Goal: Information Seeking & Learning: Learn about a topic

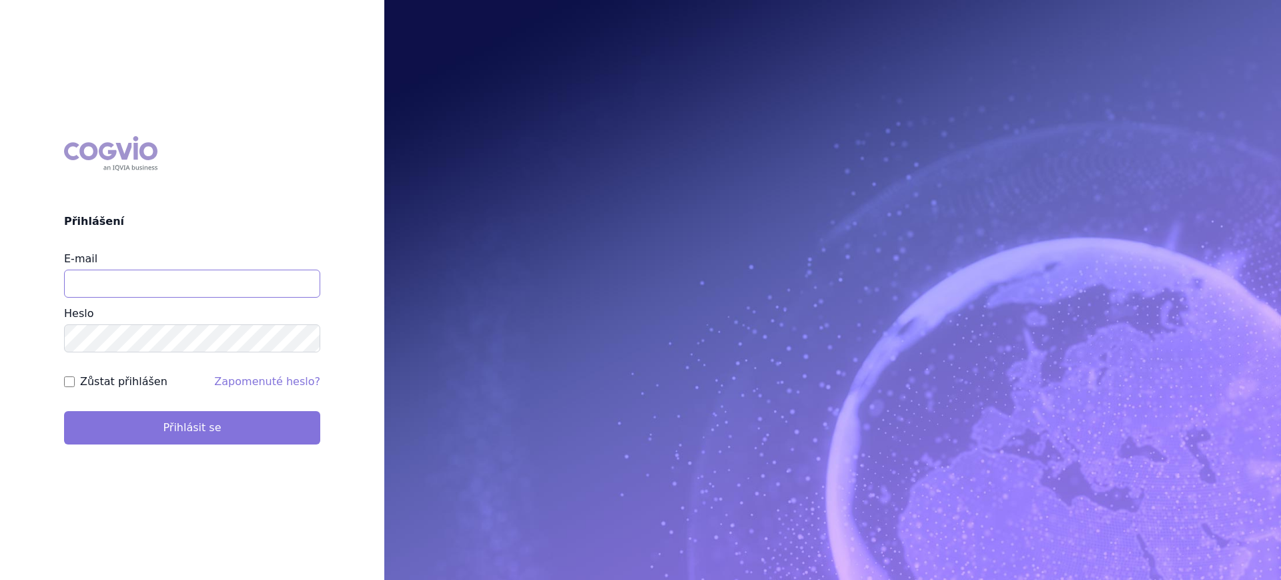
type input "lucie.sichtova@medochemie.com"
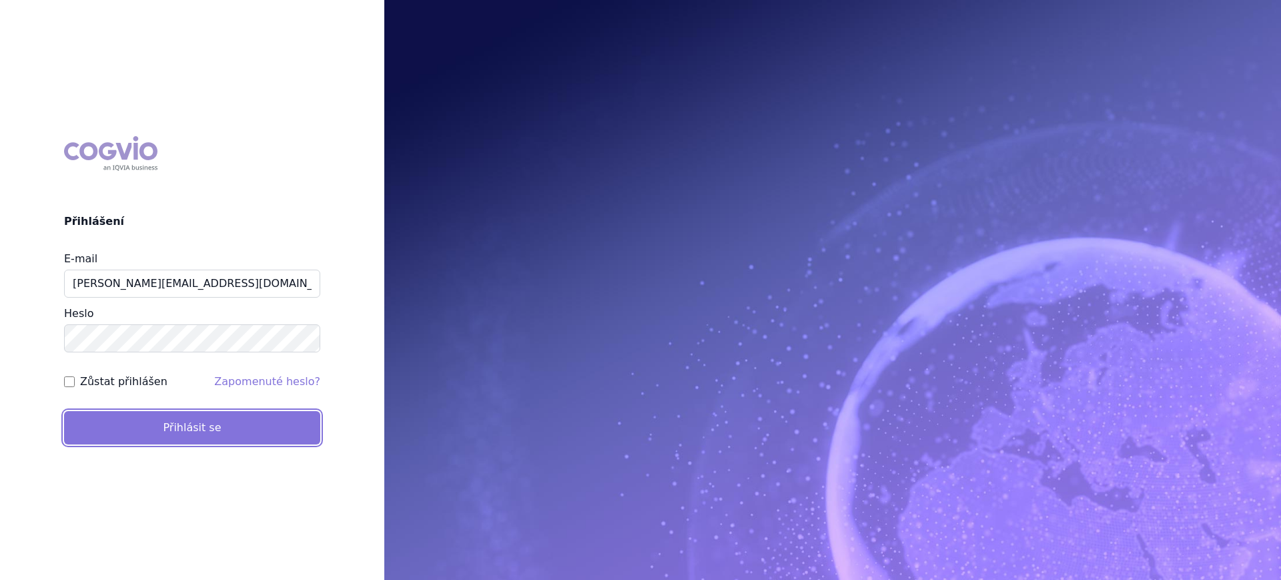
click at [237, 422] on button "Přihlásit se" at bounding box center [192, 427] width 256 height 33
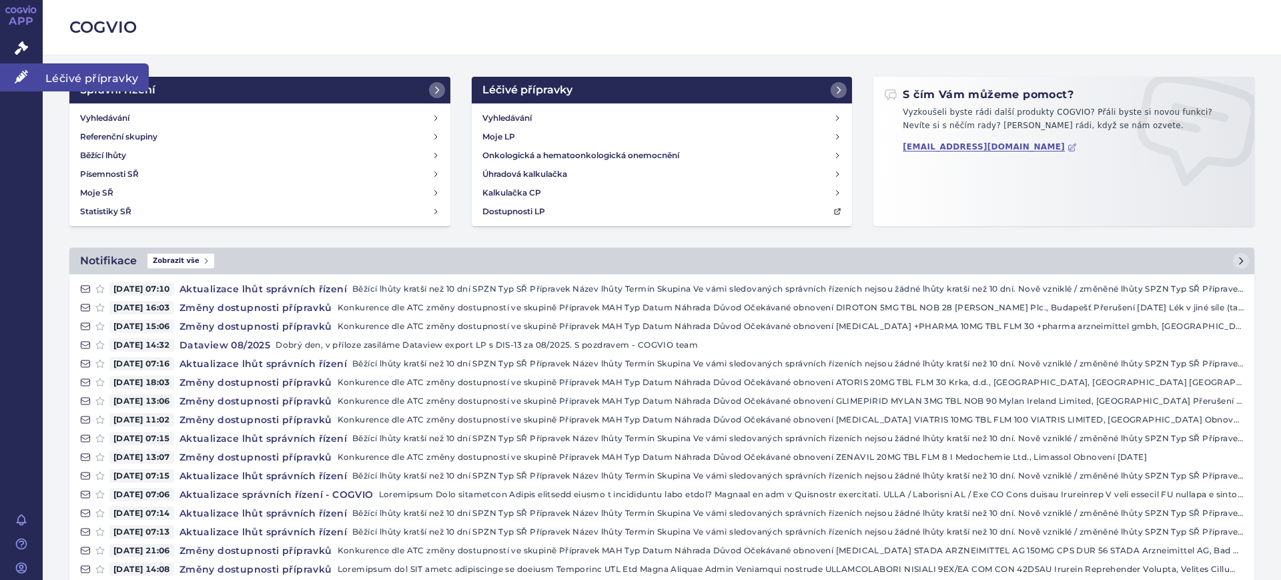
click at [16, 79] on icon at bounding box center [21, 76] width 13 height 13
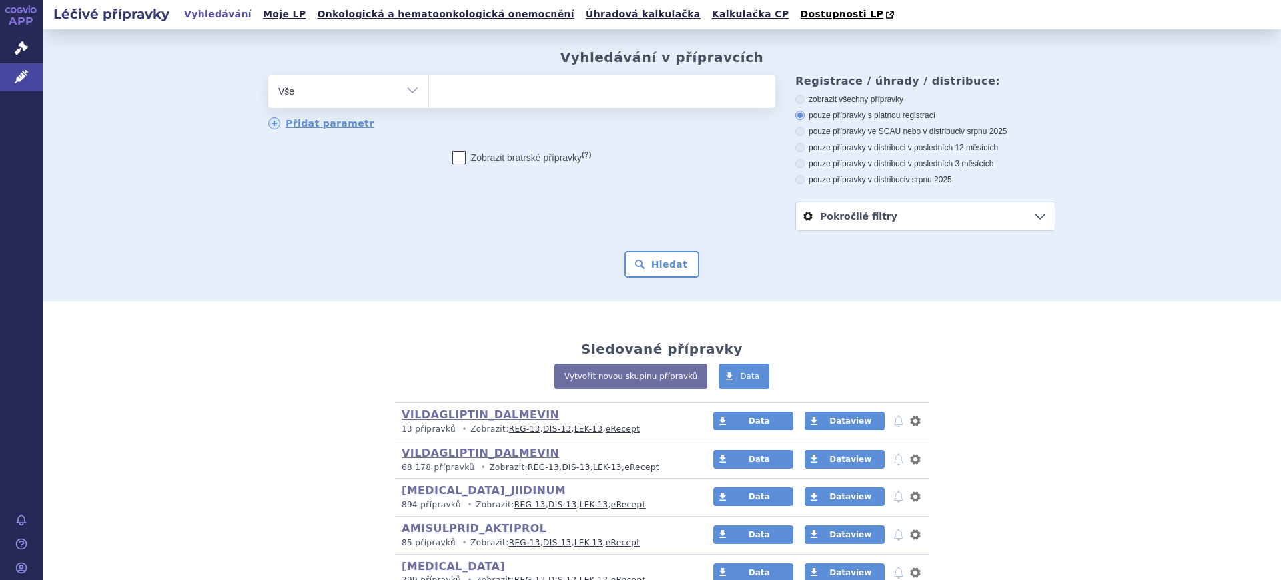
click at [353, 92] on select "Vše Přípravek/SUKL kód MAH VPOIS ATC/Aktivní látka Léková forma Síla" at bounding box center [348, 90] width 160 height 30
select select "filter-atc-group"
click at [268, 75] on select "Vše Přípravek/SUKL kód MAH VPOIS ATC/Aktivní látka Léková forma Síla" at bounding box center [348, 90] width 160 height 30
click at [546, 97] on ul at bounding box center [602, 89] width 346 height 28
click at [429, 97] on select at bounding box center [428, 90] width 1 height 33
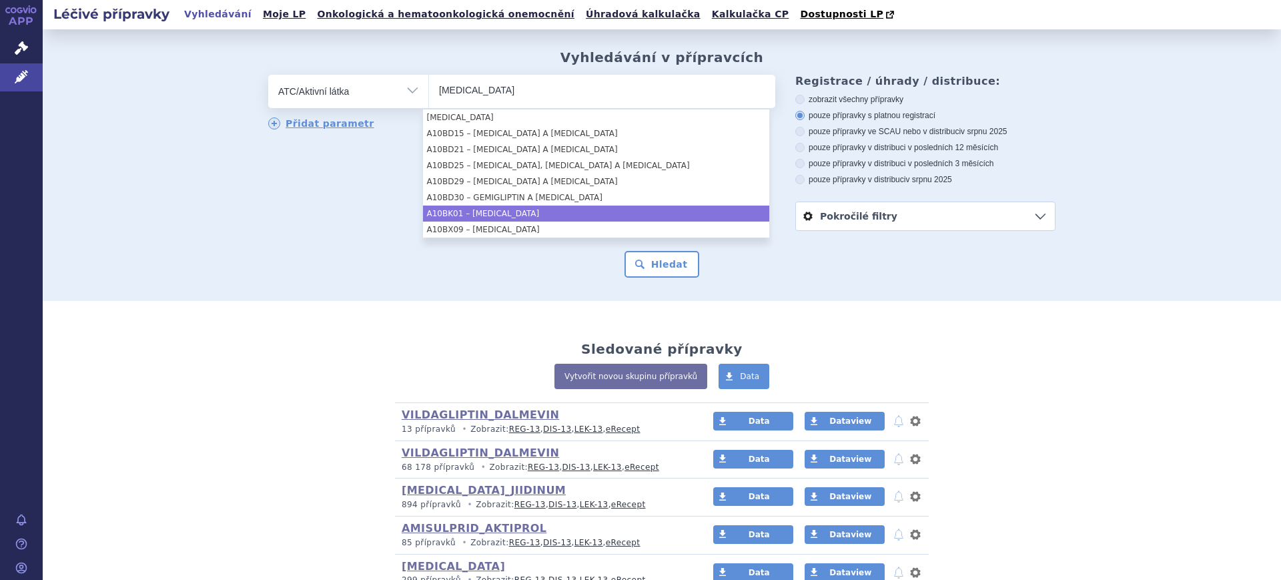
type input "DAPAGLIFLOZIN"
select select "A10BK01"
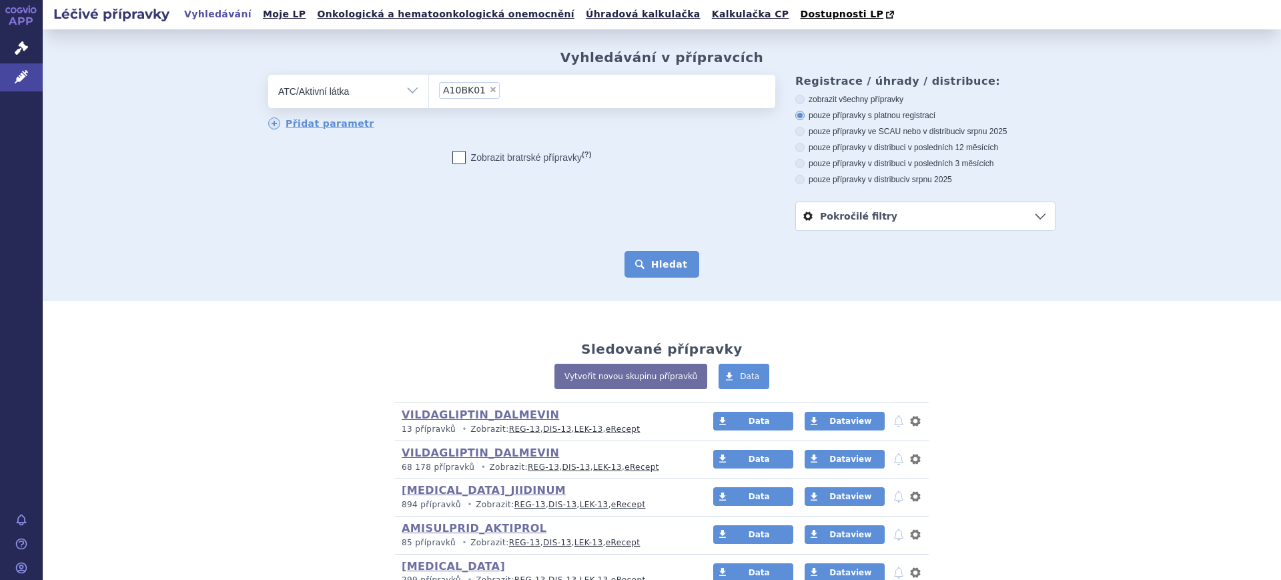
click at [648, 265] on button "Hledat" at bounding box center [662, 264] width 75 height 27
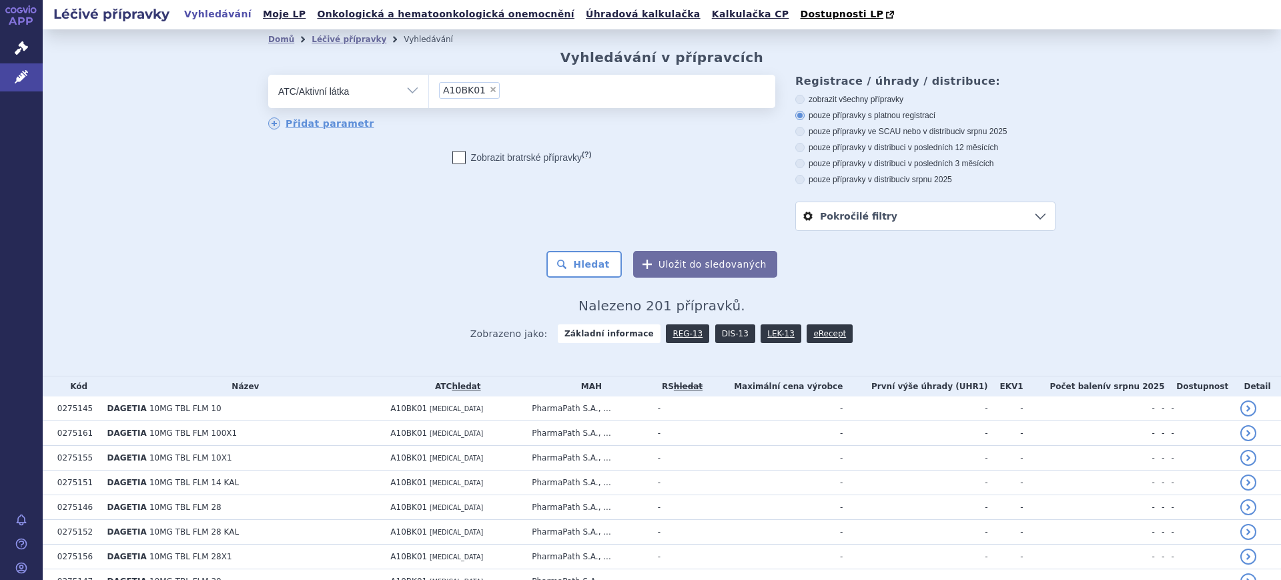
click at [729, 337] on link "DIS-13" at bounding box center [735, 333] width 40 height 19
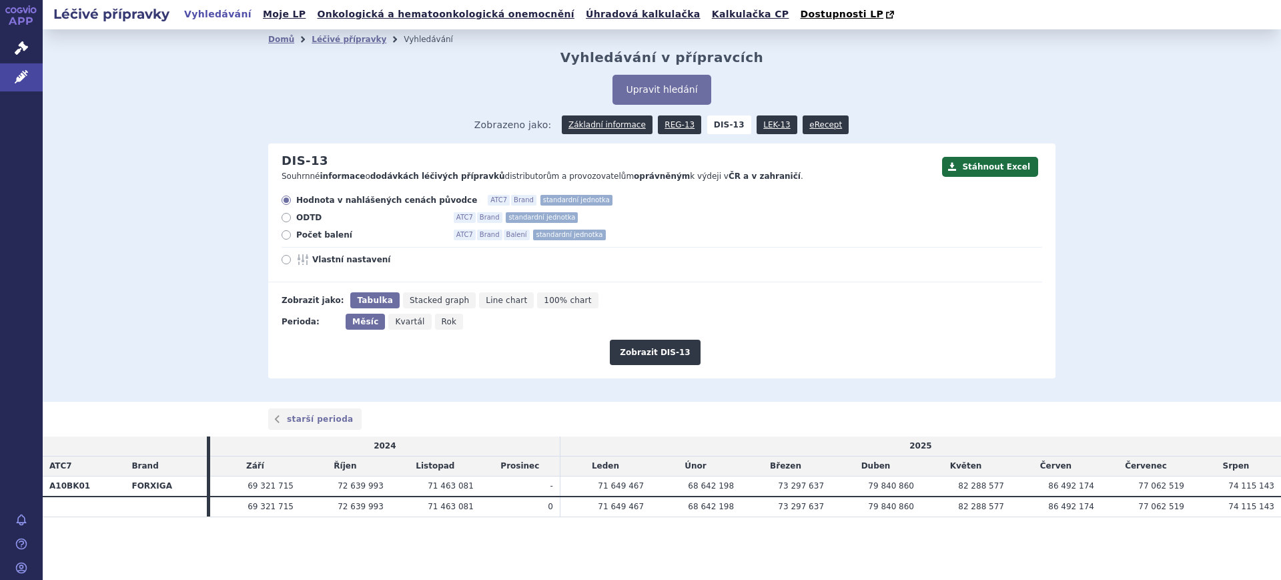
click at [451, 324] on icon "Rok" at bounding box center [449, 322] width 29 height 16
click at [444, 322] on input "Rok" at bounding box center [439, 318] width 9 height 9
radio input "true"
click at [621, 350] on button "Zobrazit DIS-13" at bounding box center [655, 352] width 90 height 25
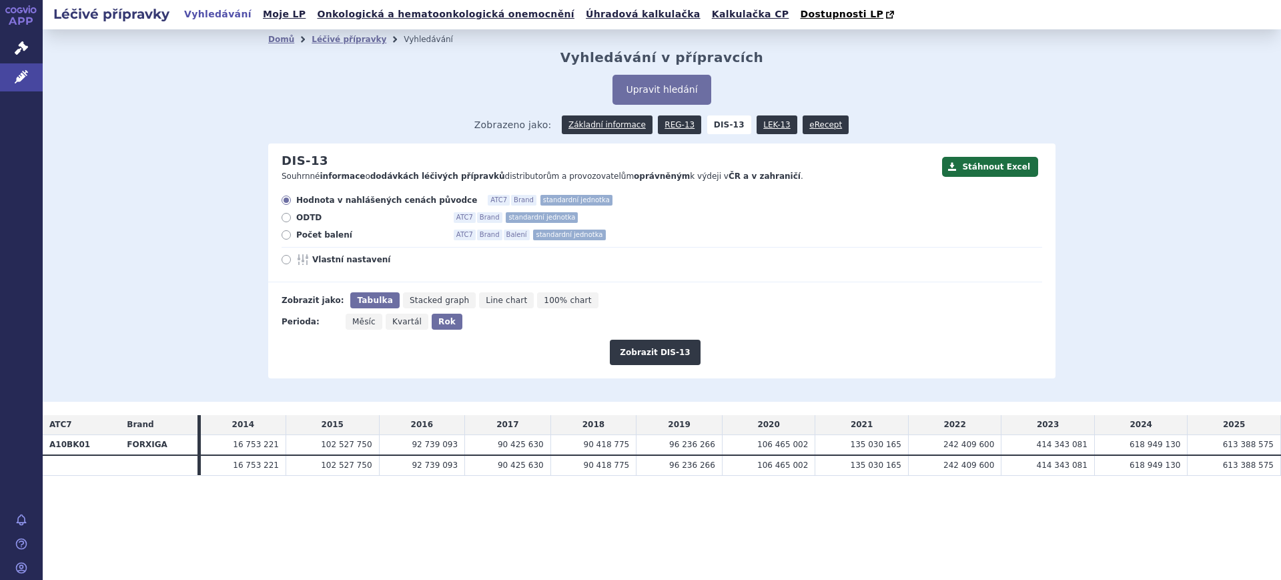
click at [342, 257] on span "Vlastní nastavení" at bounding box center [385, 259] width 147 height 11
click at [292, 257] on input "Vlastní nastavení" at bounding box center [287, 261] width 9 height 9
radio input "true"
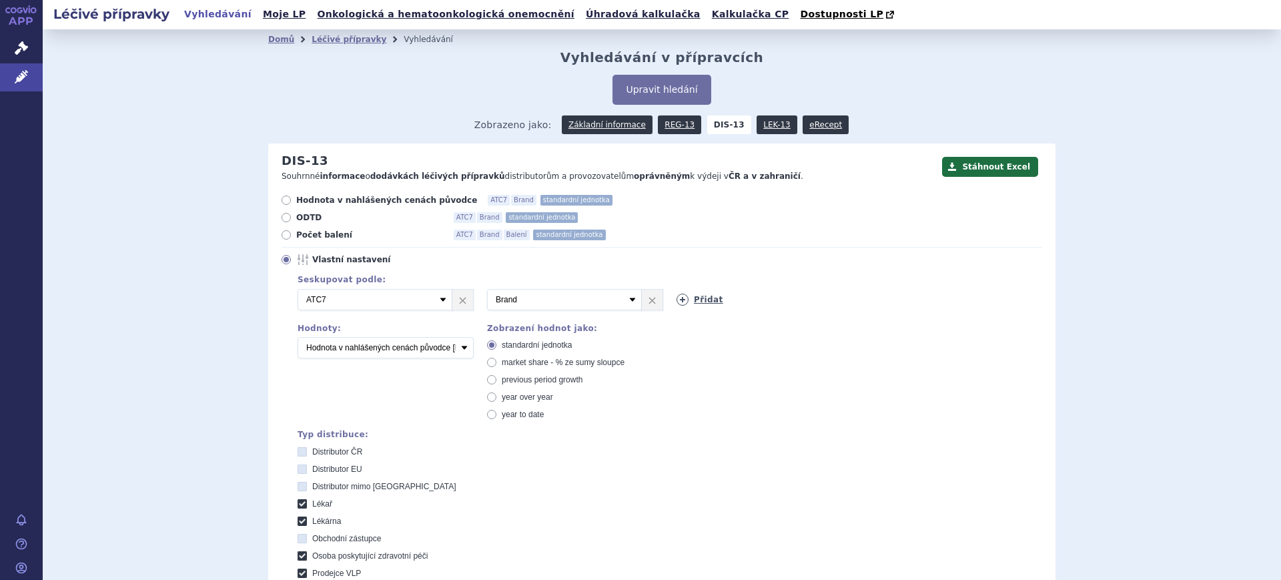
click at [677, 296] on icon at bounding box center [683, 300] width 12 height 12
select select "mah"
click at [677, 290] on select "Vyberte groupování ATC3 ATC5 ATC7 Brand Balení SÚKL kód MAH VPOIS Referenční sk…" at bounding box center [754, 299] width 155 height 21
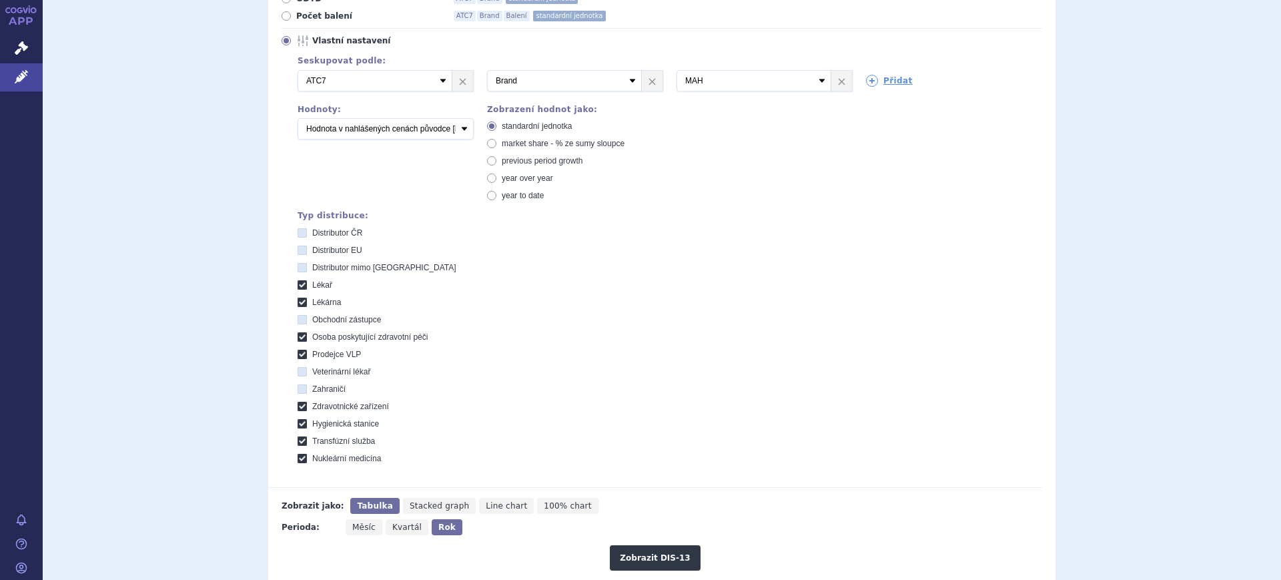
scroll to position [334, 0]
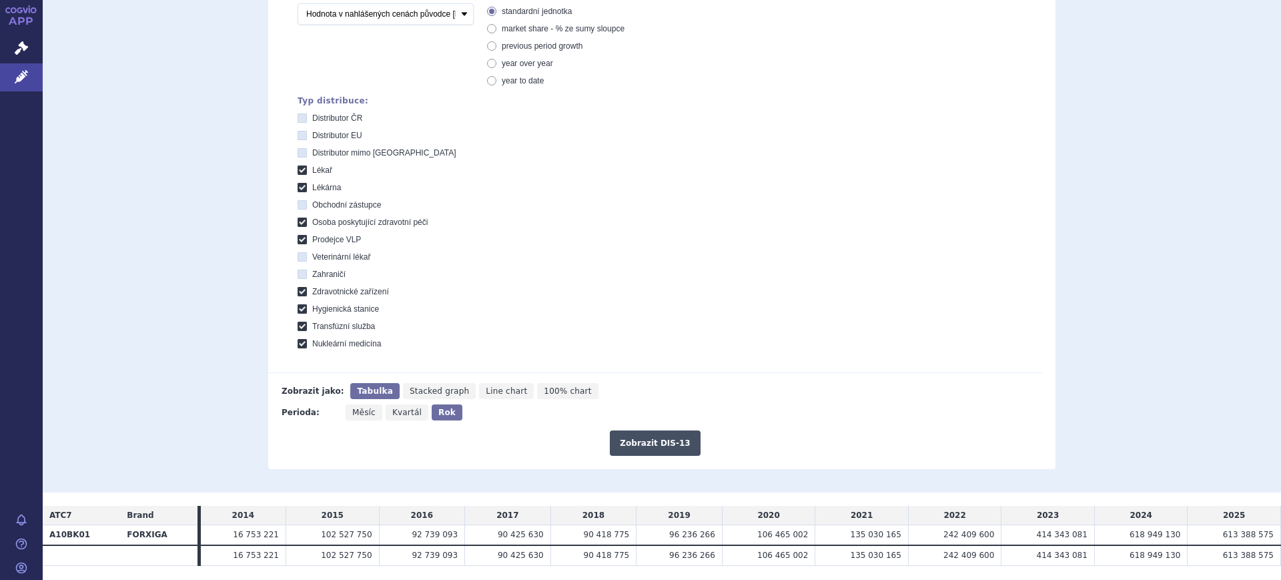
click at [663, 447] on button "Zobrazit DIS-13" at bounding box center [655, 442] width 90 height 25
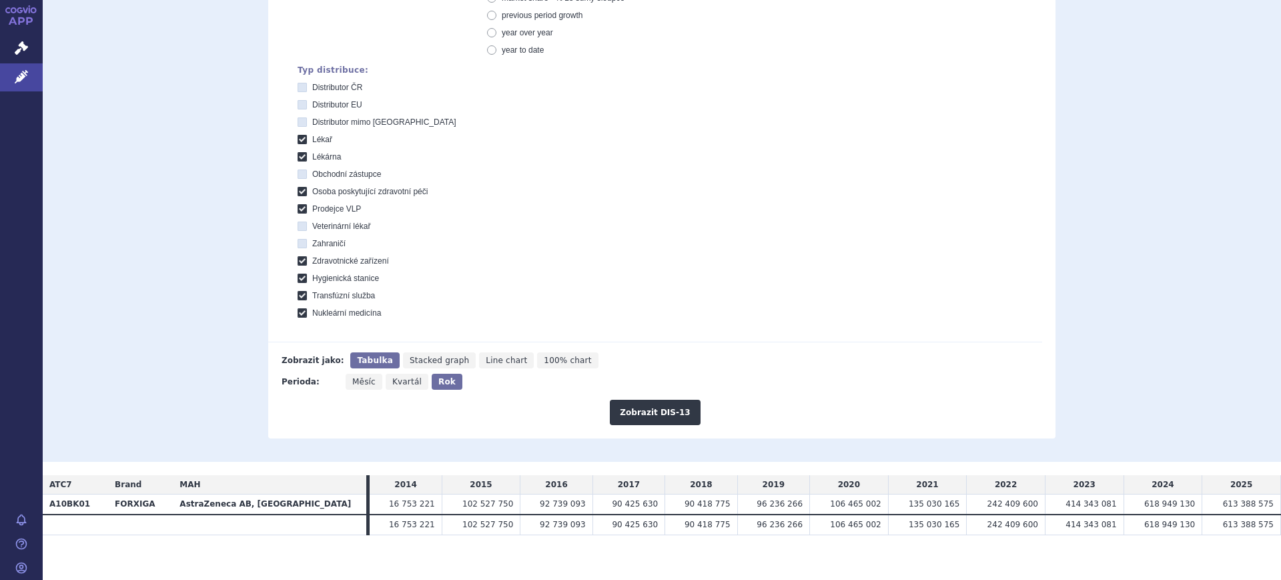
scroll to position [374, 0]
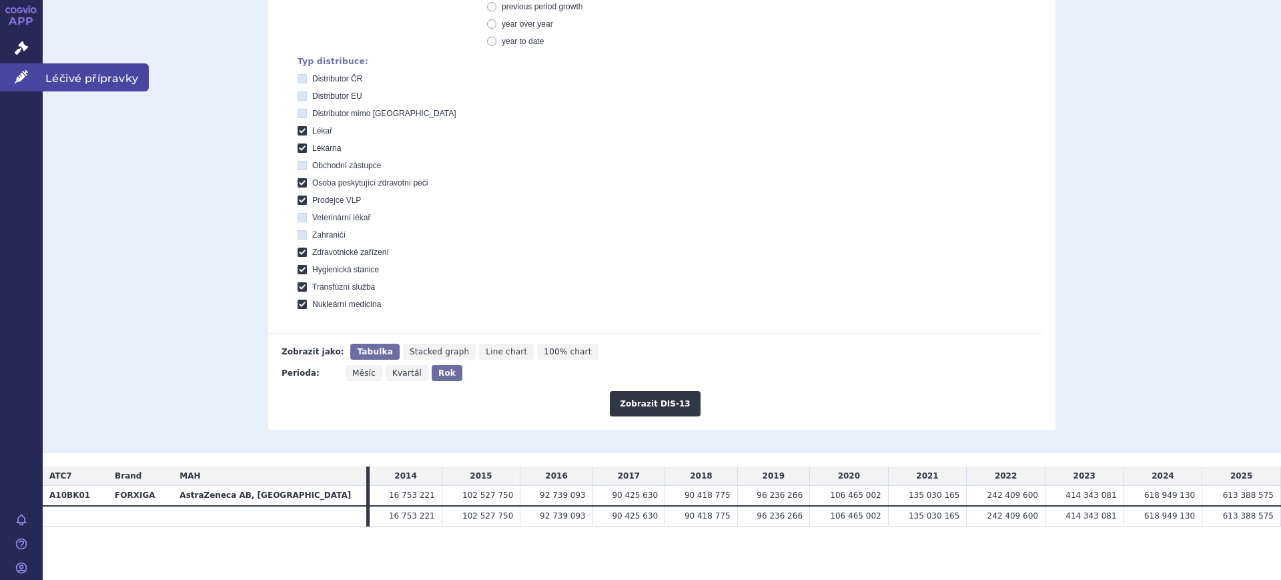
click at [5, 81] on link "Léčivé přípravky" at bounding box center [21, 77] width 43 height 28
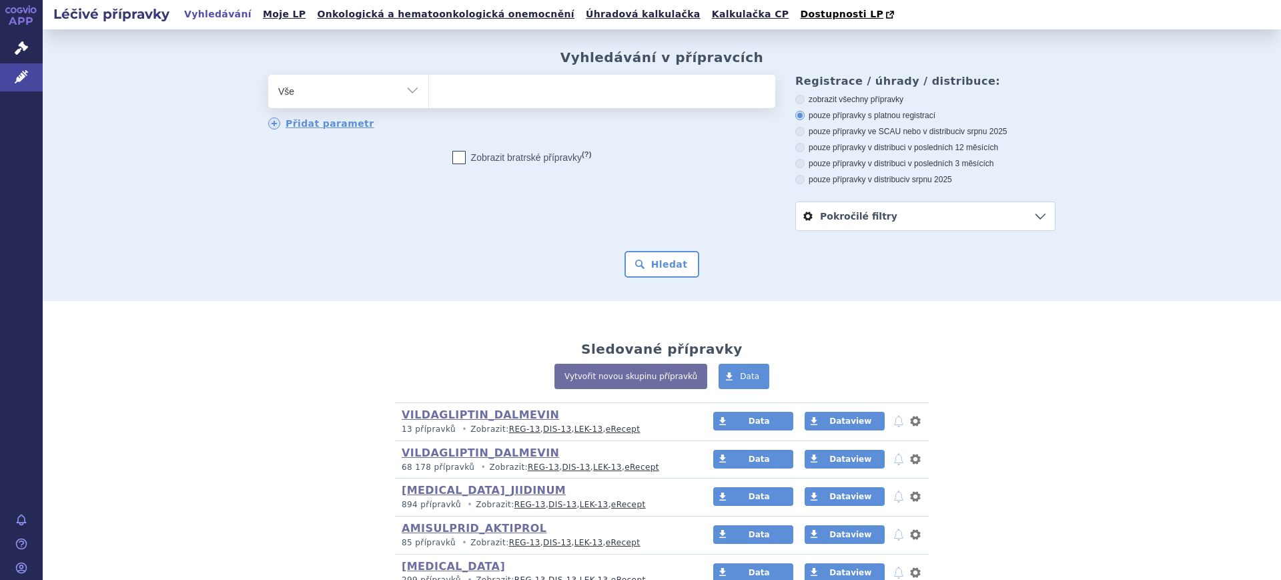
click at [296, 88] on select "Vše Přípravek/SUKL kód MAH VPOIS ATC/Aktivní látka Léková forma Síla" at bounding box center [348, 90] width 160 height 30
select select "filter-atc-group"
click at [268, 75] on select "Vše Přípravek/SUKL kód MAH VPOIS ATC/Aktivní látka Léková forma Síla" at bounding box center [348, 90] width 160 height 30
click at [544, 93] on ul at bounding box center [602, 89] width 346 height 28
click at [429, 93] on select at bounding box center [428, 90] width 1 height 33
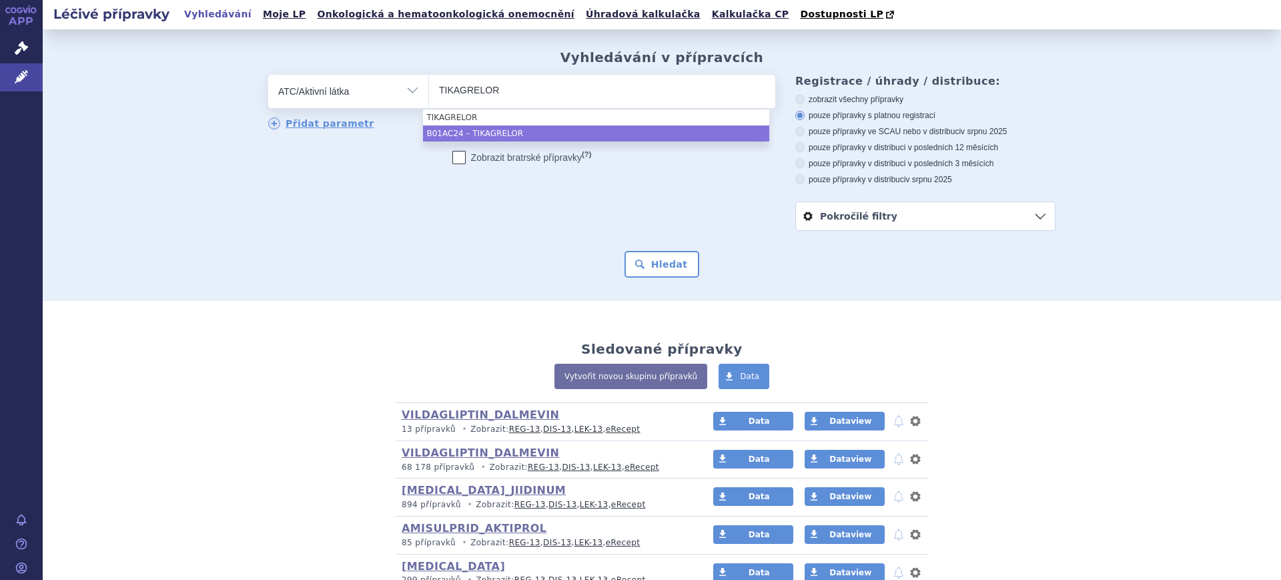
type input "TIKAGRELOR"
select select "B01AC24"
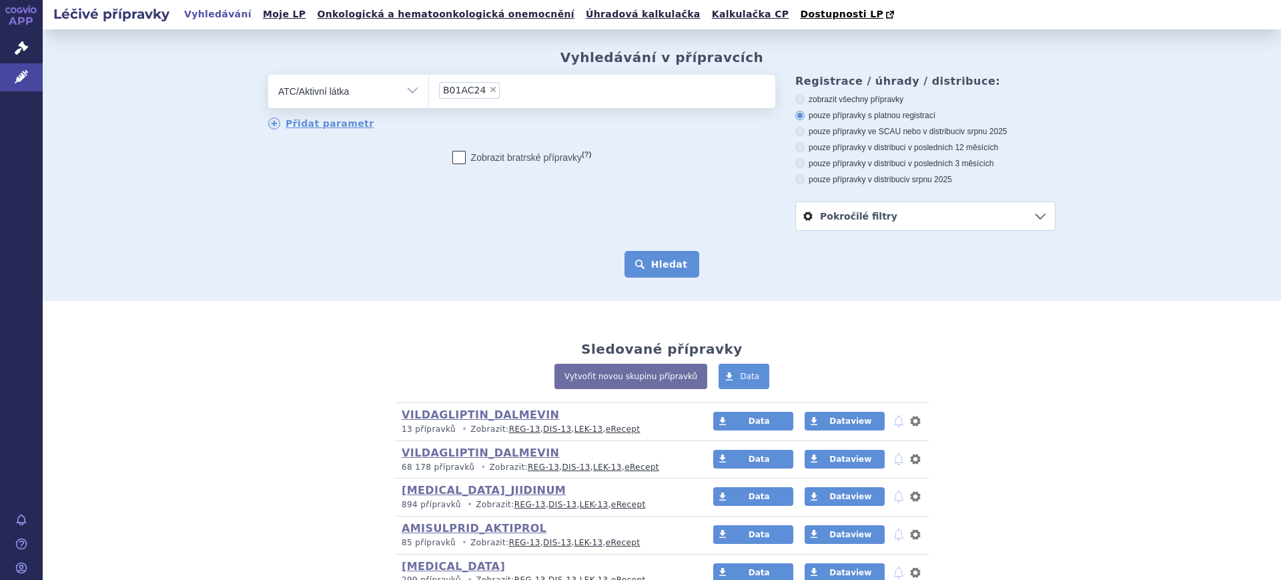
click at [658, 256] on button "Hledat" at bounding box center [662, 264] width 75 height 27
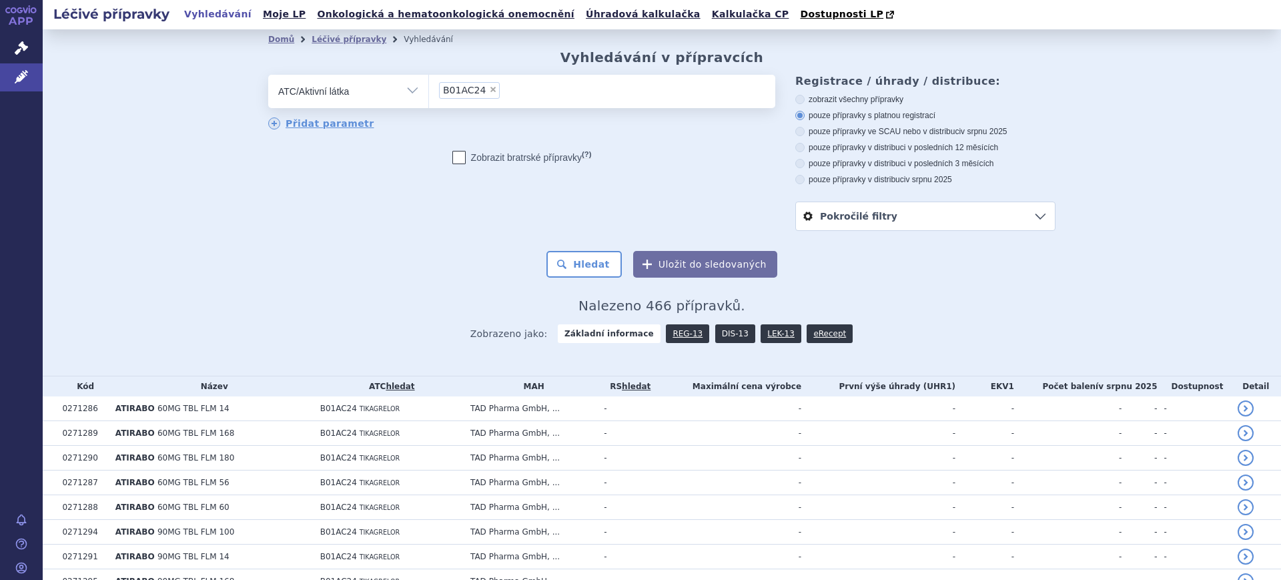
click at [726, 334] on link "DIS-13" at bounding box center [735, 333] width 40 height 19
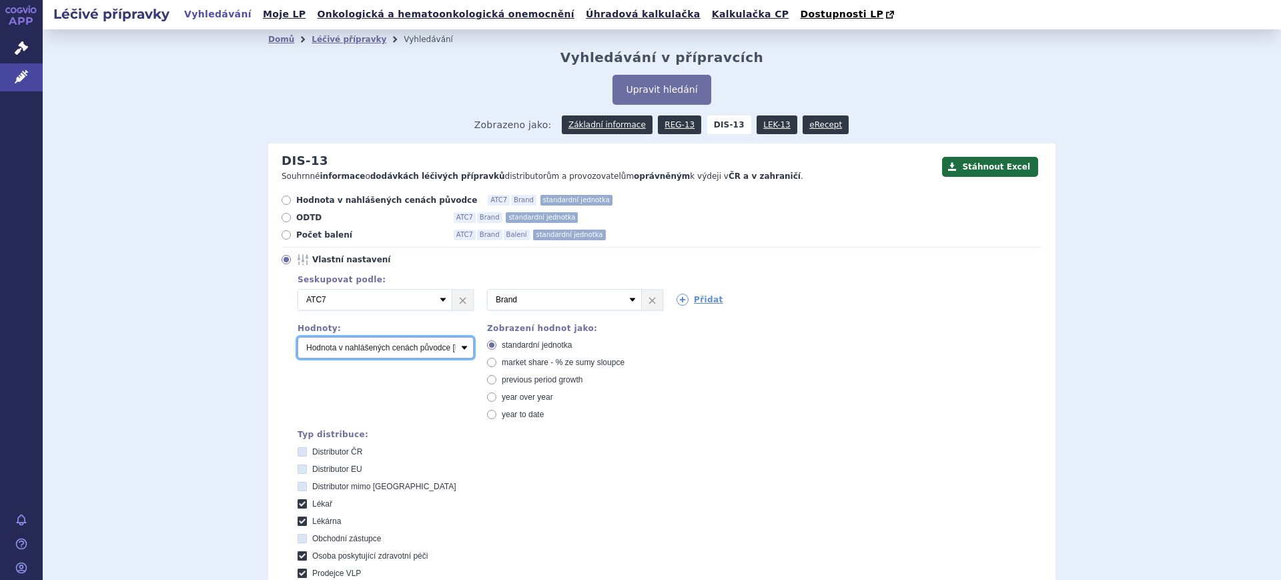
click at [422, 348] on select "Počet balení Hodnota v nahlášených cenách původce [DIS-13] Hodnota v maximálníc…" at bounding box center [386, 347] width 176 height 21
select select "packages"
click at [298, 338] on select "Počet balení Hodnota v nahlášených cenách původce [DIS-13] Hodnota v maximálníc…" at bounding box center [386, 347] width 176 height 21
click at [677, 304] on icon at bounding box center [683, 300] width 12 height 12
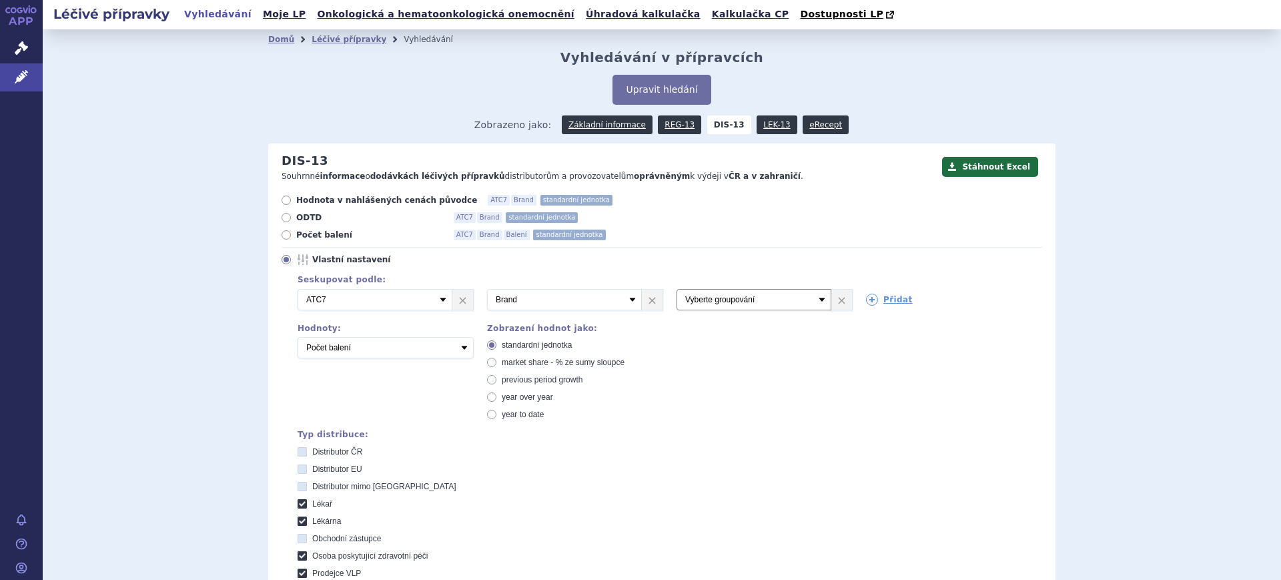
click at [677, 304] on select "Vyberte groupování ATC3 ATC5 ATC7 Brand Balení SÚKL kód MAH VPOIS Referenční sk…" at bounding box center [754, 299] width 155 height 21
select select "package"
click at [677, 290] on select "Vyberte groupování ATC3 ATC5 ATC7 Brand Balení SÚKL kód MAH VPOIS Referenční sk…" at bounding box center [754, 299] width 155 height 21
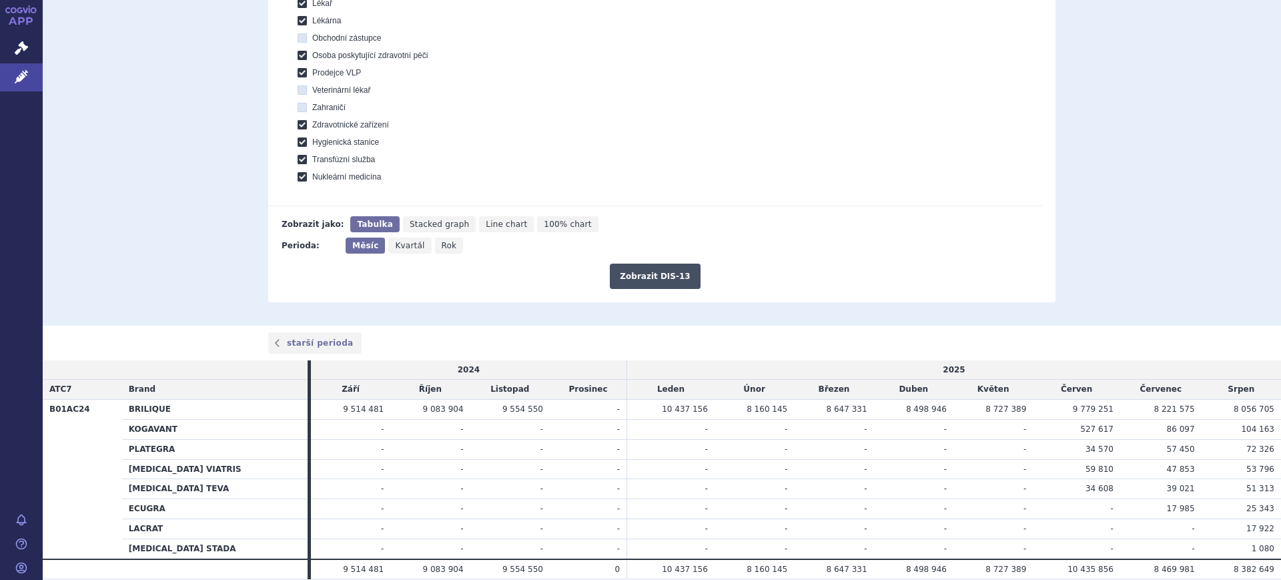
click at [635, 280] on button "Zobrazit DIS-13" at bounding box center [655, 276] width 90 height 25
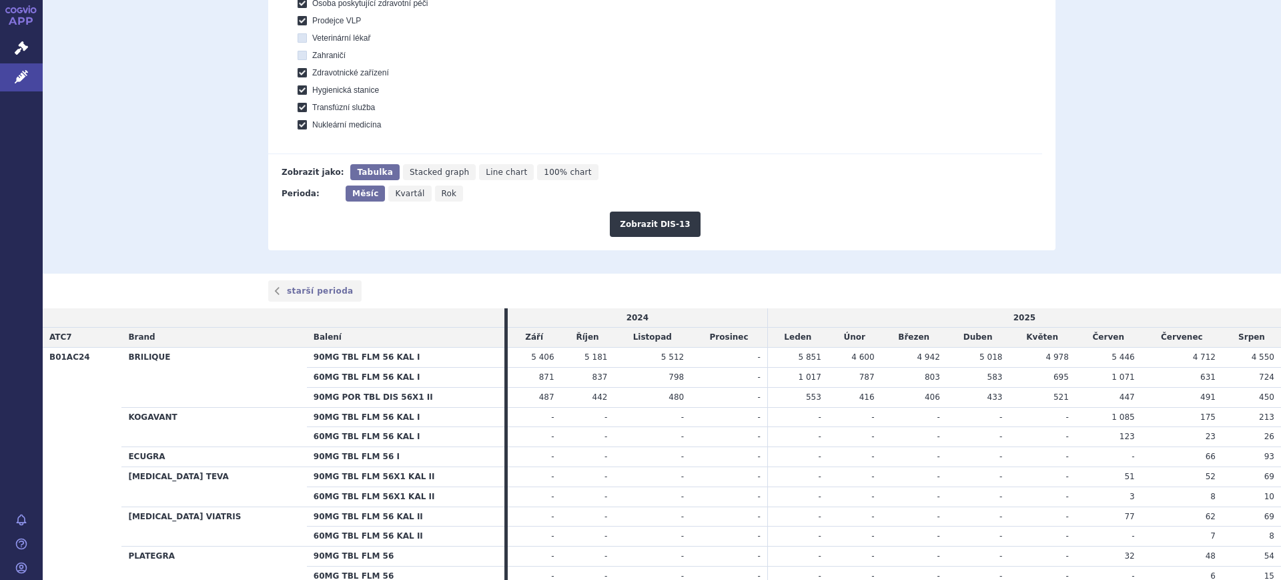
scroll to position [693, 0]
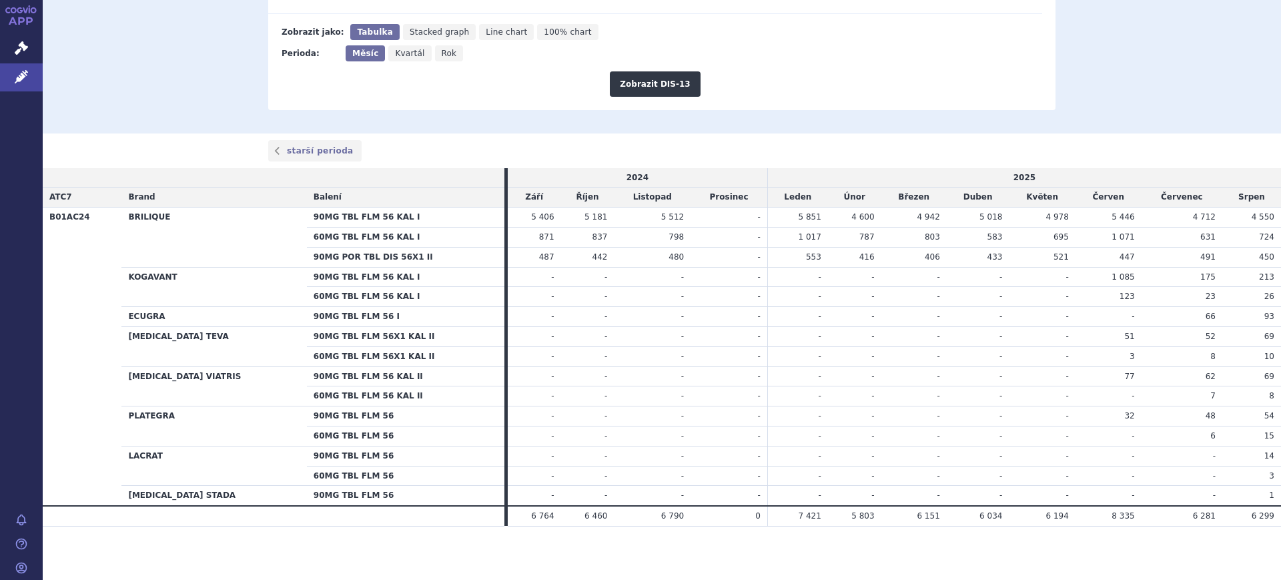
click at [314, 336] on th "90MG TBL FLM 56X1 KAL II" at bounding box center [405, 336] width 197 height 20
drag, startPoint x: 296, startPoint y: 317, endPoint x: 365, endPoint y: 318, distance: 69.4
click at [363, 318] on th "90MG TBL FLM 56 I" at bounding box center [405, 317] width 197 height 20
click at [366, 318] on th "90MG TBL FLM 56 I" at bounding box center [405, 317] width 197 height 20
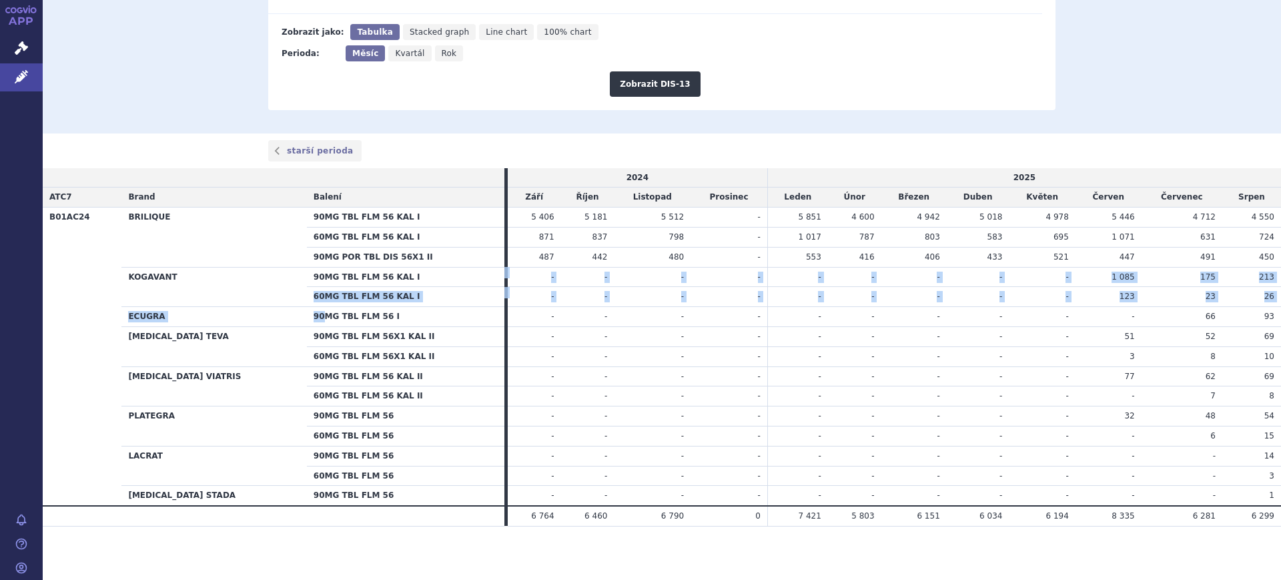
drag, startPoint x: 300, startPoint y: 317, endPoint x: 438, endPoint y: 267, distance: 146.3
click at [438, 267] on tbody "B01AC24 BRILIQUE 90MG TBL FLM 56 KAL I 5 406 5 181 5 512 - 5 851 - -" at bounding box center [662, 357] width 1238 height 298
click at [438, 267] on th "90MG TBL FLM 56 KAL I" at bounding box center [405, 277] width 197 height 20
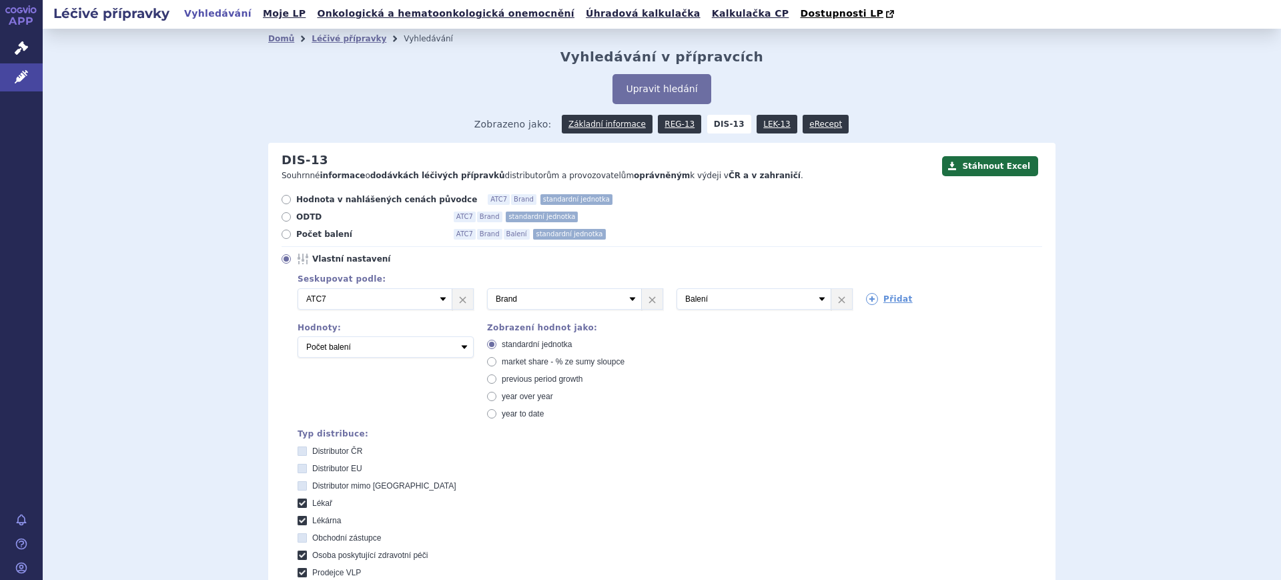
scroll to position [0, 0]
click at [1151, 133] on div "Domů Léčivé přípravky Vyhledávání Vyhledávání v přípravcích Upravit hledání ods…" at bounding box center [662, 427] width 1238 height 797
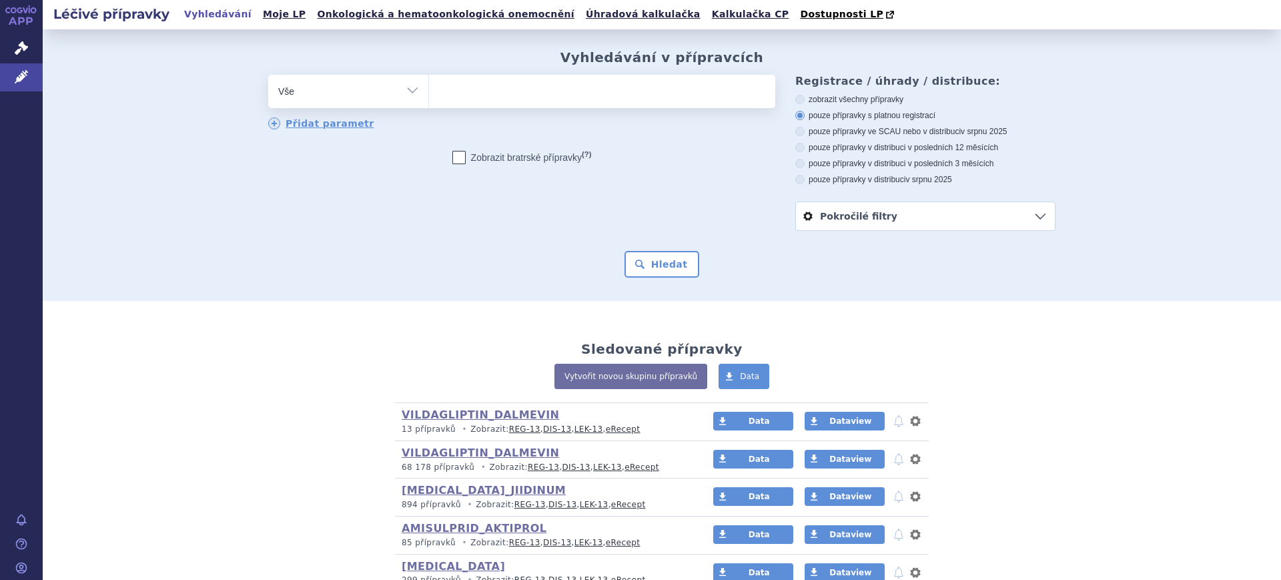
click at [296, 94] on select "Vše Přípravek/SUKL kód MAH VPOIS ATC/Aktivní látka Léková forma Síla" at bounding box center [348, 90] width 160 height 30
select select "filter-atc-group"
click at [268, 75] on select "Vše Přípravek/SUKL kód MAH VPOIS ATC/Aktivní látka Léková forma Síla" at bounding box center [348, 90] width 160 height 30
click at [494, 99] on ul at bounding box center [602, 89] width 346 height 28
click at [429, 99] on select at bounding box center [428, 90] width 1 height 33
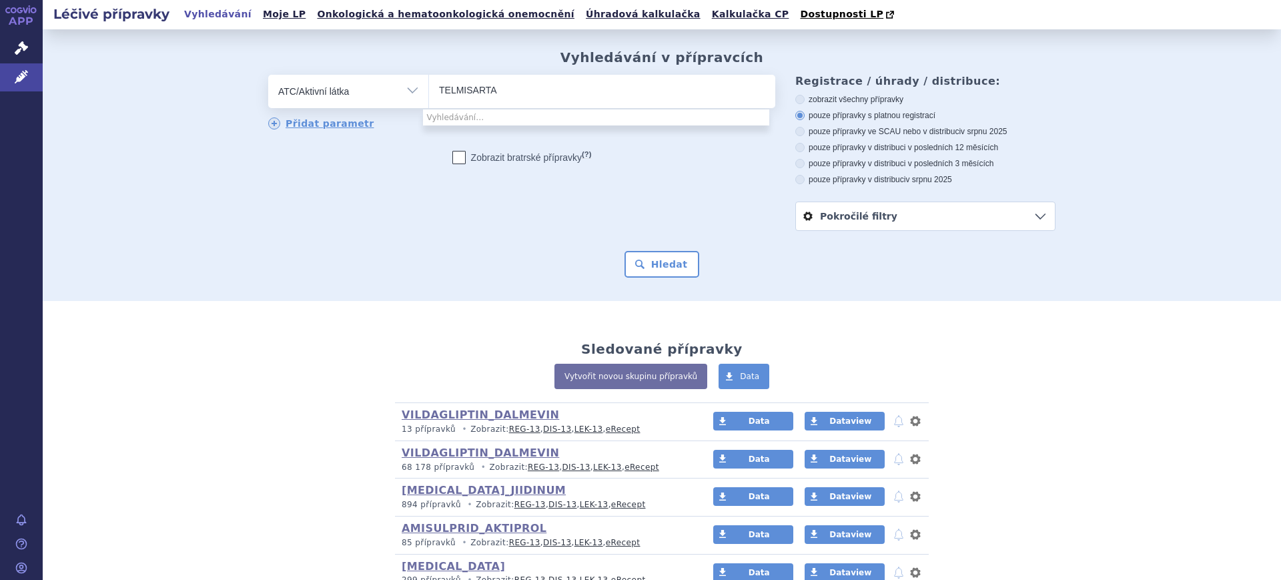
type input "TELMISARTAN"
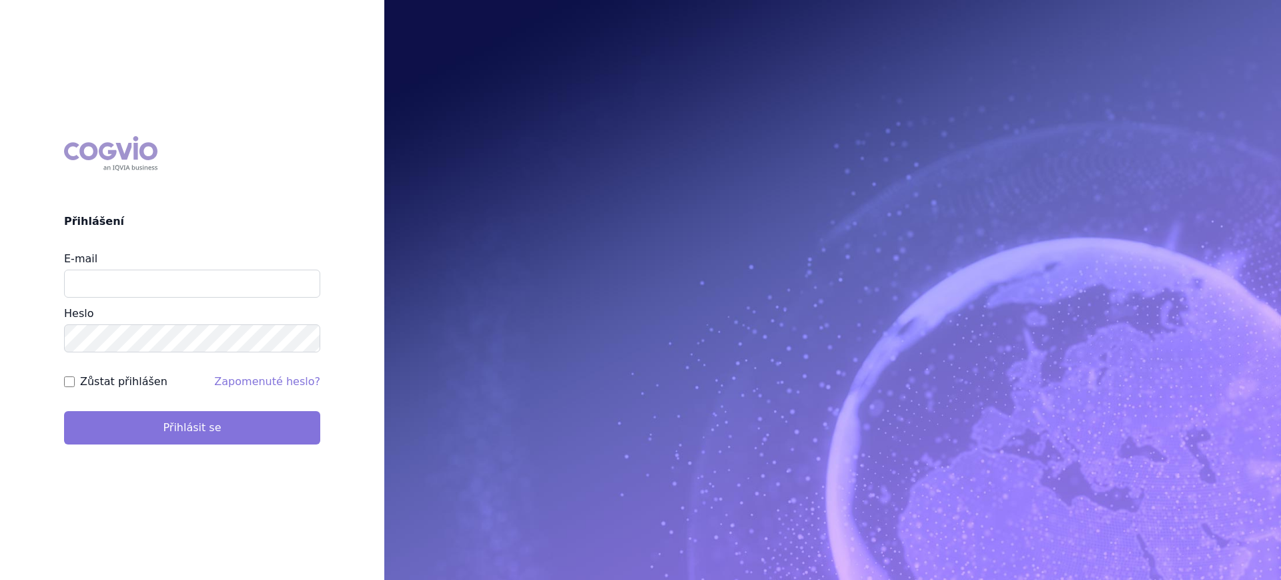
type input "[PERSON_NAME][EMAIL_ADDRESS][DOMAIN_NAME]"
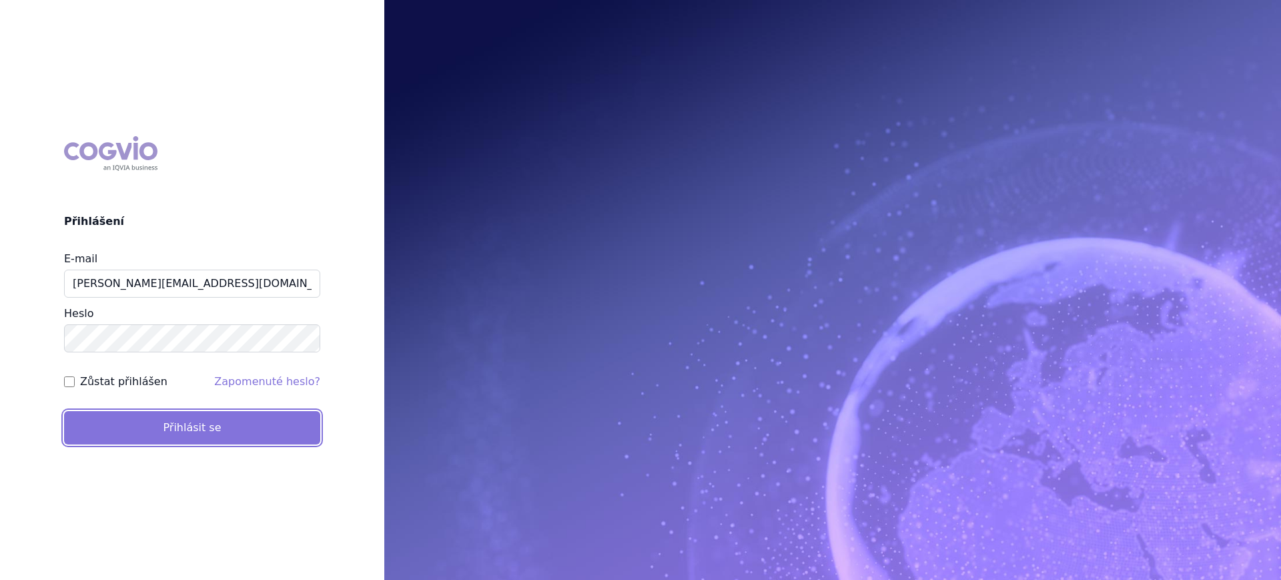
click at [201, 425] on button "Přihlásit se" at bounding box center [192, 427] width 256 height 33
click at [241, 428] on button "Přihlásit se" at bounding box center [192, 427] width 256 height 33
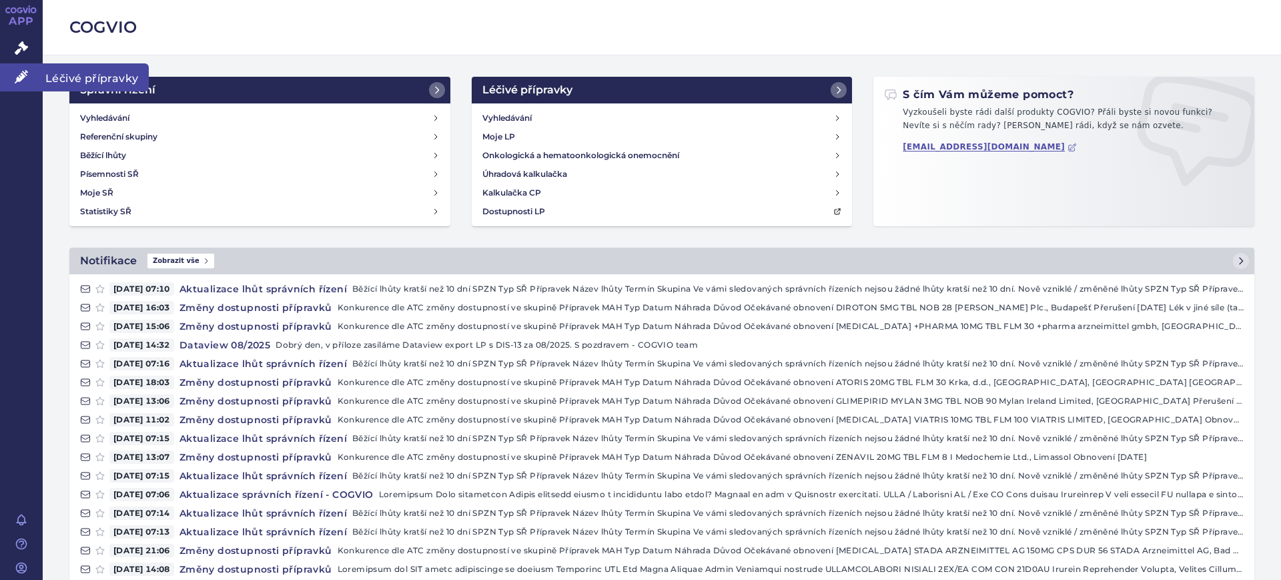
drag, startPoint x: 17, startPoint y: 78, endPoint x: 33, endPoint y: 77, distance: 15.4
click at [17, 78] on icon at bounding box center [21, 76] width 13 height 13
click at [13, 77] on link "Léčivé přípravky" at bounding box center [21, 77] width 43 height 28
click at [20, 74] on icon at bounding box center [21, 76] width 13 height 13
click at [20, 73] on icon at bounding box center [21, 76] width 13 height 13
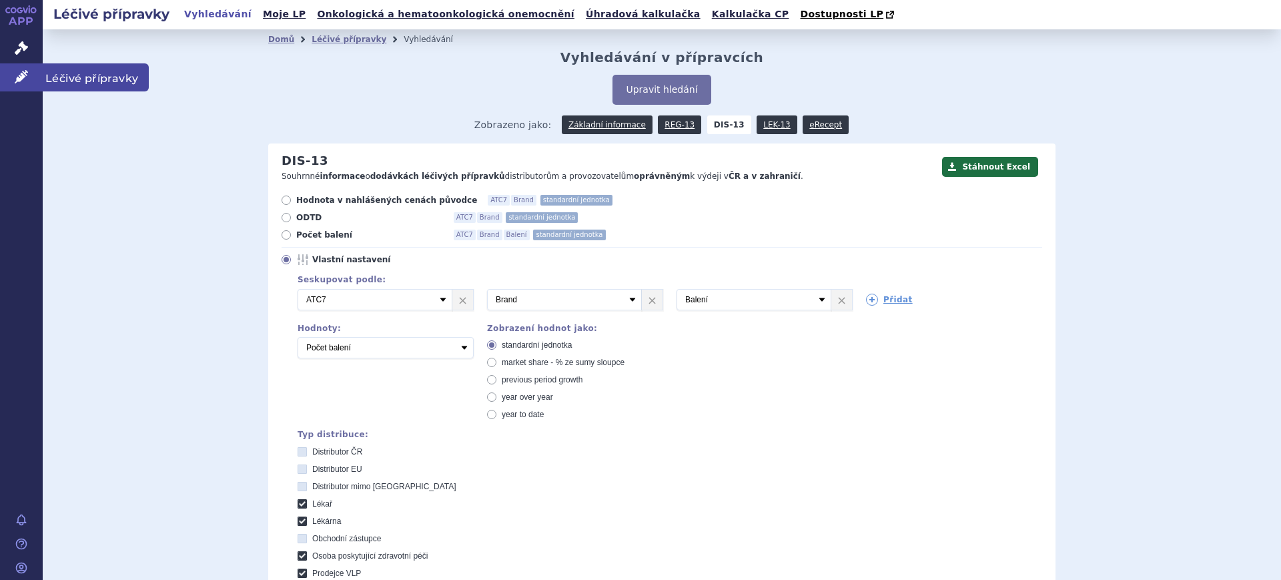
click at [32, 78] on link "Léčivé přípravky" at bounding box center [21, 77] width 43 height 28
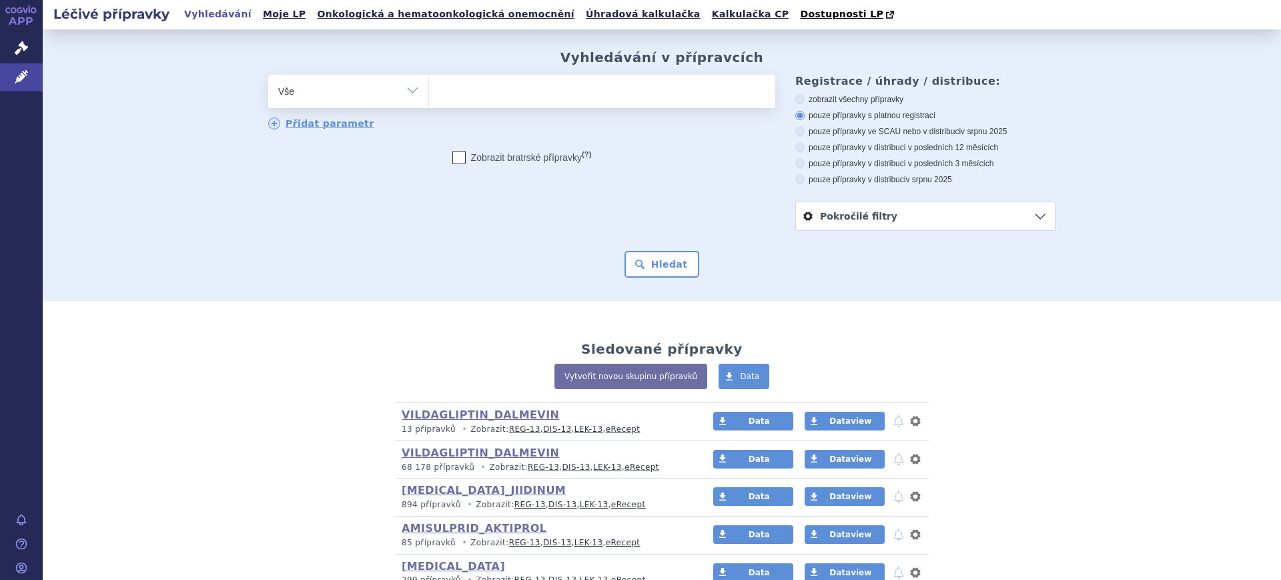
click at [334, 91] on select "Vše Přípravek/SUKL kód MAH VPOIS ATC/Aktivní látka Léková forma Síla" at bounding box center [348, 90] width 160 height 30
select select "filter-atc-group"
click at [268, 75] on select "Vše Přípravek/SUKL kód MAH VPOIS ATC/Aktivní látka Léková forma Síla" at bounding box center [348, 90] width 160 height 30
click at [510, 101] on ul at bounding box center [602, 89] width 346 height 28
click at [429, 101] on select at bounding box center [428, 90] width 1 height 33
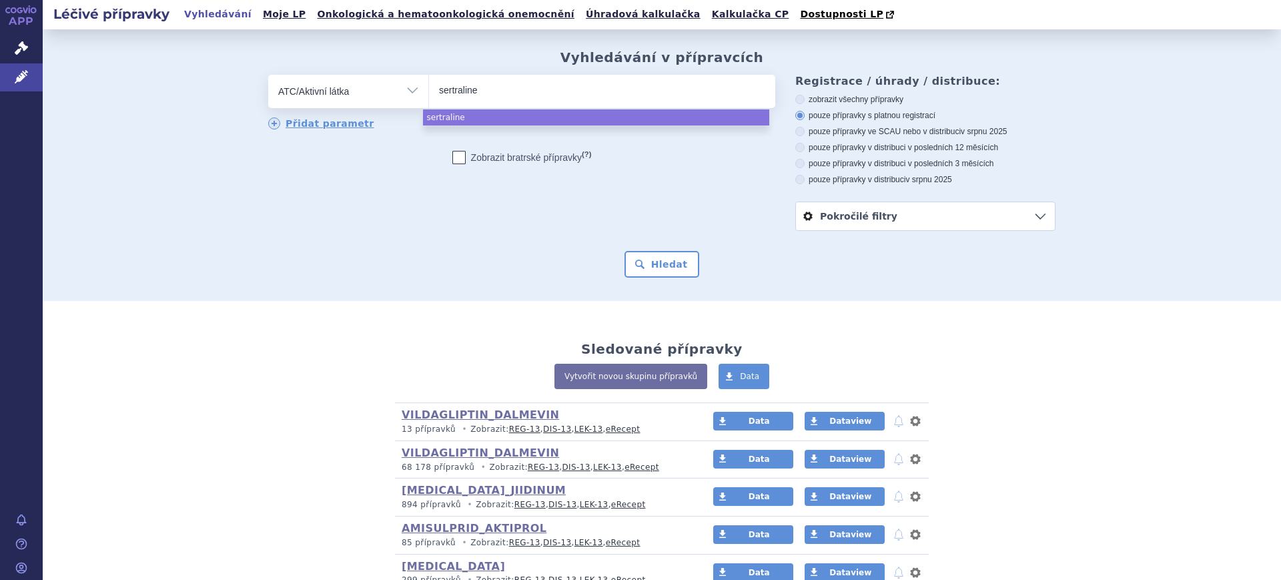
drag, startPoint x: 502, startPoint y: 95, endPoint x: 251, endPoint y: 81, distance: 251.9
click at [268, 100] on div "odstranit Vše Přípravek/SUKL kód MAH VPOIS ATC/Aktivní látka" at bounding box center [521, 91] width 507 height 33
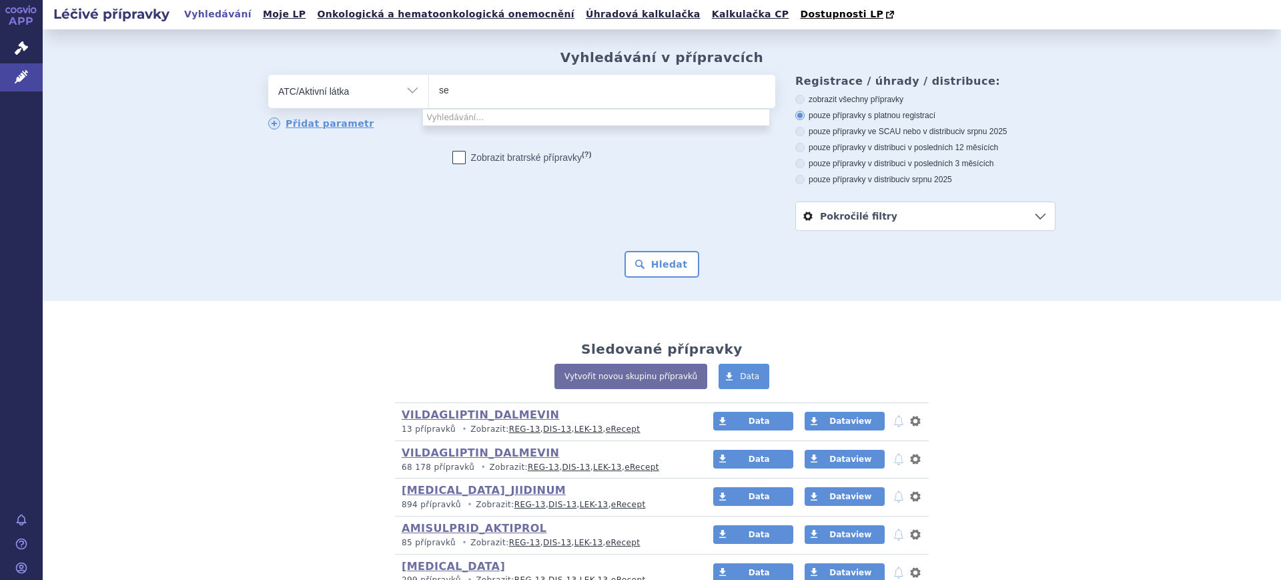
type input "s"
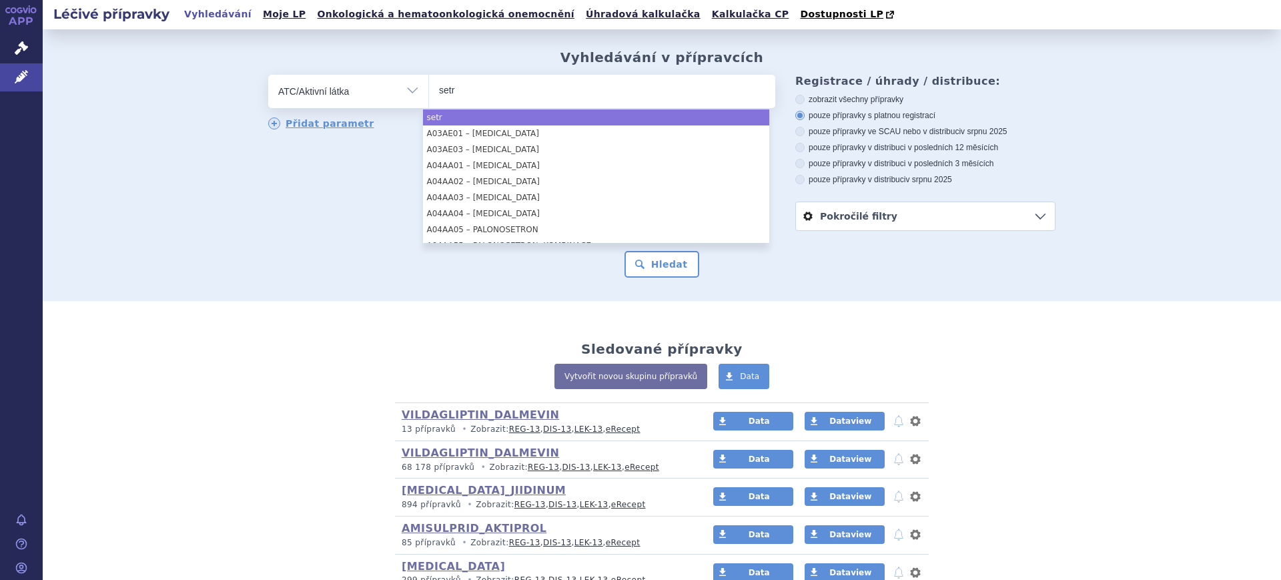
type input "setr"
drag, startPoint x: 508, startPoint y: 106, endPoint x: 367, endPoint y: 114, distance: 141.7
click at [366, 114] on div "odstranit Vše Přípravek/SUKL kód MAH VPOIS ATC/Aktivní látka setr" at bounding box center [521, 103] width 507 height 56
drag, startPoint x: 460, startPoint y: 87, endPoint x: 454, endPoint y: 92, distance: 8.0
click at [454, 92] on input "setr" at bounding box center [456, 89] width 35 height 17
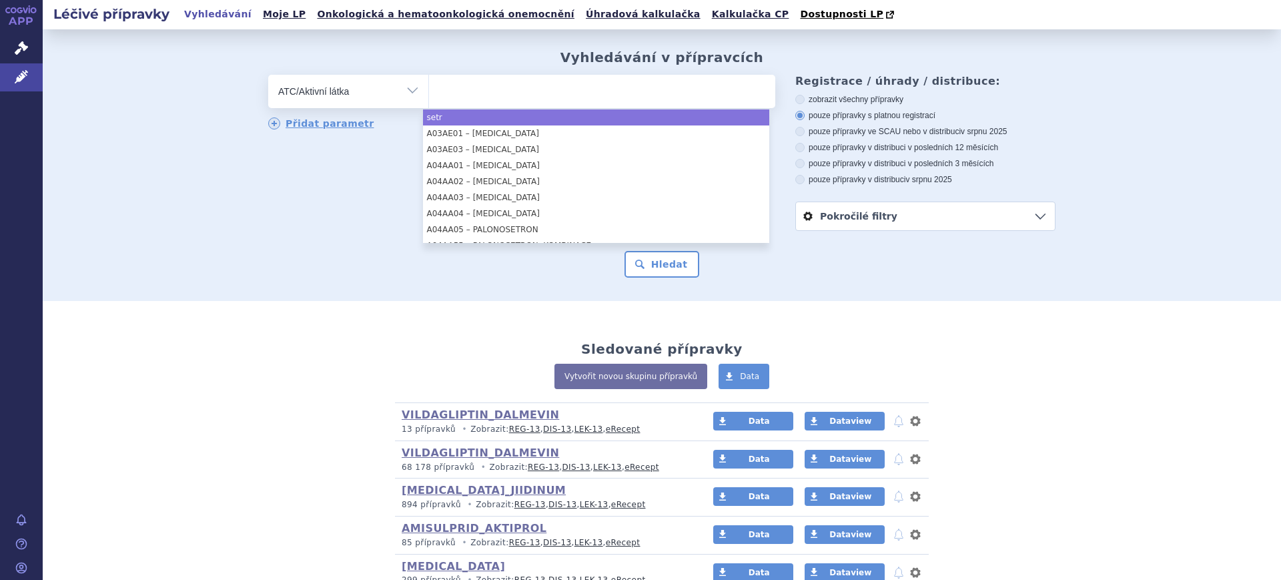
select select "setr"
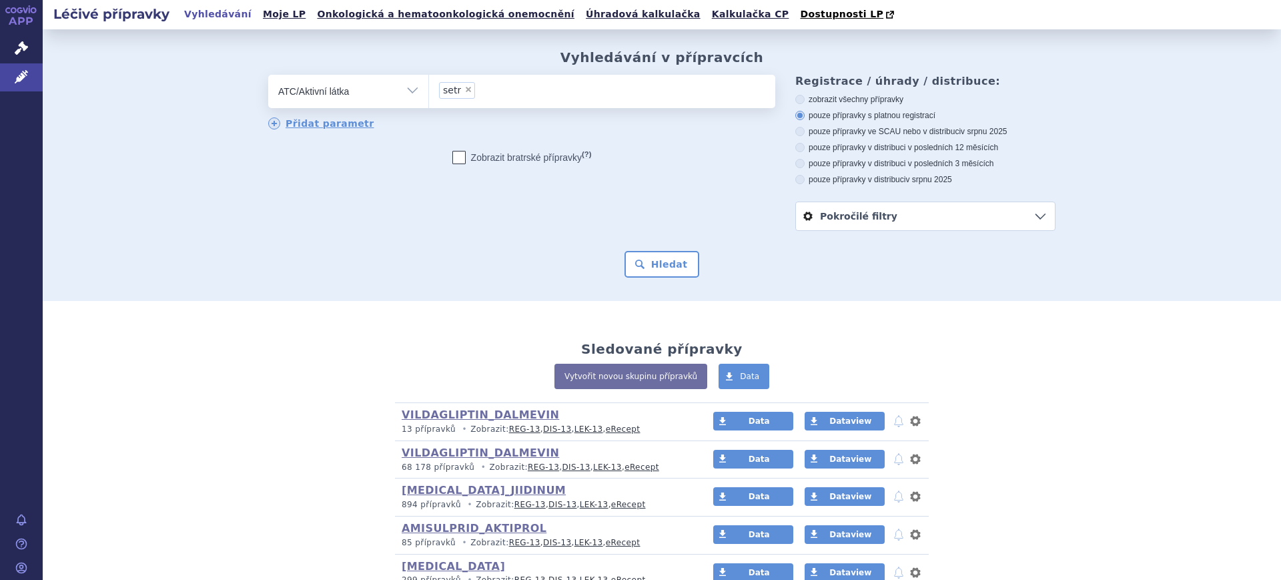
drag, startPoint x: 454, startPoint y: 92, endPoint x: 350, endPoint y: 99, distance: 104.3
click at [350, 99] on div "odstranit Vše Přípravek/SUKL kód MAH VPOIS ATC/Aktivní látka" at bounding box center [521, 91] width 507 height 33
click at [462, 95] on li "× setr" at bounding box center [457, 90] width 36 height 17
click at [429, 95] on select "setr" at bounding box center [428, 90] width 1 height 33
click at [464, 90] on span "×" at bounding box center [468, 89] width 8 height 8
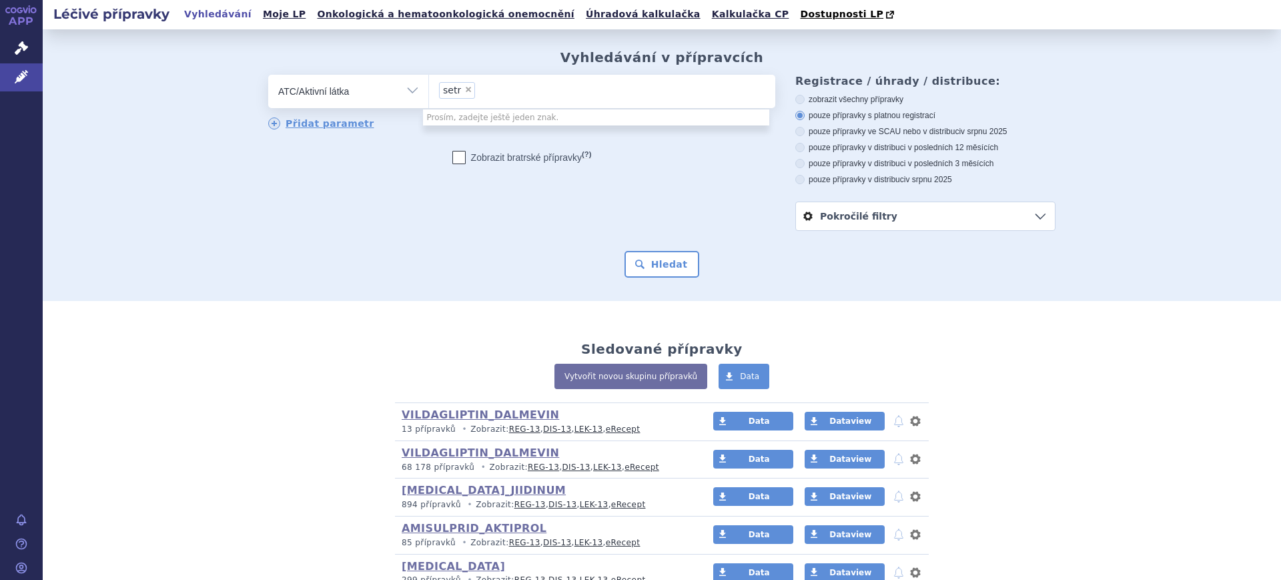
click at [429, 90] on select "setr" at bounding box center [428, 90] width 1 height 33
select select
type input "sertra"
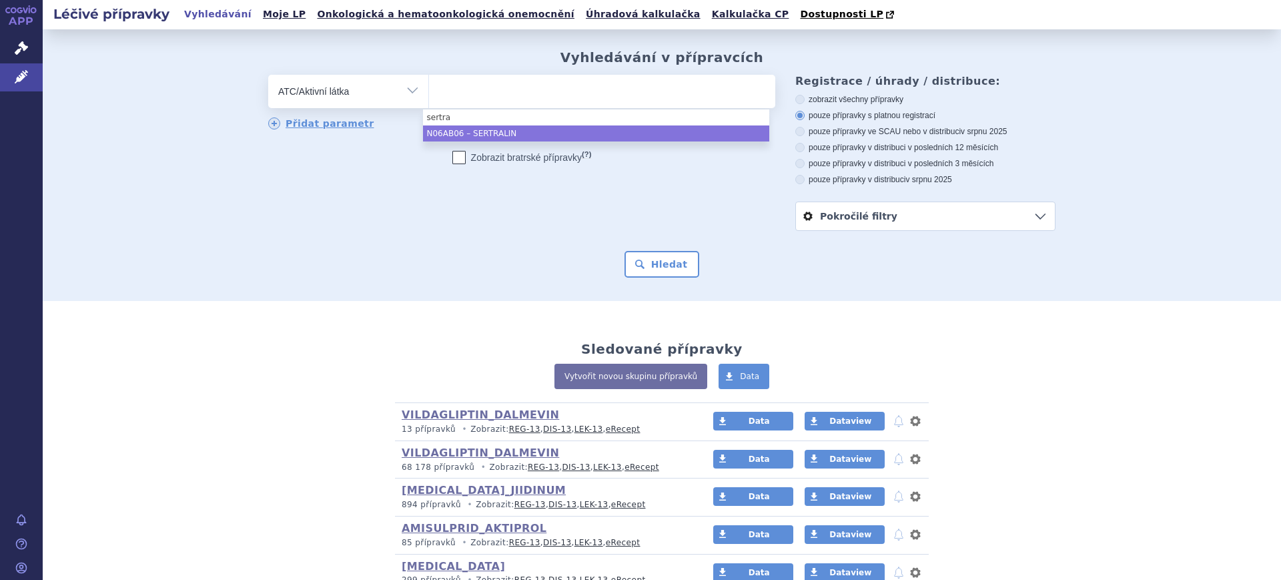
select select "N06AB06"
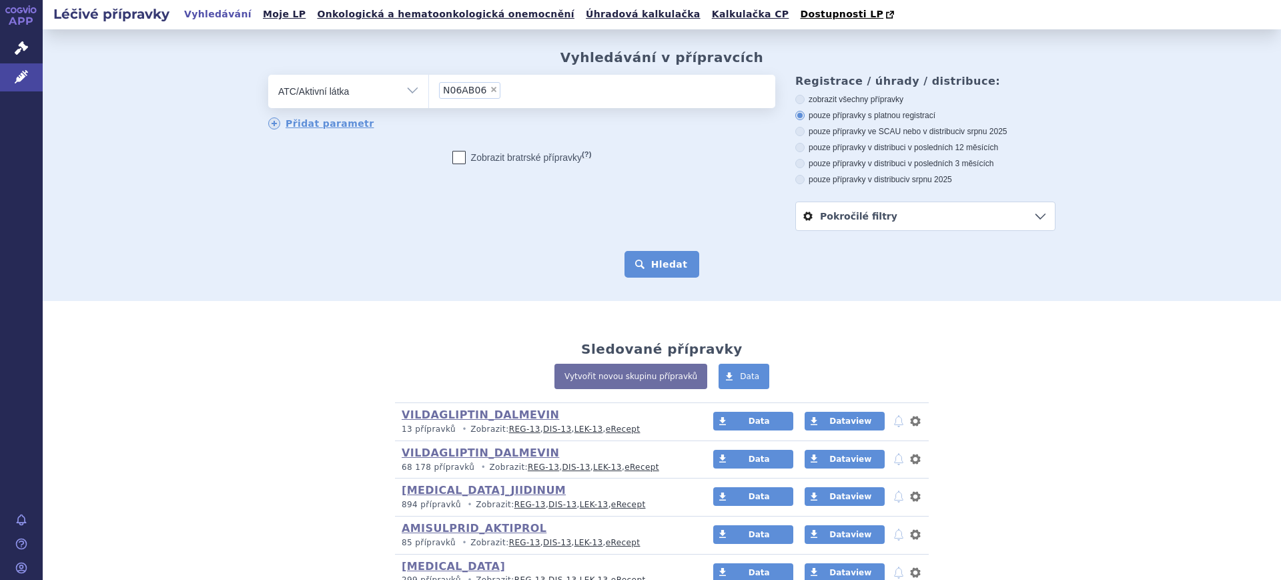
click at [630, 256] on button "Hledat" at bounding box center [662, 264] width 75 height 27
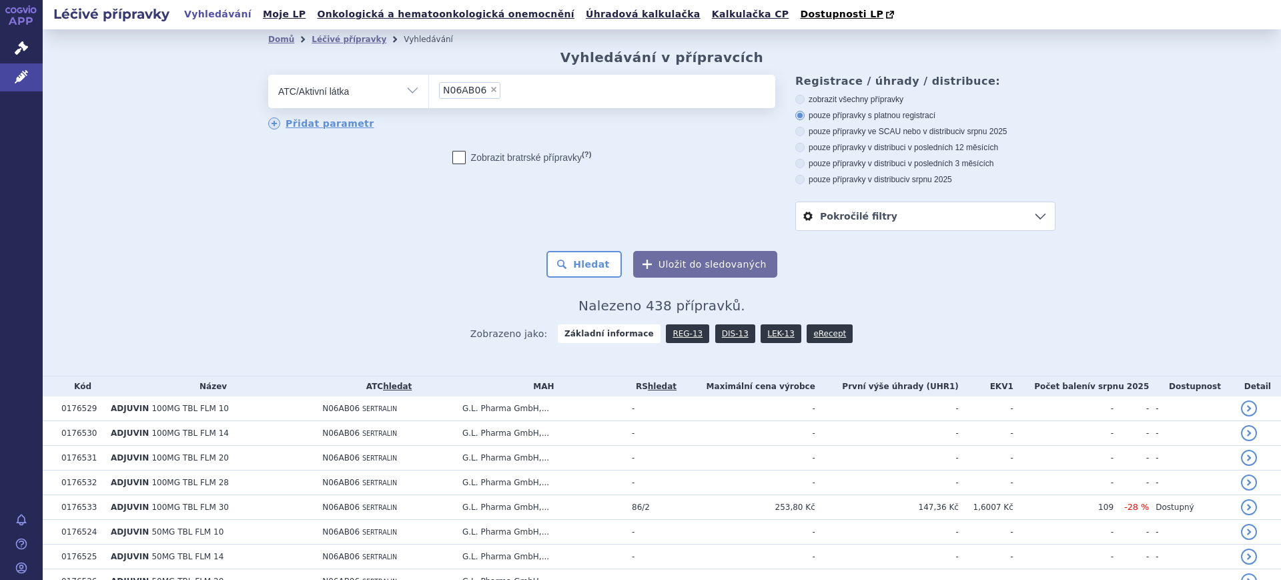
click at [715, 340] on link "DIS-13" at bounding box center [735, 333] width 40 height 19
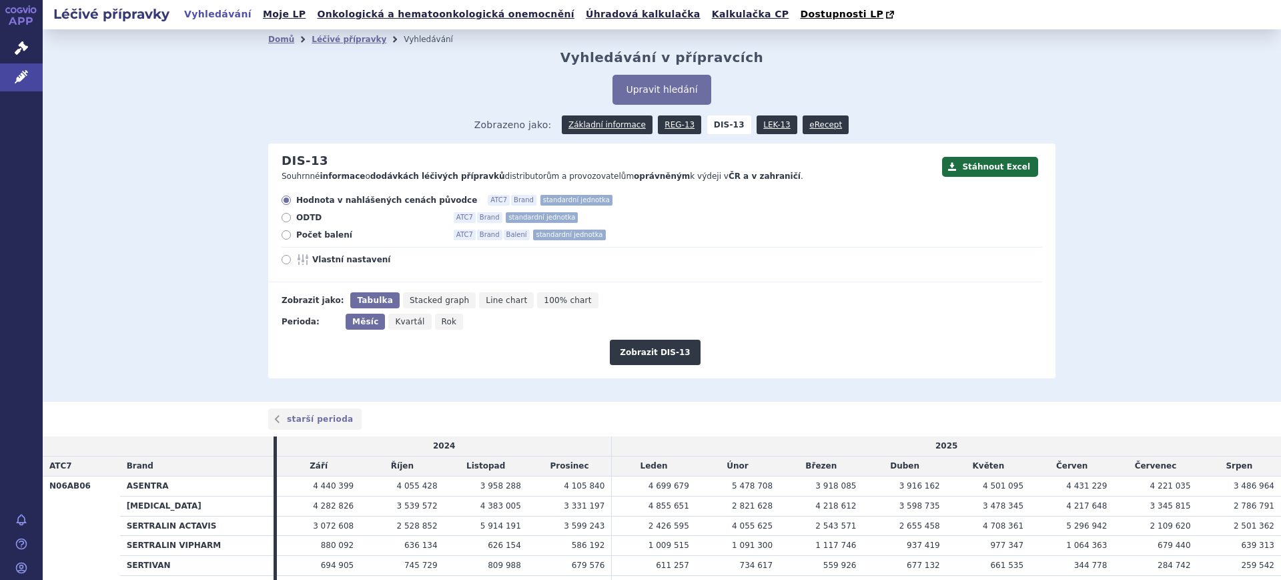
click at [442, 322] on span "Rok" at bounding box center [449, 321] width 15 height 9
click at [435, 322] on input "Rok" at bounding box center [439, 318] width 9 height 9
radio input "true"
click at [641, 352] on button "Zobrazit DIS-13" at bounding box center [655, 352] width 90 height 25
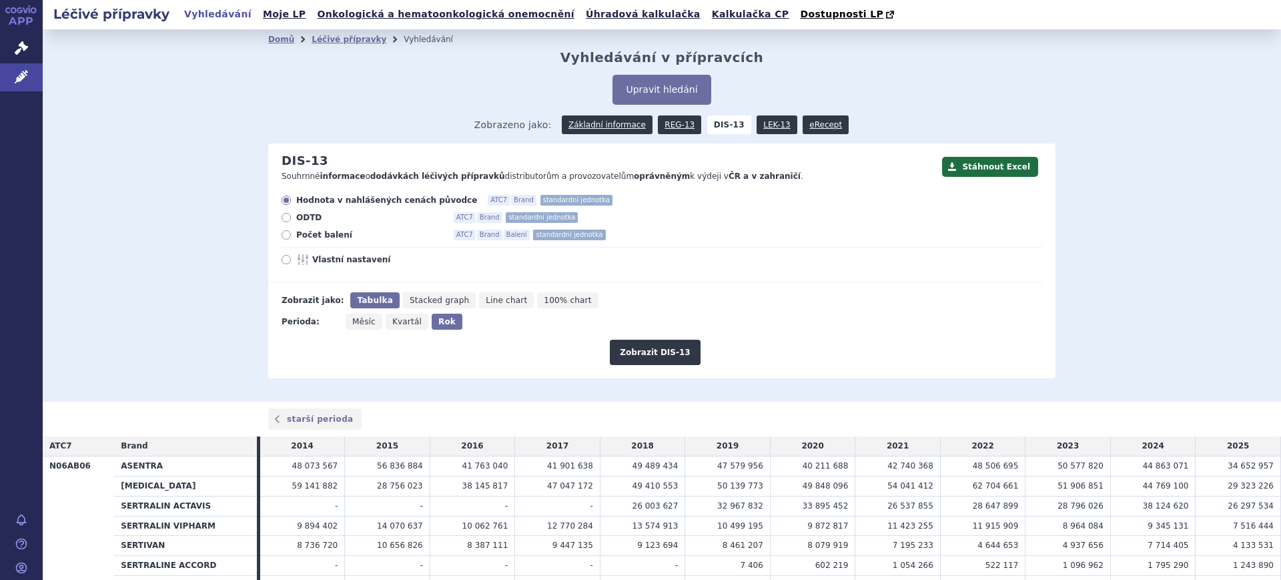
scroll to position [170, 0]
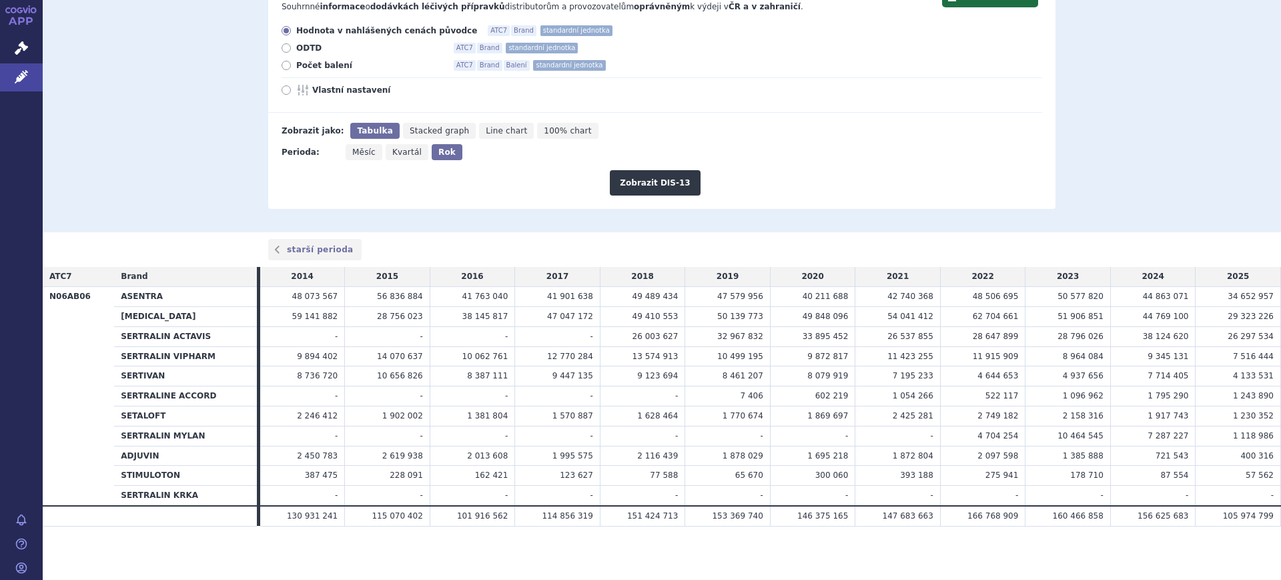
click at [314, 92] on span "Vlastní nastavení" at bounding box center [385, 90] width 147 height 11
click at [292, 92] on input "Vlastní nastavení" at bounding box center [287, 91] width 9 height 9
radio input "true"
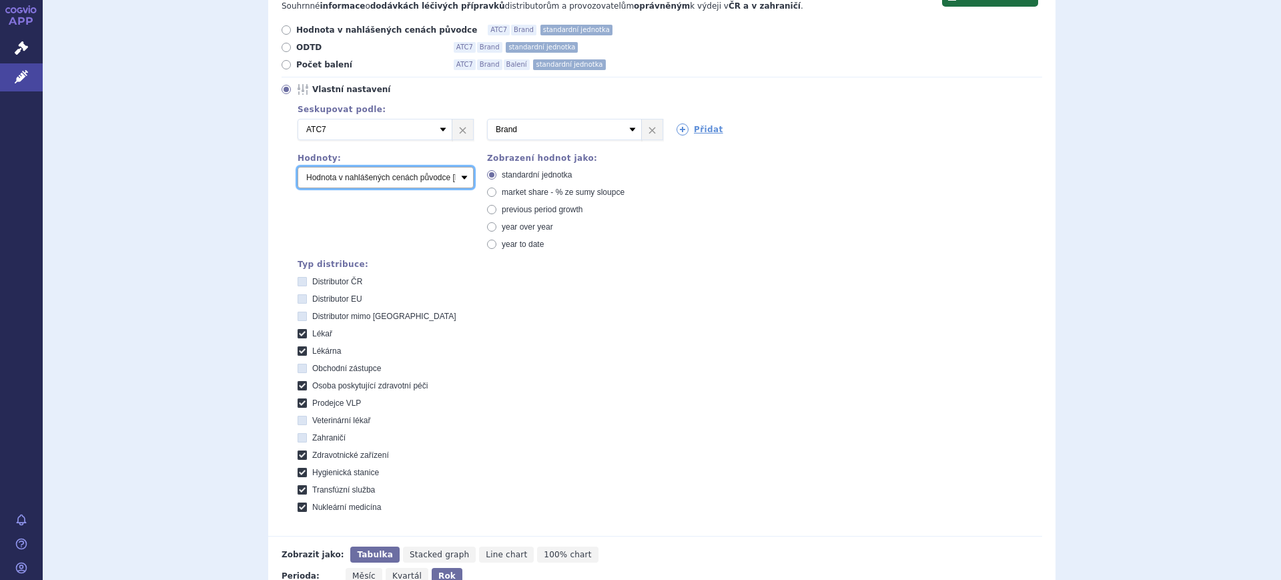
click at [410, 176] on select "Počet balení Hodnota v nahlášených cenách původce [DIS-13] Hodnota v maximálníc…" at bounding box center [386, 177] width 176 height 21
select select "packages"
click at [298, 167] on select "Počet balení Hodnota v nahlášených cenách původce [DIS-13] Hodnota v maximálníc…" at bounding box center [386, 177] width 176 height 21
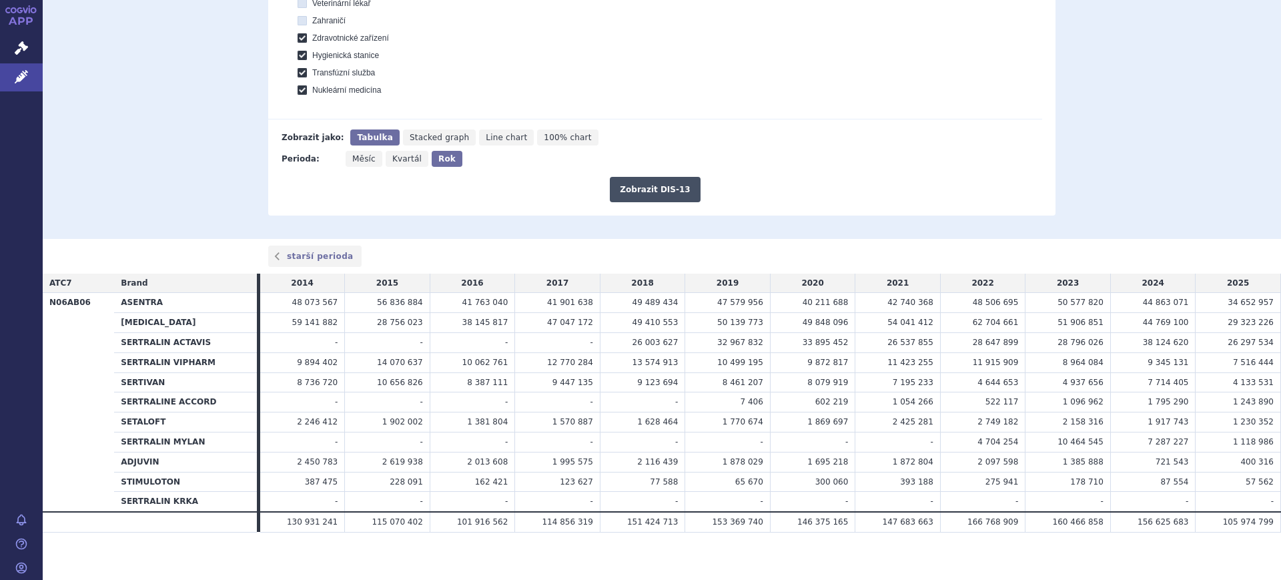
click at [658, 190] on button "Zobrazit DIS-13" at bounding box center [655, 189] width 90 height 25
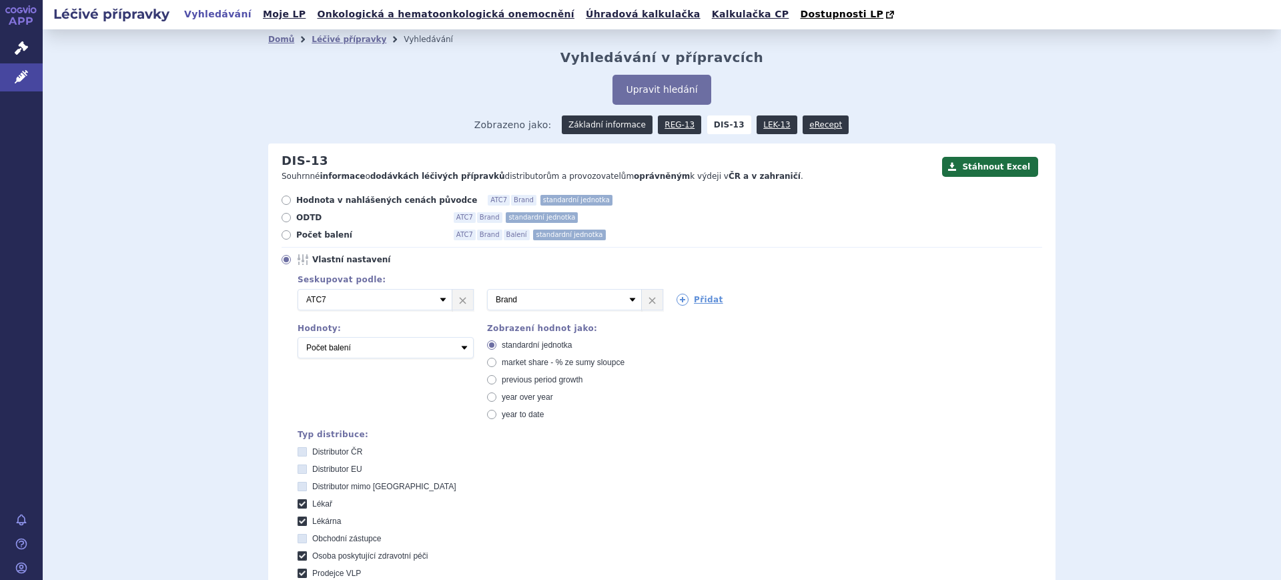
click at [614, 130] on link "Základní informace" at bounding box center [607, 124] width 91 height 19
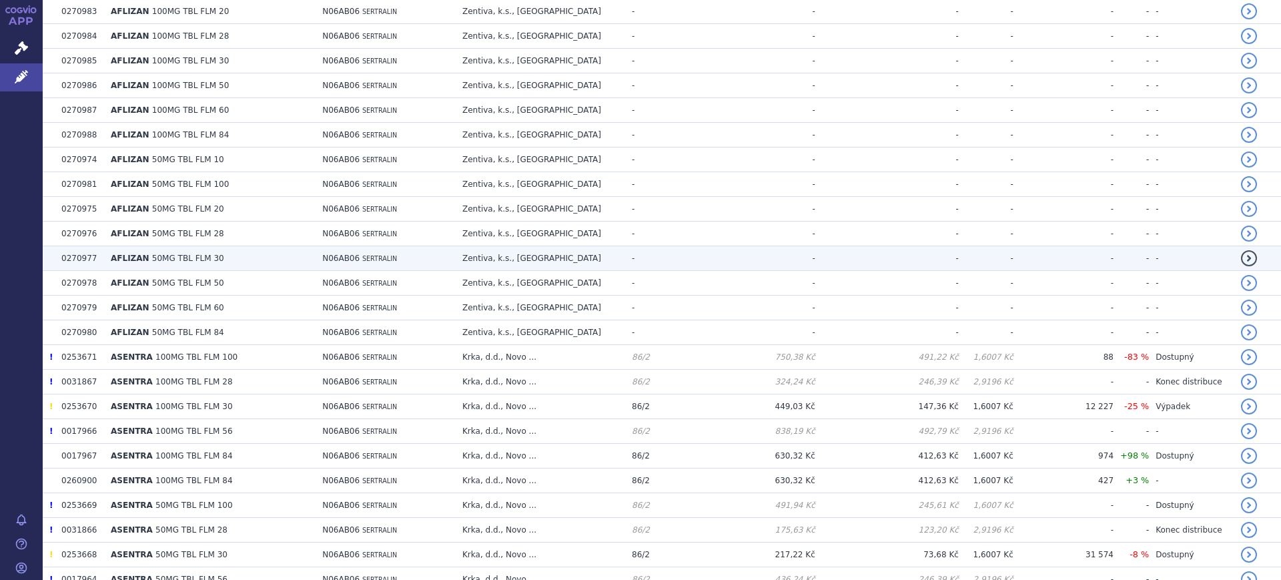
scroll to position [834, 0]
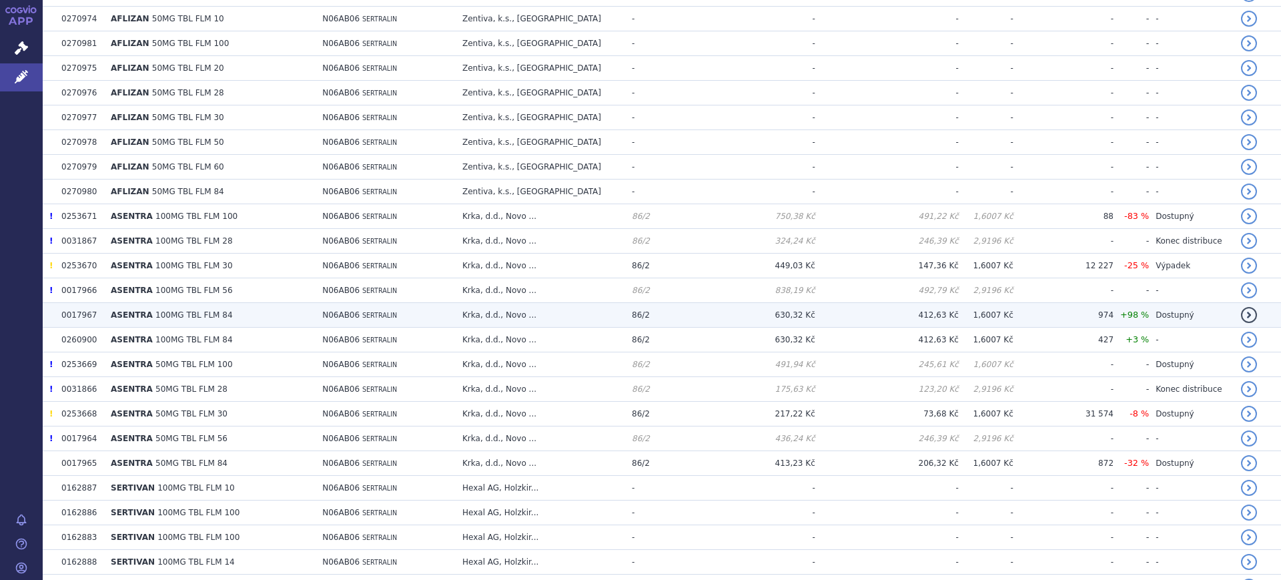
click at [593, 315] on td "Krka, d.d., Novo ..." at bounding box center [540, 315] width 169 height 25
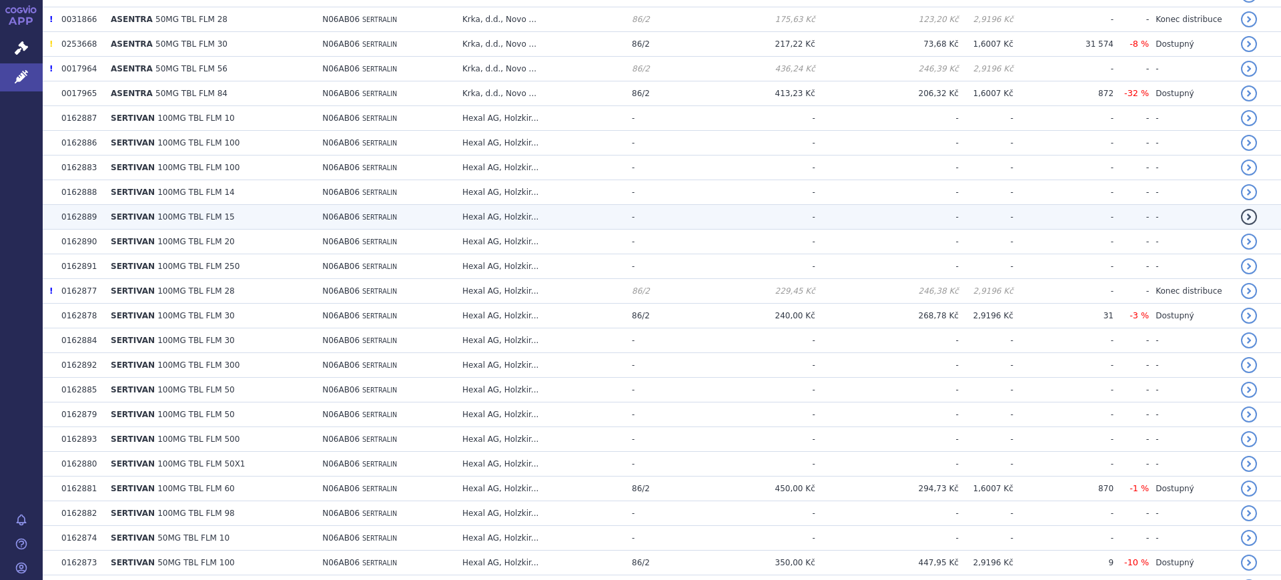
scroll to position [1334, 0]
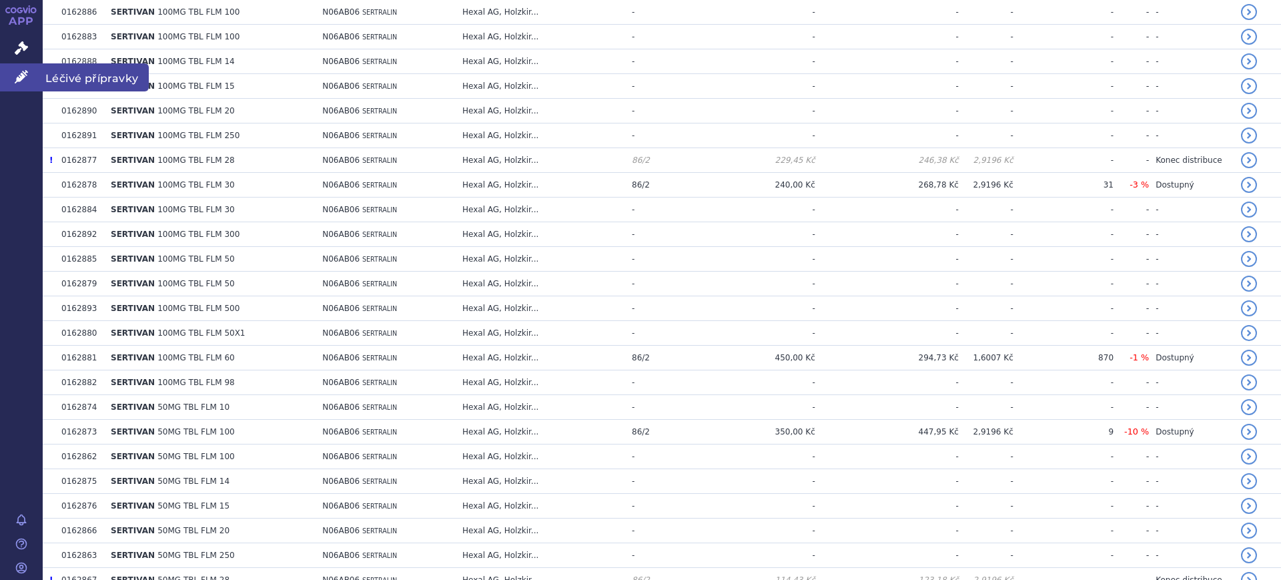
click at [11, 71] on link "Léčivé přípravky" at bounding box center [21, 77] width 43 height 28
click at [26, 64] on link "Léčivé přípravky" at bounding box center [21, 77] width 43 height 28
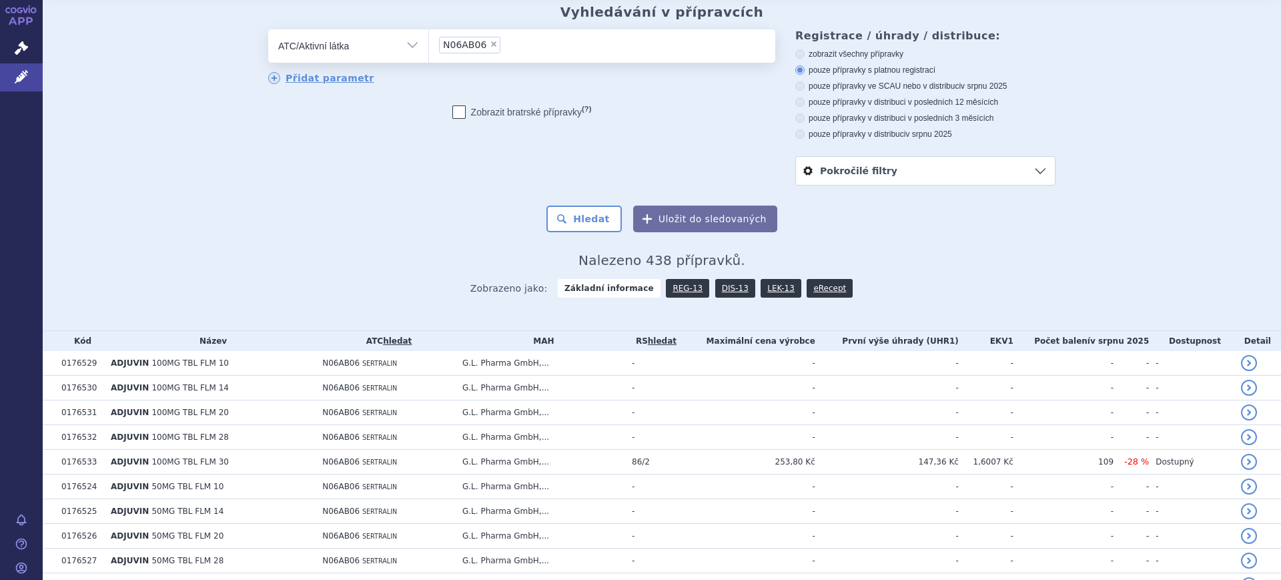
scroll to position [0, 0]
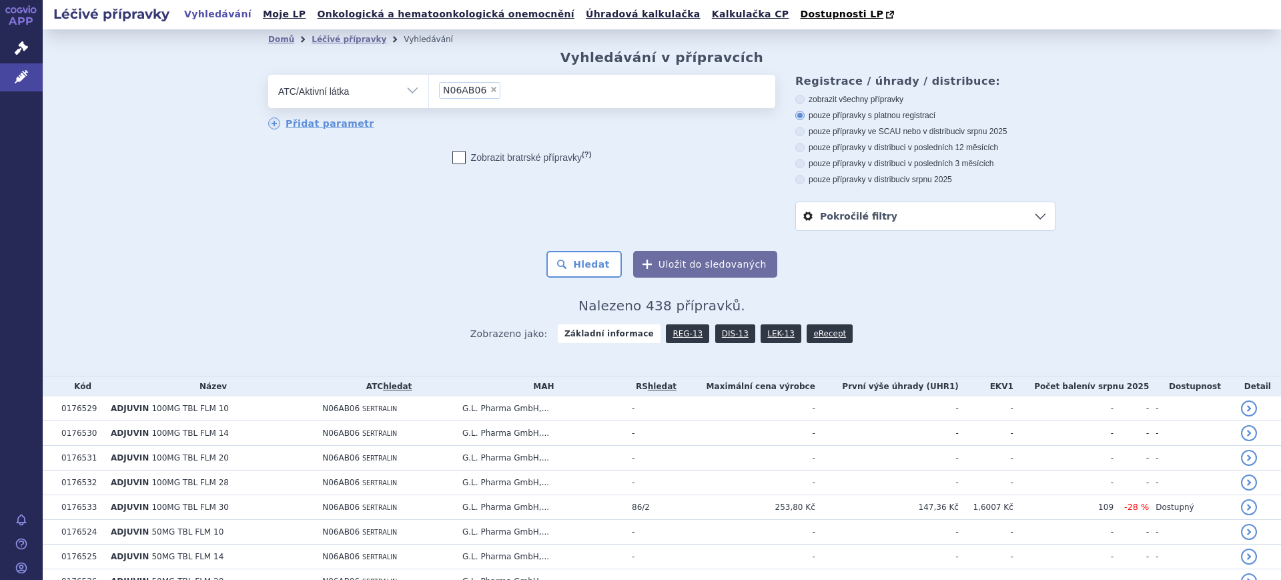
click at [361, 95] on select "Vše Přípravek/SUKL kód MAH VPOIS ATC/Aktivní látka Léková forma Síla" at bounding box center [348, 90] width 160 height 30
click at [268, 75] on select "Vše Přípravek/SUKL kód MAH VPOIS ATC/Aktivní látka Léková forma Síla" at bounding box center [348, 90] width 160 height 30
click at [490, 93] on span "×" at bounding box center [494, 89] width 8 height 8
click at [429, 93] on select "N06AB06" at bounding box center [428, 90] width 1 height 33
select select
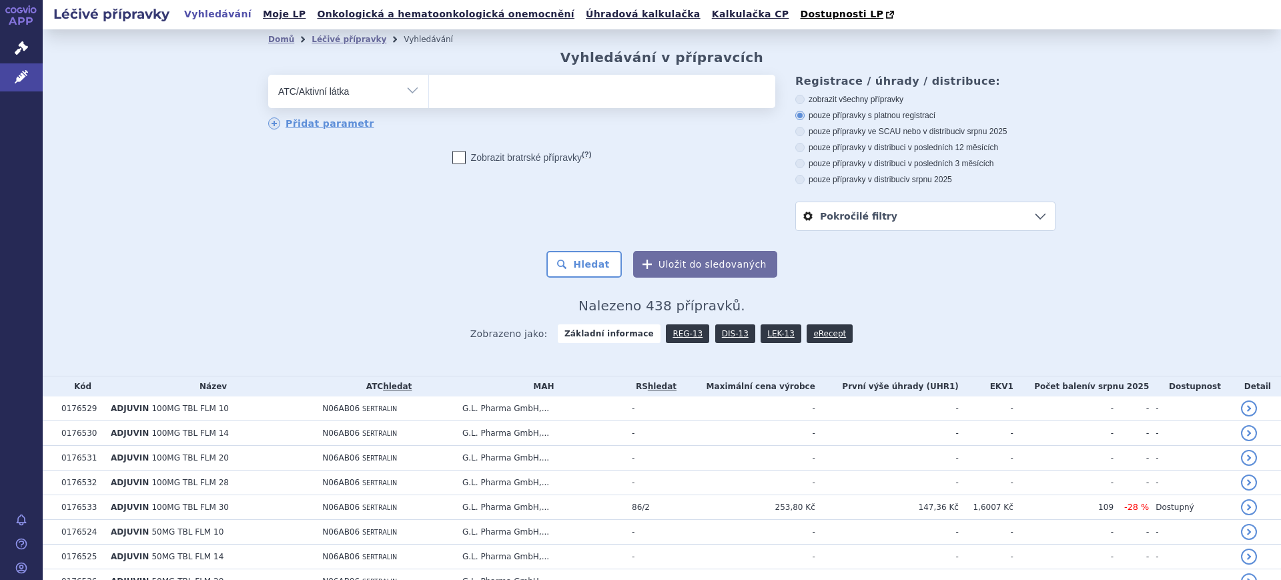
click at [496, 93] on ul at bounding box center [602, 89] width 346 height 28
click at [429, 93] on select at bounding box center [428, 90] width 1 height 33
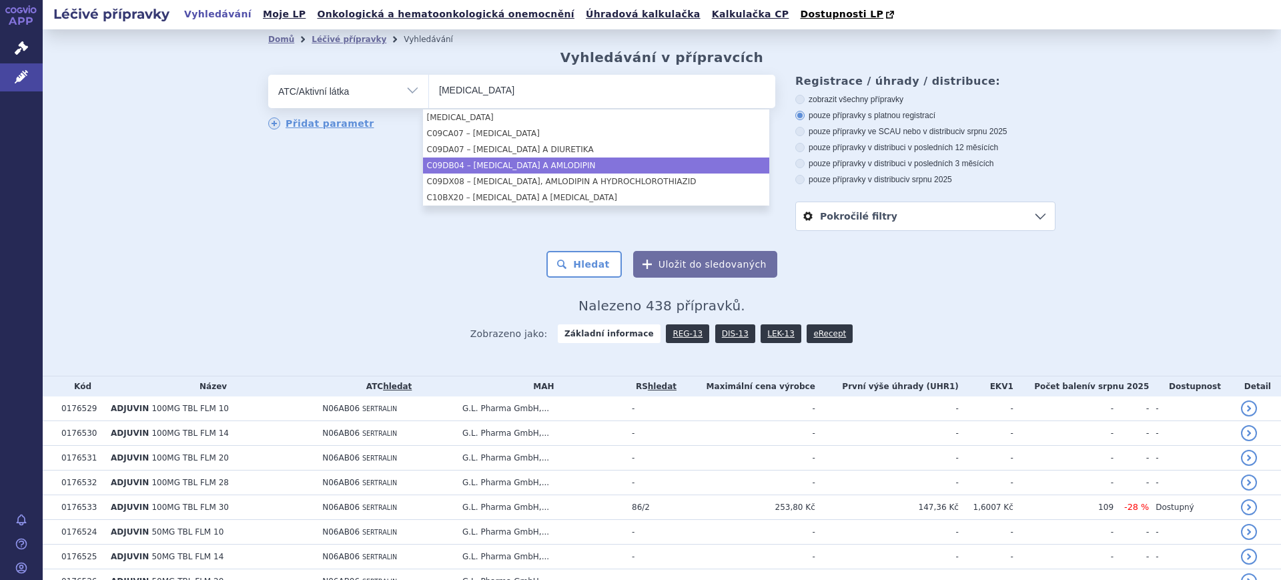
type input "telmisartan"
select select "C09DB04"
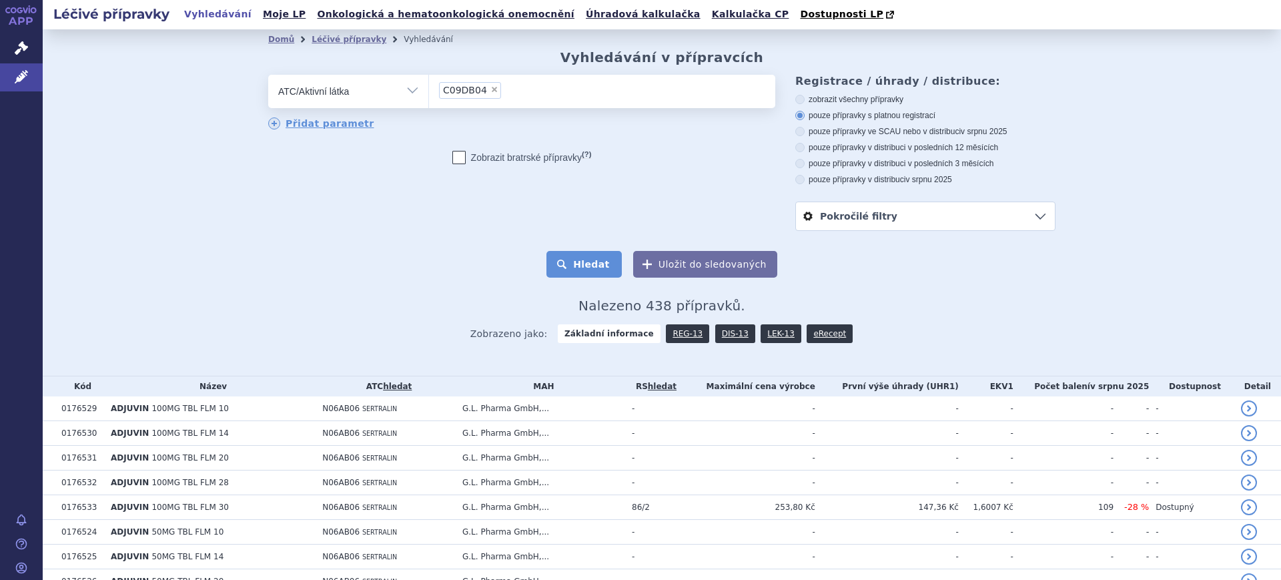
click at [605, 267] on button "Hledat" at bounding box center [583, 264] width 75 height 27
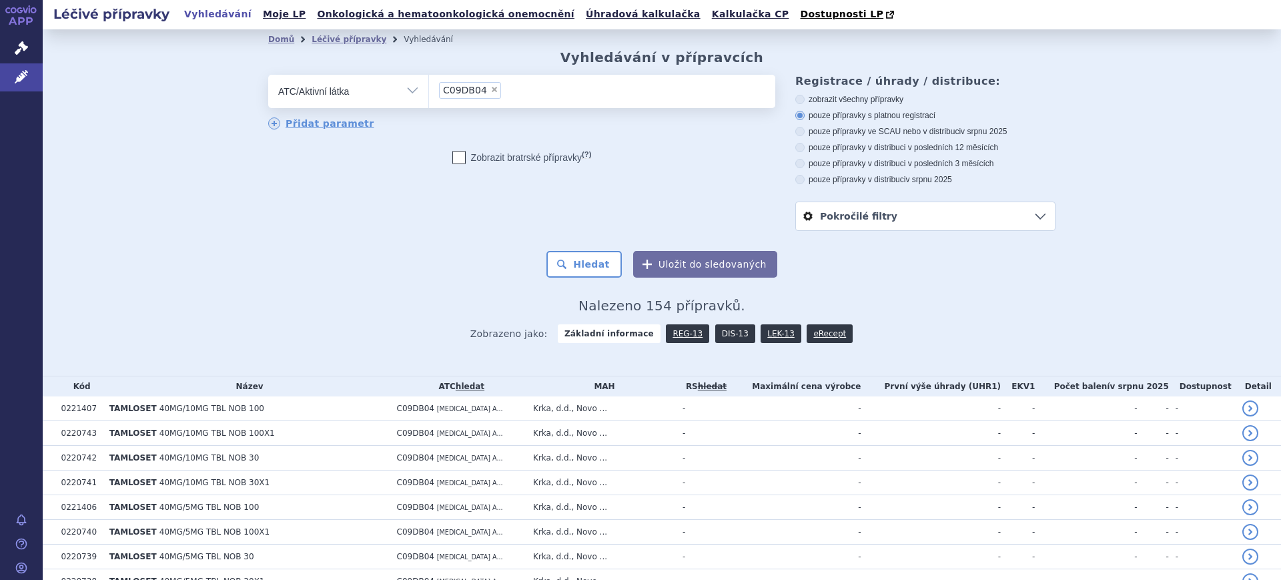
click at [725, 339] on link "DIS-13" at bounding box center [735, 333] width 40 height 19
click at [725, 334] on link "DIS-13" at bounding box center [735, 333] width 40 height 19
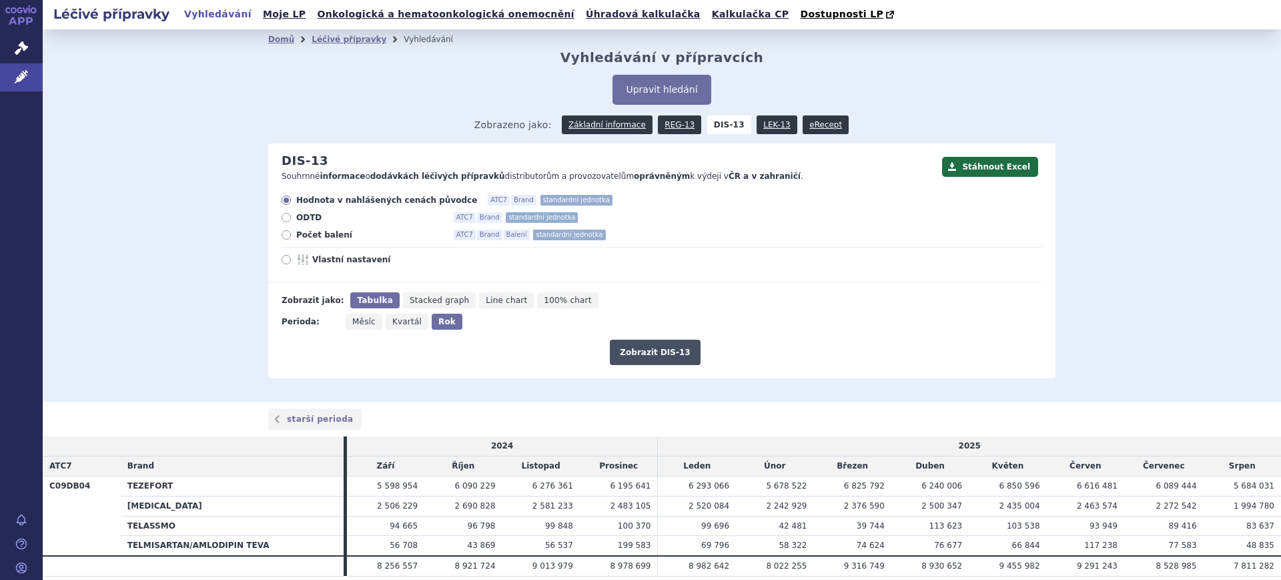
click at [647, 347] on button "Zobrazit DIS-13" at bounding box center [655, 352] width 90 height 25
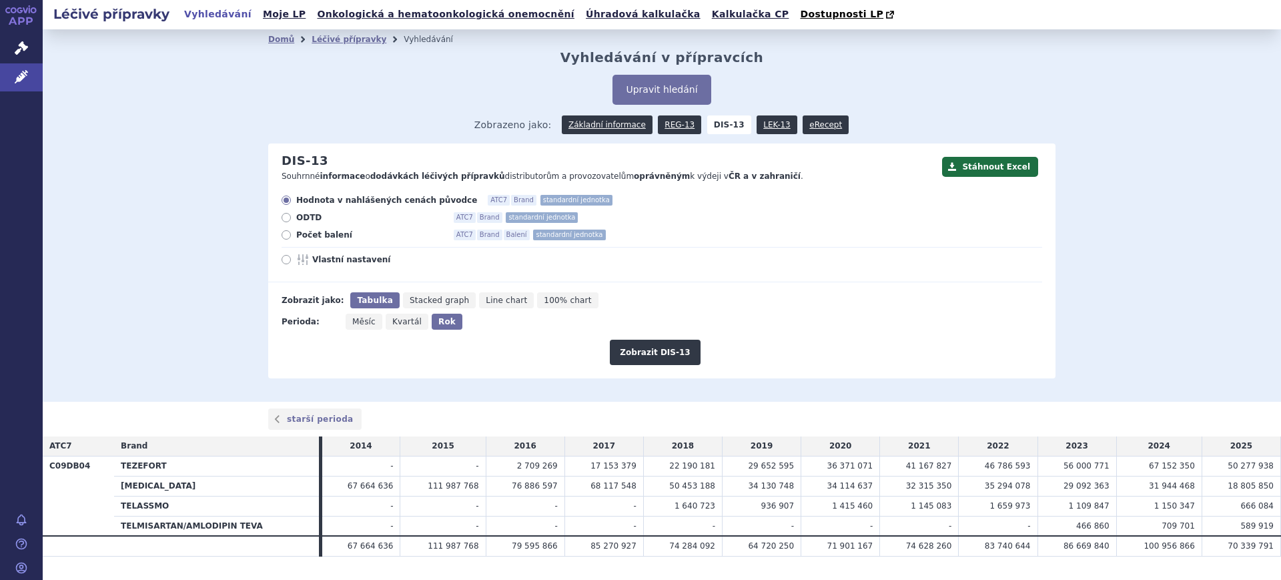
scroll to position [31, 0]
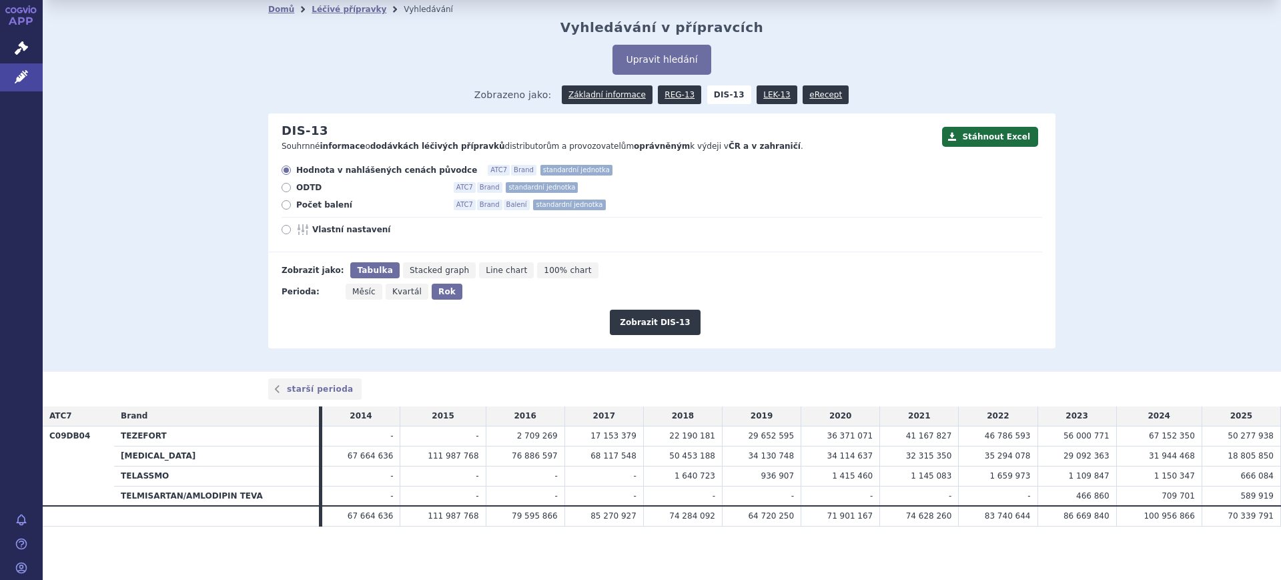
click at [329, 228] on span "Vlastní nastavení" at bounding box center [385, 229] width 147 height 11
click at [292, 228] on input "Vlastní nastavení" at bounding box center [287, 231] width 9 height 9
radio input "true"
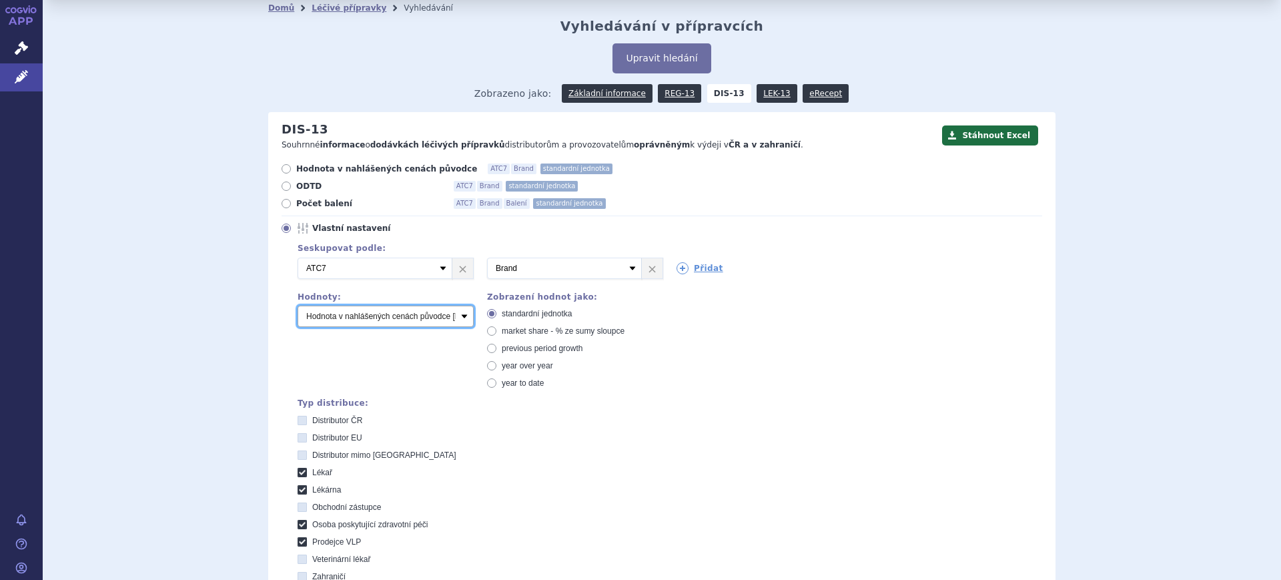
click at [389, 322] on select "Počet balení Hodnota v nahlášených cenách původce [DIS-13] Hodnota v maximálníc…" at bounding box center [386, 316] width 176 height 21
select select "packages"
click at [298, 306] on select "Počet balení Hodnota v nahlášených cenách původce [DIS-13] Hodnota v maximálníc…" at bounding box center [386, 316] width 176 height 21
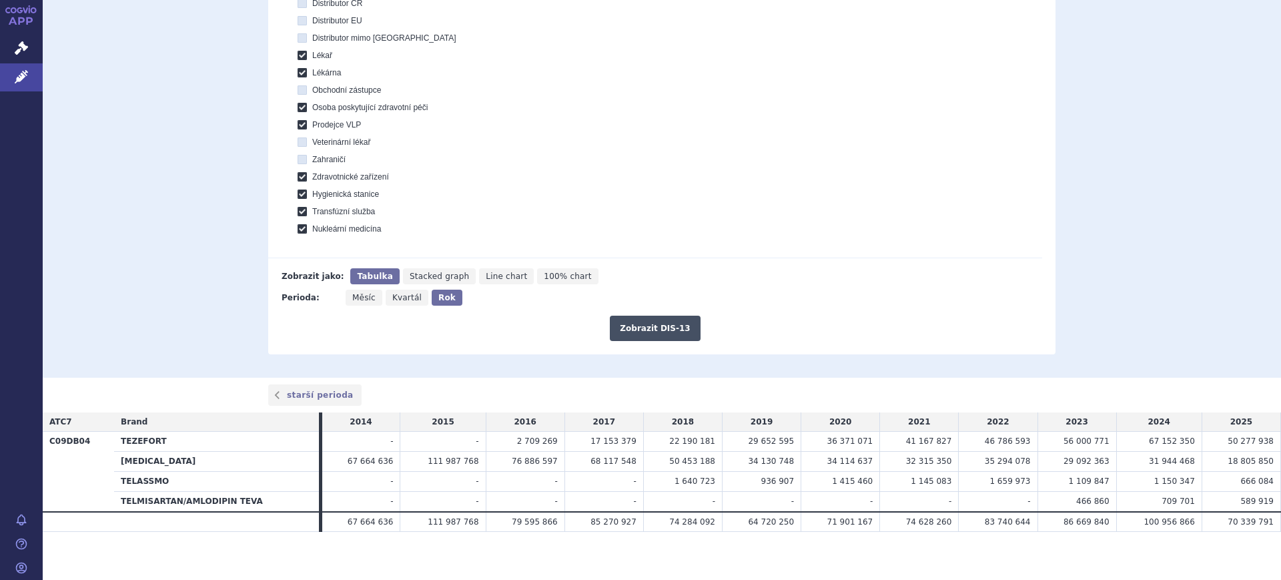
click at [642, 337] on button "Zobrazit DIS-13" at bounding box center [655, 328] width 90 height 25
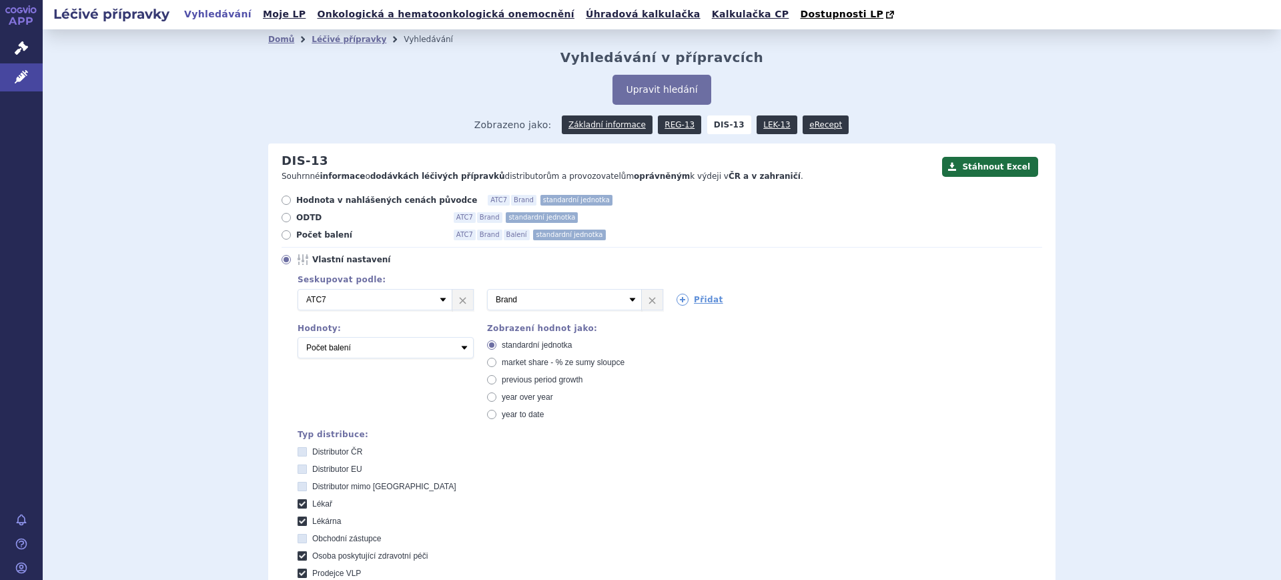
scroll to position [455, 0]
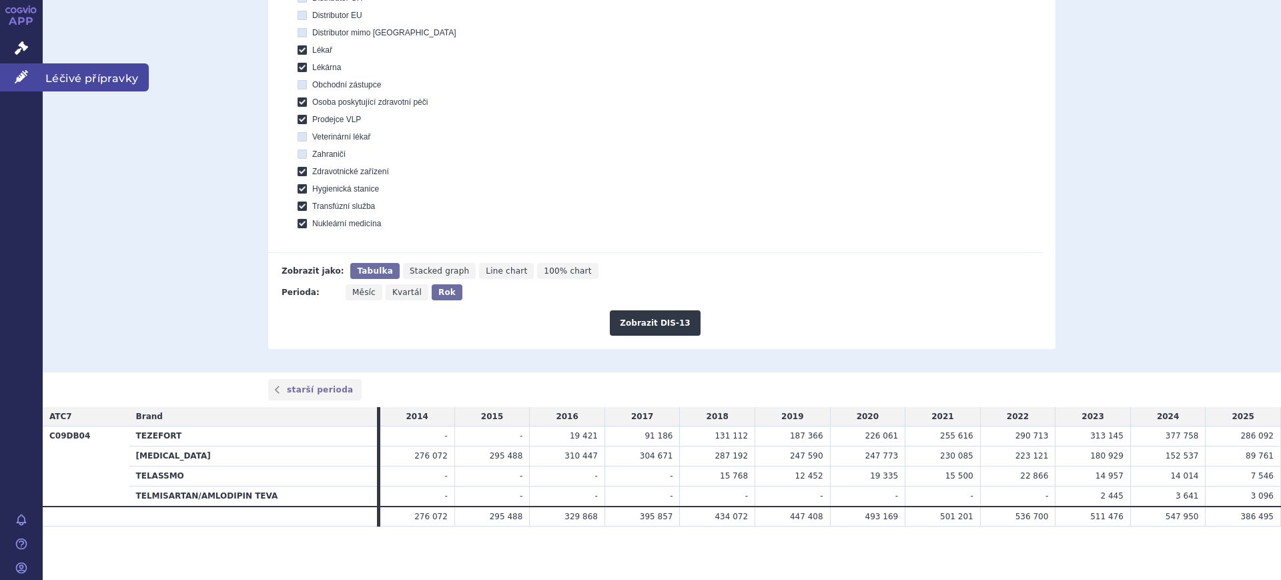
click at [35, 70] on link "Léčivé přípravky" at bounding box center [21, 77] width 43 height 28
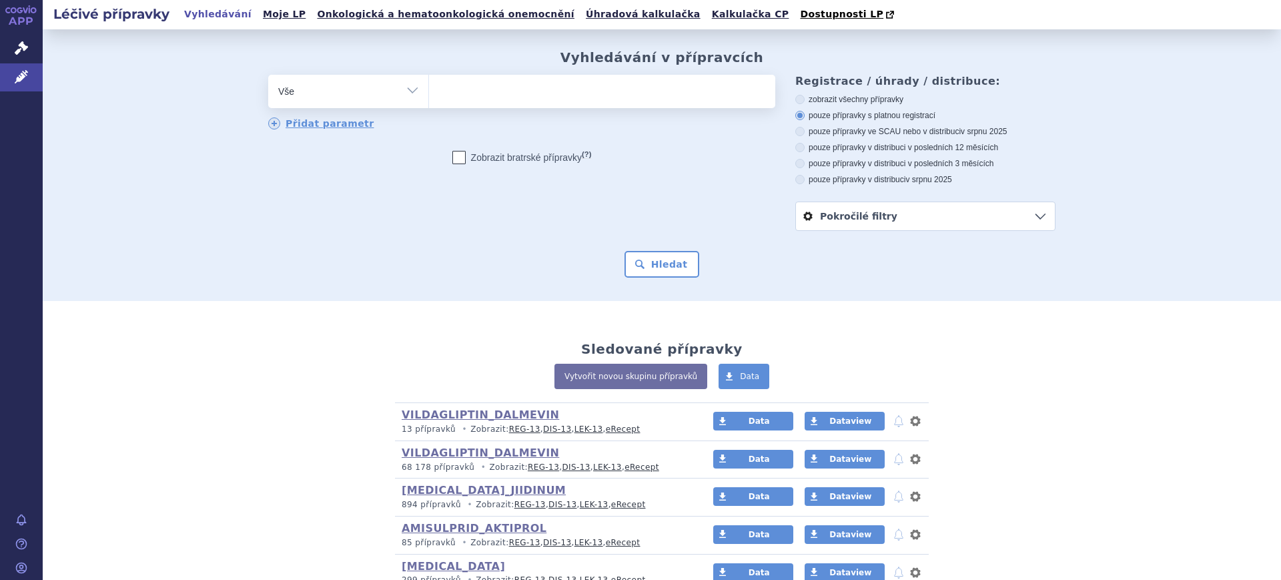
select select "filter-atc-group"
click at [268, 75] on select "Vše Přípravek/SUKL kód MAH VPOIS ATC/Aktivní látka Léková forma Síla" at bounding box center [348, 90] width 160 height 30
click at [340, 197] on div "odstranit Vše Přípravek/SUKL kód MAH VPOIS ATC/Aktivní látka" at bounding box center [661, 153] width 787 height 156
click at [512, 103] on ul at bounding box center [602, 89] width 346 height 28
click at [429, 103] on select at bounding box center [428, 90] width 1 height 33
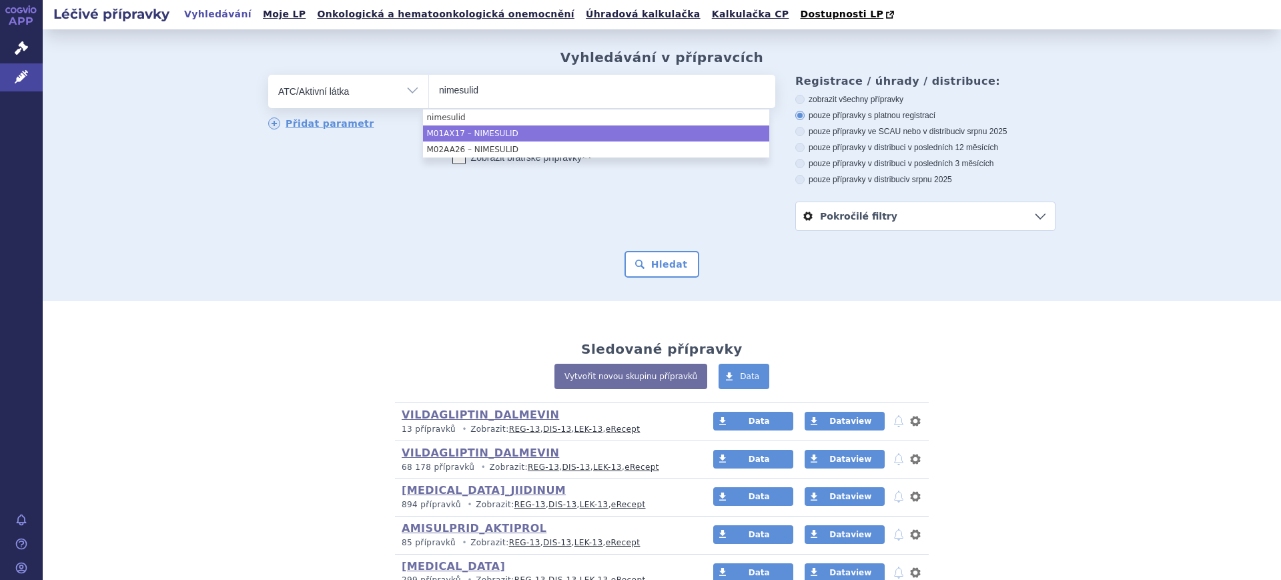
type input "nimesulid"
select select "M01AX17"
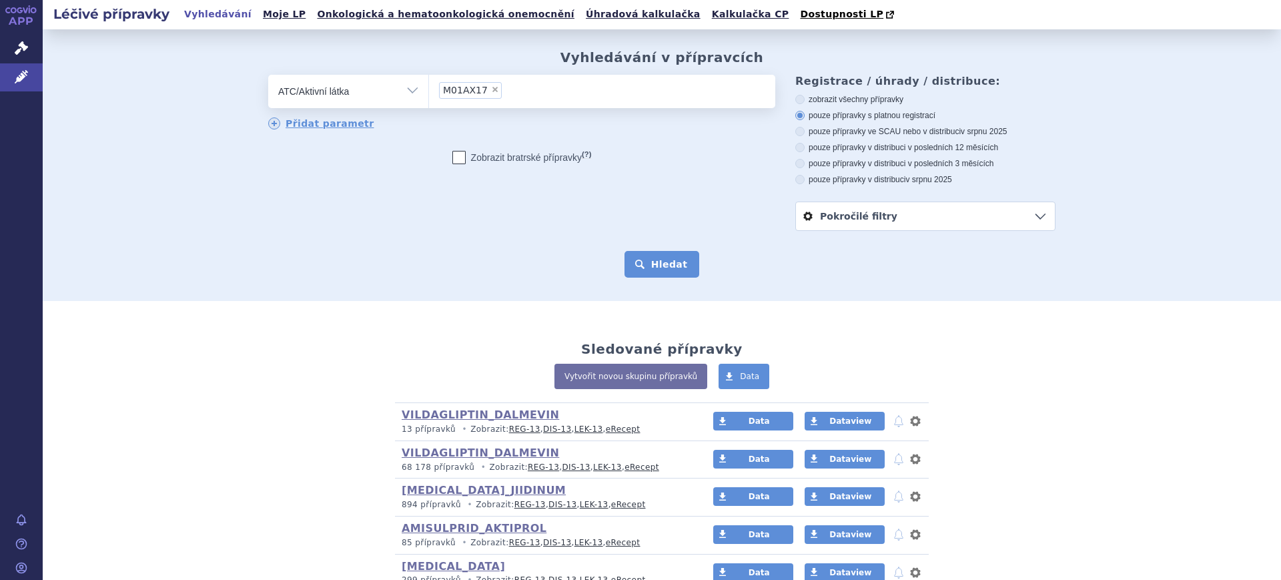
click at [672, 272] on button "Hledat" at bounding box center [662, 264] width 75 height 27
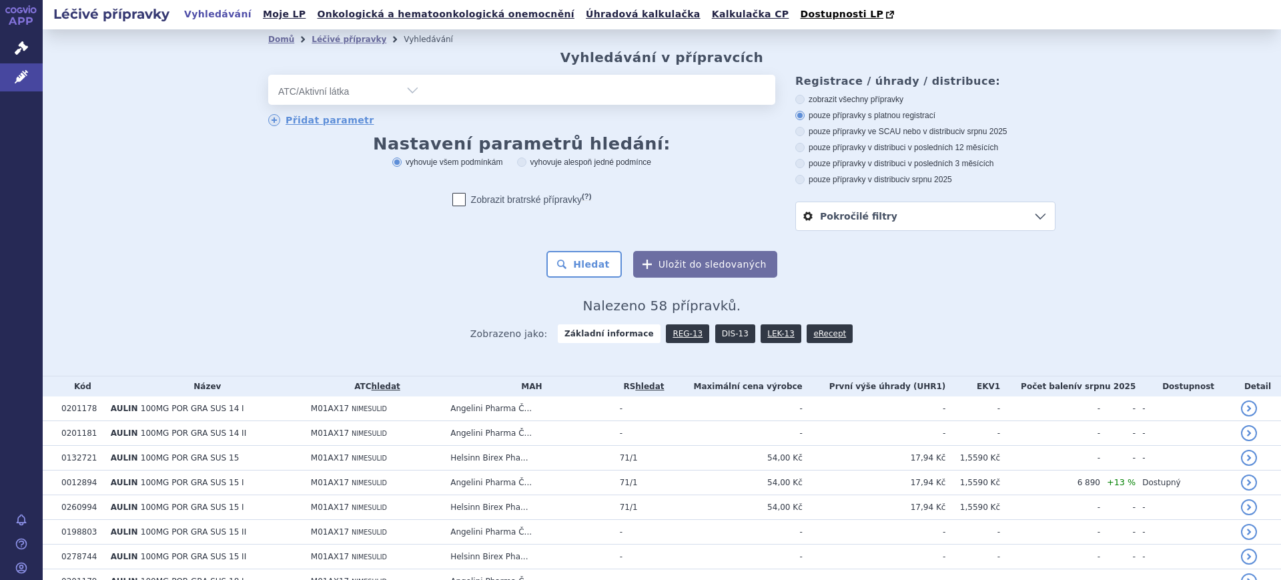
click at [717, 329] on link "DIS-13" at bounding box center [735, 333] width 40 height 19
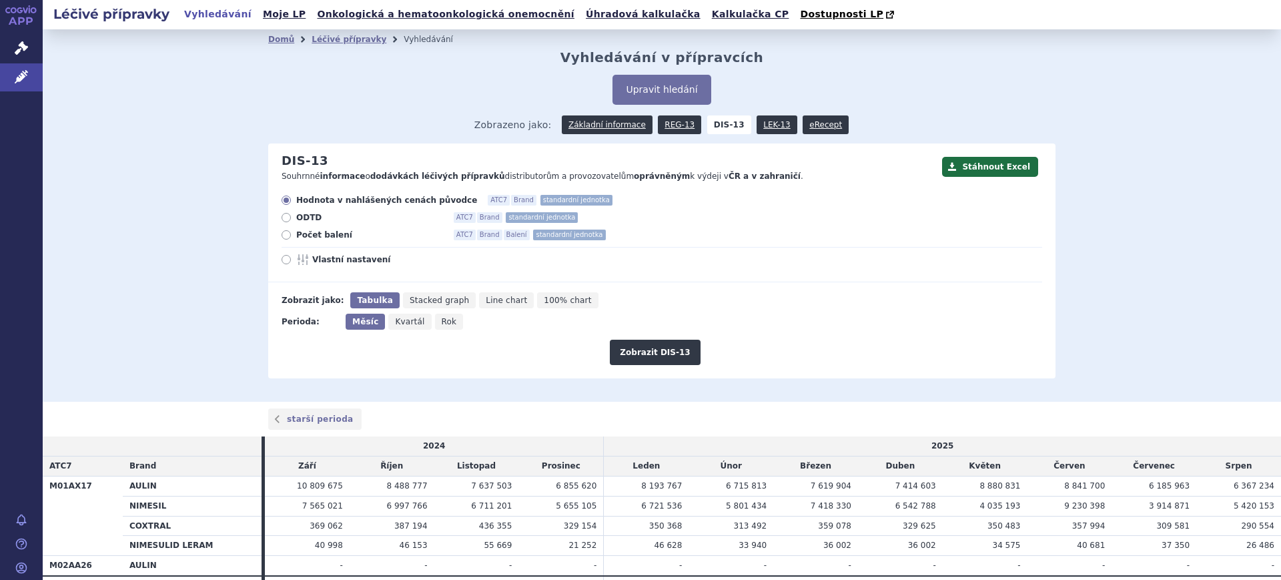
click at [442, 323] on span "Rok" at bounding box center [449, 321] width 15 height 9
click at [438, 322] on input "Rok" at bounding box center [439, 318] width 9 height 9
radio input "true"
click at [438, 326] on span "Rok" at bounding box center [446, 321] width 17 height 9
click at [432, 322] on input "Rok" at bounding box center [436, 318] width 9 height 9
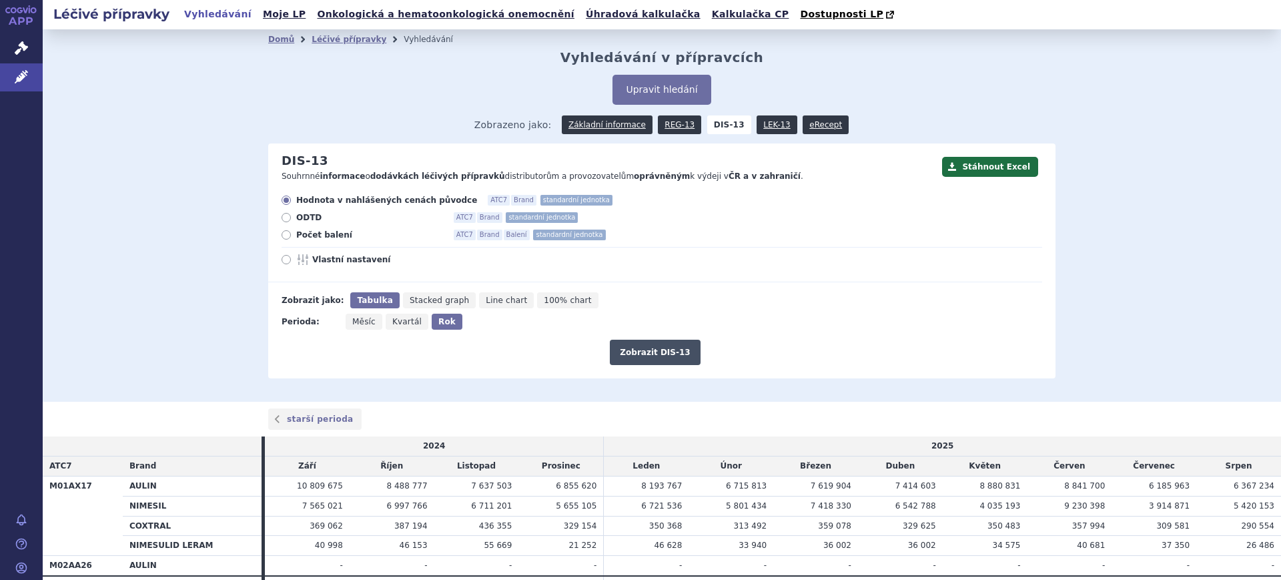
click at [659, 354] on button "Zobrazit DIS-13" at bounding box center [655, 352] width 90 height 25
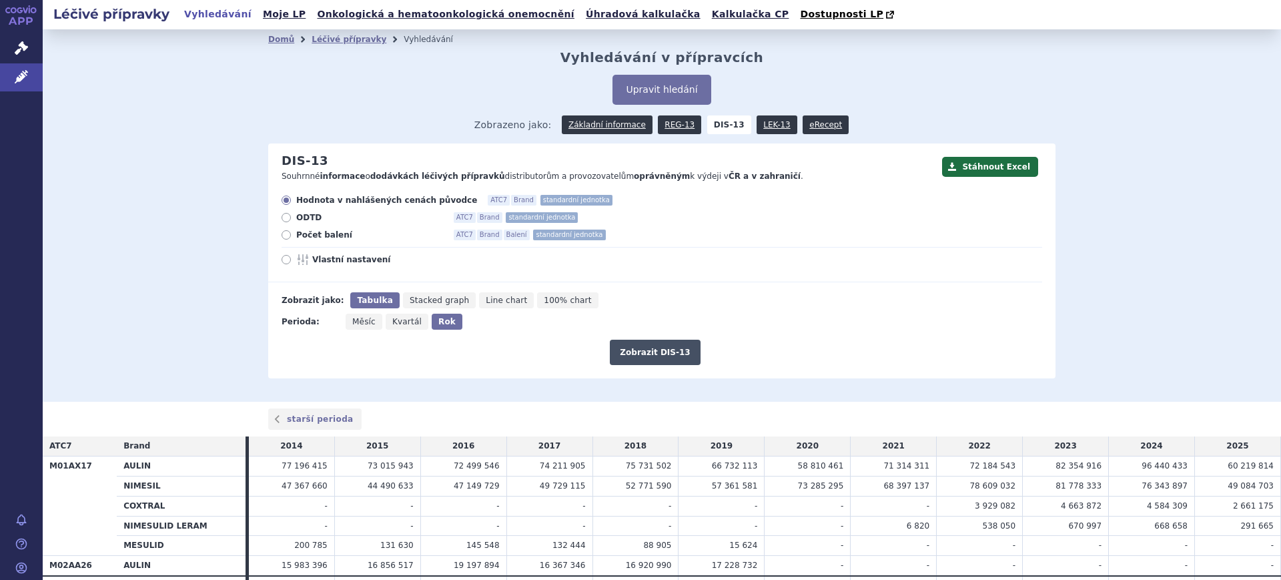
click at [647, 351] on button "Zobrazit DIS-13" at bounding box center [655, 352] width 90 height 25
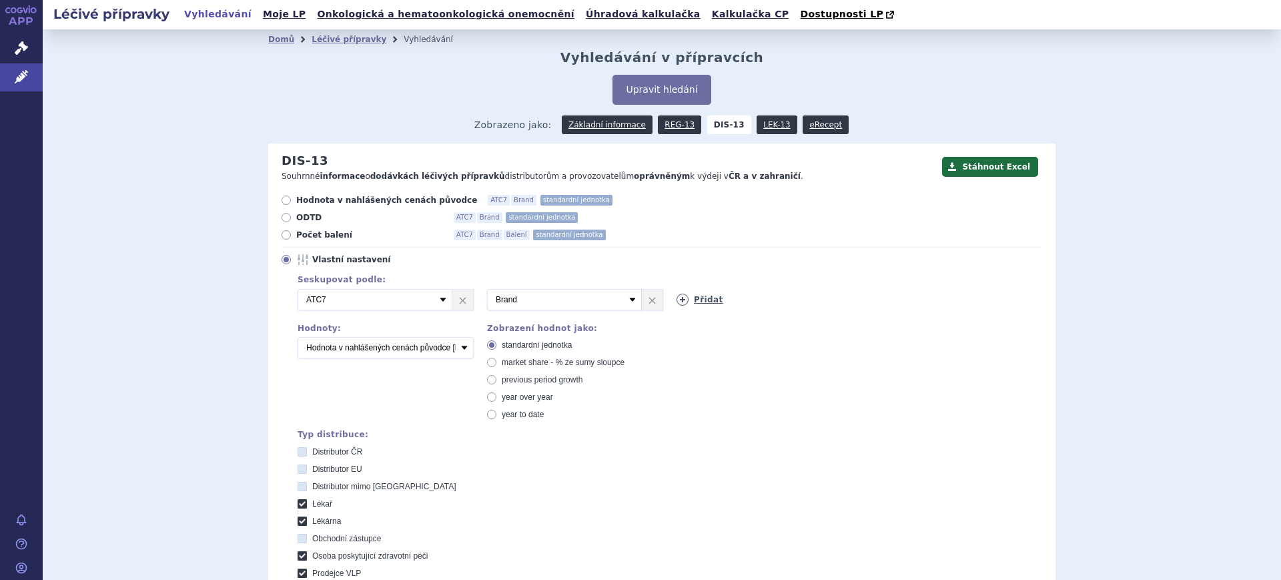
click at [678, 298] on icon at bounding box center [683, 300] width 12 height 12
click at [678, 298] on select "Vyberte groupování ATC3 ATC5 ATC7 Brand Balení SÚKL kód MAH VPOIS Referenční sk…" at bounding box center [754, 299] width 155 height 21
select select "package"
click at [677, 290] on select "Vyberte groupování ATC3 ATC5 ATC7 Brand Balení SÚKL kód MAH VPOIS Referenční sk…" at bounding box center [754, 299] width 155 height 21
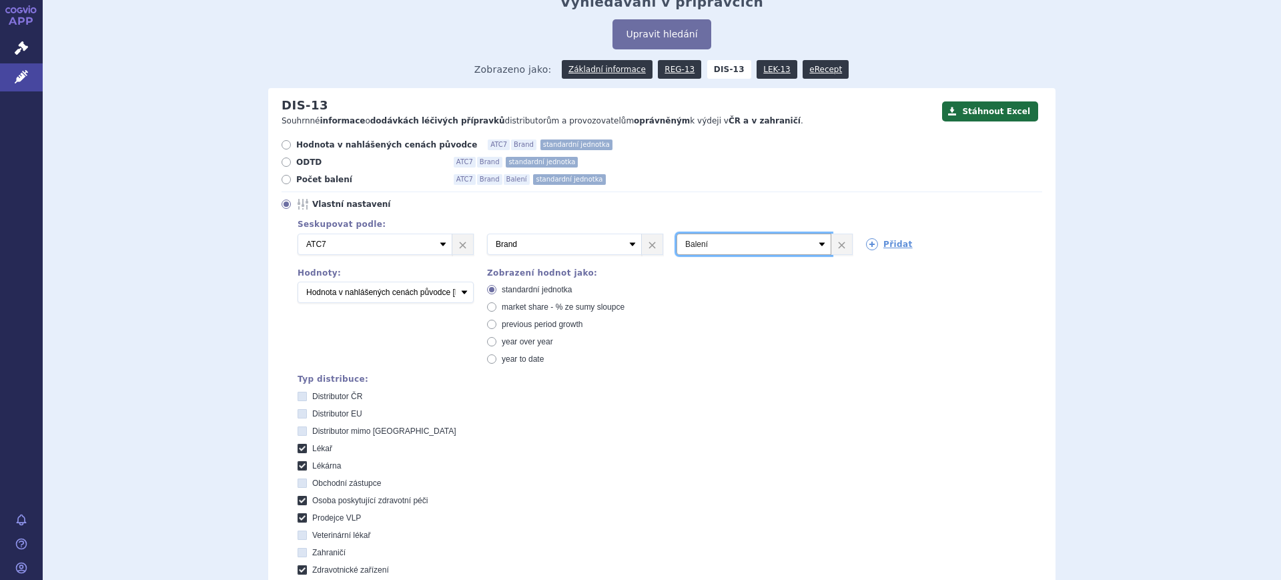
scroll to position [83, 0]
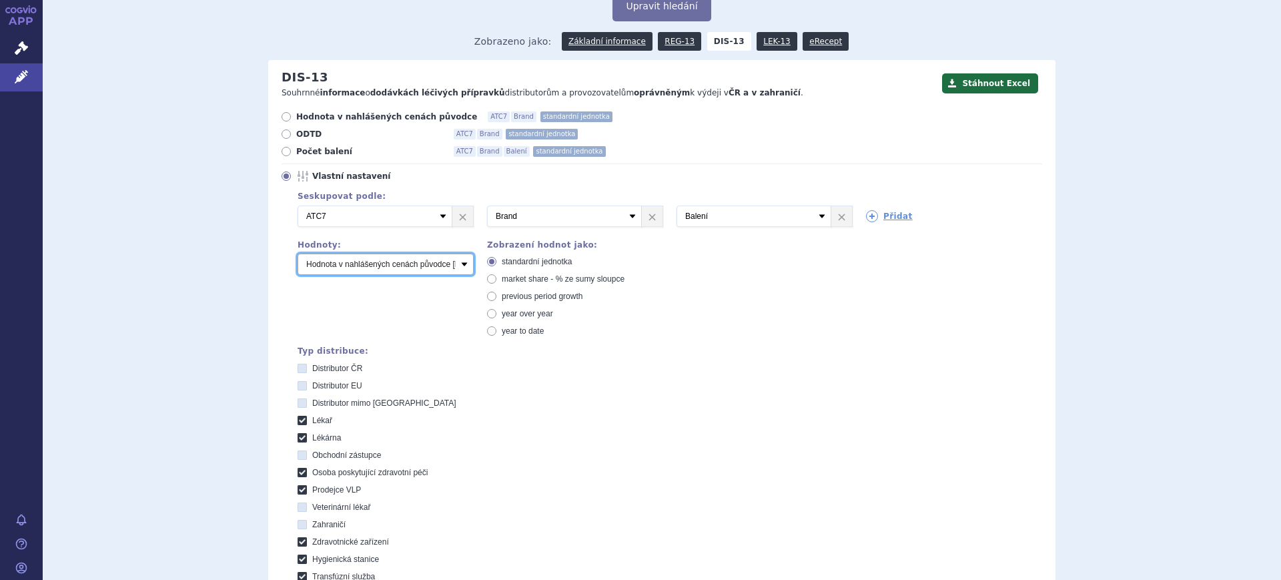
click at [426, 275] on select "Počet balení Hodnota v nahlášených cenách původce [DIS-13] Hodnota v maximálníc…" at bounding box center [386, 264] width 176 height 21
select select "packages"
click at [298, 254] on select "Počet balení Hodnota v nahlášených cenách původce [DIS-13] Hodnota v maximálníc…" at bounding box center [386, 264] width 176 height 21
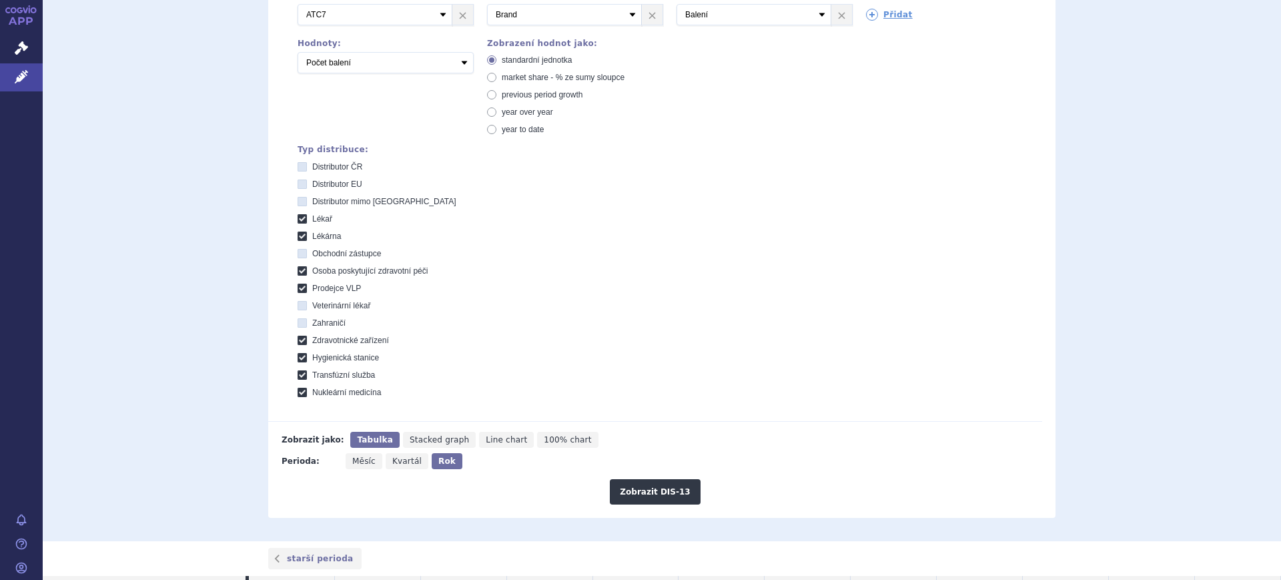
scroll to position [494, 0]
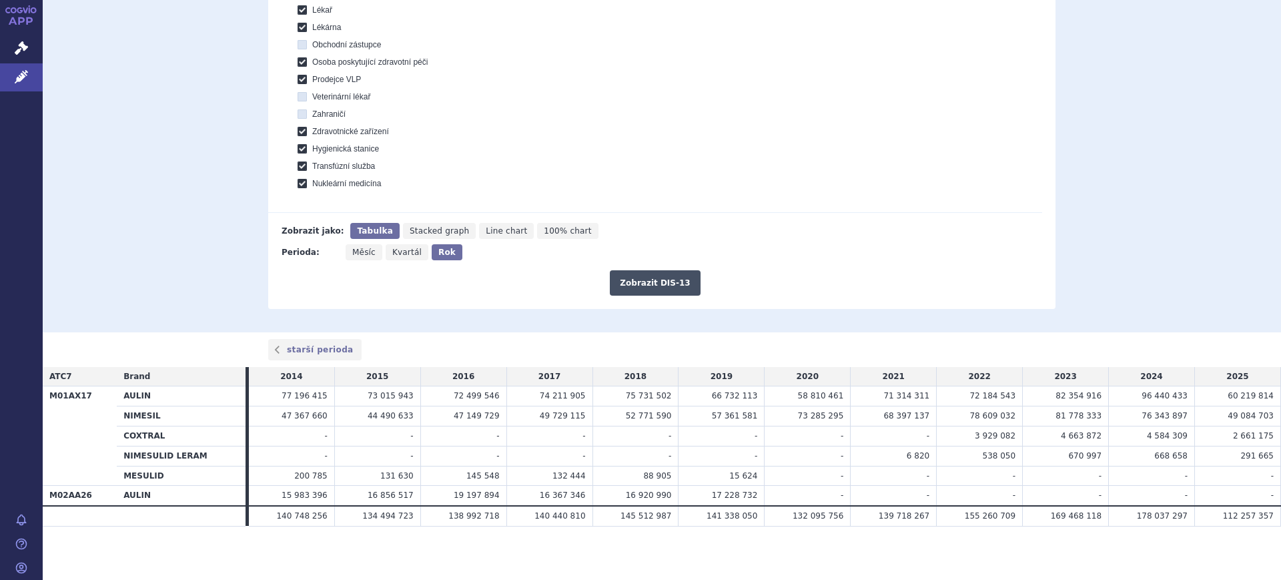
click at [661, 278] on button "Zobrazit DIS-13" at bounding box center [655, 282] width 90 height 25
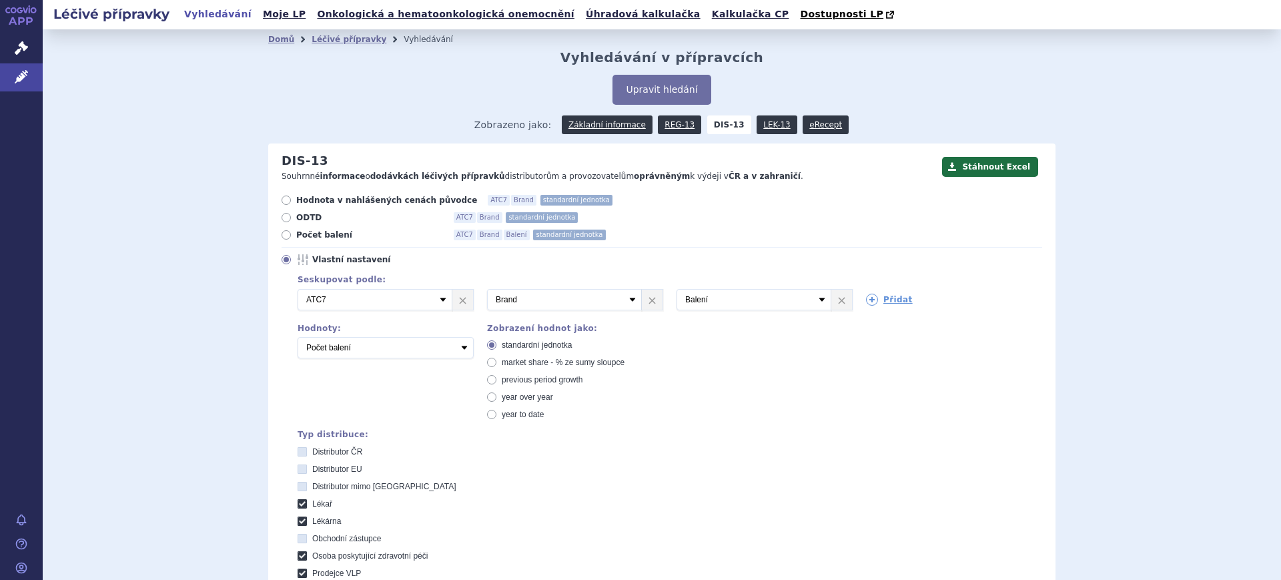
scroll to position [713, 0]
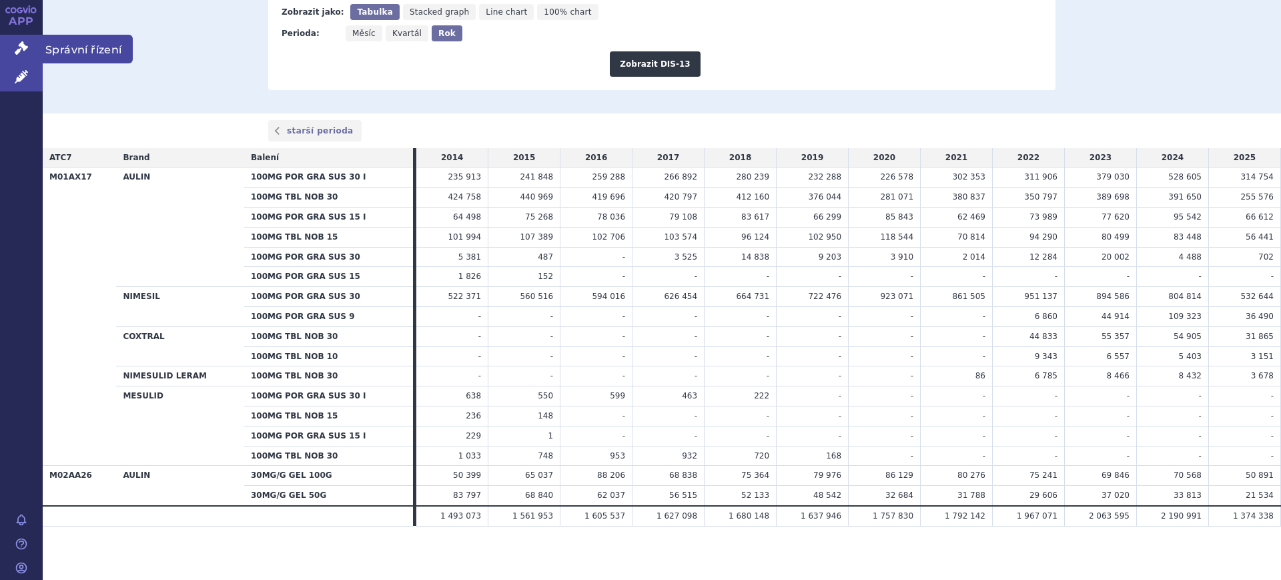
drag, startPoint x: 1, startPoint y: 71, endPoint x: 39, endPoint y: 62, distance: 39.0
click at [1, 71] on link "Léčivé přípravky" at bounding box center [21, 77] width 43 height 28
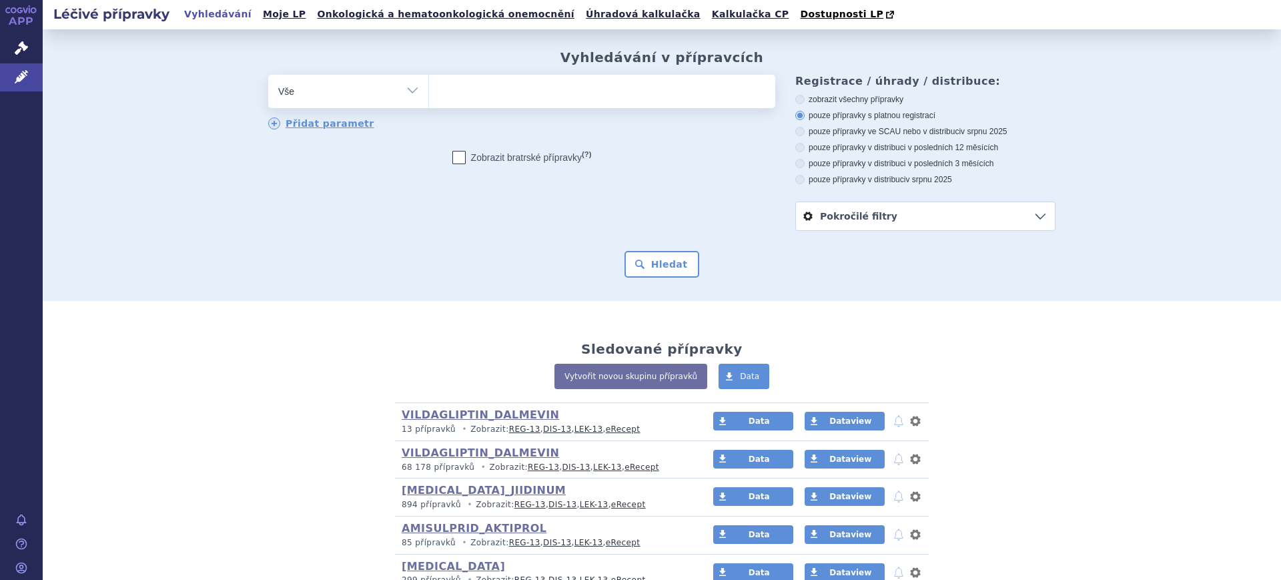
drag, startPoint x: 316, startPoint y: 93, endPoint x: 321, endPoint y: 103, distance: 11.7
click at [316, 93] on select "Vše Přípravek/SUKL kód MAH VPOIS ATC/Aktivní látka Léková forma Síla" at bounding box center [348, 90] width 160 height 30
select select "filter-atc-group"
click at [268, 75] on select "Vše Přípravek/SUKL kód MAH VPOIS ATC/Aktivní látka Léková forma Síla" at bounding box center [348, 90] width 160 height 30
click at [486, 89] on ul at bounding box center [602, 89] width 346 height 28
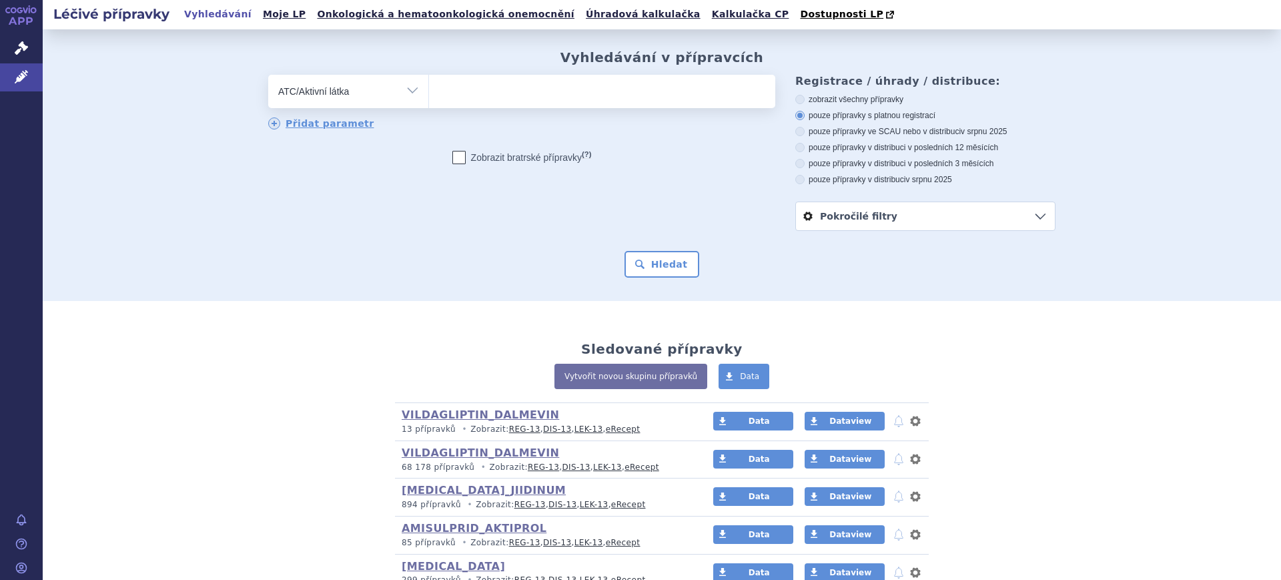
click at [429, 89] on select at bounding box center [428, 90] width 1 height 33
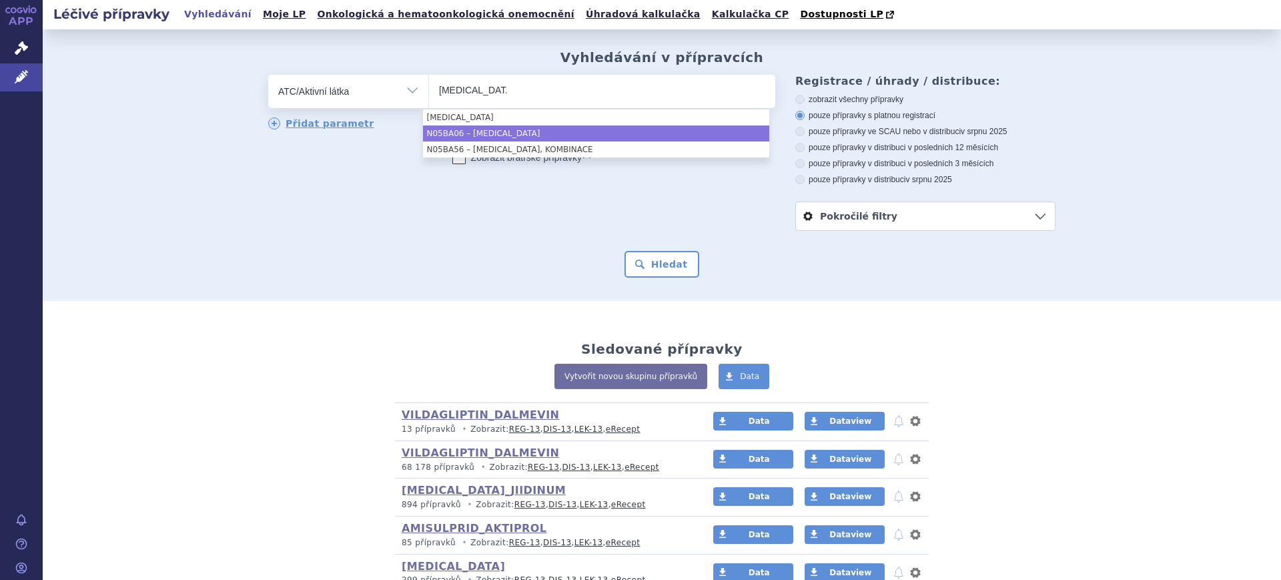
type input "[MEDICAL_DATA]"
select select "N05BA06"
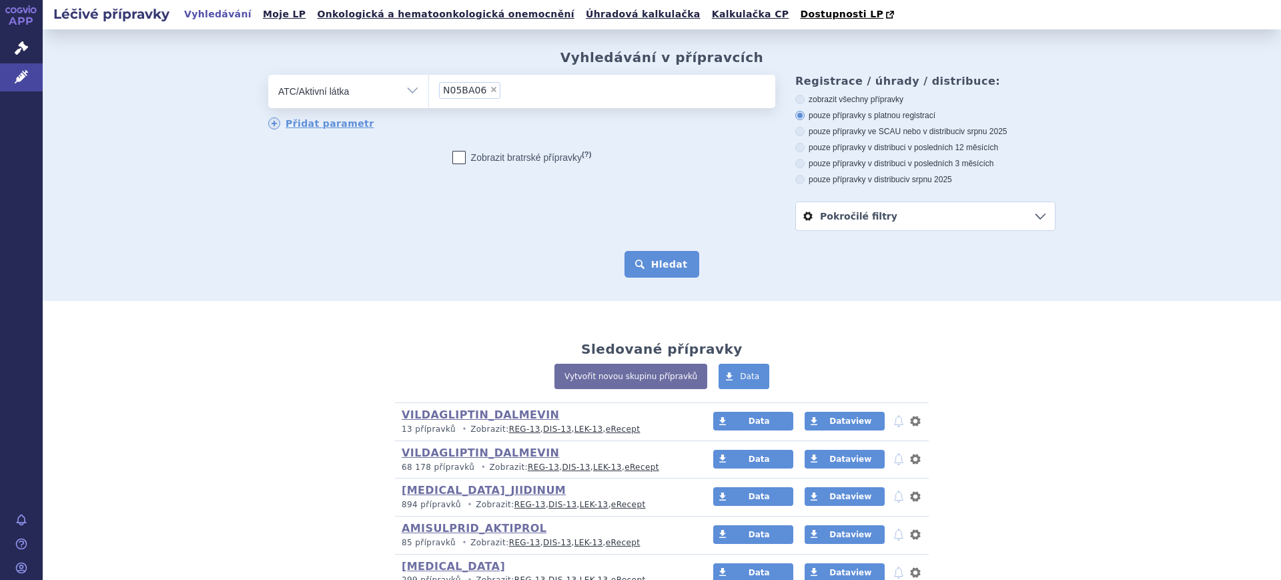
click at [666, 258] on button "Hledat" at bounding box center [662, 264] width 75 height 27
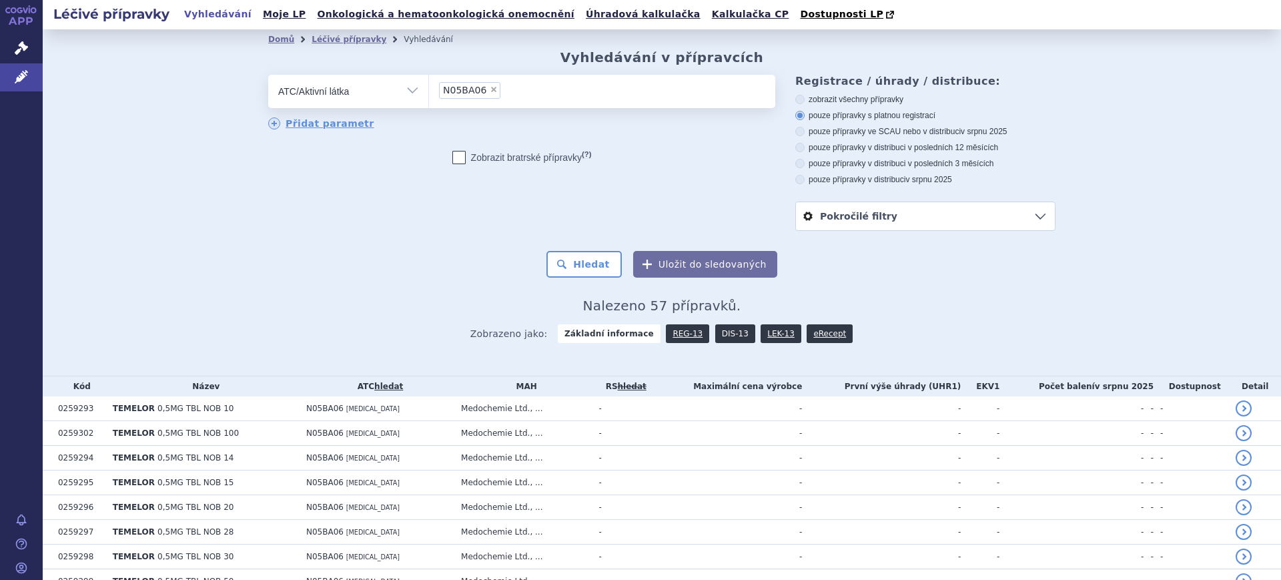
click at [723, 339] on link "DIS-13" at bounding box center [735, 333] width 40 height 19
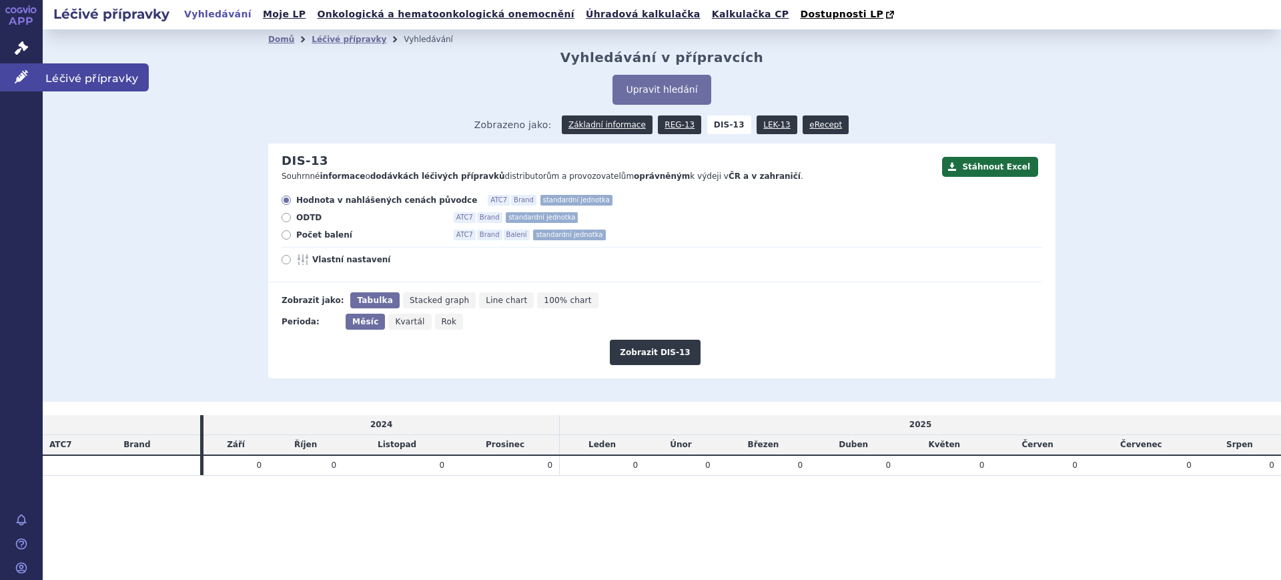
click at [30, 71] on link "Léčivé přípravky" at bounding box center [21, 77] width 43 height 28
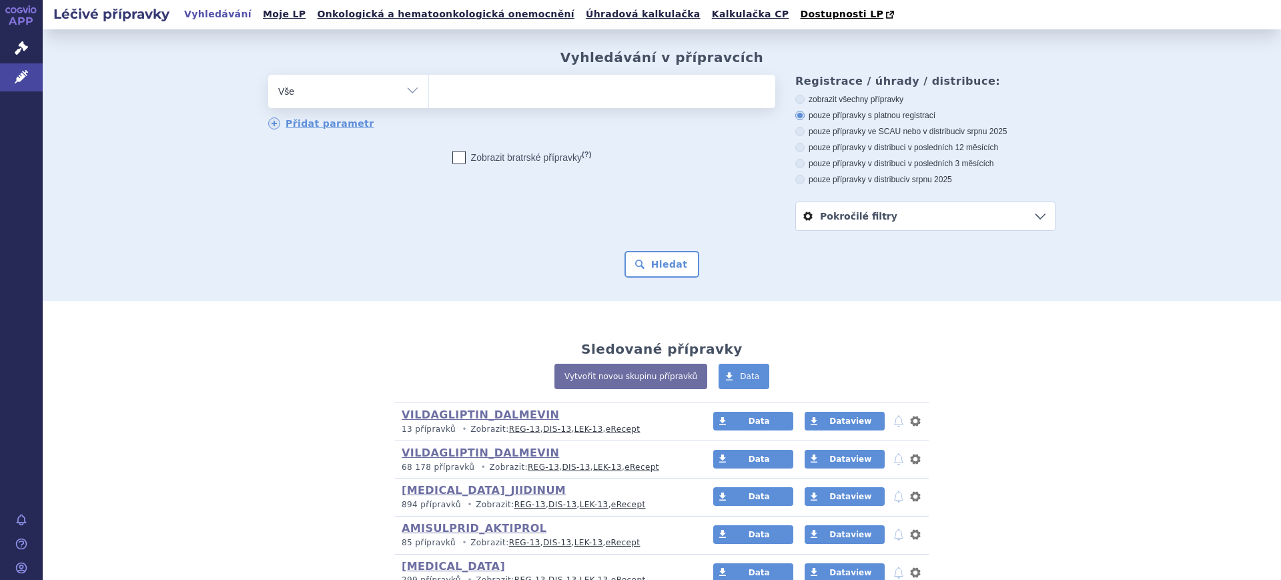
click at [366, 98] on select "Vše Přípravek/SUKL kód MAH VPOIS ATC/Aktivní látka Léková forma Síla" at bounding box center [348, 90] width 160 height 30
click at [361, 88] on select "Vše Přípravek/SUKL kód MAH VPOIS ATC/Aktivní látka Léková forma Síla" at bounding box center [348, 90] width 160 height 30
click at [364, 95] on select "Vše Přípravek/SUKL kód MAH VPOIS ATC/Aktivní látka Léková forma Síla" at bounding box center [348, 90] width 160 height 30
select select "filter-atc-group"
click at [268, 75] on select "Vše Přípravek/SUKL kód MAH VPOIS ATC/Aktivní látka Léková forma Síla" at bounding box center [348, 90] width 160 height 30
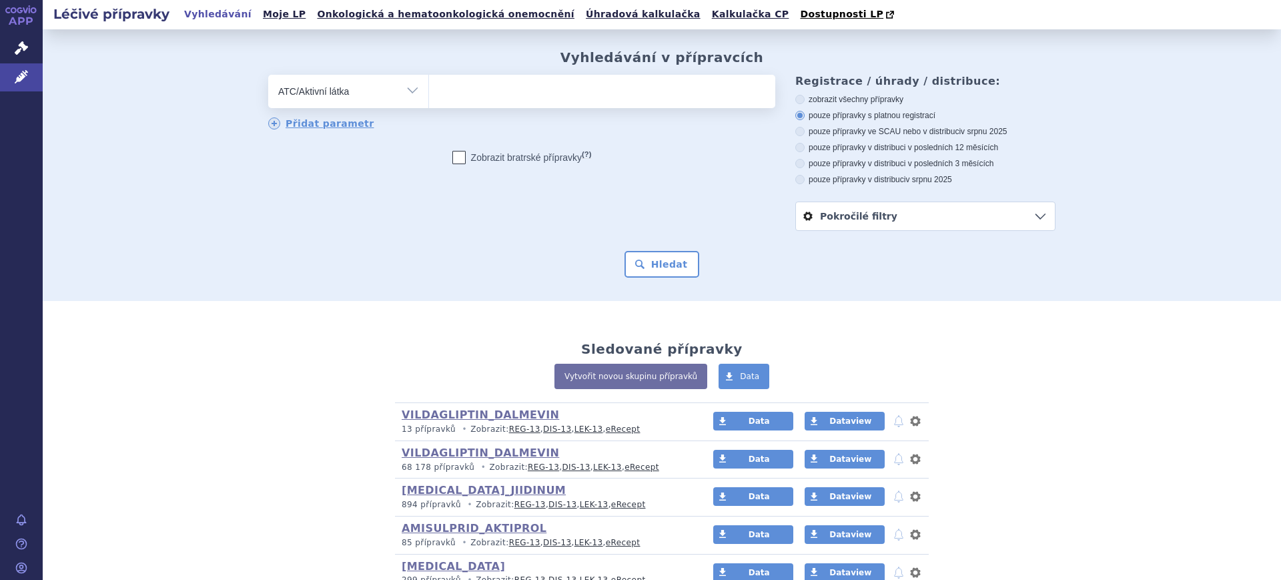
click at [477, 102] on ul at bounding box center [602, 89] width 346 height 28
click at [429, 102] on select at bounding box center [428, 90] width 1 height 33
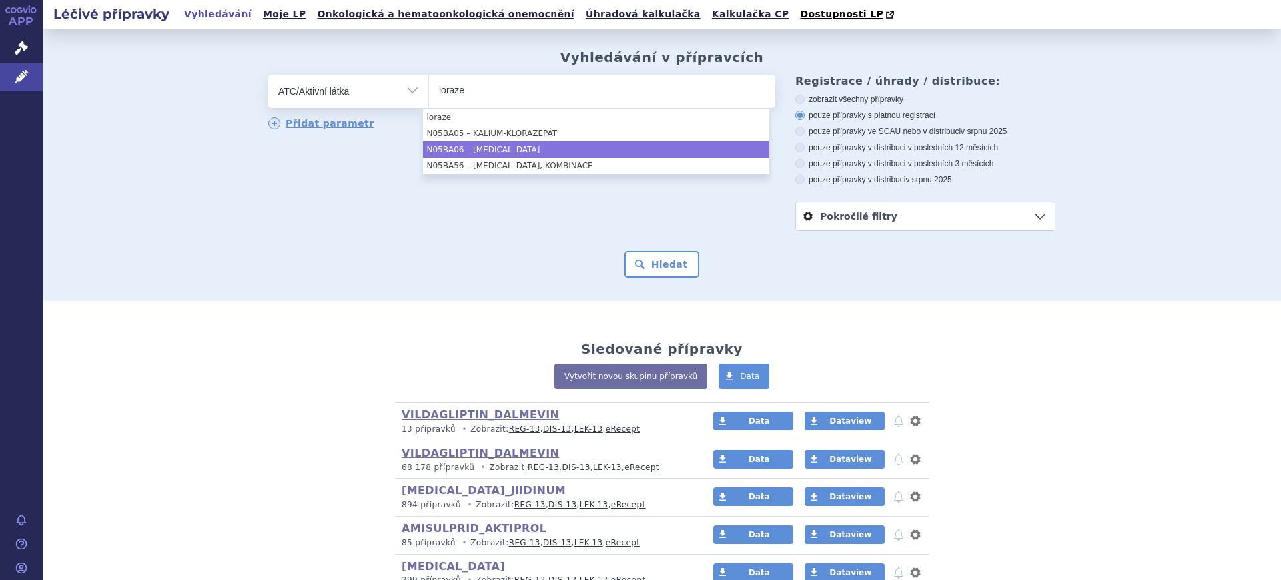
type input "loraze"
select select "N05BA06"
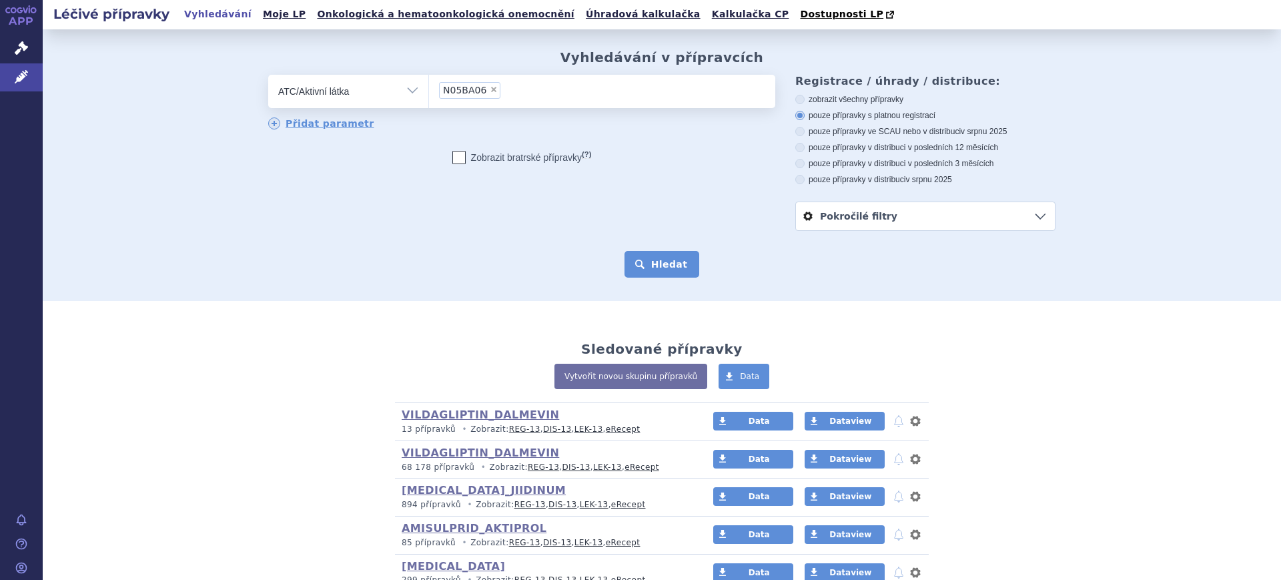
click at [659, 272] on button "Hledat" at bounding box center [662, 264] width 75 height 27
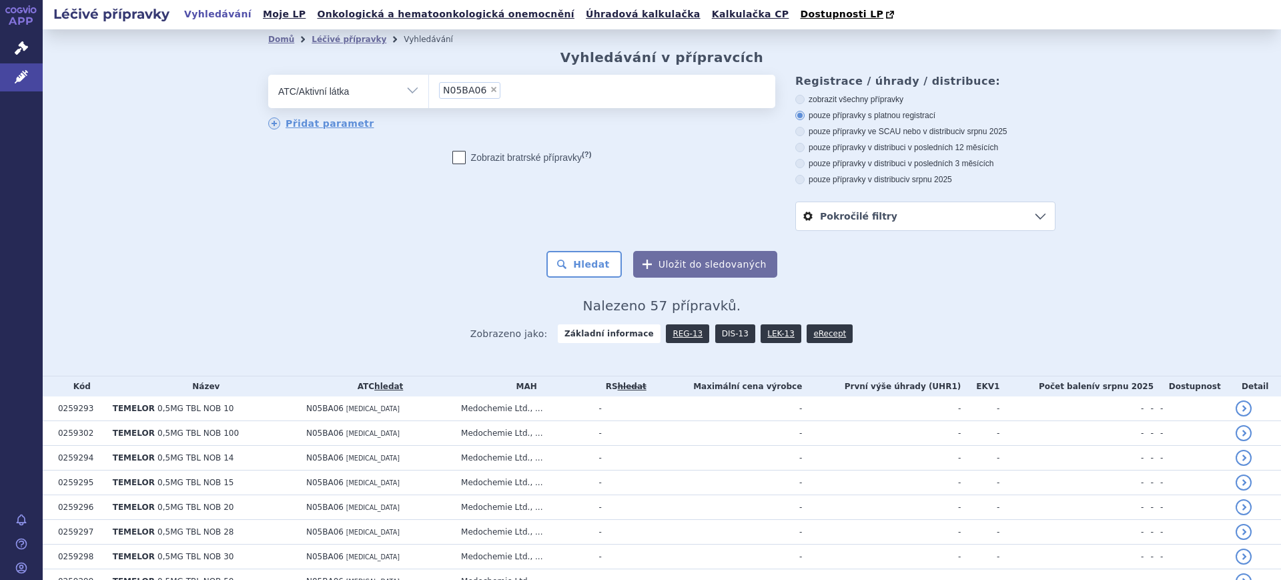
click at [715, 336] on link "DIS-13" at bounding box center [735, 333] width 40 height 19
click at [715, 334] on link "DIS-13" at bounding box center [735, 333] width 40 height 19
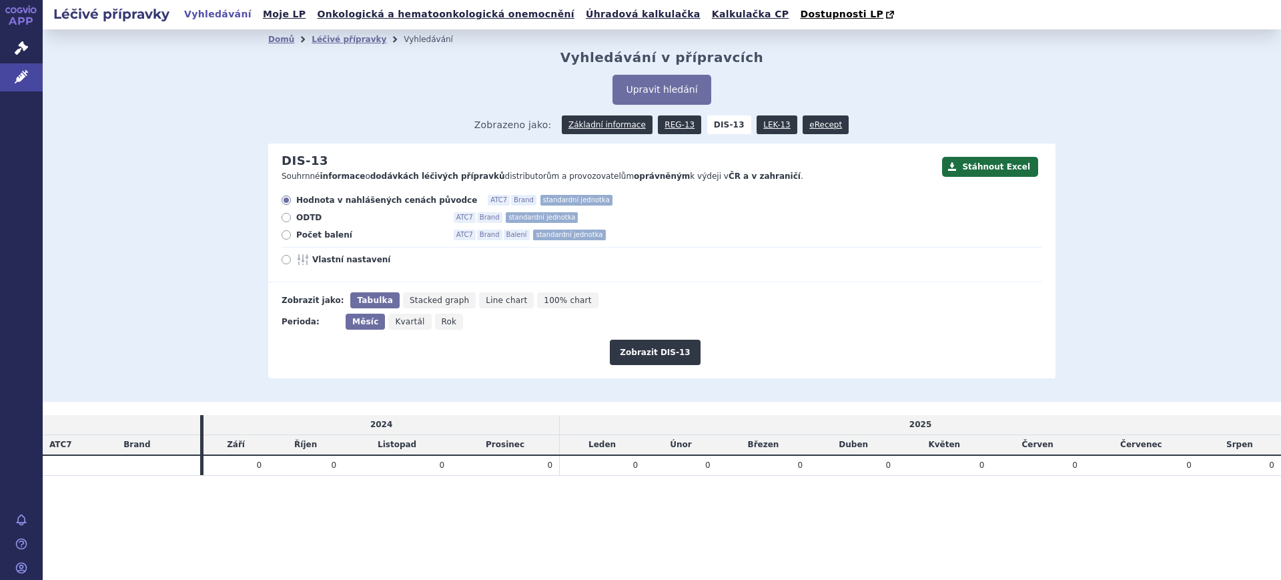
click at [437, 332] on div "Zobrazit DIS-13" at bounding box center [655, 347] width 774 height 35
click at [435, 317] on icon "Rok" at bounding box center [449, 322] width 29 height 16
click at [435, 317] on input "Rok" at bounding box center [439, 318] width 9 height 9
radio input "true"
click at [671, 359] on button "Zobrazit DIS-13" at bounding box center [655, 352] width 90 height 25
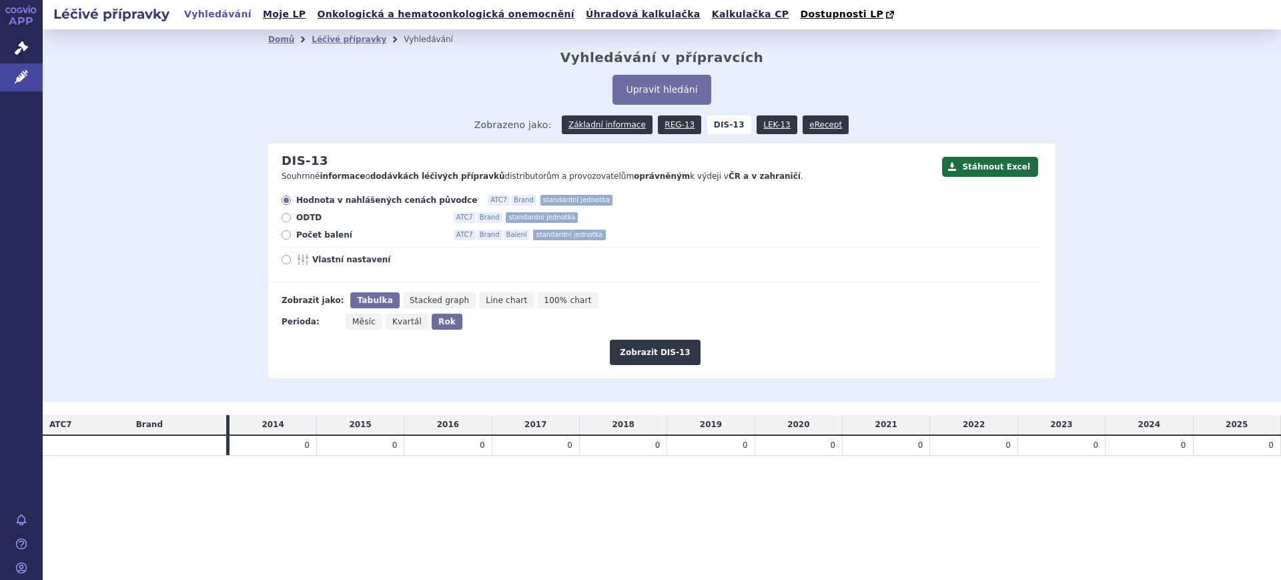
click at [317, 240] on span "Počet balení" at bounding box center [369, 235] width 147 height 11
click at [292, 240] on input "Počet balení ATC7 Brand Balení standardní jednotka" at bounding box center [287, 236] width 9 height 9
radio input "true"
click at [321, 255] on span "Vlastní nastavení" at bounding box center [385, 259] width 147 height 11
click at [292, 257] on input "Vlastní nastavení" at bounding box center [287, 261] width 9 height 9
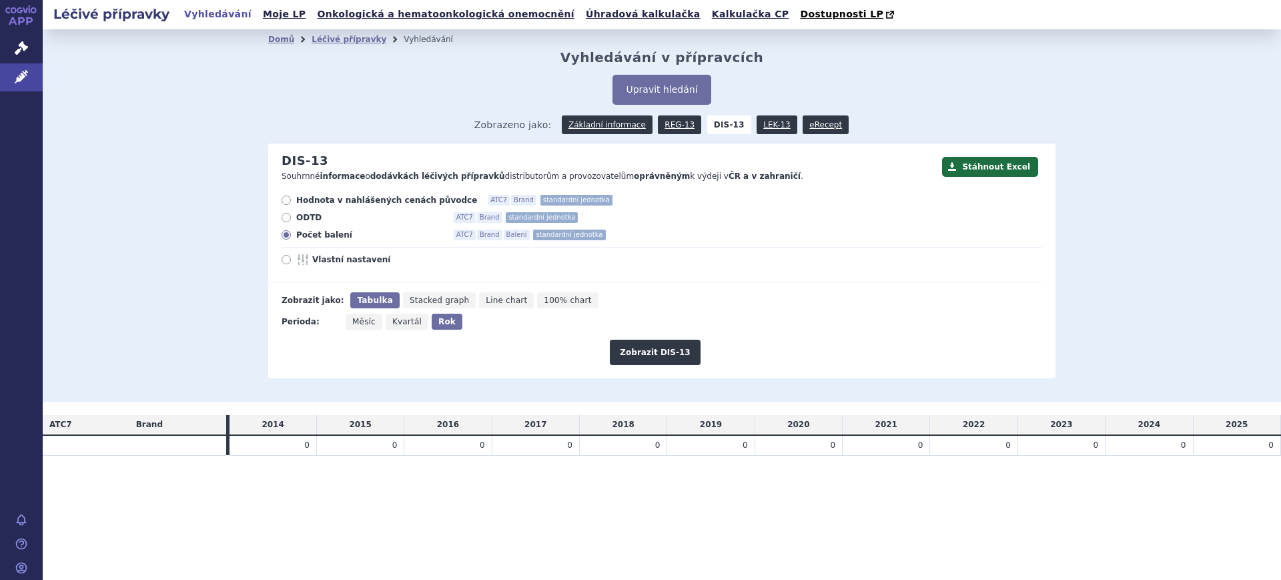
radio input "true"
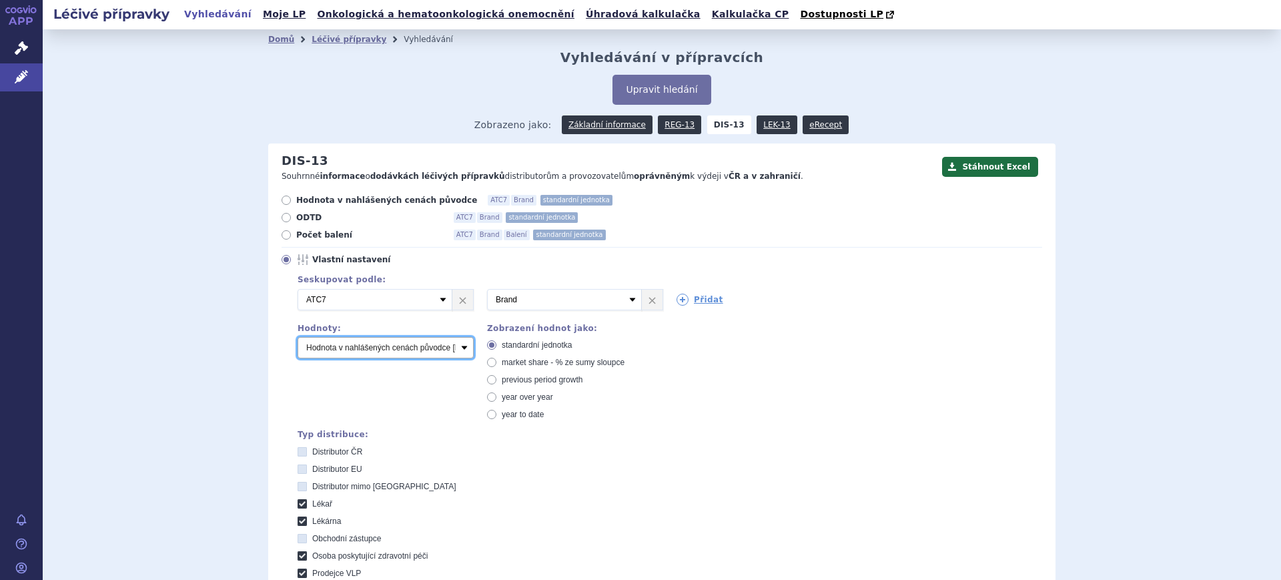
click at [346, 347] on select "Počet balení Hodnota v nahlášených cenách původce [DIS-13] Hodnota v maximálníc…" at bounding box center [386, 347] width 176 height 21
select select "packages"
click at [298, 338] on select "Počet balení Hodnota v nahlášených cenách původce [DIS-13] Hodnota v maximálníc…" at bounding box center [386, 347] width 176 height 21
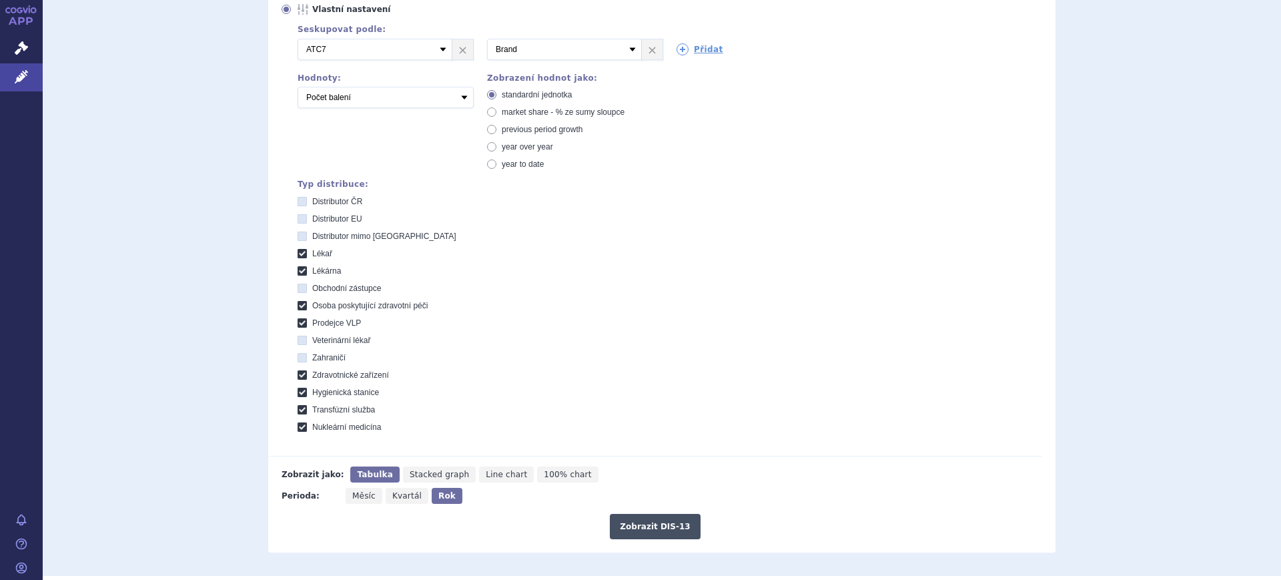
click at [626, 519] on button "Zobrazit DIS-13" at bounding box center [655, 526] width 90 height 25
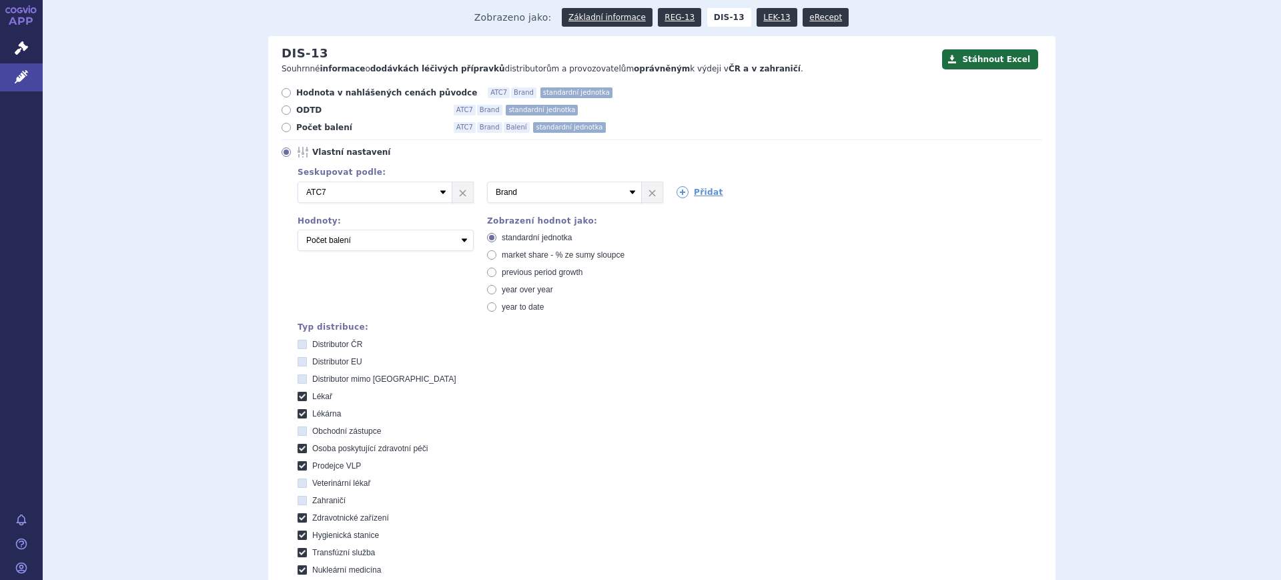
scroll to position [83, 0]
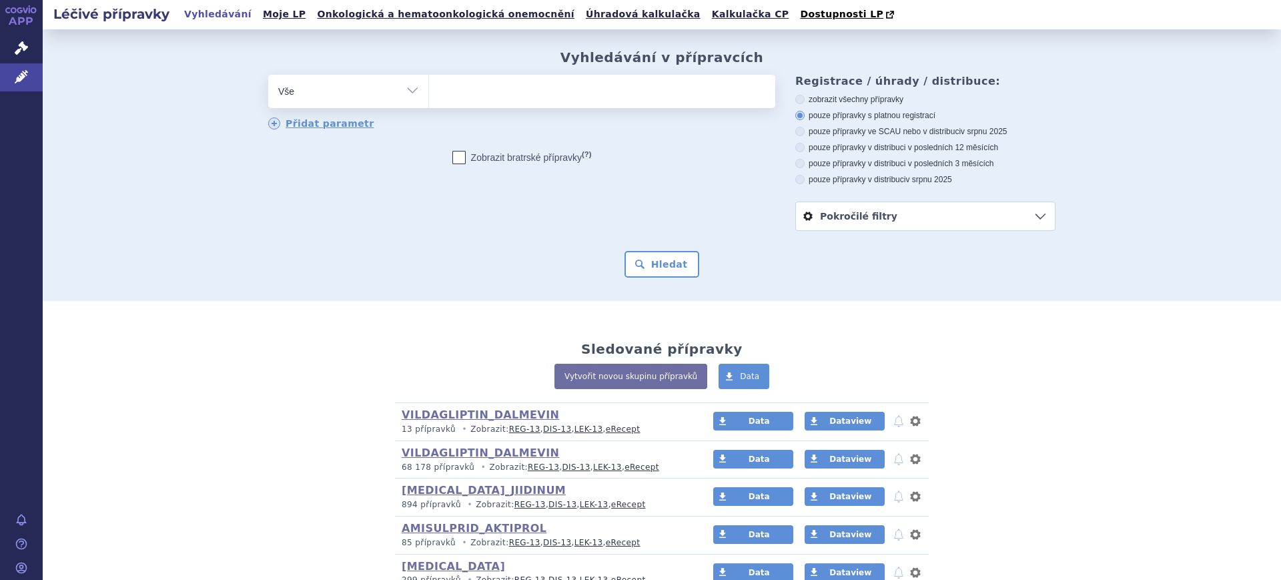
click at [391, 94] on select "Vše Přípravek/SUKL kód MAH VPOIS ATC/Aktivní látka Léková forma Síla" at bounding box center [348, 90] width 160 height 30
select select "filter-reference-group"
click at [268, 75] on select "Vše Přípravek/SUKL kód MAH VPOIS ATC/Aktivní látka Léková forma Síla" at bounding box center [348, 90] width 160 height 30
click at [488, 104] on span at bounding box center [602, 91] width 346 height 33
click at [429, 104] on select at bounding box center [428, 90] width 1 height 33
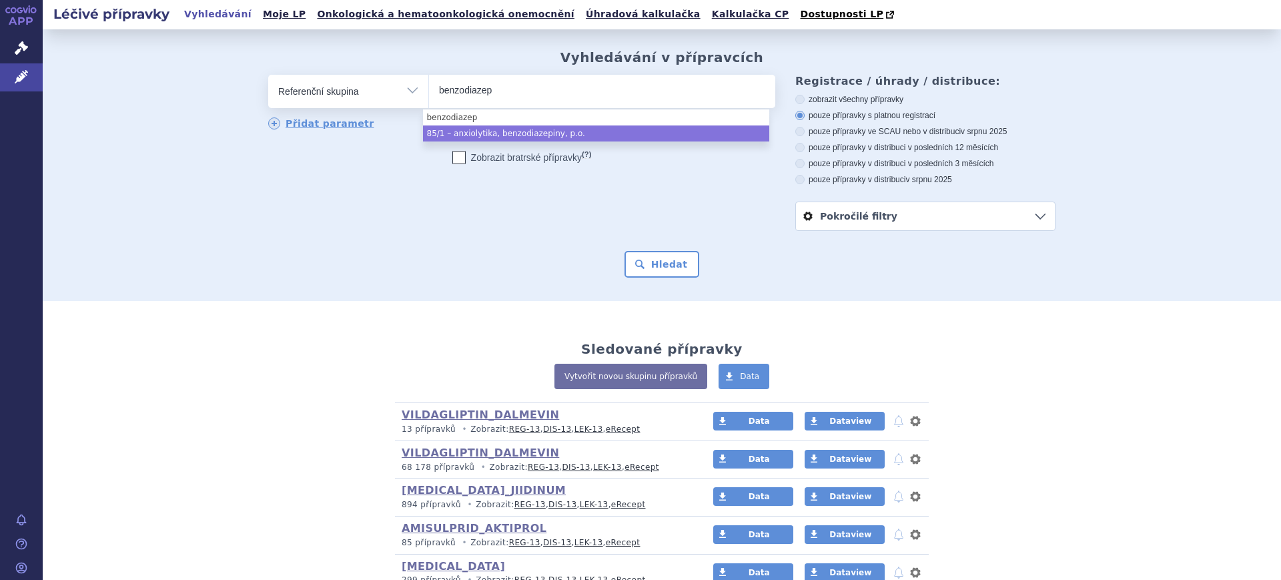
type input "benzodiazep"
select select "6cfeeadb-9525-4004-ae32-c7721b9ac969"
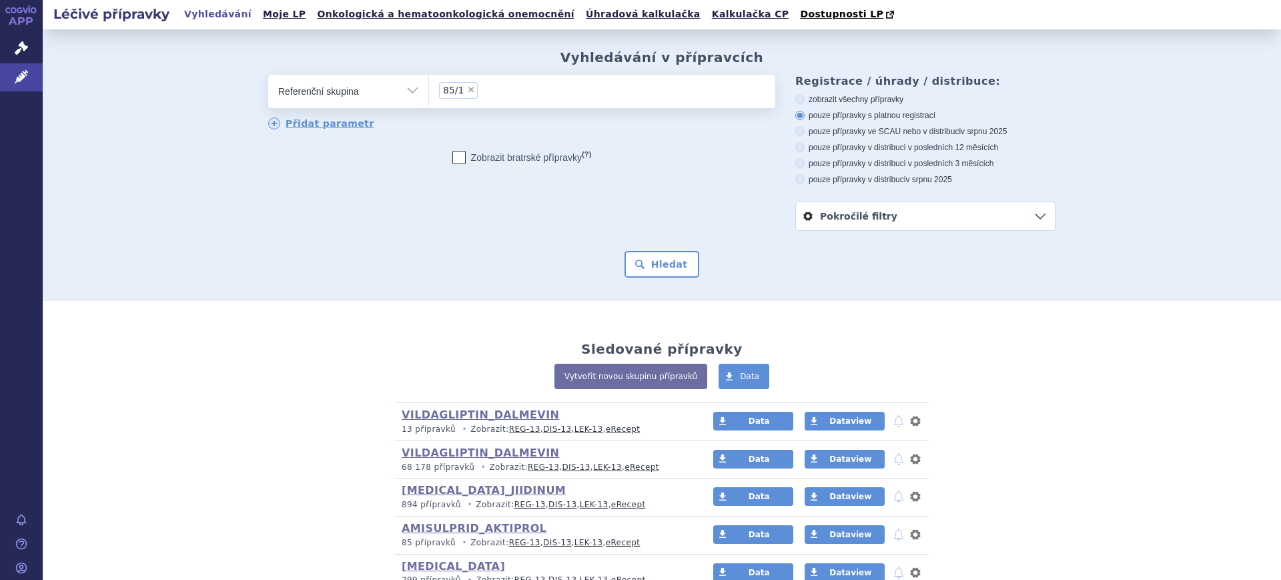
click at [665, 278] on div "Vyhledávání v přípravcích odstranit Vše Přípravek/SUKL kód MAH VPOIS ×" at bounding box center [662, 165] width 1238 height 272
click at [669, 264] on button "Hledat" at bounding box center [662, 264] width 75 height 27
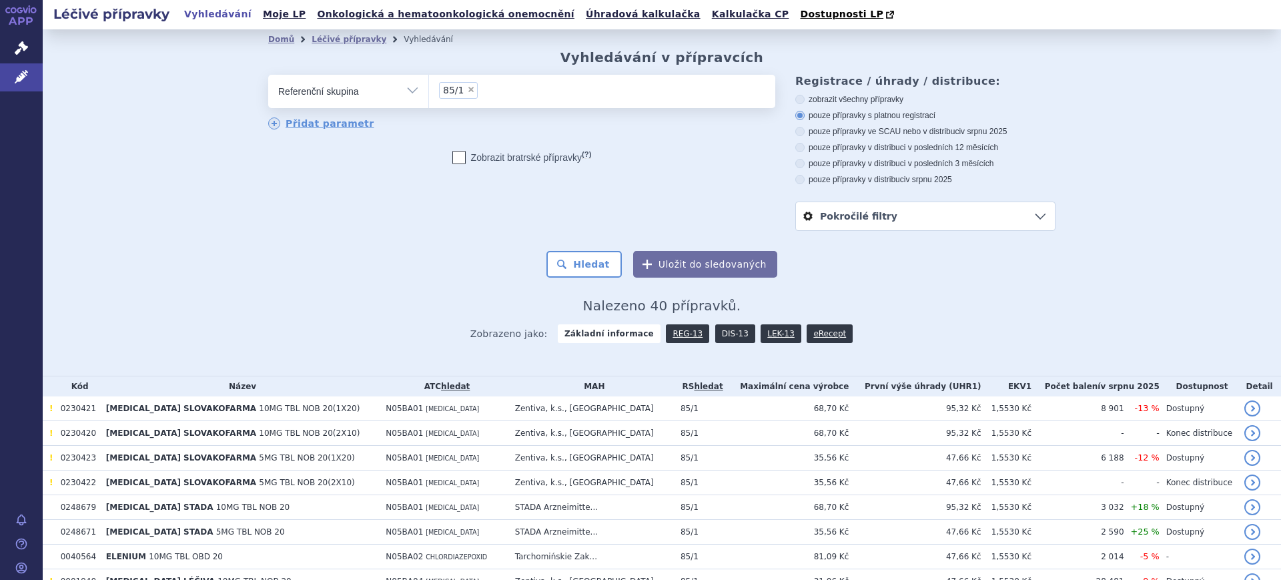
click at [715, 335] on link "DIS-13" at bounding box center [735, 333] width 40 height 19
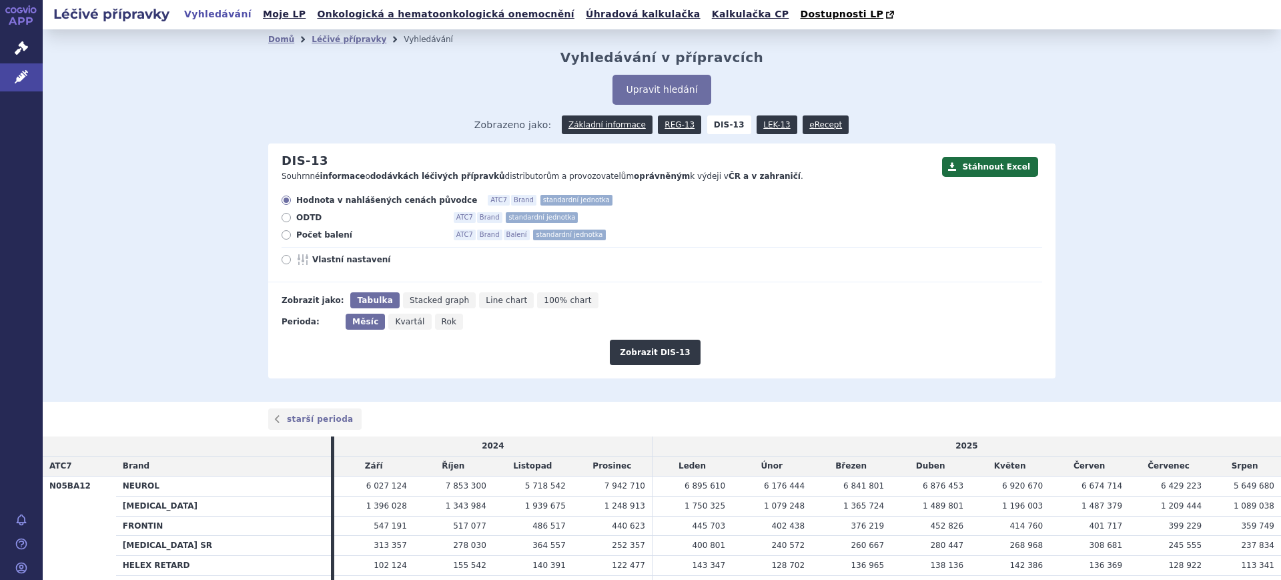
scroll to position [190, 0]
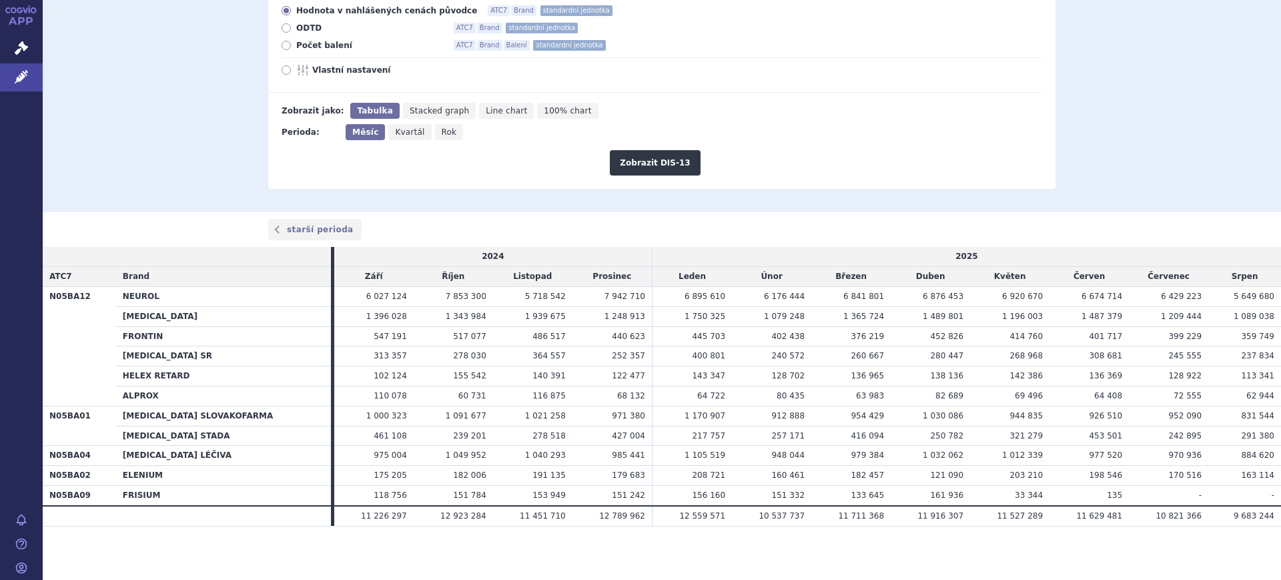
drag, startPoint x: 29, startPoint y: 75, endPoint x: 126, endPoint y: 93, distance: 98.4
click at [29, 75] on link "Léčivé přípravky" at bounding box center [21, 77] width 43 height 28
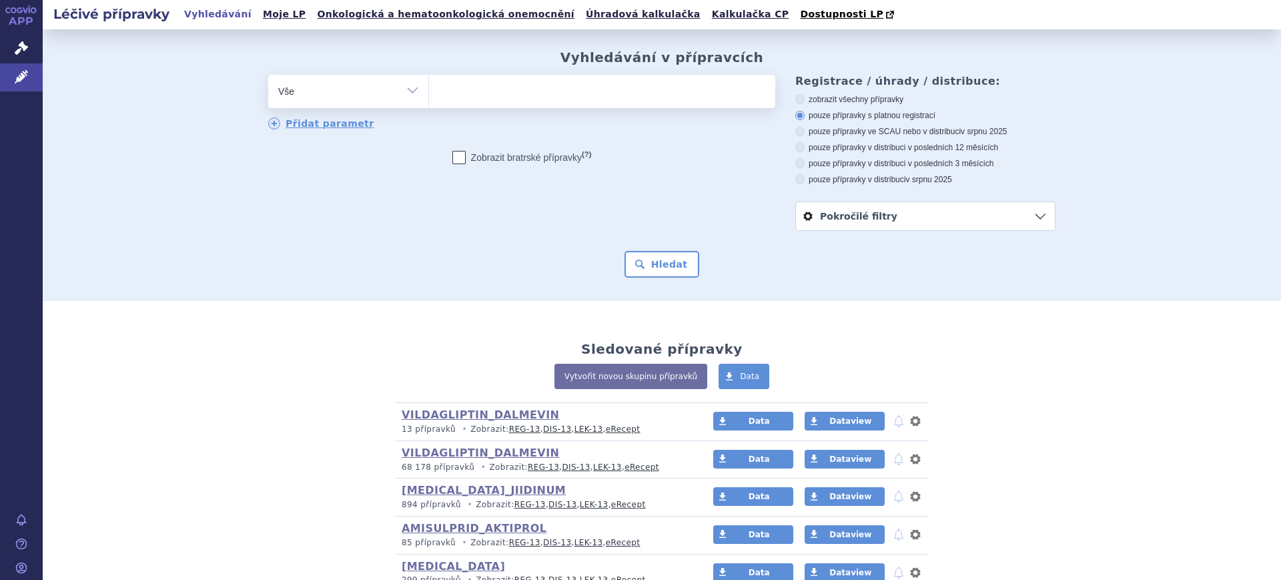
click at [325, 95] on select "Vše Přípravek/SUKL kód MAH VPOIS ATC/Aktivní látka Léková forma Síla" at bounding box center [348, 90] width 160 height 30
select select "filter-atc-group"
click at [268, 75] on select "Vše Přípravek/SUKL kód MAH VPOIS ATC/Aktivní látka Léková forma Síla" at bounding box center [348, 90] width 160 height 30
click at [841, 132] on label "pouze přípravky ve SCAU nebo v distribuci v srpnu 2025" at bounding box center [925, 131] width 260 height 11
click at [805, 132] on input "pouze přípravky ve SCAU nebo v distribuci v srpnu 2025" at bounding box center [801, 133] width 9 height 9
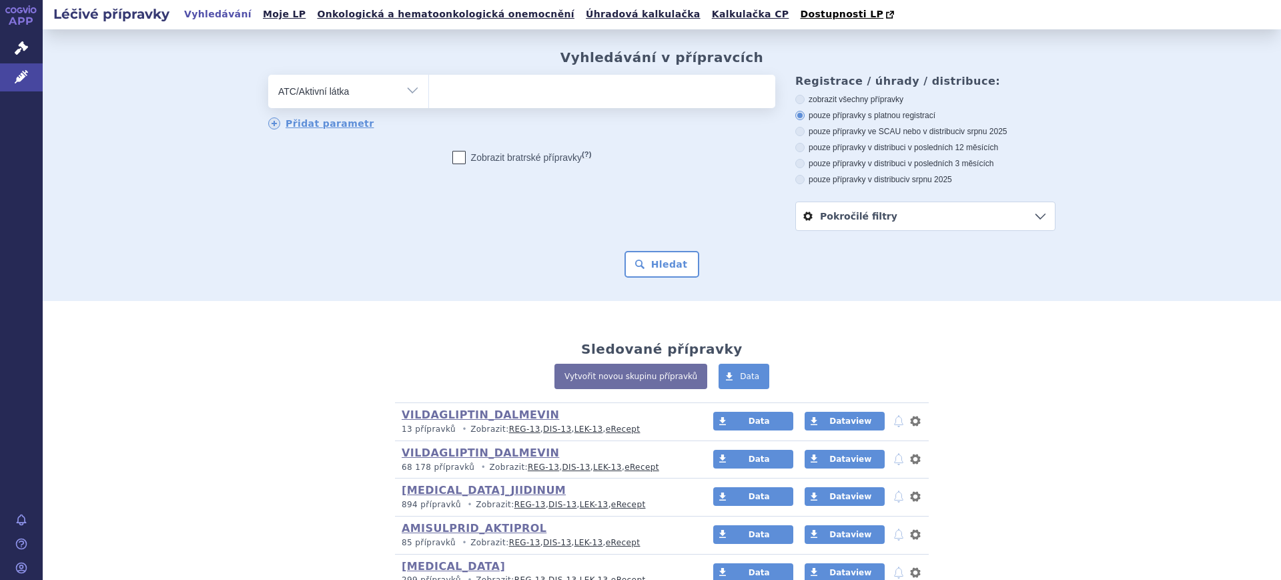
radio input "true"
click at [529, 97] on ul at bounding box center [602, 89] width 346 height 28
click at [429, 97] on select at bounding box center [428, 90] width 1 height 33
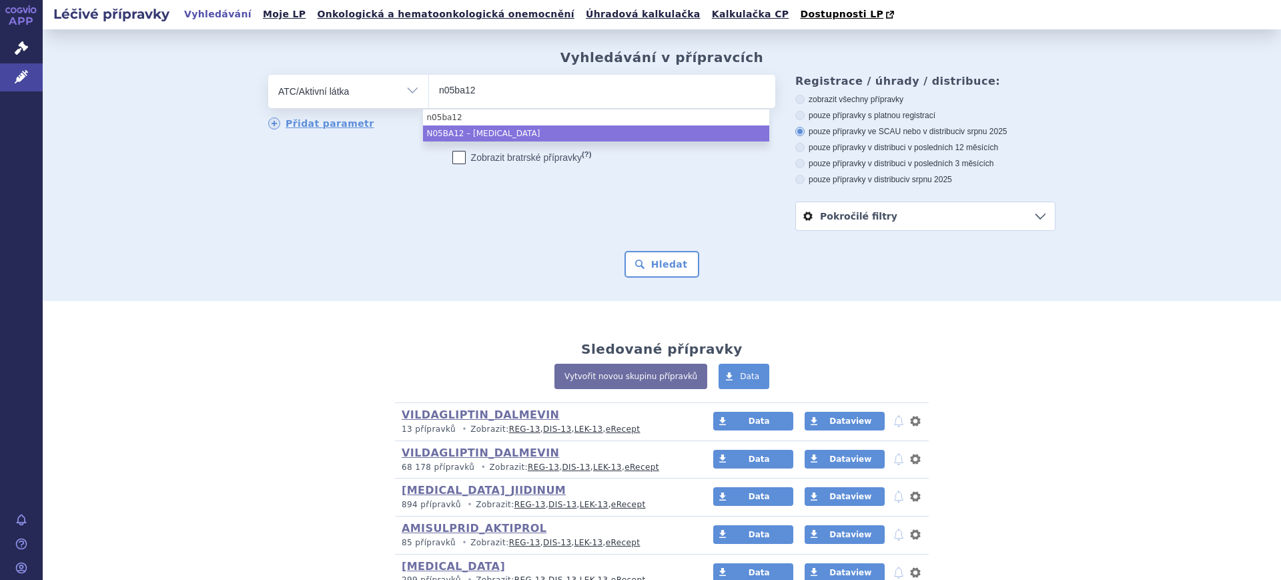
type input "n05ba12"
select select "N05BA12"
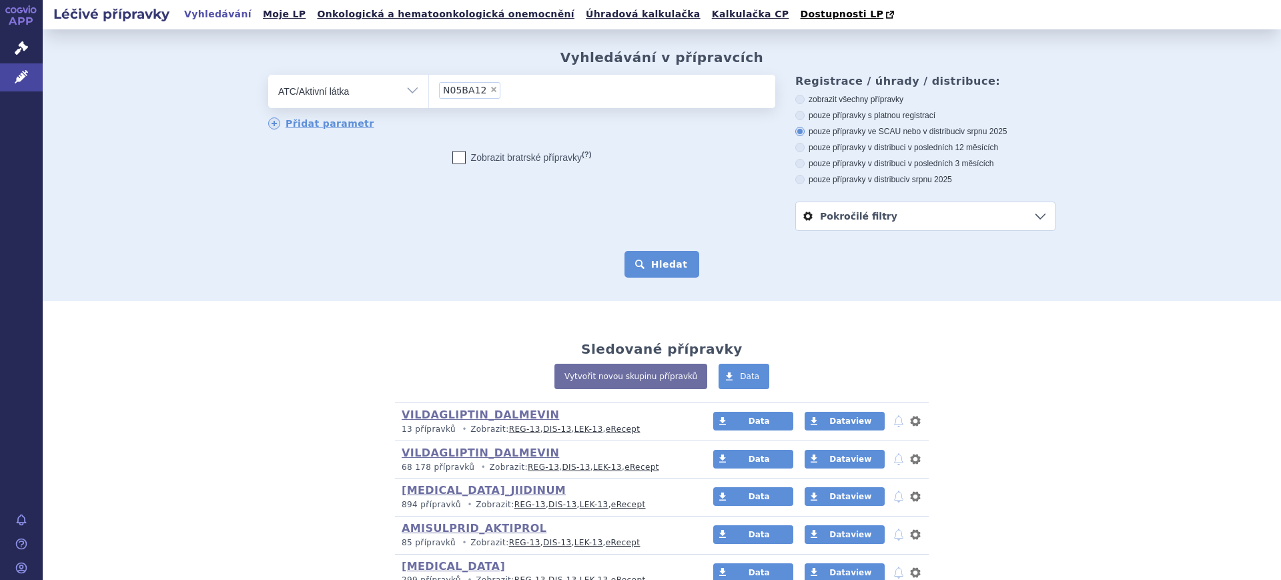
click at [653, 264] on button "Hledat" at bounding box center [662, 264] width 75 height 27
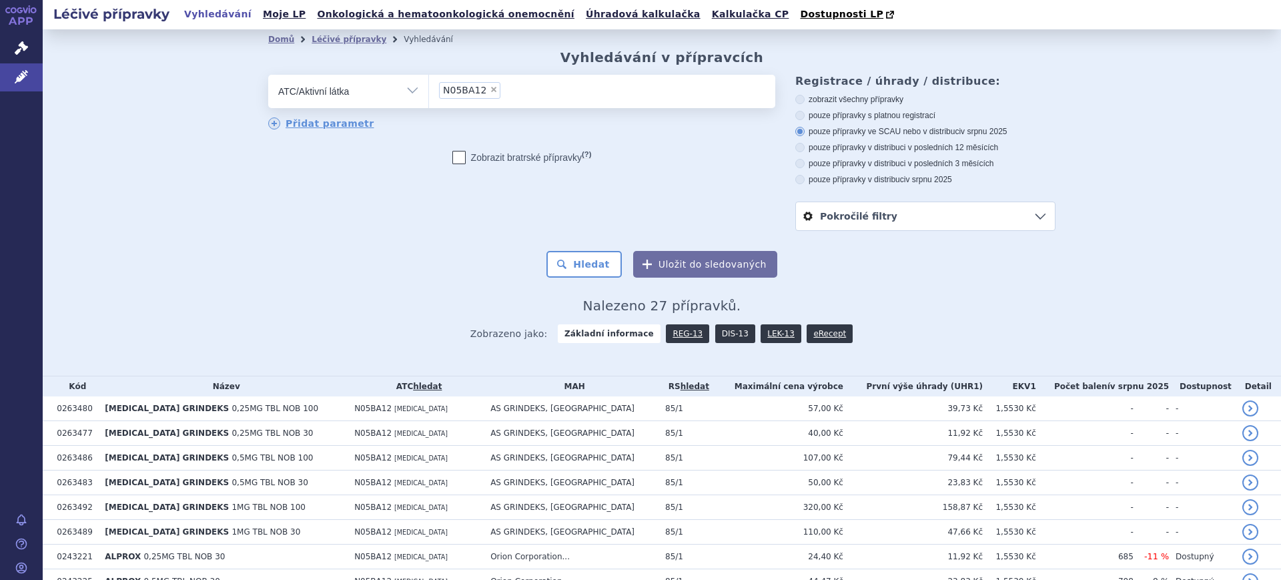
click at [715, 330] on link "DIS-13" at bounding box center [735, 333] width 40 height 19
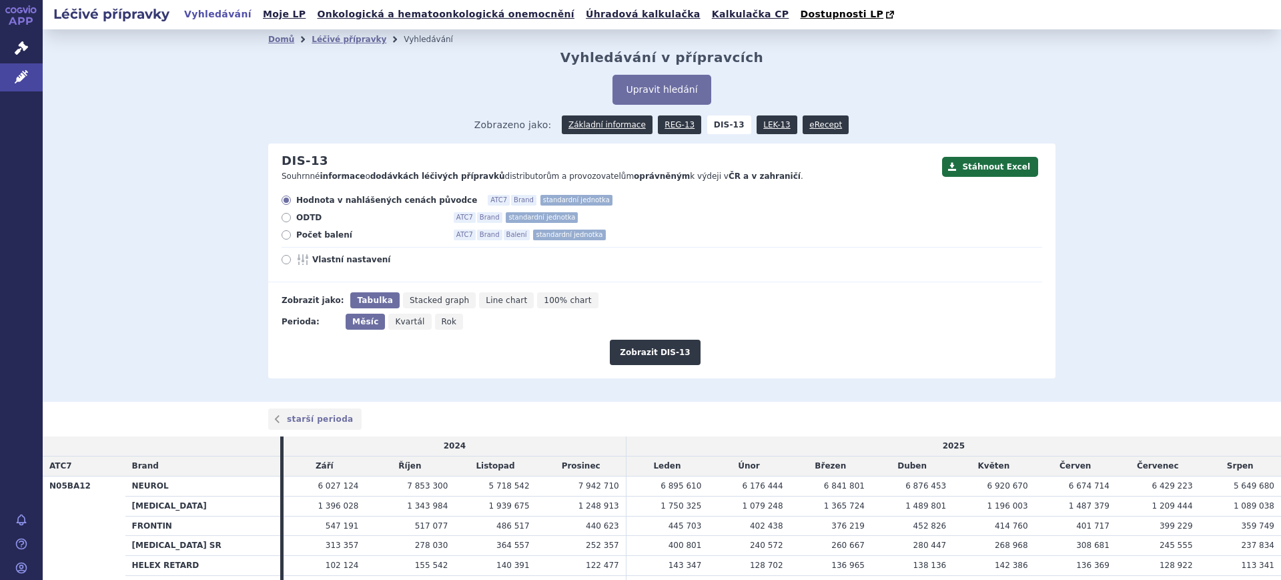
scroll to position [91, 0]
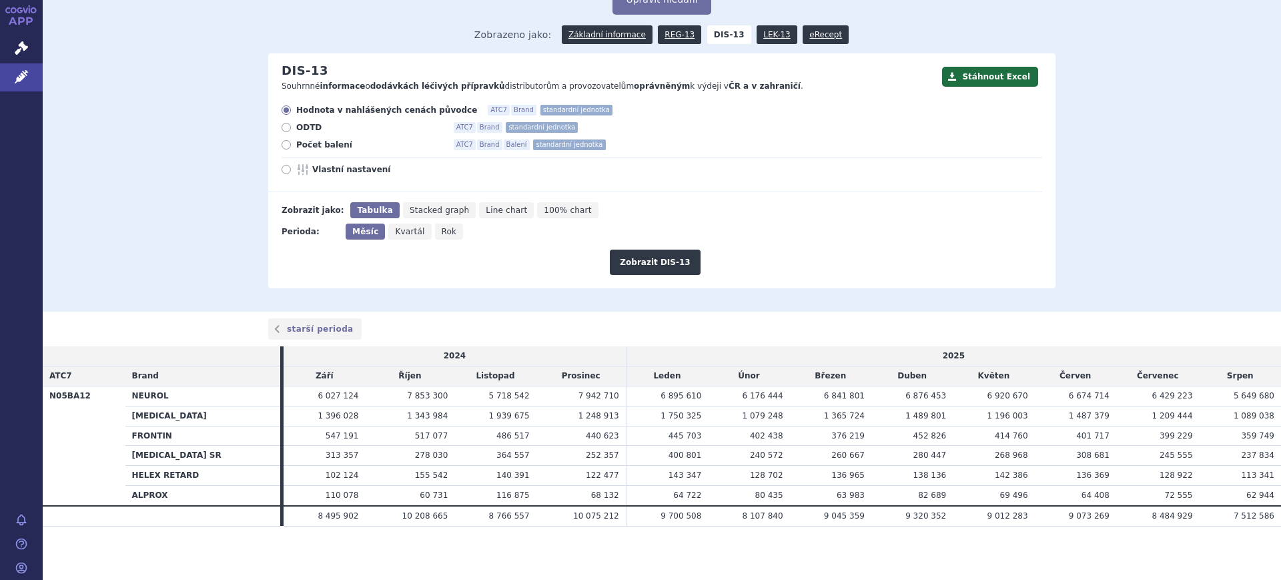
click at [442, 234] on span "Rok" at bounding box center [449, 231] width 15 height 9
click at [435, 232] on input "Rok" at bounding box center [439, 228] width 9 height 9
radio input "true"
click at [643, 267] on button "Zobrazit DIS-13" at bounding box center [655, 262] width 90 height 25
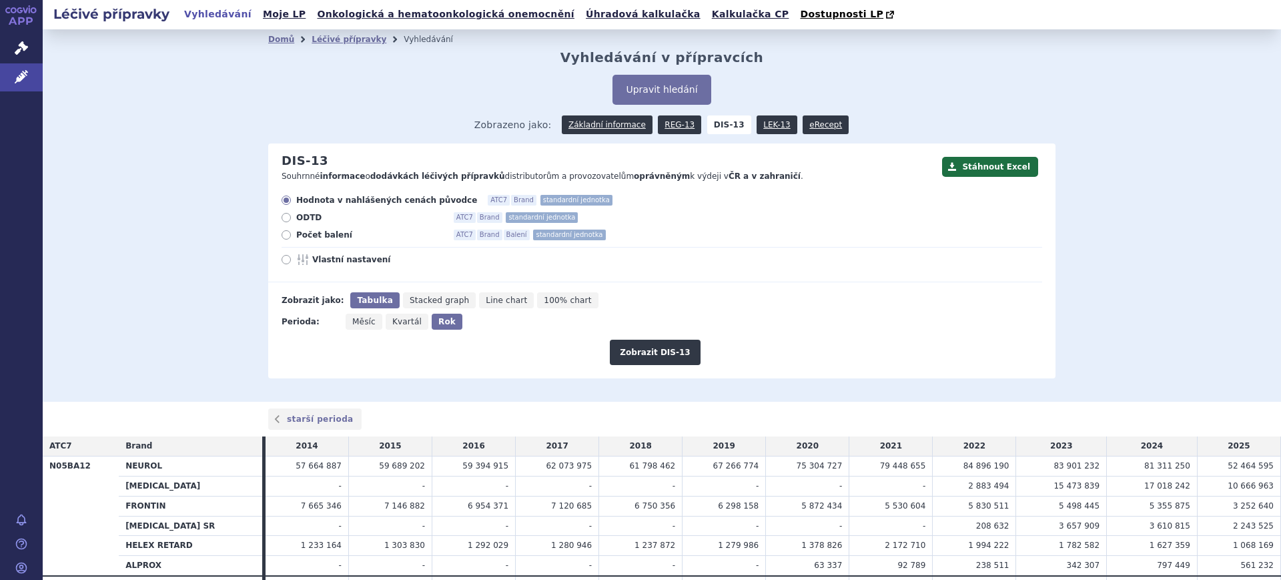
scroll to position [71, 0]
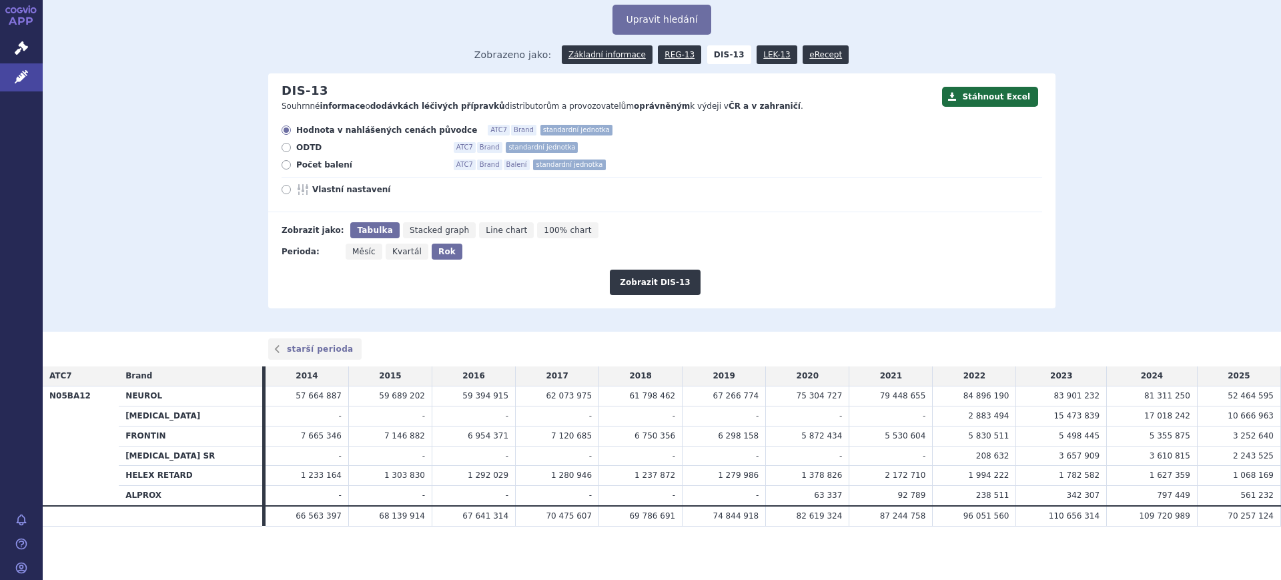
click at [282, 189] on icon at bounding box center [286, 189] width 9 height 9
click at [283, 189] on input "Vlastní nastavení" at bounding box center [287, 191] width 9 height 9
radio input "true"
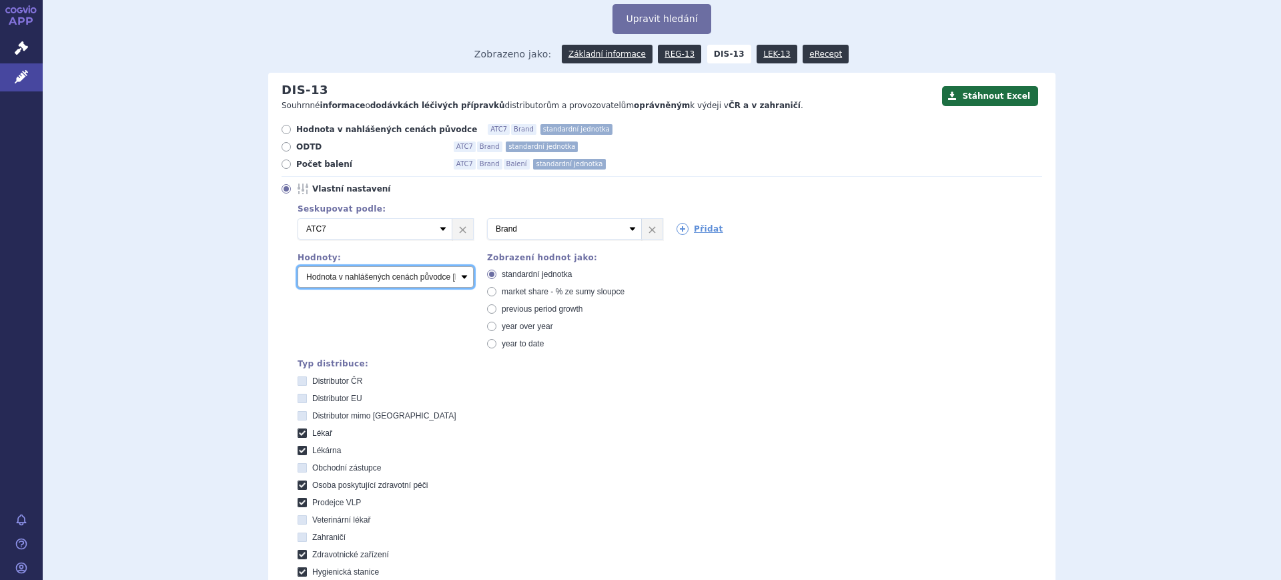
click at [344, 278] on select "Počet balení Hodnota v nahlášených cenách původce [DIS-13] Hodnota v maximálníc…" at bounding box center [386, 276] width 176 height 21
select select "packages"
click at [298, 267] on select "Počet balení Hodnota v nahlášených cenách původce [DIS-13] Hodnota v maximálníc…" at bounding box center [386, 276] width 176 height 21
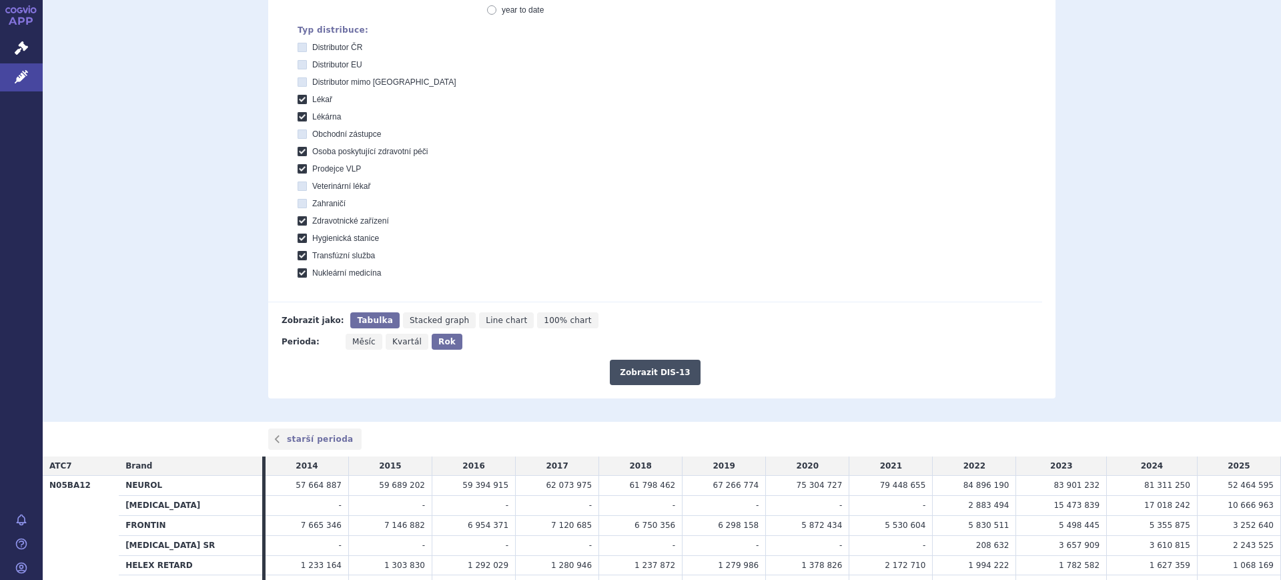
click at [687, 383] on button "Zobrazit DIS-13" at bounding box center [655, 372] width 90 height 25
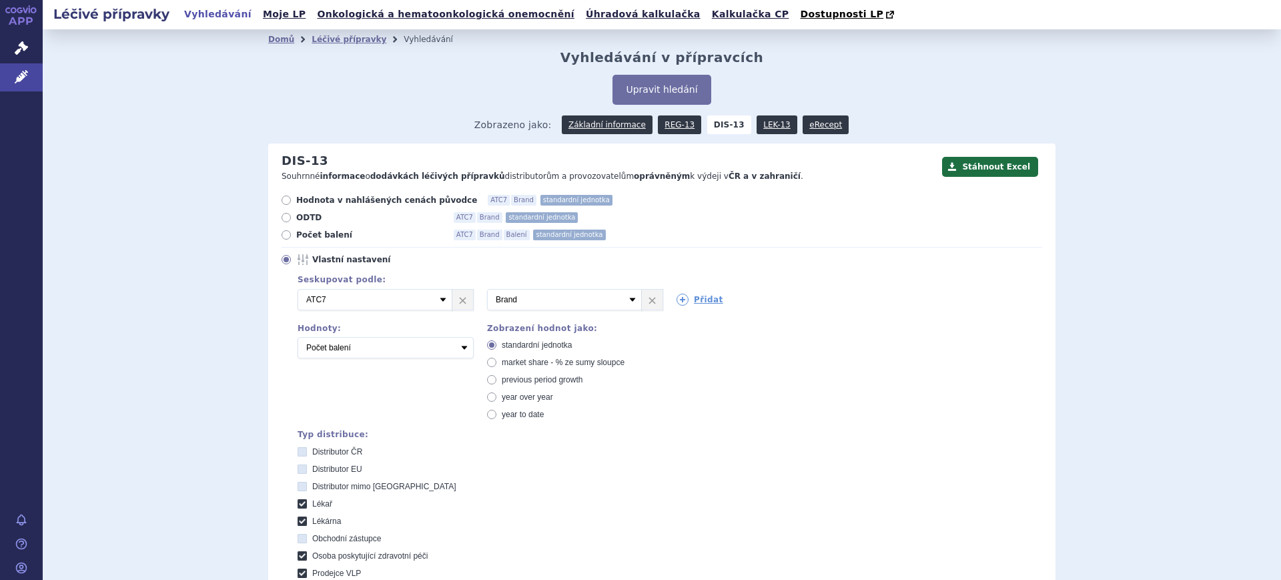
scroll to position [494, 0]
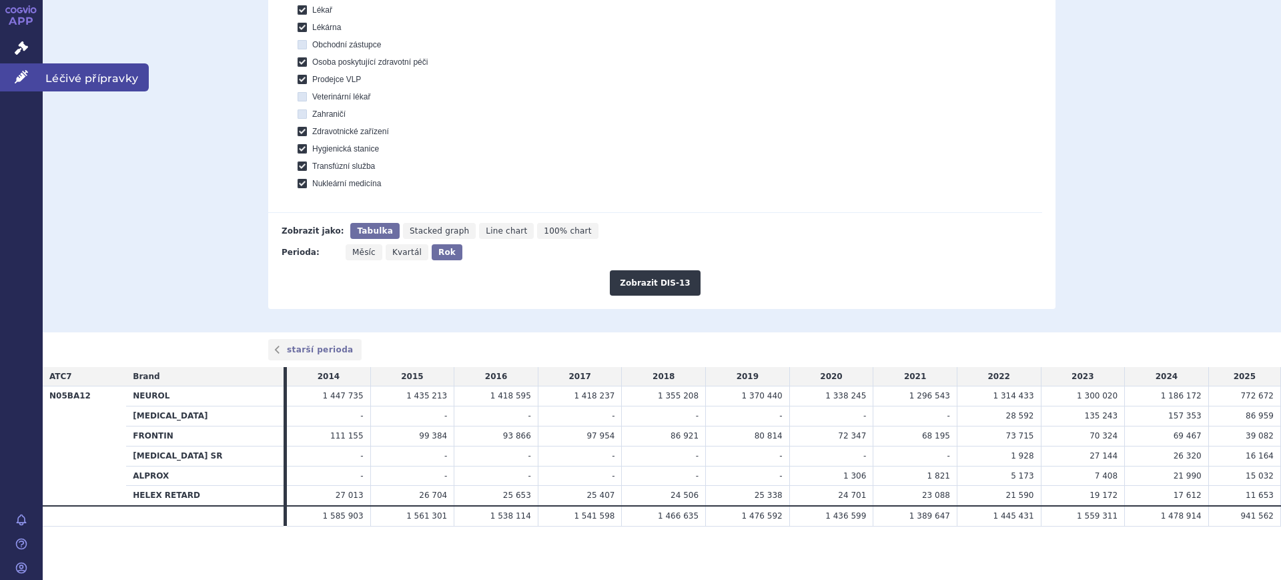
click at [27, 79] on icon at bounding box center [21, 76] width 13 height 13
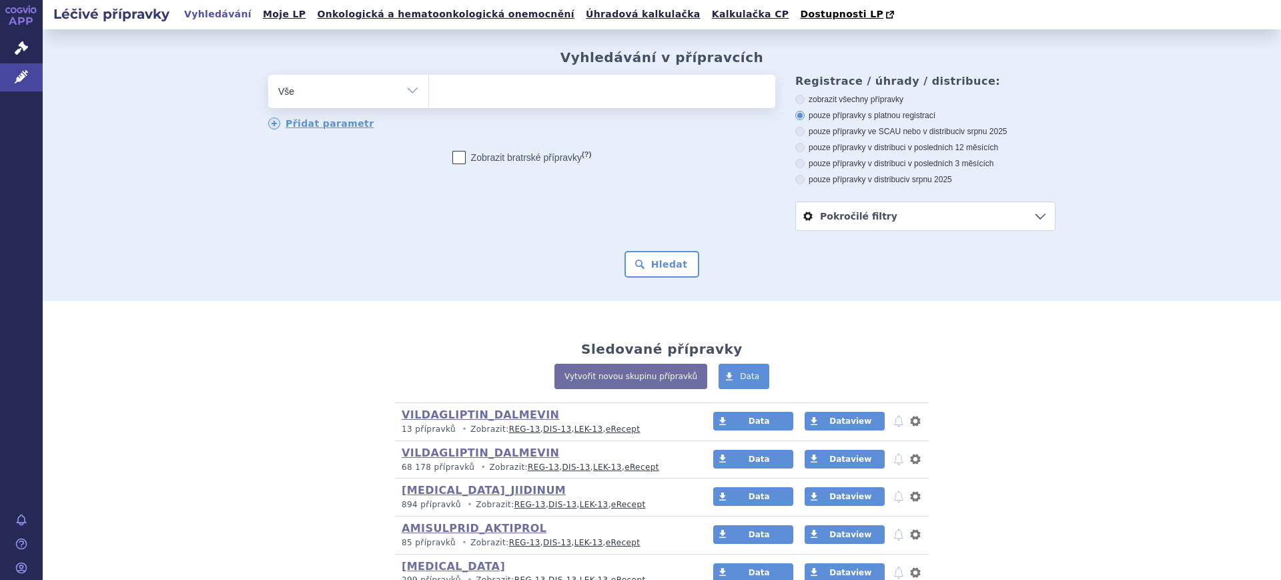
click at [328, 89] on select "Vše Přípravek/SUKL kód MAH VPOIS ATC/Aktivní látka Léková forma Síla" at bounding box center [348, 90] width 160 height 30
select select "filter-atc-group"
click at [268, 75] on select "Vše Přípravek/SUKL kód MAH VPOIS ATC/Aktivní látka Léková forma Síla" at bounding box center [348, 90] width 160 height 30
click at [488, 82] on ul at bounding box center [602, 89] width 346 height 28
click at [429, 82] on select at bounding box center [428, 90] width 1 height 33
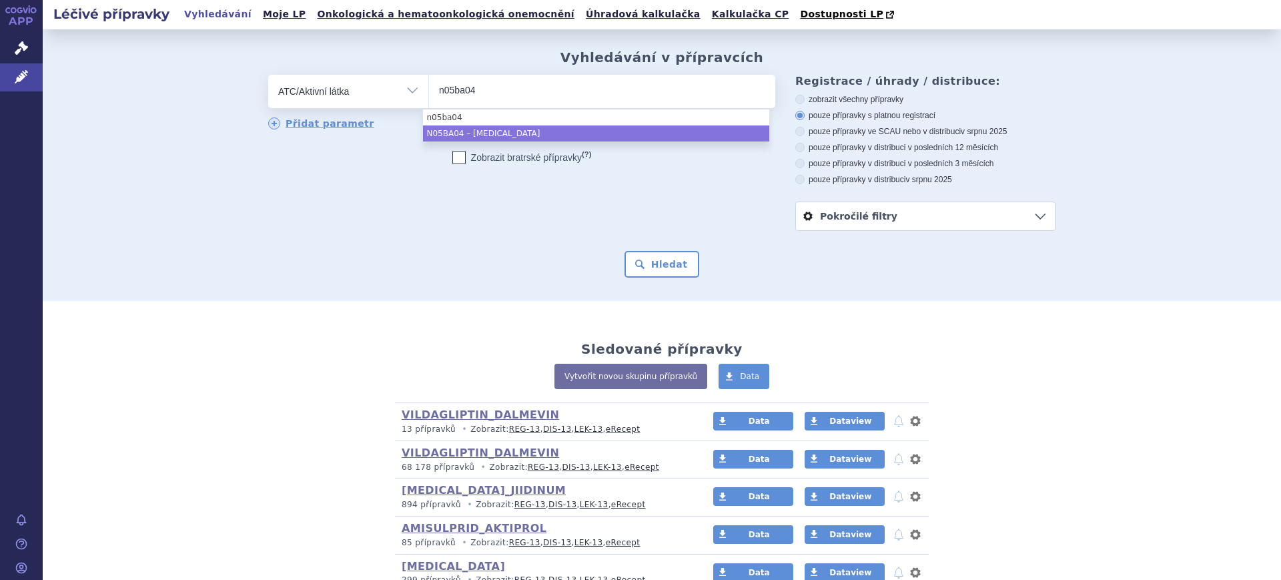
type input "n05ba04"
select select "N05BA04"
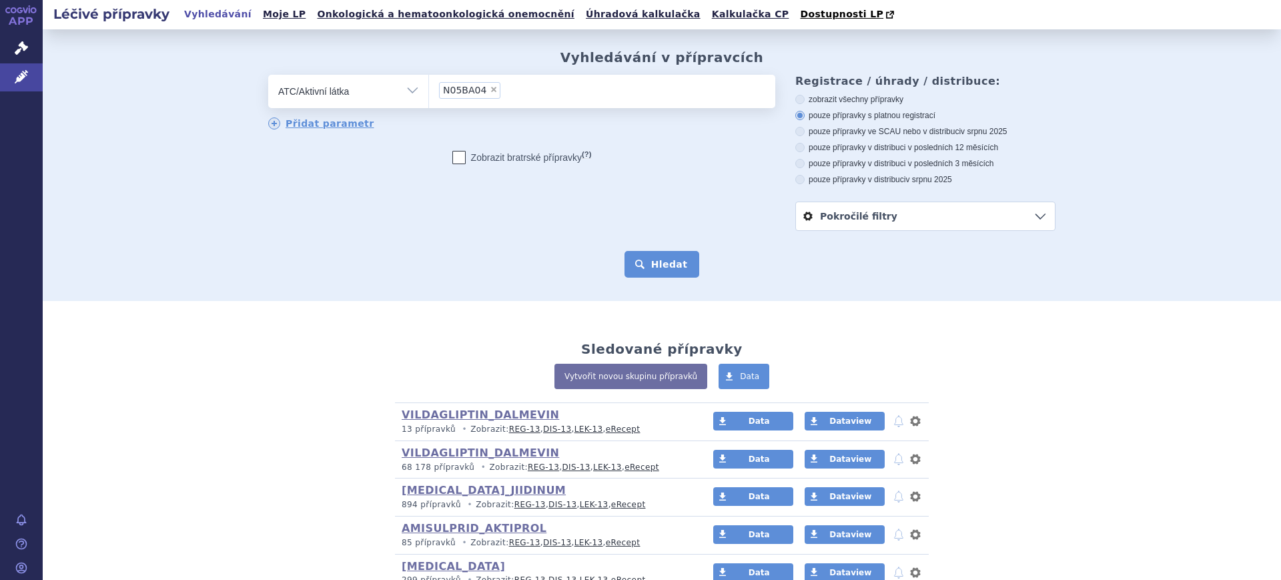
click at [672, 274] on button "Hledat" at bounding box center [662, 264] width 75 height 27
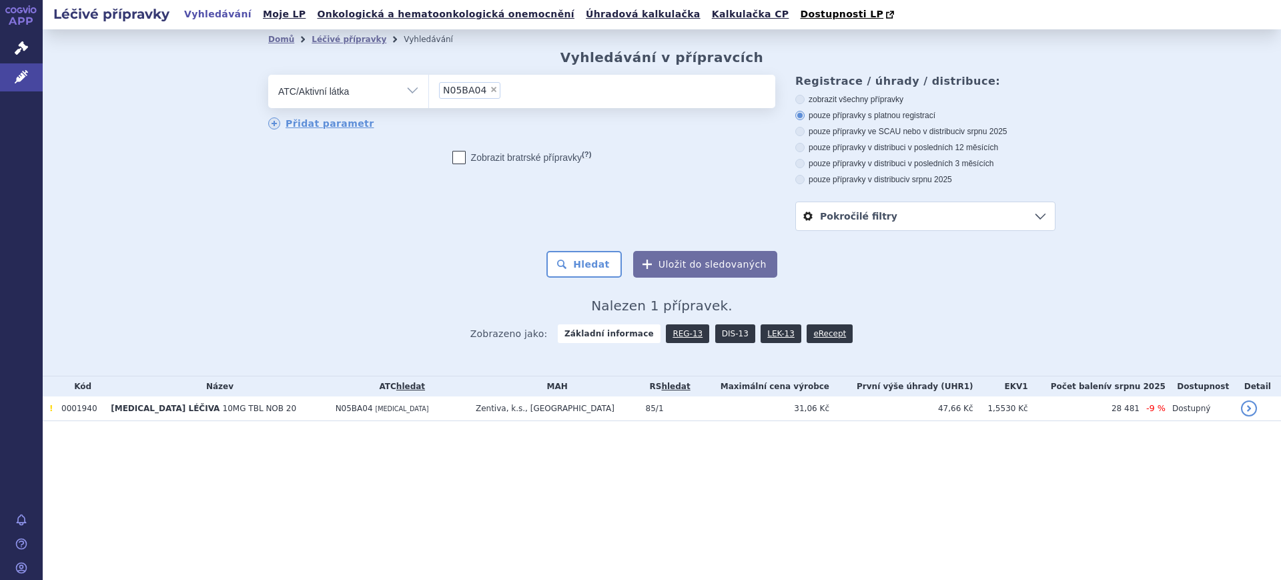
click at [732, 338] on link "DIS-13" at bounding box center [735, 333] width 40 height 19
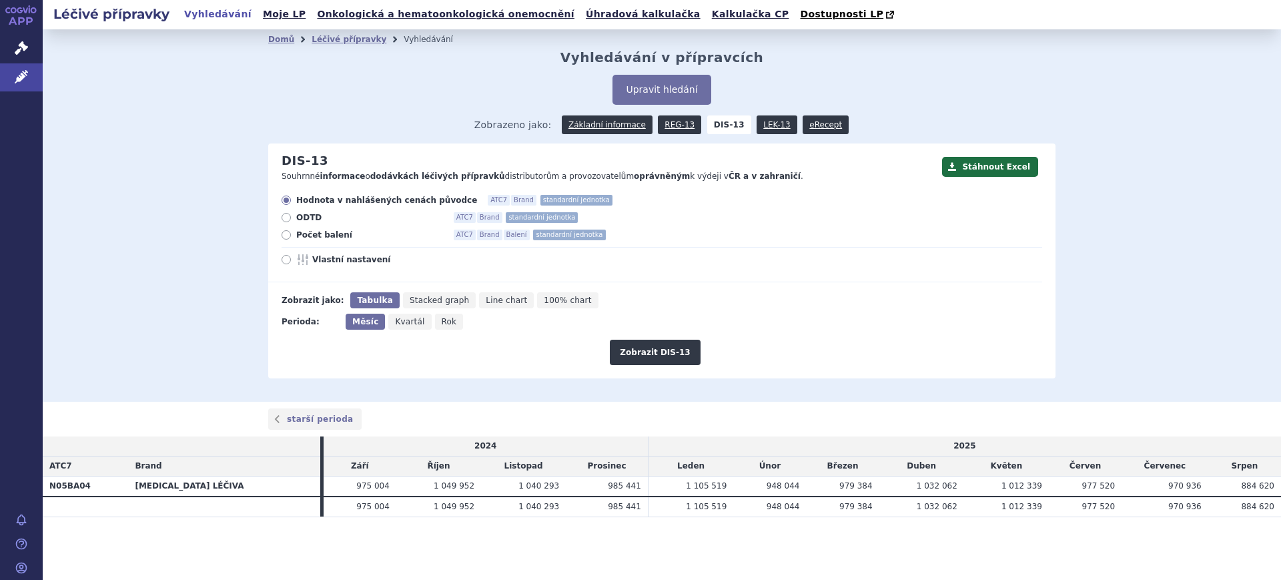
click at [442, 317] on span "Rok" at bounding box center [449, 321] width 15 height 9
click at [438, 317] on input "Rok" at bounding box center [439, 318] width 9 height 9
radio input "true"
click at [438, 317] on span "Rok" at bounding box center [446, 321] width 17 height 9
click at [437, 317] on input "Rok" at bounding box center [436, 318] width 9 height 9
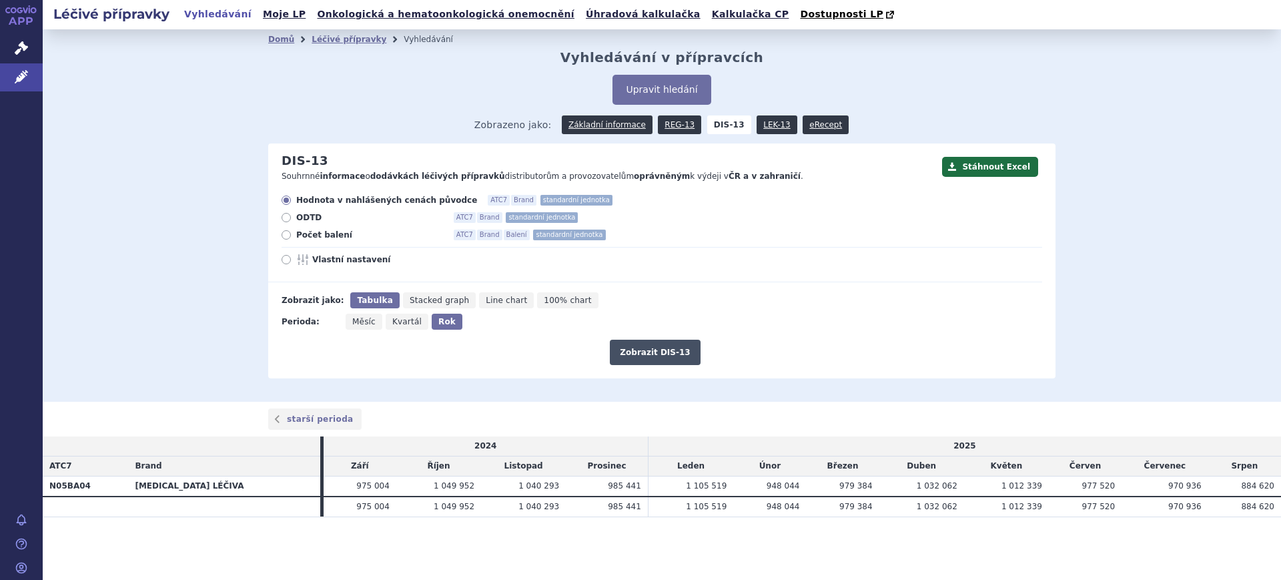
click at [639, 350] on button "Zobrazit DIS-13" at bounding box center [655, 352] width 90 height 25
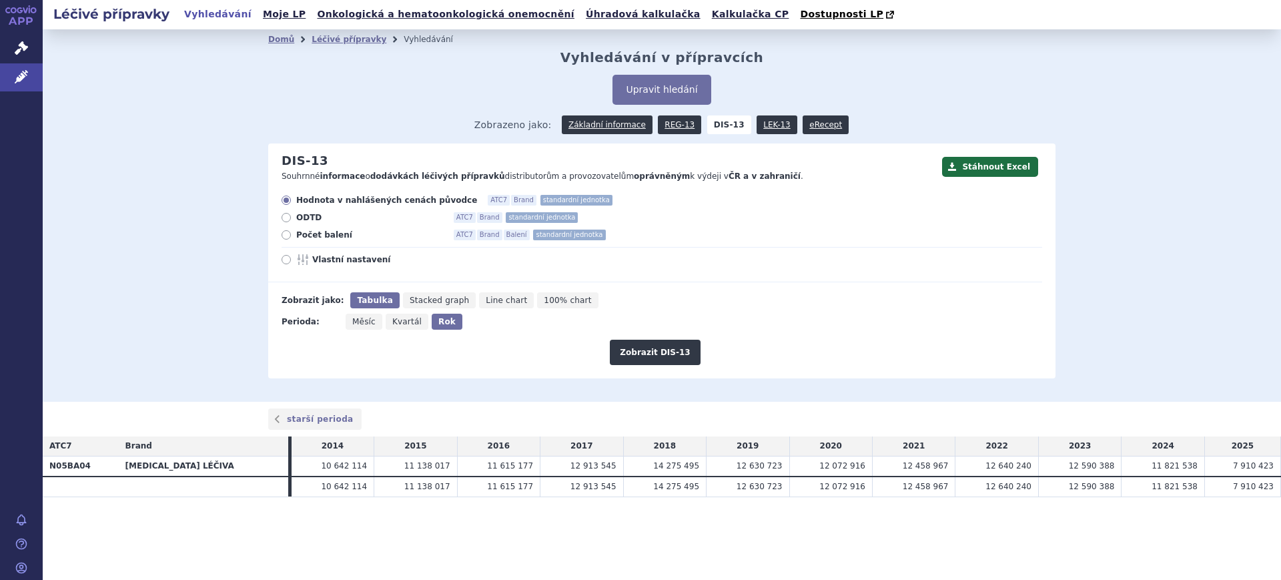
click at [298, 234] on span "Počet balení" at bounding box center [369, 235] width 147 height 11
click at [292, 234] on input "Počet balení ATC7 Brand Balení standardní jednotka" at bounding box center [287, 236] width 9 height 9
radio input "true"
click at [663, 349] on button "Zobrazit DIS-13" at bounding box center [655, 352] width 90 height 25
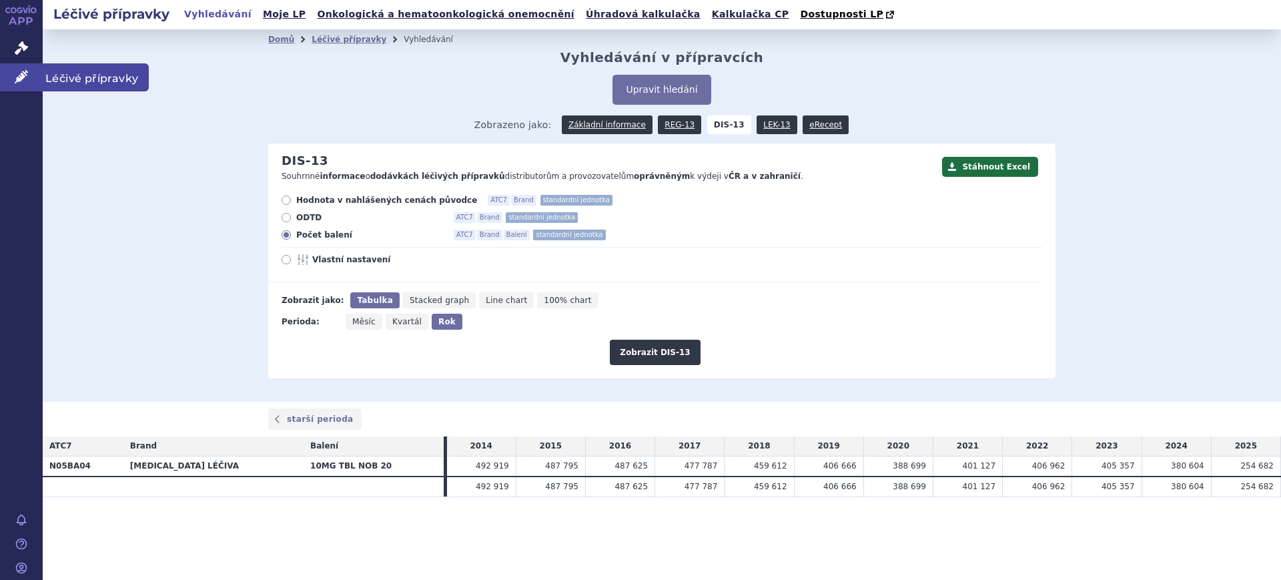
click at [13, 81] on link "Léčivé přípravky" at bounding box center [21, 77] width 43 height 28
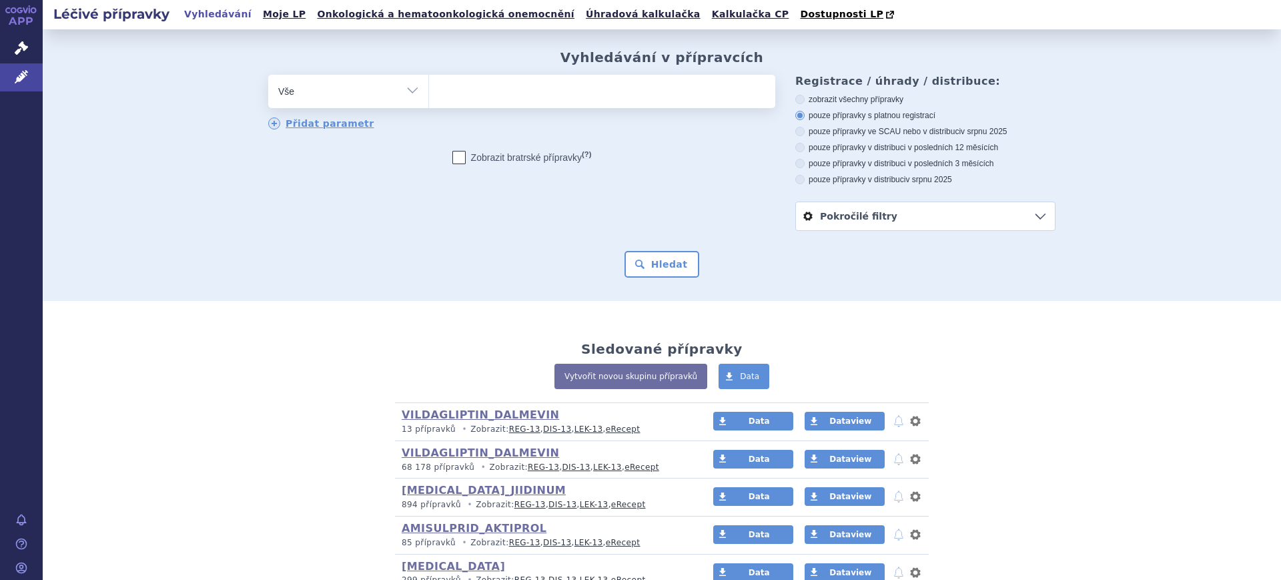
click at [307, 93] on select "Vše Přípravek/SUKL kód MAH VPOIS ATC/Aktivní látka Léková forma Síla" at bounding box center [348, 90] width 160 height 30
select select "filter-atc-group"
click at [268, 75] on select "Vše Přípravek/SUKL kód MAH VPOIS ATC/Aktivní látka Léková forma Síla" at bounding box center [348, 90] width 160 height 30
click at [482, 101] on ul at bounding box center [602, 89] width 346 height 28
click at [429, 101] on select at bounding box center [428, 90] width 1 height 33
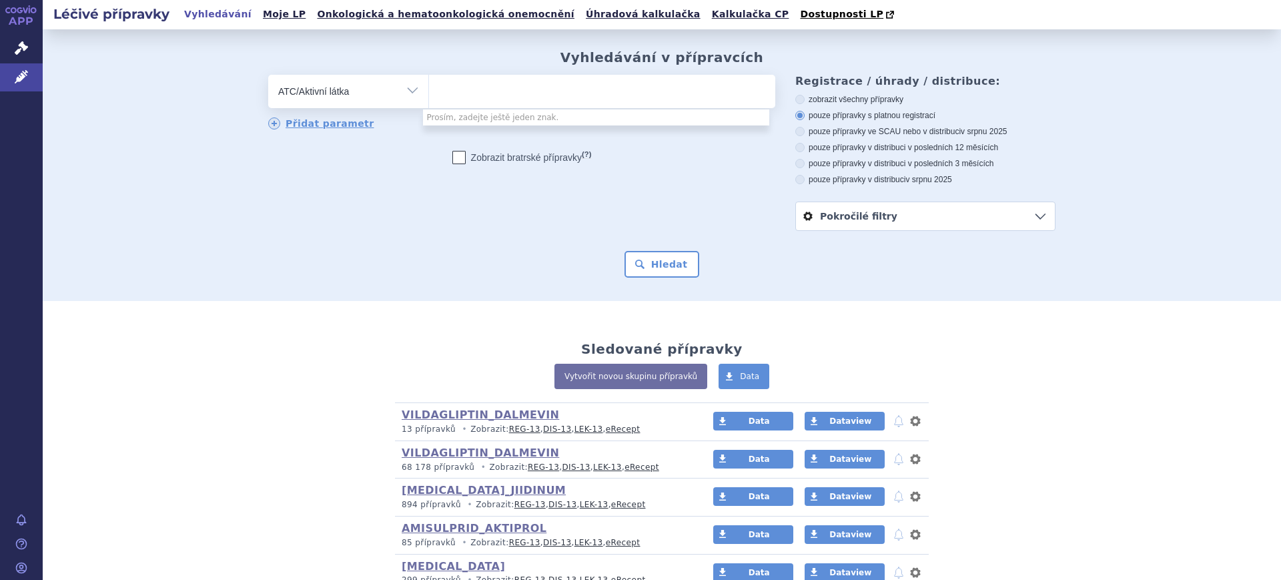
type input "m"
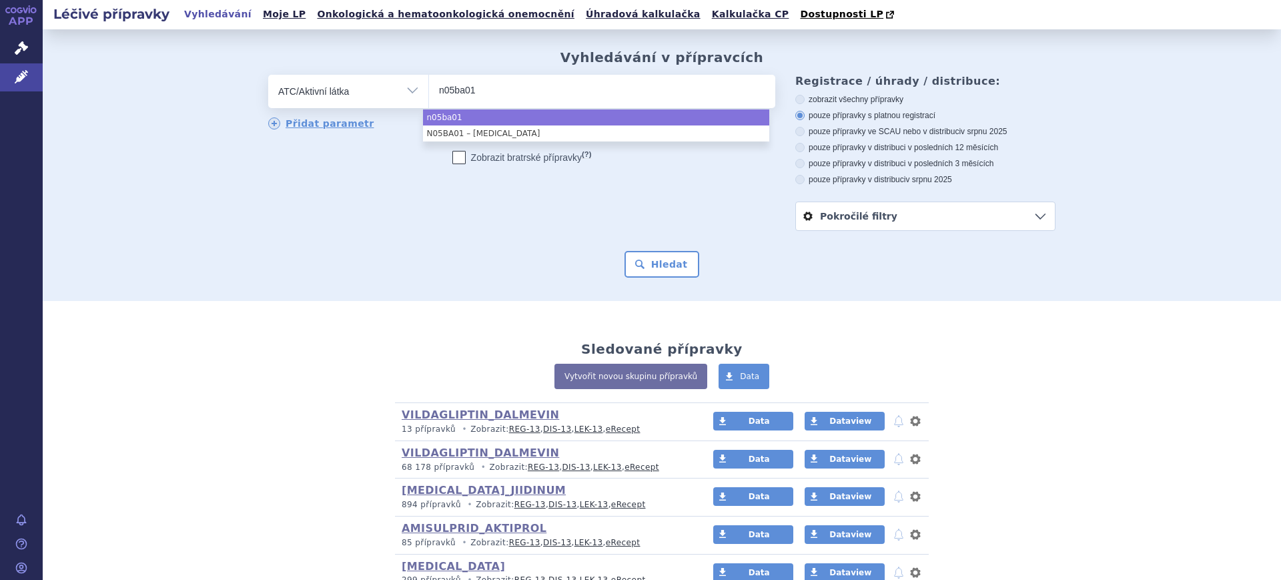
type input "n05ba01"
select select "n05ba01"
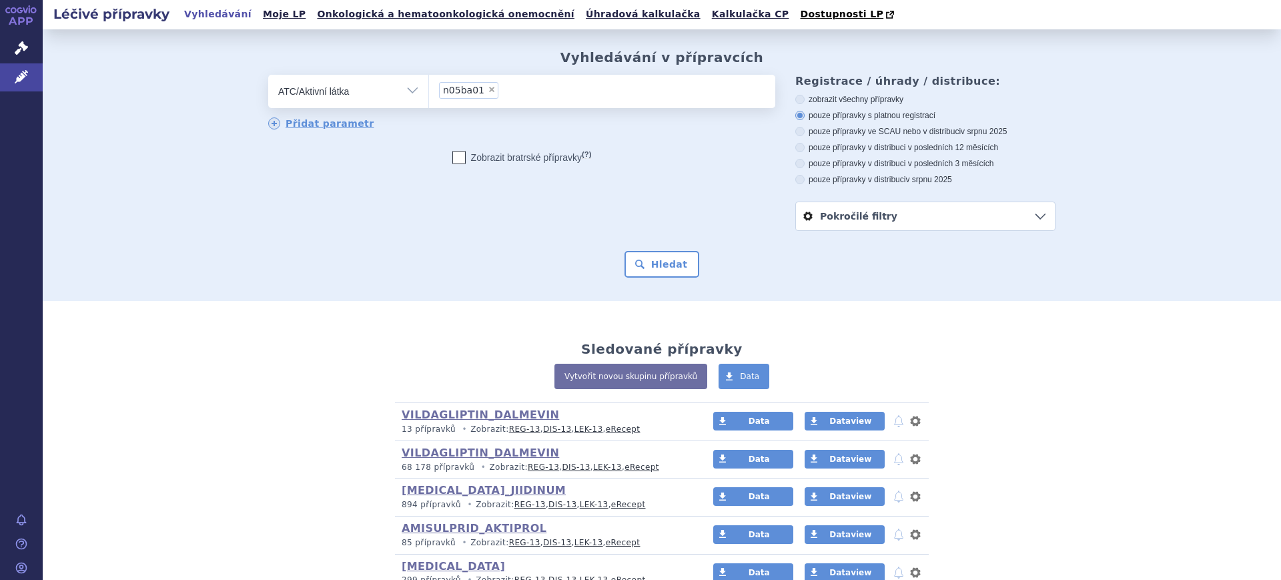
drag, startPoint x: 527, startPoint y: 93, endPoint x: 193, endPoint y: 89, distance: 334.3
click at [193, 89] on div "Vyhledávání v přípravcích odstranit Vše Přípravek/SUKL kód MAH VPOIS ×" at bounding box center [662, 165] width 1238 height 272
click at [488, 90] on span "×" at bounding box center [492, 89] width 8 height 8
click at [429, 90] on select "n05ba01" at bounding box center [428, 90] width 1 height 33
select select
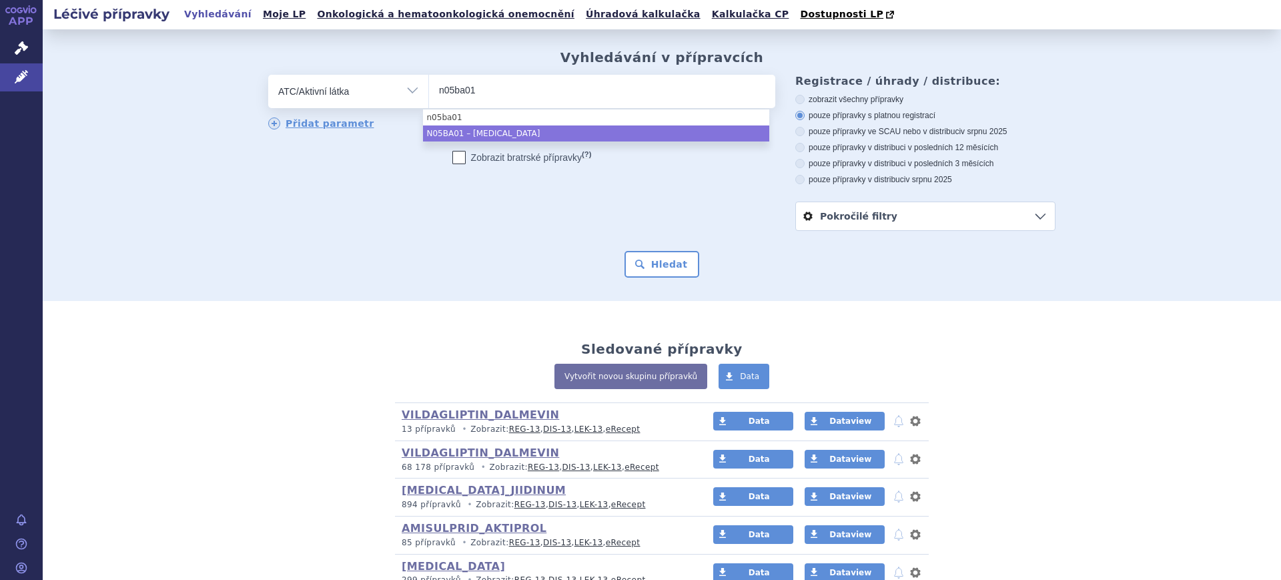
type input "n05ba01"
select select "N05BA01"
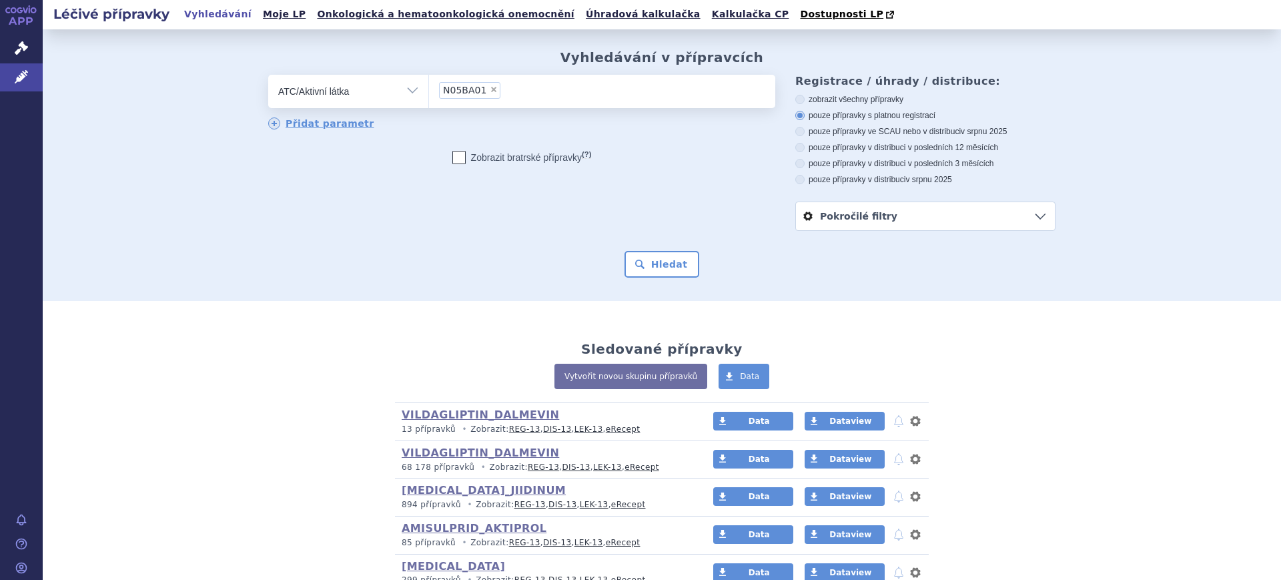
drag, startPoint x: 654, startPoint y: 260, endPoint x: 685, endPoint y: 294, distance: 46.8
click at [654, 260] on button "Hledat" at bounding box center [662, 264] width 75 height 27
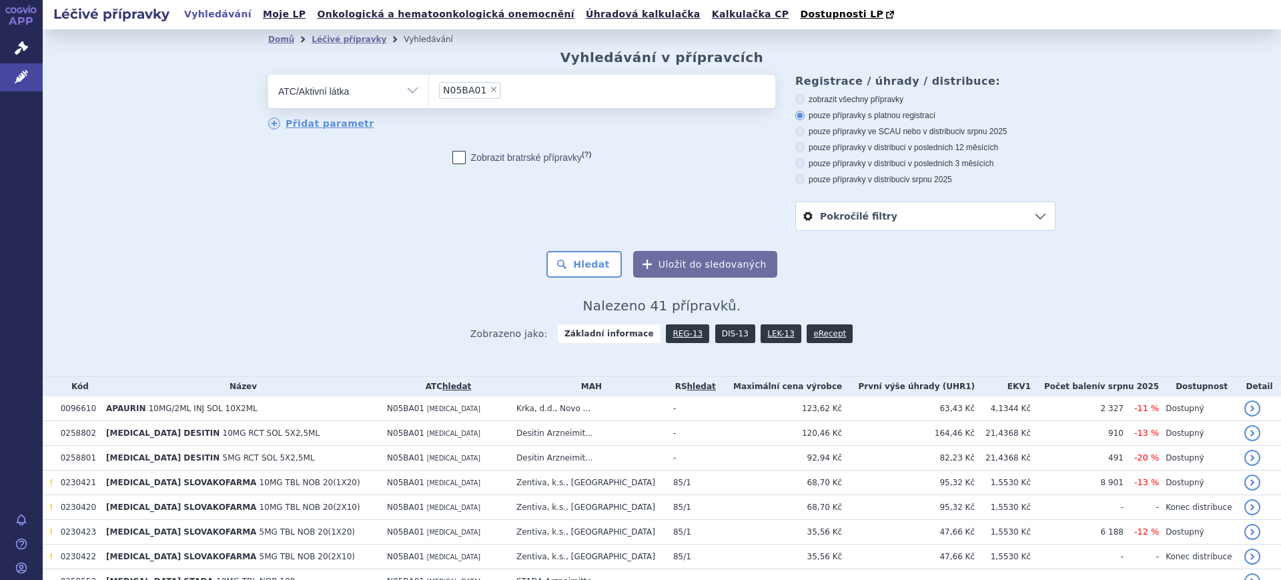
click at [715, 338] on link "DIS-13" at bounding box center [735, 333] width 40 height 19
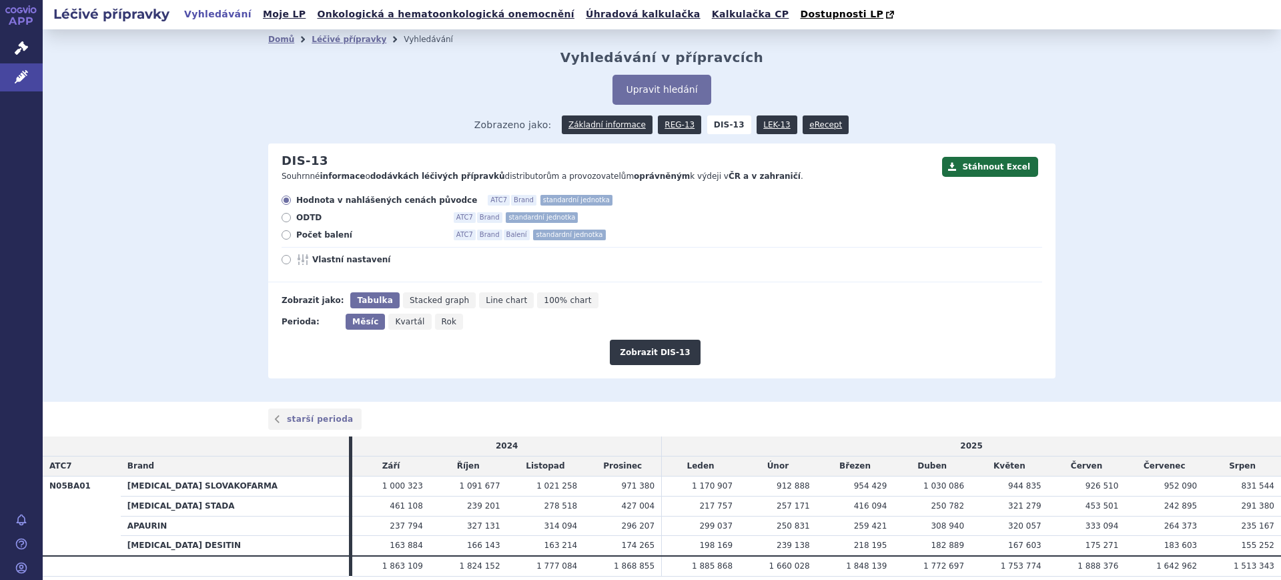
click at [442, 324] on span "Rok" at bounding box center [449, 321] width 15 height 9
click at [438, 322] on input "Rok" at bounding box center [439, 318] width 9 height 9
radio input "true"
click at [641, 353] on button "Zobrazit DIS-13" at bounding box center [655, 352] width 90 height 25
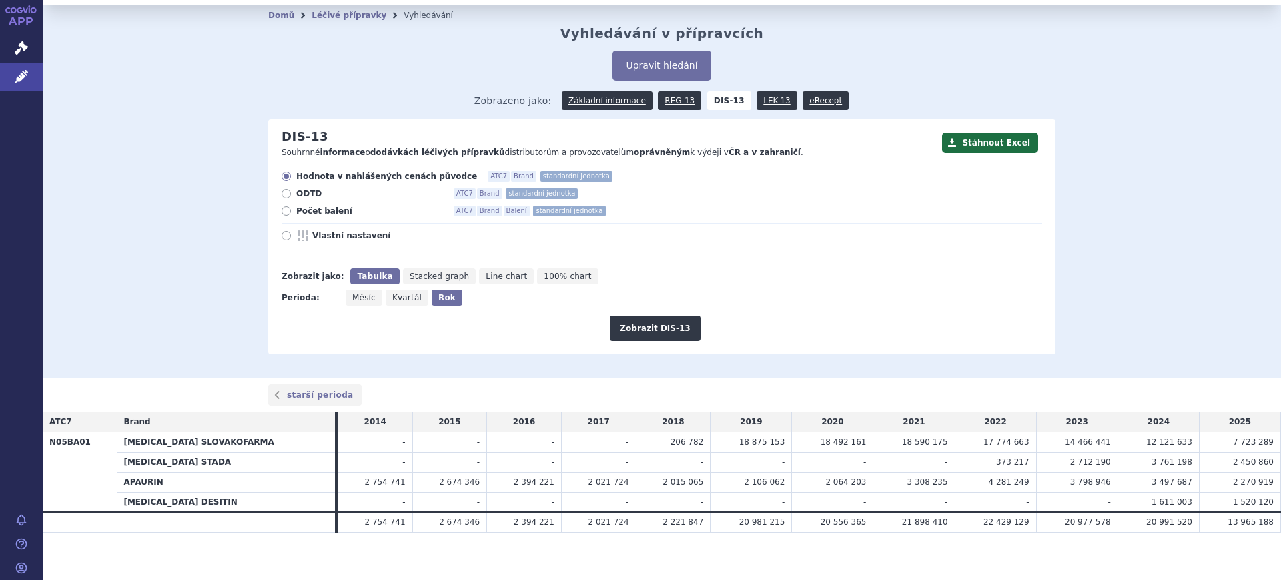
scroll to position [31, 0]
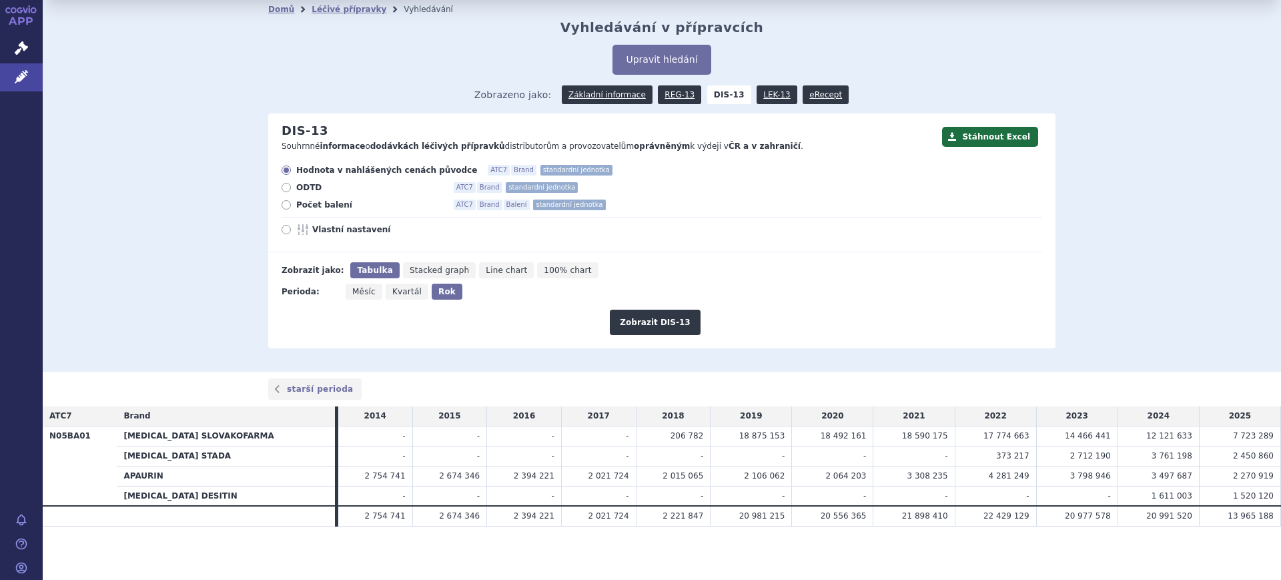
click at [312, 230] on span "Vlastní nastavení" at bounding box center [385, 229] width 147 height 11
click at [292, 230] on input "Vlastní nastavení" at bounding box center [287, 231] width 9 height 9
radio input "true"
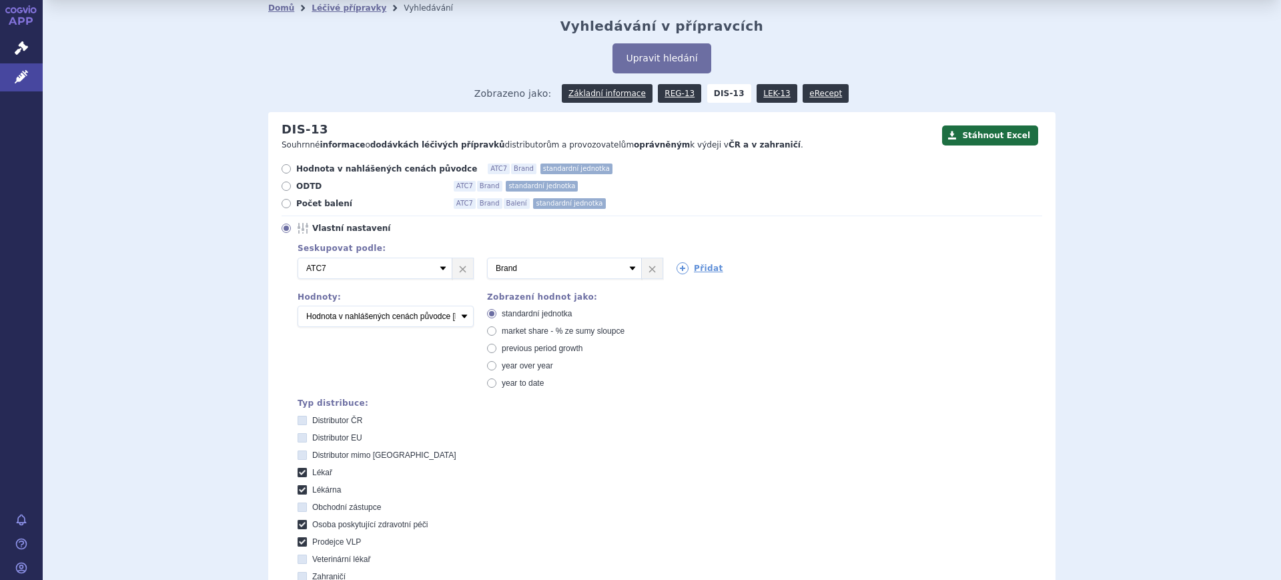
click at [308, 196] on div "Hodnota v nahlášených cenách původce ATC7 Brand standardní jednotka ODTD ATC7 B…" at bounding box center [655, 418] width 774 height 511
click at [360, 322] on select "Počet balení Hodnota v nahlášených cenách původce [DIS-13] Hodnota v maximálníc…" at bounding box center [386, 316] width 176 height 21
select select "packages"
click at [298, 306] on select "Počet balení Hodnota v nahlášených cenách původce [DIS-13] Hodnota v maximálníc…" at bounding box center [386, 316] width 176 height 21
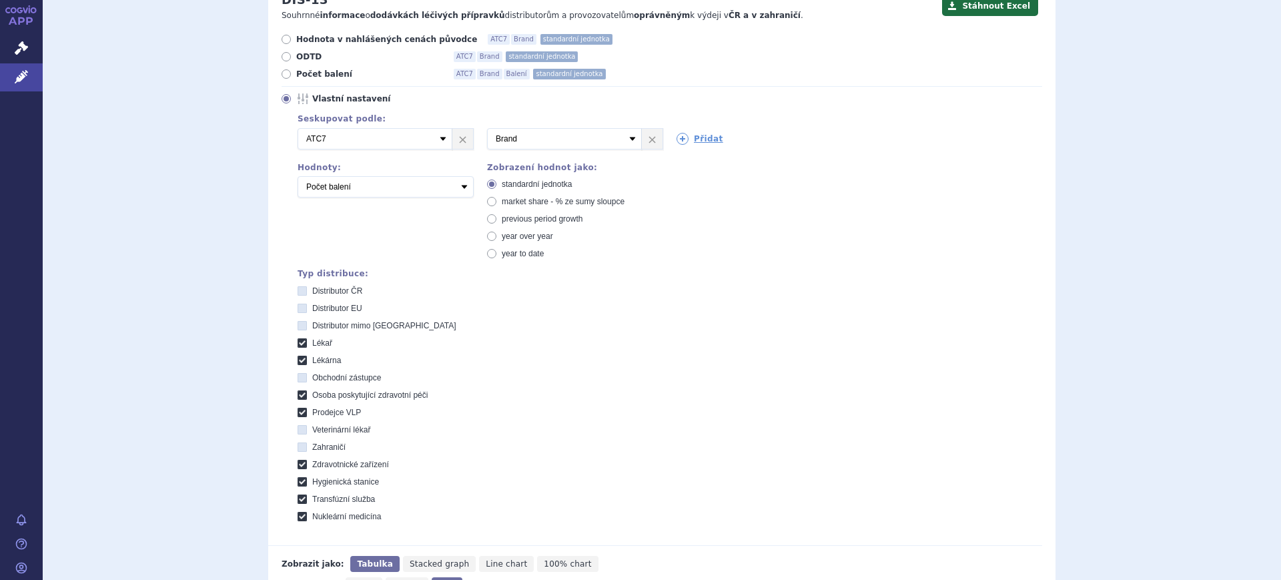
scroll to position [448, 0]
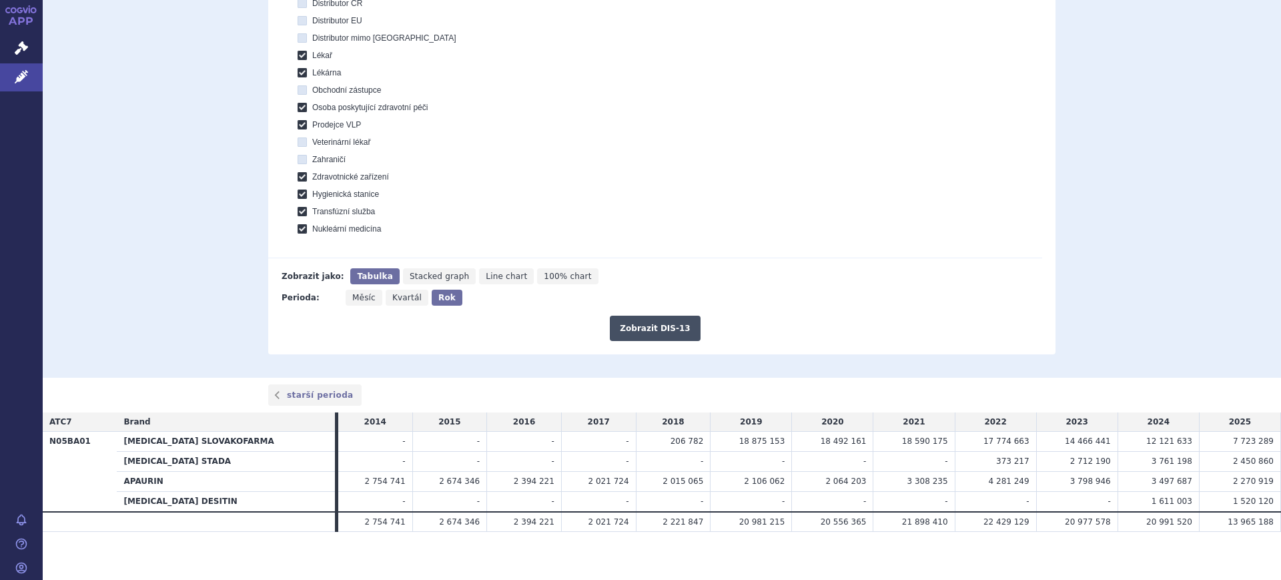
click at [657, 327] on button "Zobrazit DIS-13" at bounding box center [655, 328] width 90 height 25
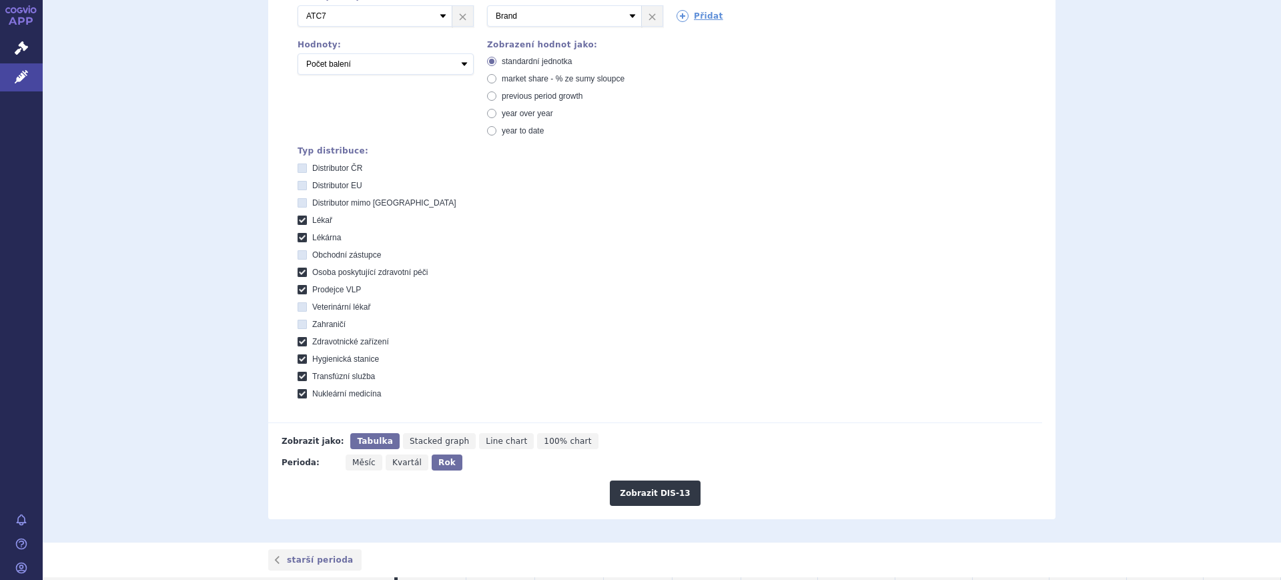
scroll to position [455, 0]
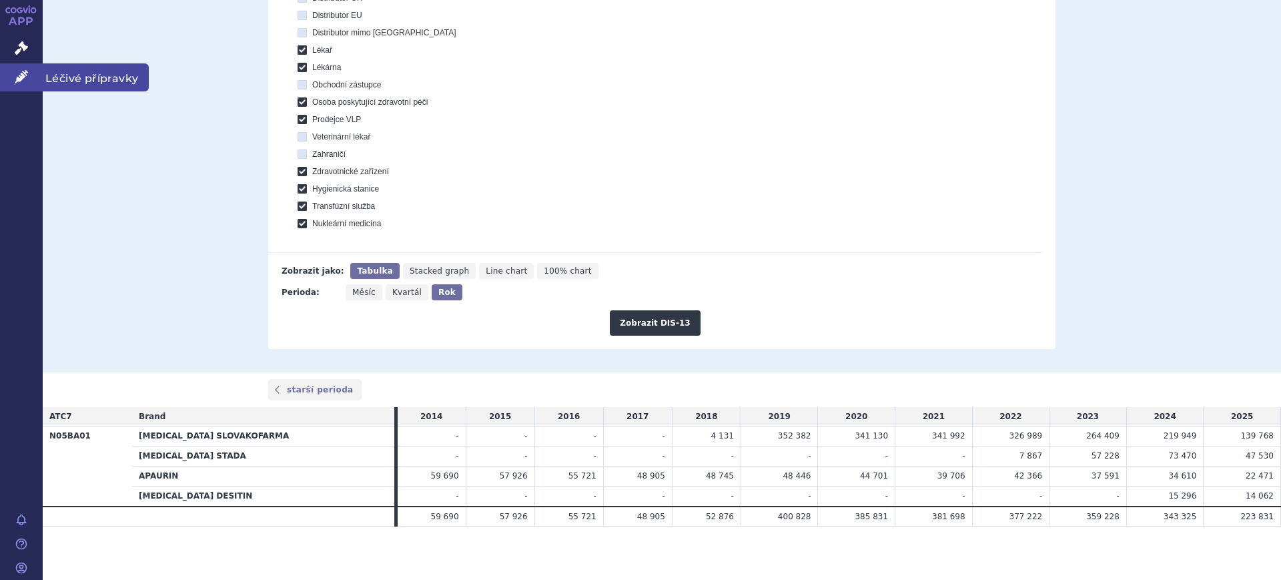
click at [29, 79] on link "Léčivé přípravky" at bounding box center [21, 77] width 43 height 28
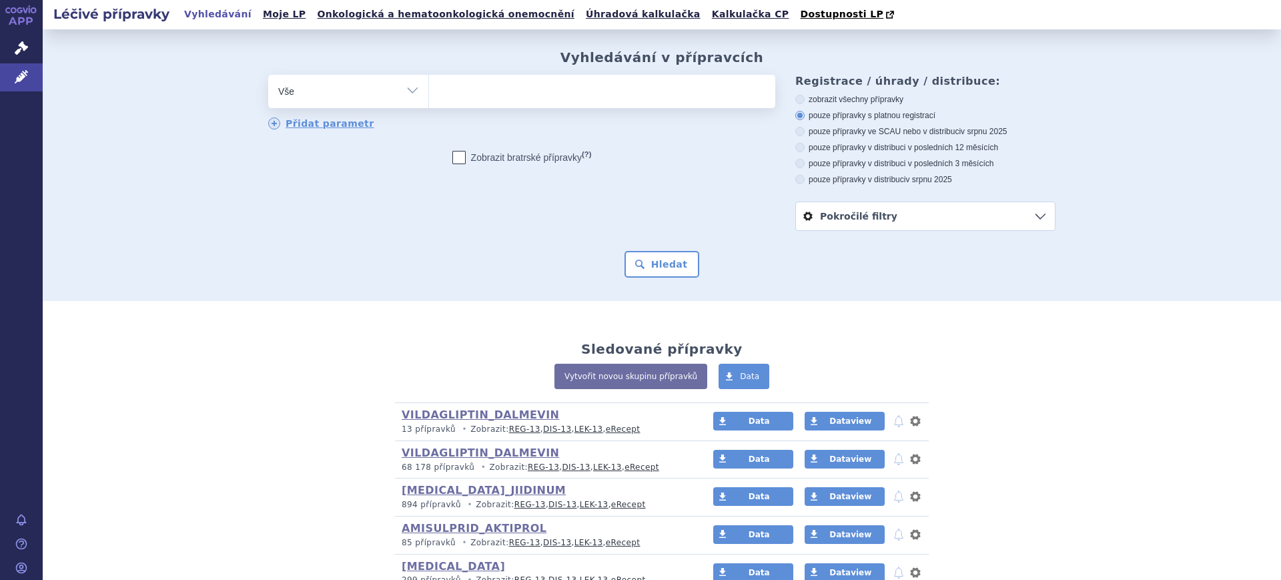
click at [342, 97] on select "Vše Přípravek/SUKL kód MAH VPOIS ATC/Aktivní látka Léková forma Síla" at bounding box center [348, 90] width 160 height 30
select select "filter-atc-group"
click at [268, 75] on select "Vše Přípravek/SUKL kód MAH VPOIS ATC/Aktivní látka Léková forma Síla" at bounding box center [348, 90] width 160 height 30
click at [482, 104] on span at bounding box center [602, 91] width 346 height 33
click at [429, 104] on select at bounding box center [428, 90] width 1 height 33
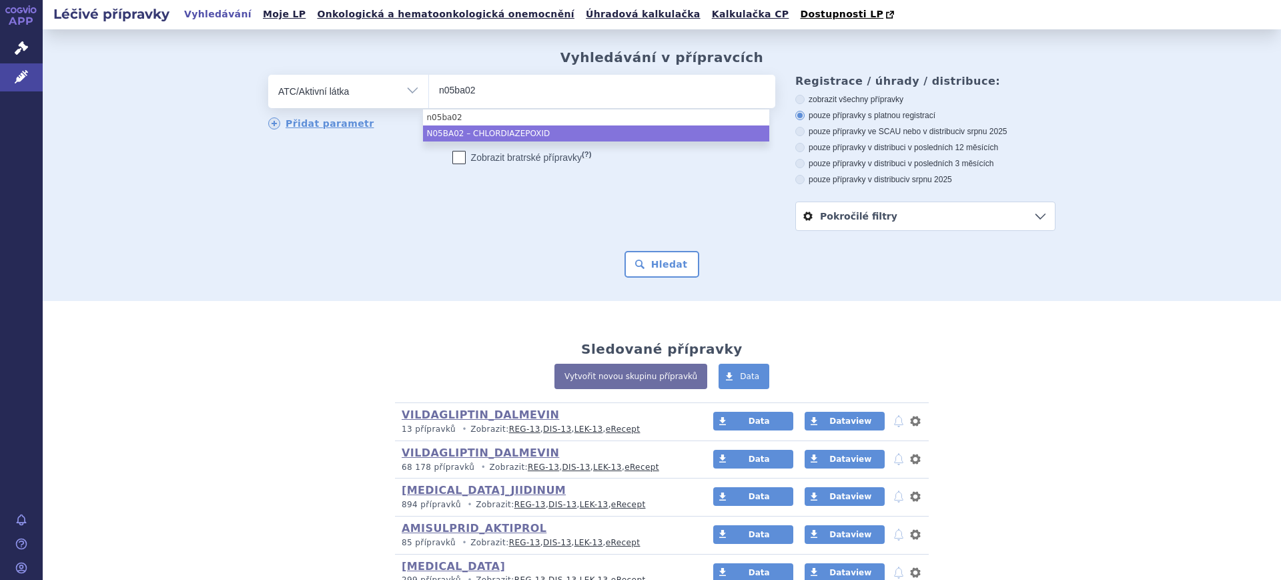
type input "n05ba02"
select select "N05BA02"
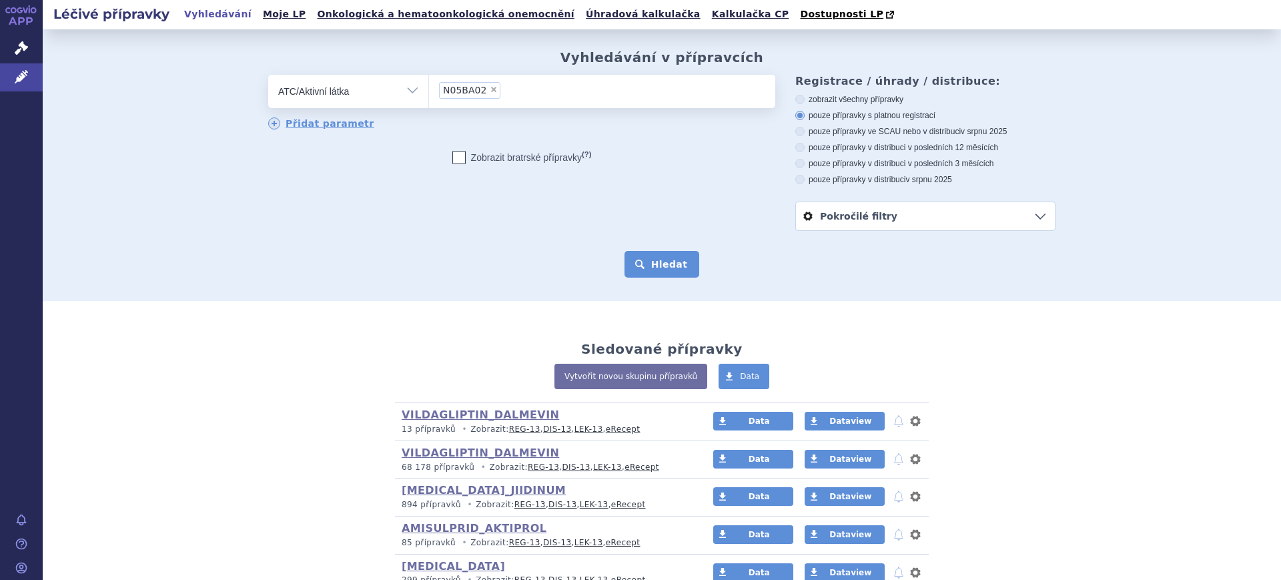
click at [661, 270] on button "Hledat" at bounding box center [662, 264] width 75 height 27
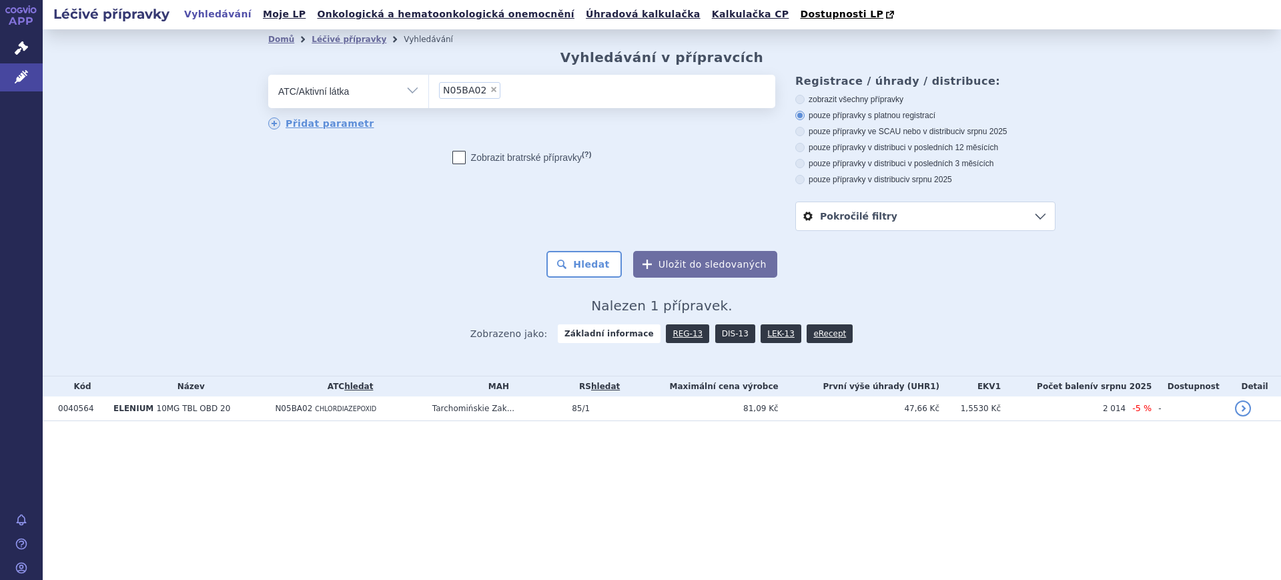
click at [737, 328] on link "DIS-13" at bounding box center [735, 333] width 40 height 19
click at [732, 334] on link "DIS-13" at bounding box center [735, 333] width 40 height 19
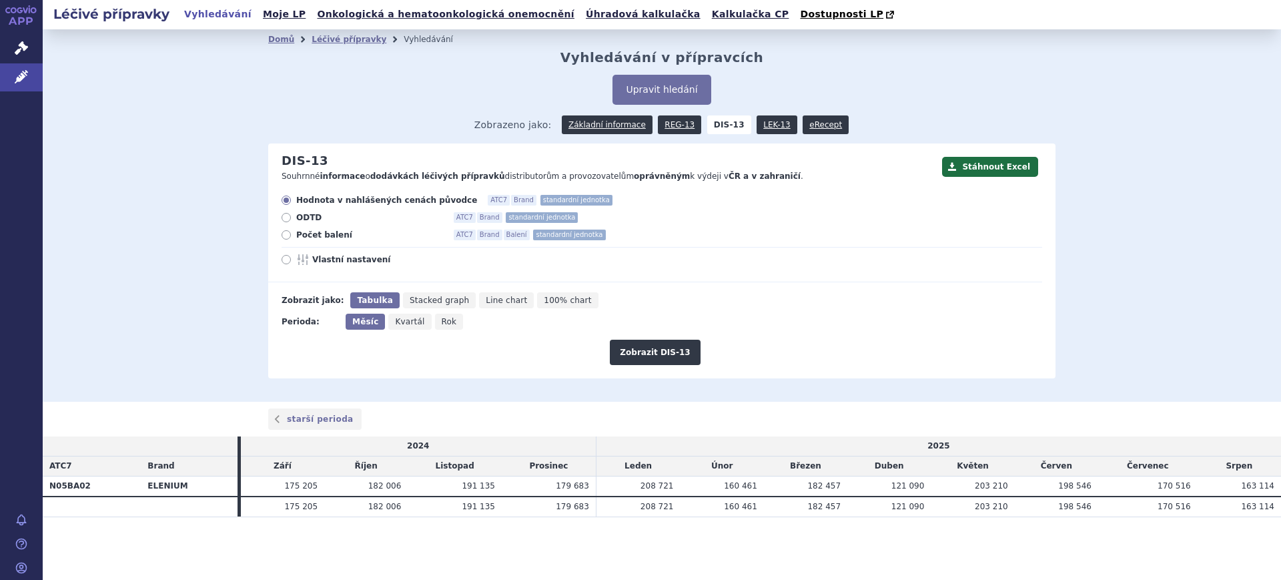
click at [442, 321] on span "Rok" at bounding box center [449, 321] width 15 height 9
click at [442, 321] on input "Rok" at bounding box center [439, 318] width 9 height 9
radio input "true"
click at [683, 353] on button "Zobrazit DIS-13" at bounding box center [655, 352] width 90 height 25
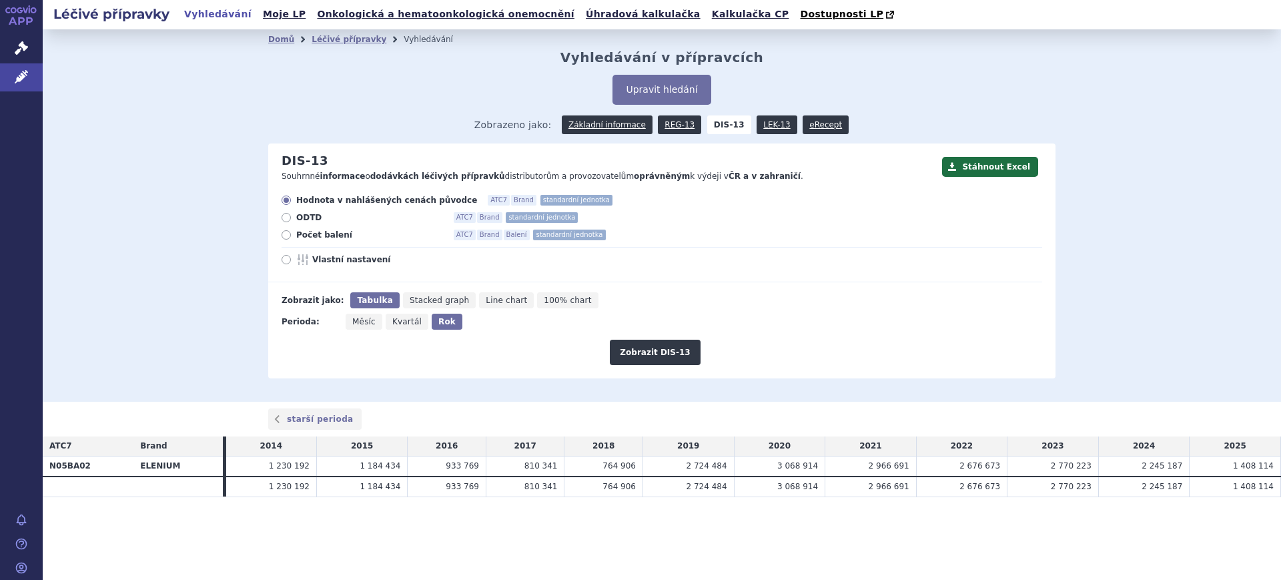
click at [294, 239] on label "Počet balení ATC7 Brand Balení standardní jednotka" at bounding box center [662, 235] width 761 height 11
click at [292, 239] on input "Počet balení ATC7 Brand Balení standardní jednotka" at bounding box center [287, 236] width 9 height 9
radio input "true"
click at [655, 362] on button "Zobrazit DIS-13" at bounding box center [655, 352] width 90 height 25
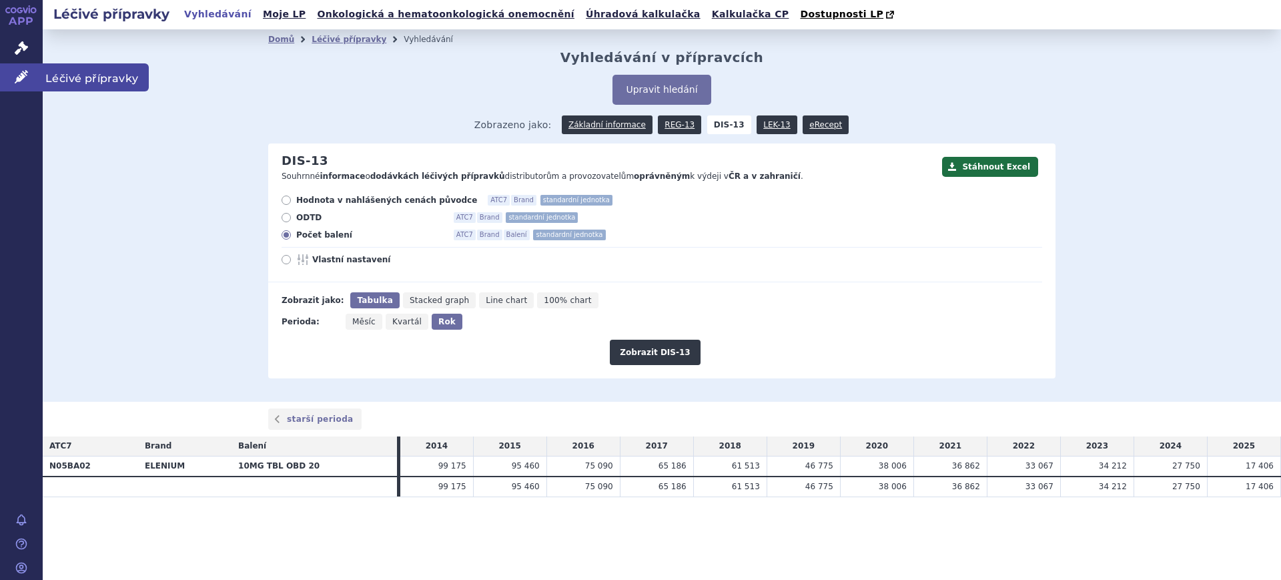
click at [20, 75] on icon at bounding box center [21, 76] width 13 height 13
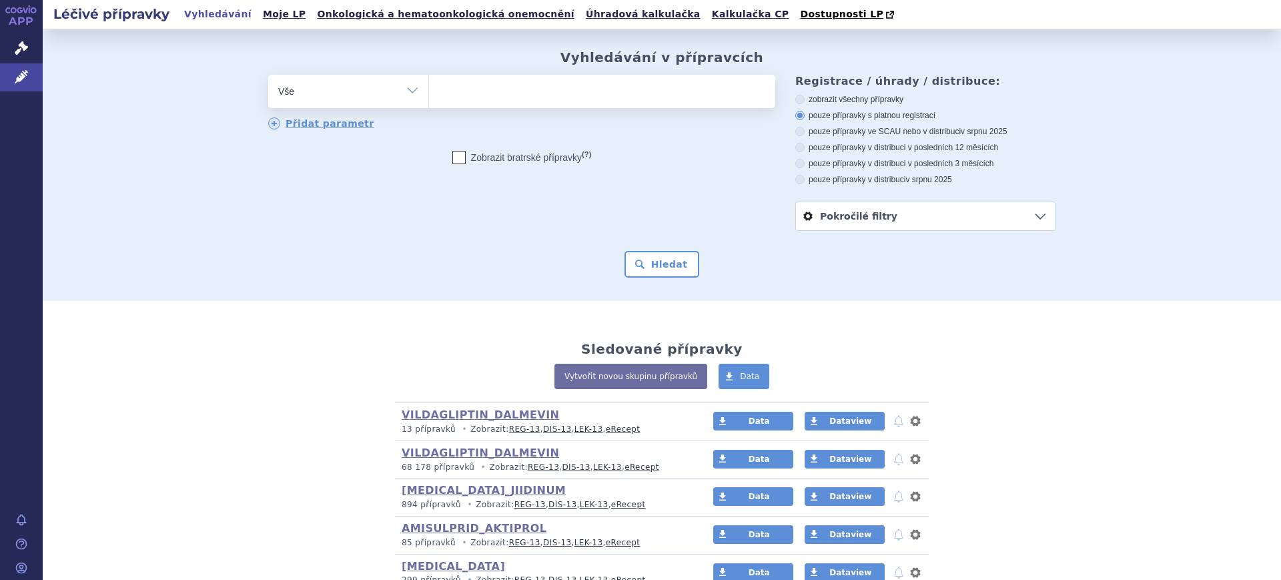
click at [364, 91] on select "Vše Přípravek/SUKL kód MAH VPOIS ATC/Aktivní látka Léková forma Síla" at bounding box center [348, 90] width 160 height 30
click at [360, 97] on select "Vše Přípravek/SUKL kód MAH VPOIS ATC/Aktivní látka Léková forma Síla" at bounding box center [348, 90] width 160 height 30
drag, startPoint x: 358, startPoint y: 95, endPoint x: 356, endPoint y: 102, distance: 7.6
click at [358, 95] on select "Vše Přípravek/SUKL kód MAH VPOIS ATC/Aktivní látka Léková forma Síla" at bounding box center [348, 90] width 160 height 30
select select "filter-atc-group"
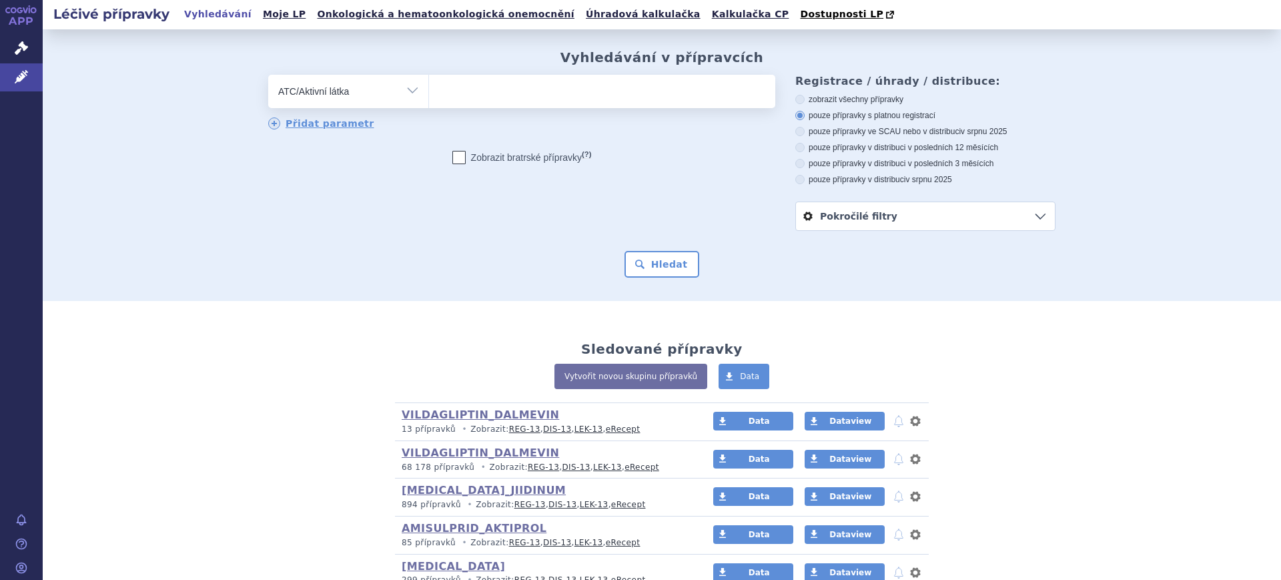
click at [268, 75] on select "Vše Přípravek/SUKL kód MAH VPOIS ATC/Aktivní látka Léková forma Síla" at bounding box center [348, 90] width 160 height 30
click at [475, 108] on span at bounding box center [602, 91] width 346 height 33
click at [429, 107] on select at bounding box center [428, 90] width 1 height 33
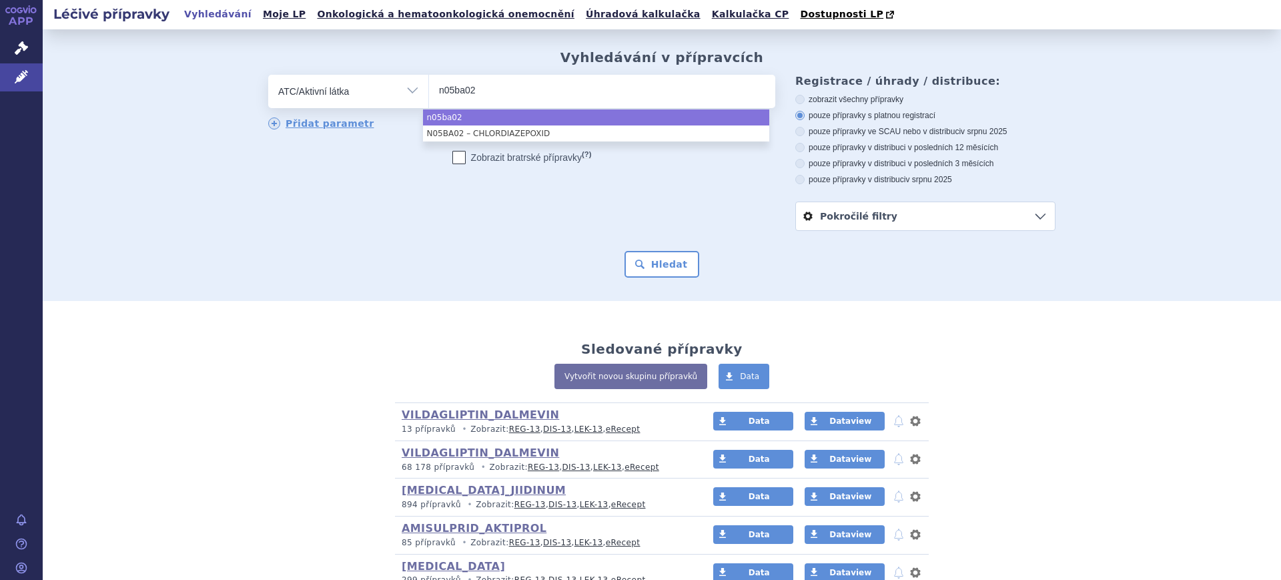
type input "n05ba02"
select select "n05ba02"
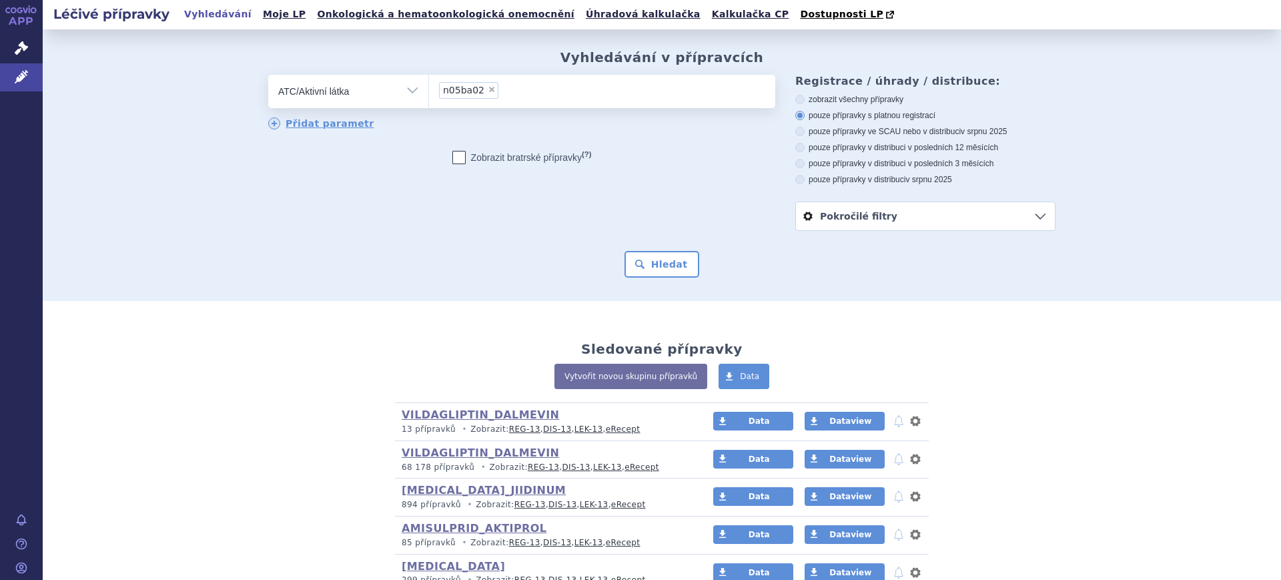
click at [374, 103] on select "Vše Přípravek/SUKL kód MAH VPOIS ATC/Aktivní látka Léková forma Síla" at bounding box center [348, 90] width 160 height 30
click at [372, 99] on select "Vše Přípravek/SUKL kód MAH VPOIS ATC/Aktivní látka Léková forma Síla" at bounding box center [348, 90] width 160 height 30
click at [268, 75] on select "Vše Přípravek/SUKL kód MAH VPOIS ATC/Aktivní látka Léková forma Síla" at bounding box center [348, 90] width 160 height 30
drag, startPoint x: 540, startPoint y: 95, endPoint x: 307, endPoint y: 95, distance: 233.5
click at [307, 95] on div "odstranit Vše Přípravek/SUKL kód MAH VPOIS ATC/Aktivní látka" at bounding box center [521, 91] width 507 height 33
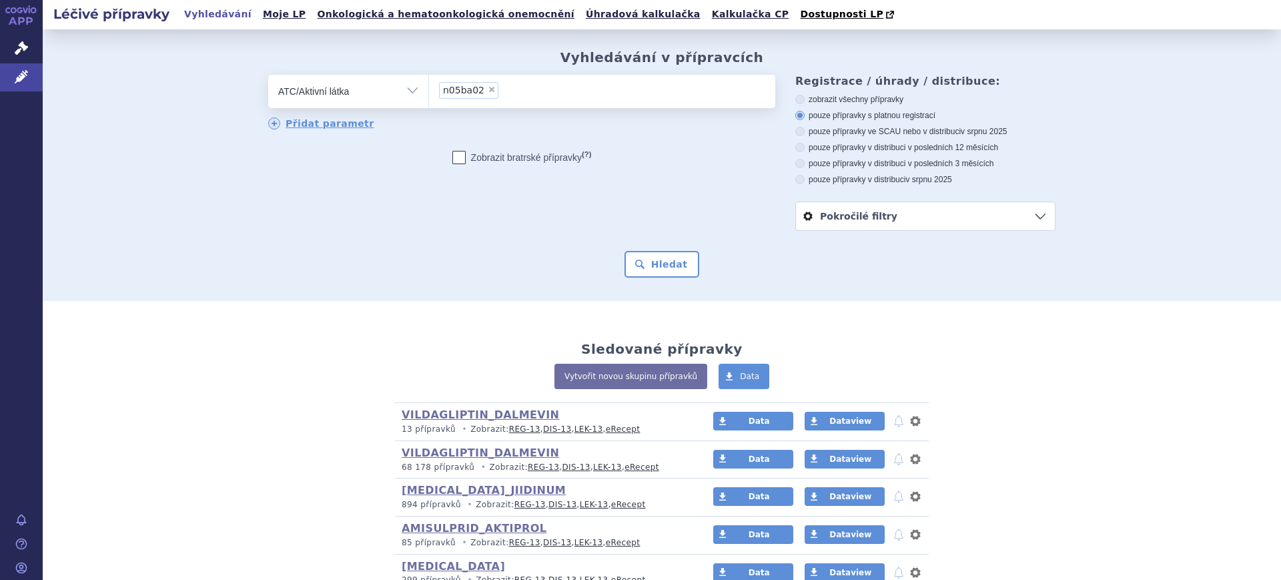
click at [482, 95] on li "× n05ba02" at bounding box center [468, 90] width 59 height 17
click at [429, 95] on select "n05ba02" at bounding box center [428, 90] width 1 height 33
click at [484, 88] on li "× n05ba02" at bounding box center [468, 90] width 59 height 17
click at [429, 88] on select "n05ba02" at bounding box center [428, 90] width 1 height 33
click at [488, 92] on span "×" at bounding box center [492, 89] width 8 height 8
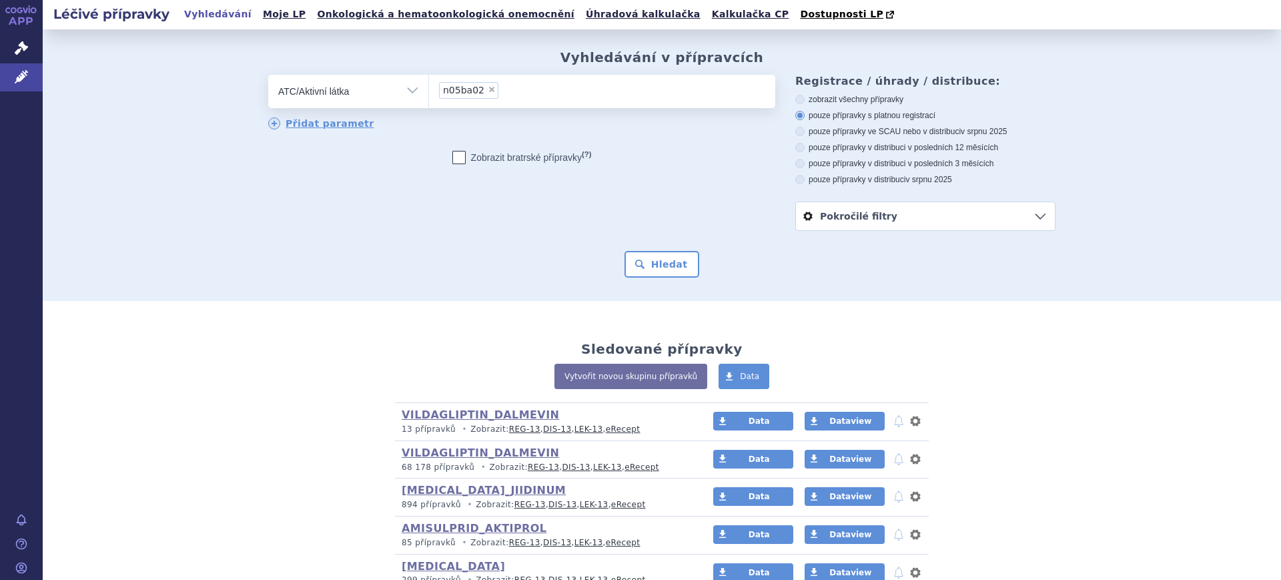
click at [429, 92] on select "n05ba02" at bounding box center [428, 90] width 1 height 33
select select
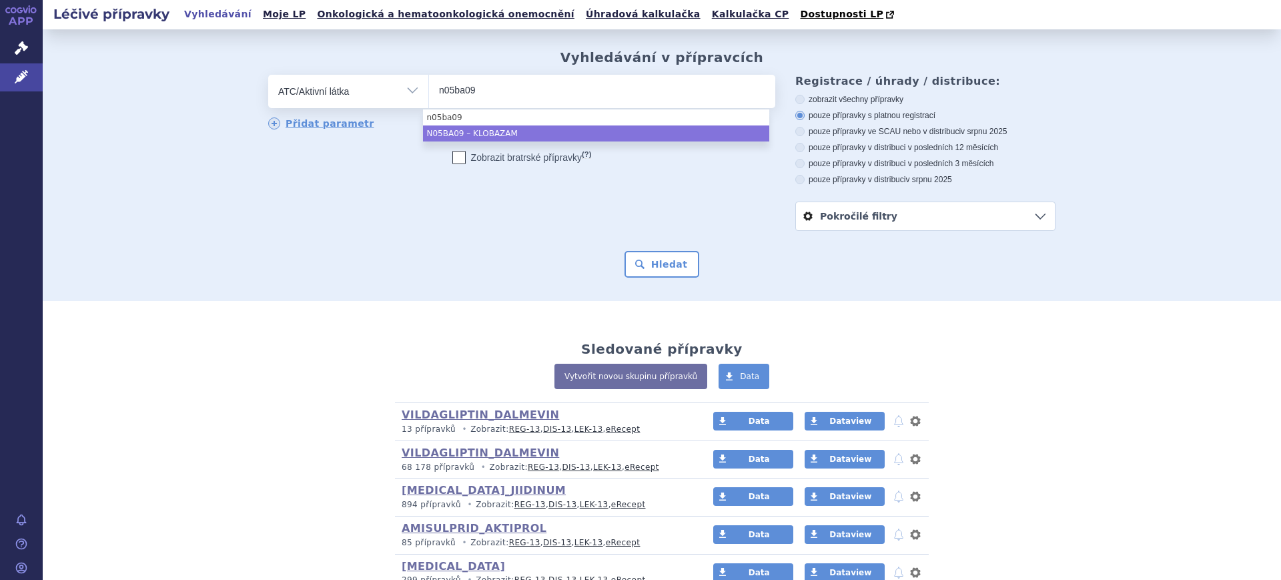
type input "n05ba09"
select select "N05BA09"
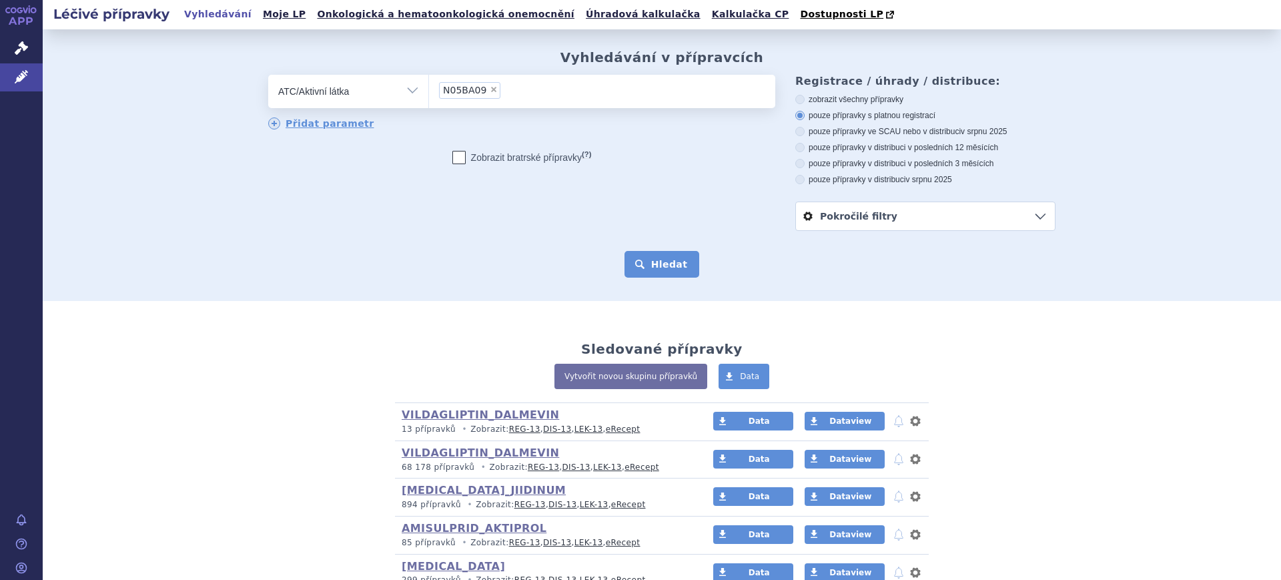
click at [672, 269] on button "Hledat" at bounding box center [662, 264] width 75 height 27
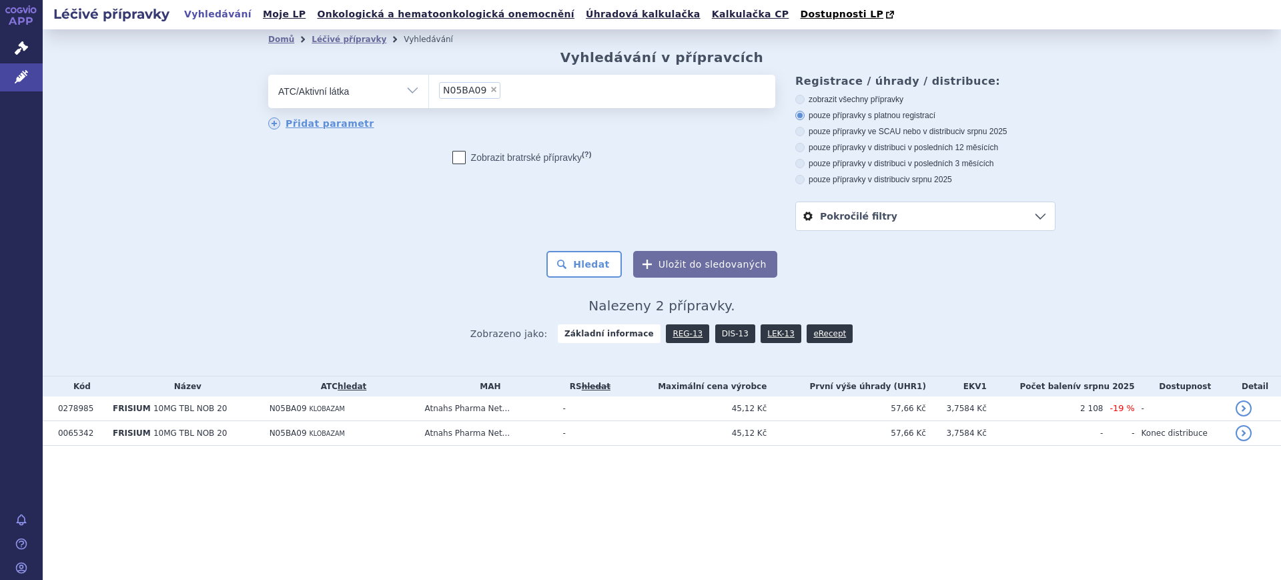
click at [725, 337] on link "DIS-13" at bounding box center [735, 333] width 40 height 19
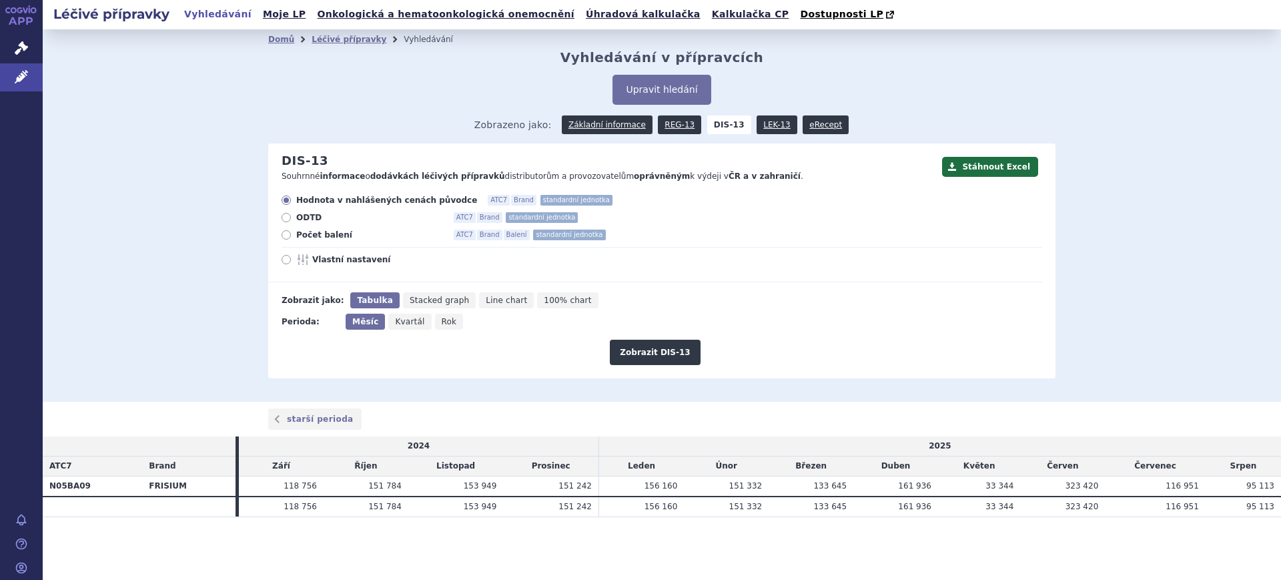
click at [442, 317] on span "Rok" at bounding box center [449, 321] width 15 height 9
click at [442, 317] on input "Rok" at bounding box center [439, 318] width 9 height 9
radio input "true"
click at [689, 350] on button "Zobrazit DIS-13" at bounding box center [655, 352] width 90 height 25
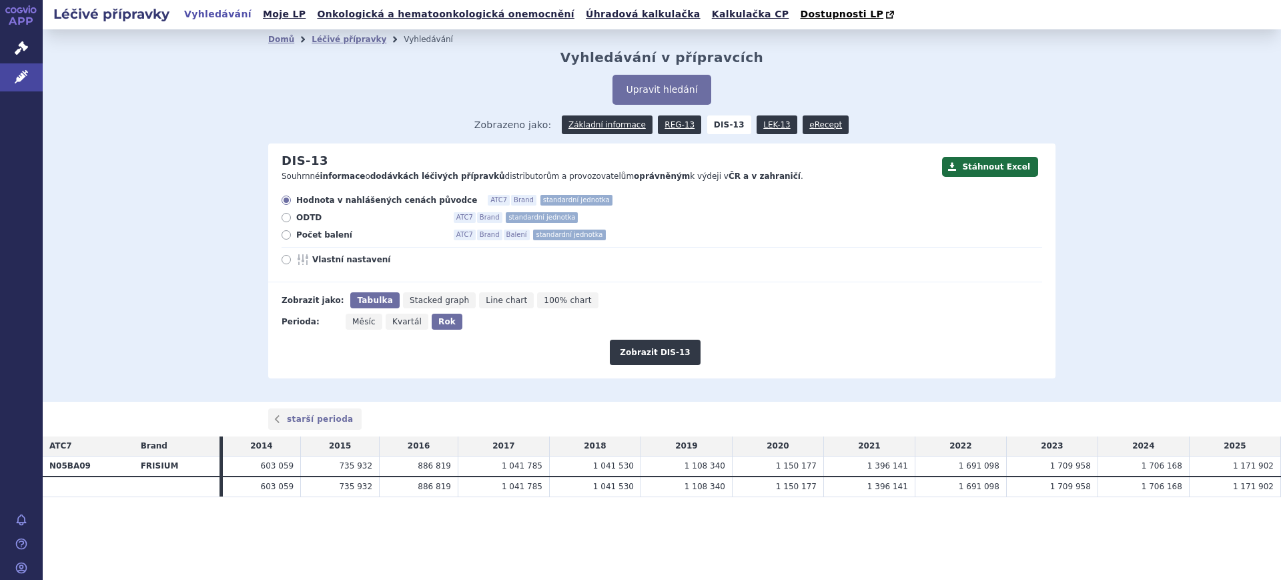
click at [302, 234] on span "Počet balení" at bounding box center [369, 235] width 147 height 11
click at [292, 234] on input "Počet balení ATC7 Brand Balení standardní jednotka" at bounding box center [287, 236] width 9 height 9
radio input "true"
click at [324, 262] on span "Vlastní nastavení" at bounding box center [385, 259] width 147 height 11
click at [292, 262] on input "Vlastní nastavení" at bounding box center [287, 261] width 9 height 9
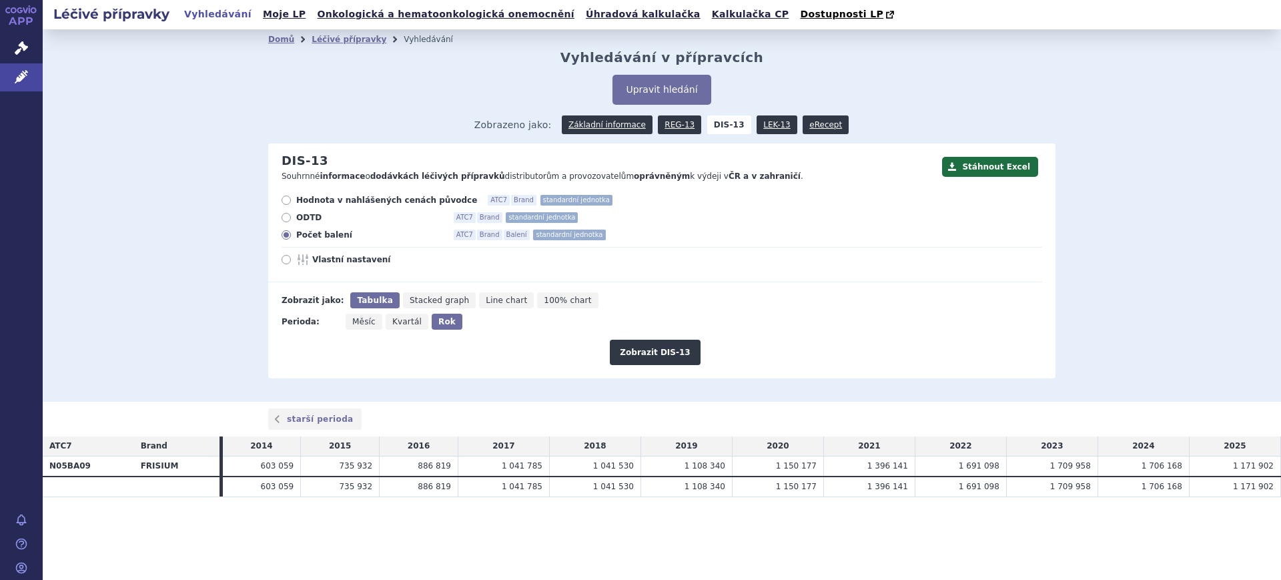
radio input "true"
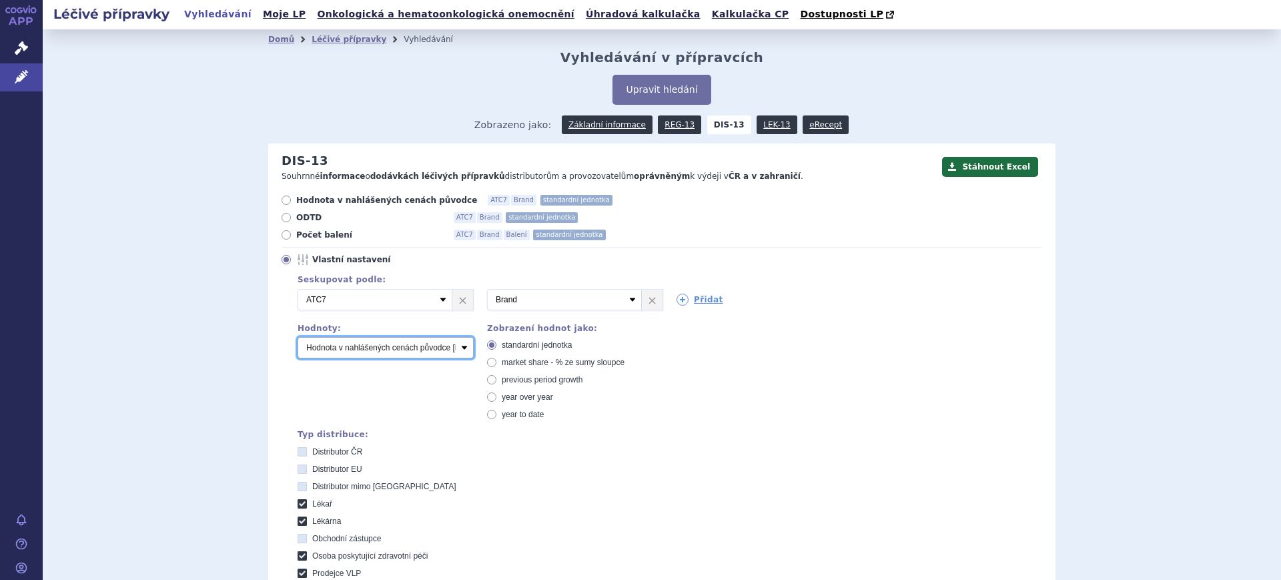
click at [348, 353] on select "Počet balení Hodnota v nahlášených cenách původce [DIS-13] Hodnota v maximálníc…" at bounding box center [386, 347] width 176 height 21
select select "packages"
click at [298, 338] on select "Počet balení Hodnota v nahlášených cenách původce [DIS-13] Hodnota v maximálníc…" at bounding box center [386, 347] width 176 height 21
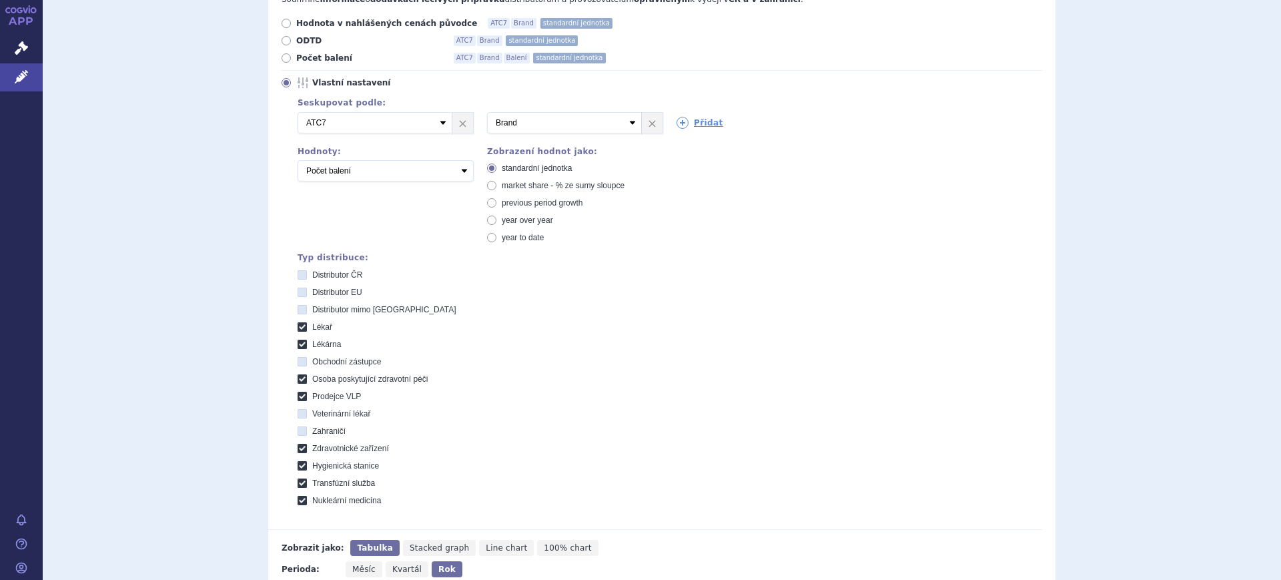
scroll to position [396, 0]
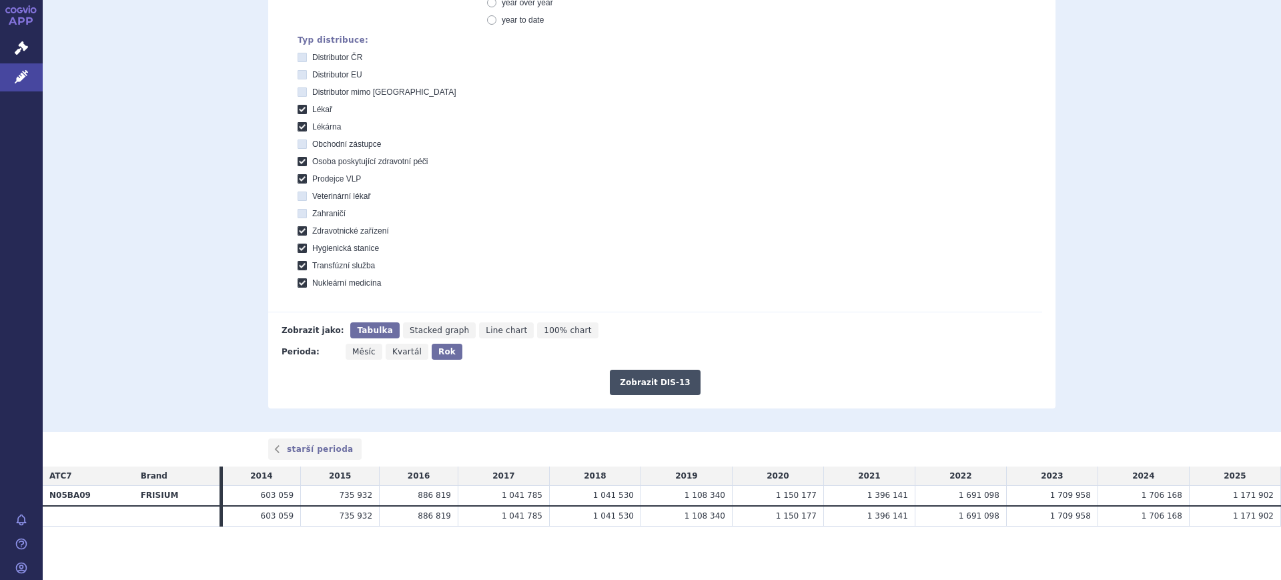
click at [679, 385] on button "Zobrazit DIS-13" at bounding box center [655, 382] width 90 height 25
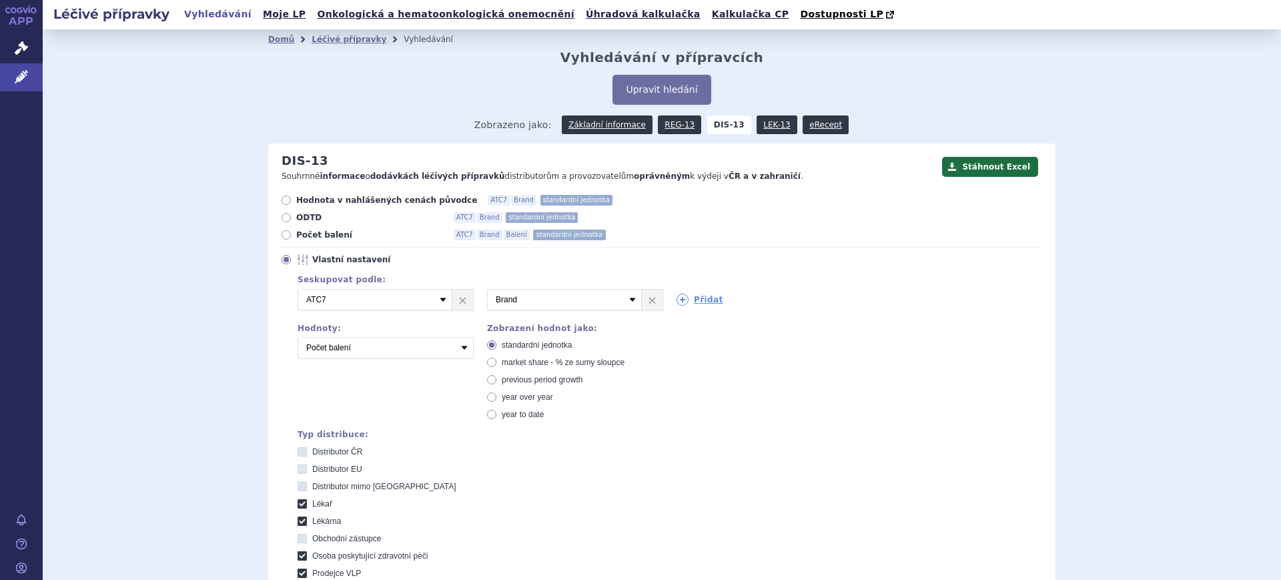
scroll to position [396, 0]
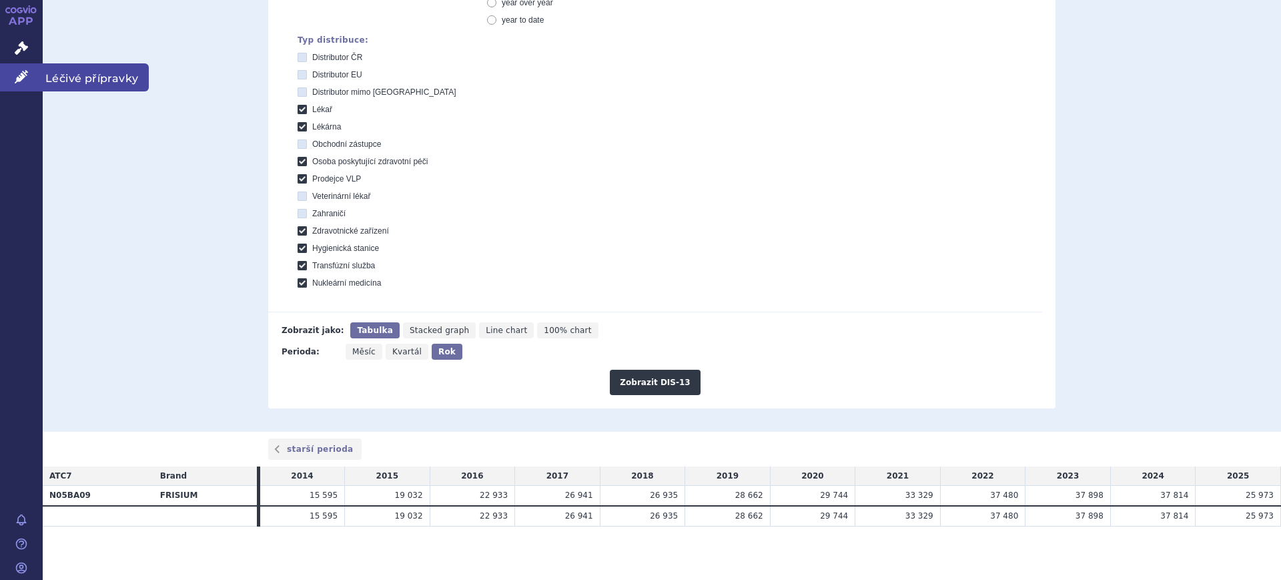
click at [25, 77] on icon at bounding box center [21, 76] width 13 height 13
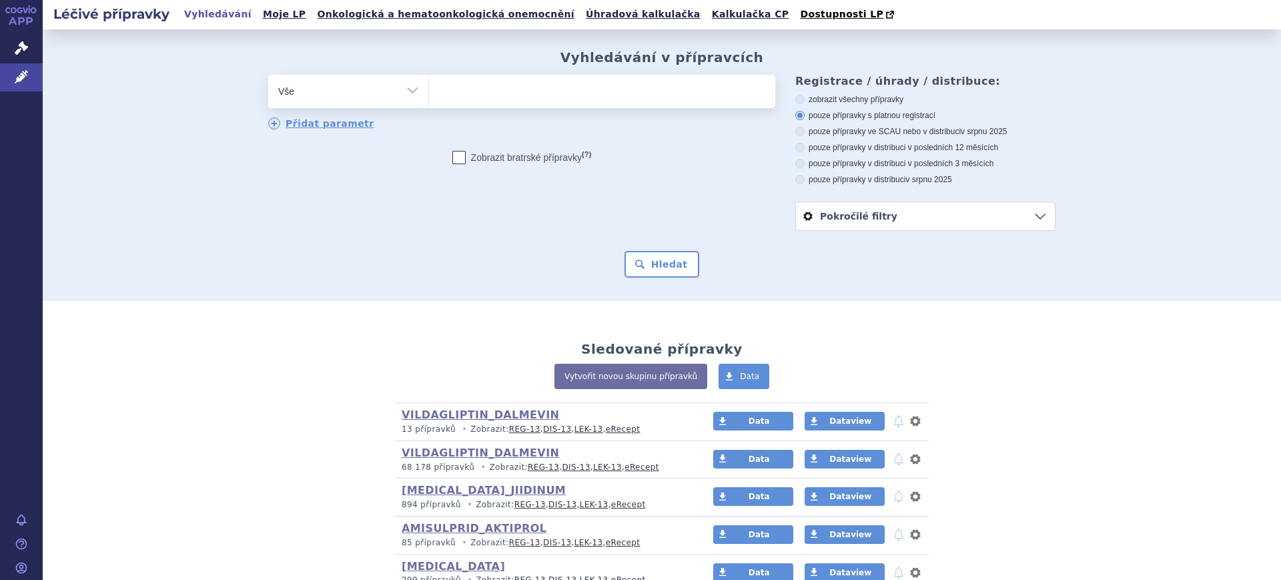
click at [294, 96] on select "Vše Přípravek/SUKL kód MAH VPOIS ATC/Aktivní látka Léková forma Síla" at bounding box center [348, 90] width 160 height 30
select select "filter-atc-group"
click at [268, 75] on select "Vše Přípravek/SUKL kód MAH VPOIS ATC/Aktivní látka Léková forma Síla" at bounding box center [348, 90] width 160 height 30
click at [513, 97] on ul at bounding box center [602, 89] width 346 height 28
click at [429, 97] on select at bounding box center [428, 90] width 1 height 33
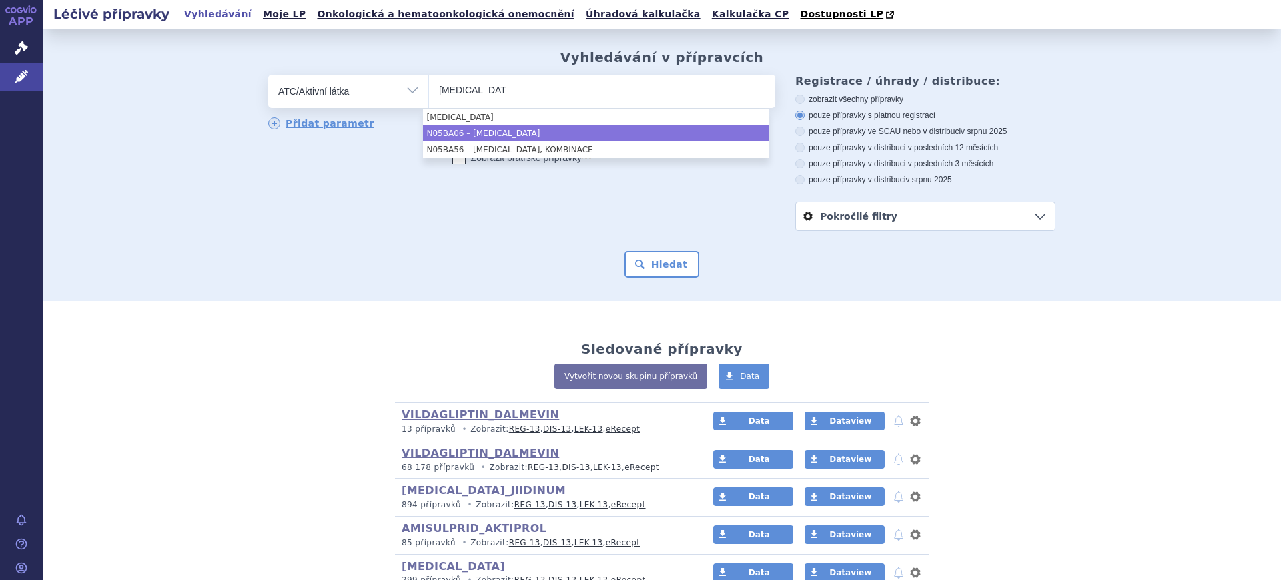
type input "lorazepam"
select select "N05BA06"
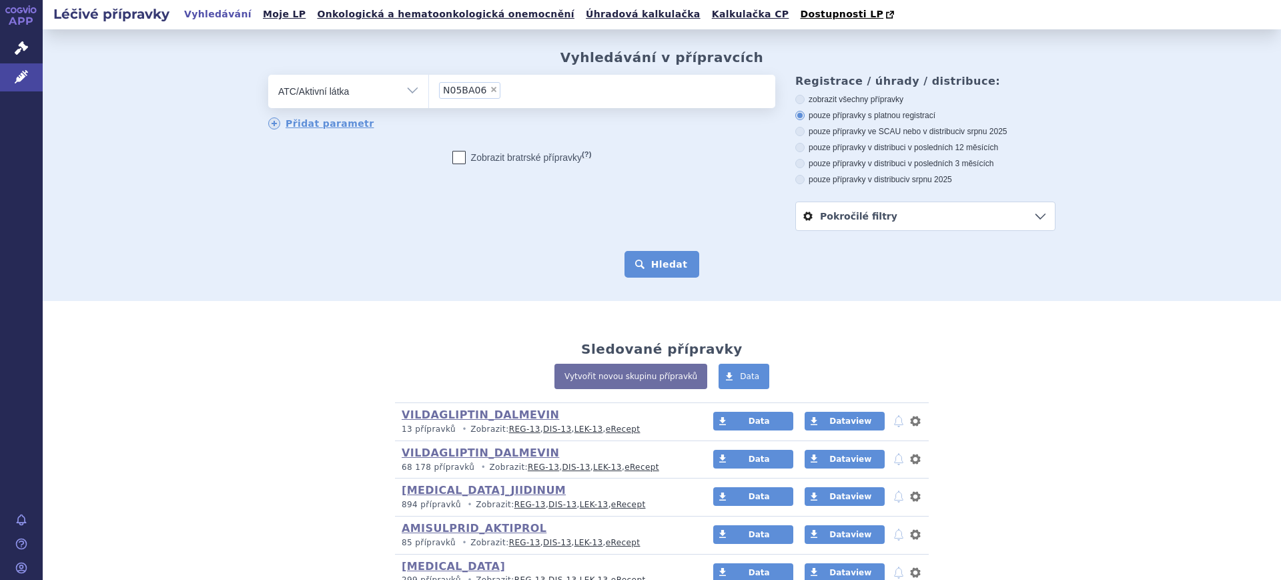
click at [629, 258] on button "Hledat" at bounding box center [662, 264] width 75 height 27
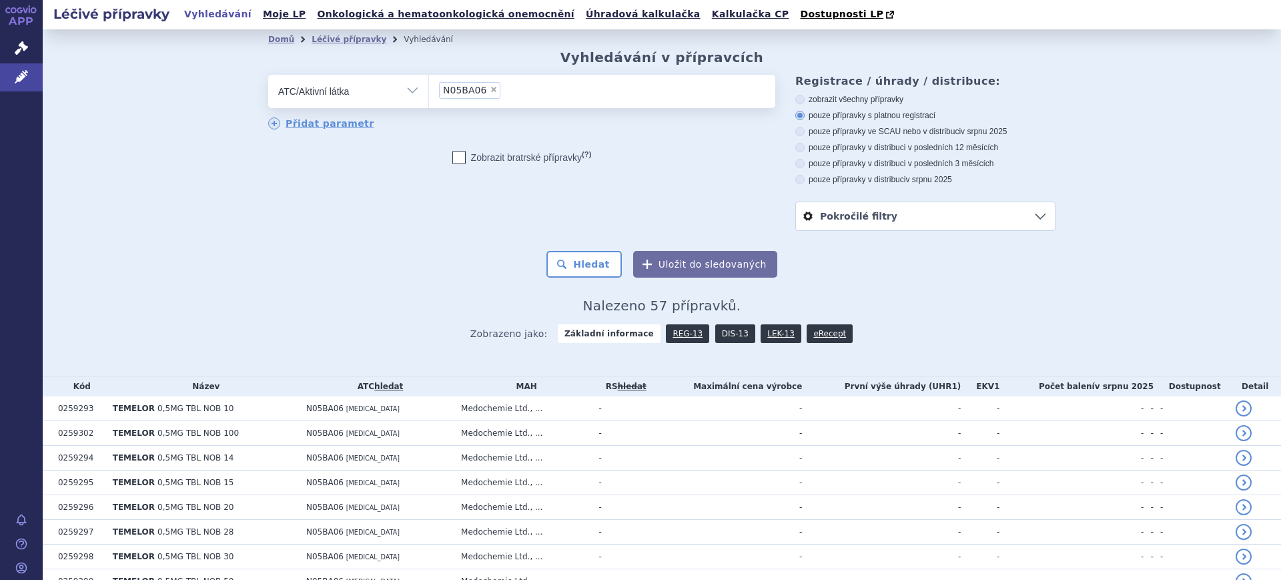
click at [725, 339] on link "DIS-13" at bounding box center [735, 333] width 40 height 19
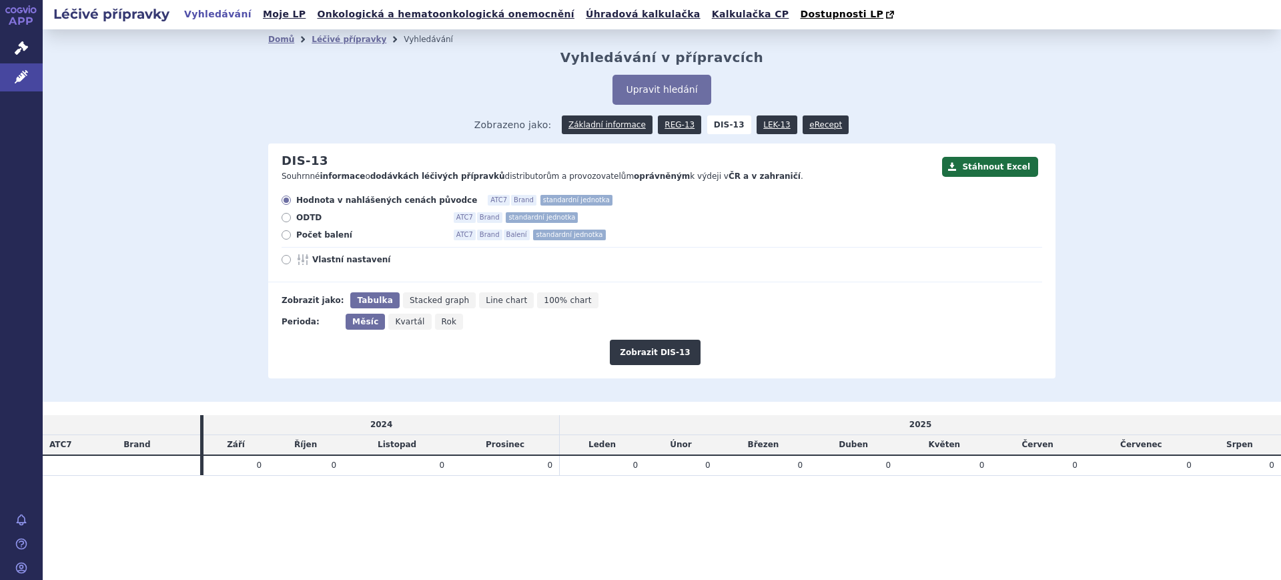
click at [452, 324] on icon "Rok" at bounding box center [449, 322] width 29 height 16
click at [444, 322] on input "Rok" at bounding box center [439, 318] width 9 height 9
radio input "true"
click at [634, 356] on button "Zobrazit DIS-13" at bounding box center [655, 352] width 90 height 25
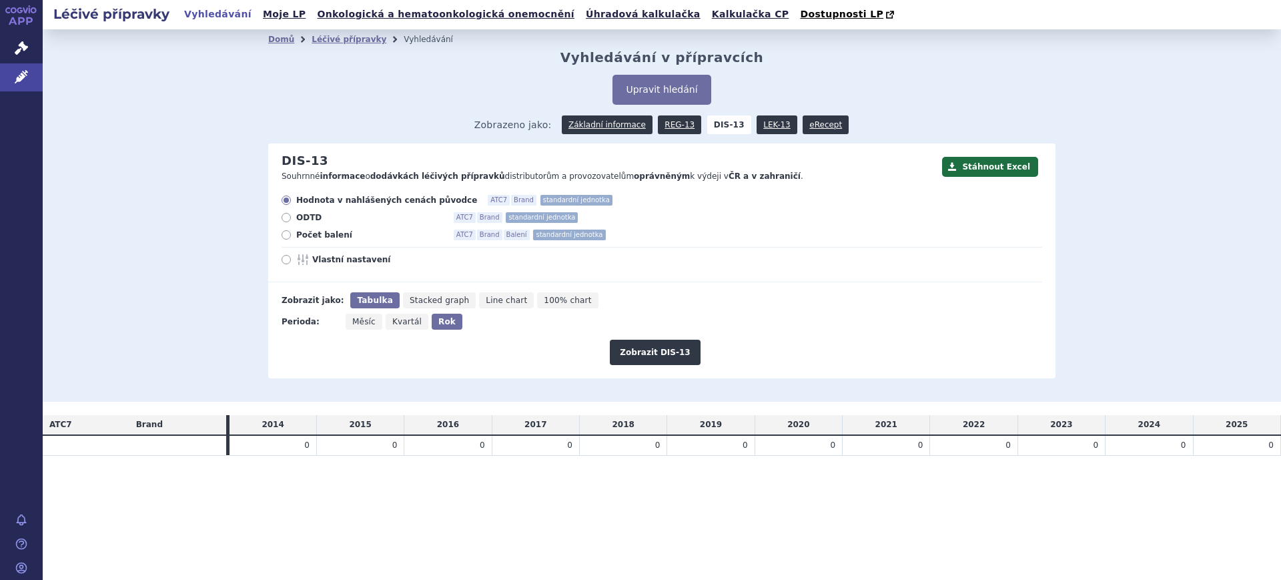
click at [302, 240] on span "Počet balení" at bounding box center [369, 235] width 147 height 11
click at [292, 240] on input "Počet balení ATC7 Brand Balení standardní jednotka" at bounding box center [287, 236] width 9 height 9
radio input "true"
click at [329, 260] on span "Vlastní nastavení" at bounding box center [385, 259] width 147 height 11
click at [292, 260] on input "Vlastní nastavení" at bounding box center [287, 261] width 9 height 9
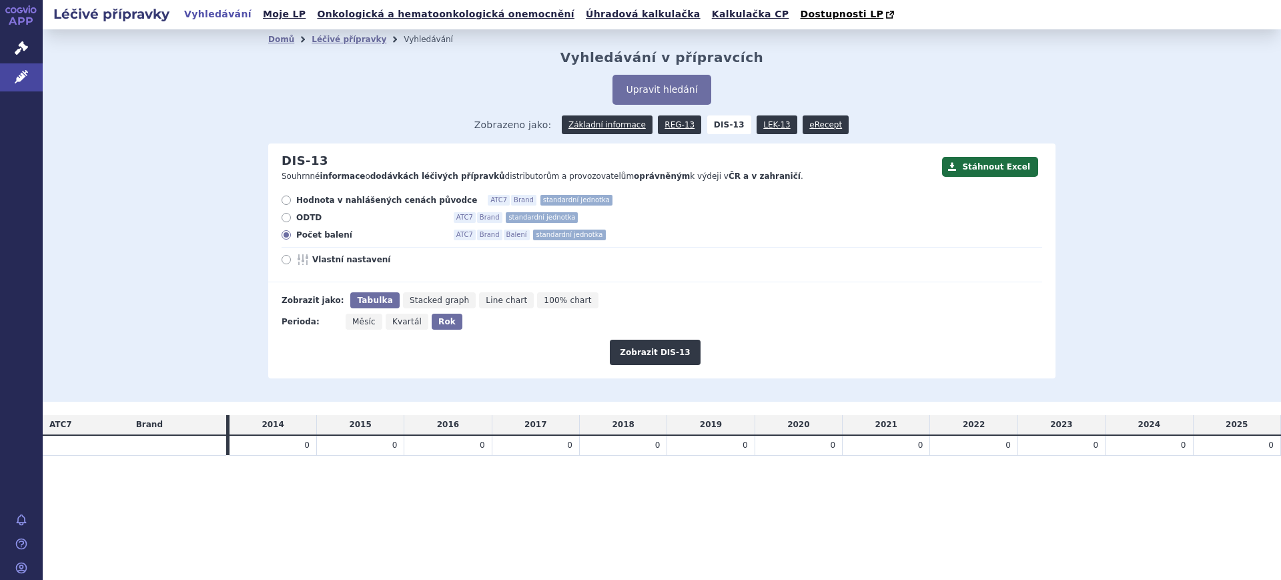
radio input "true"
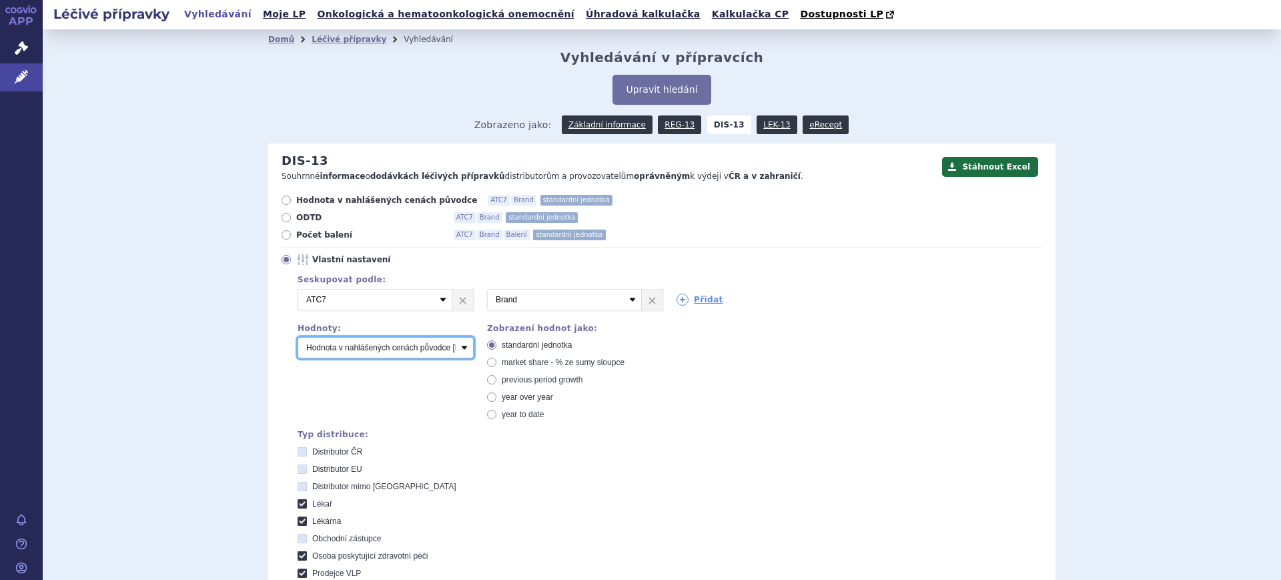
click at [367, 339] on select "Počet balení Hodnota v nahlášených cenách původce [DIS-13] Hodnota v maximálníc…" at bounding box center [386, 347] width 176 height 21
select select "packages"
click at [298, 338] on select "Počet balení Hodnota v nahlášených cenách původce [DIS-13] Hodnota v maximálníc…" at bounding box center [386, 347] width 176 height 21
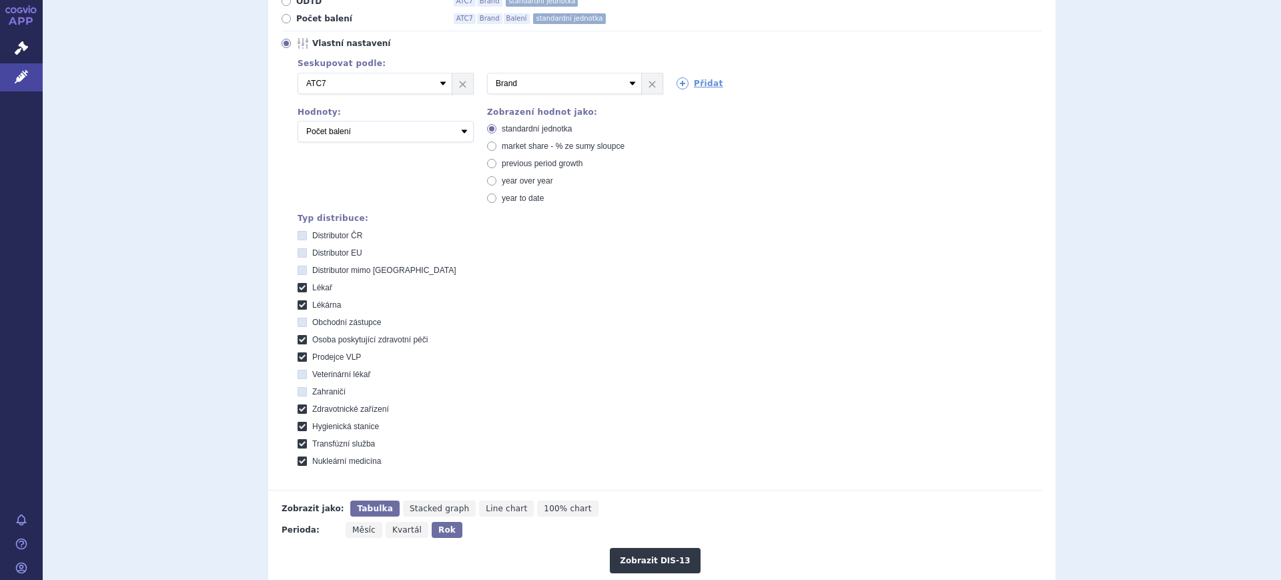
scroll to position [354, 0]
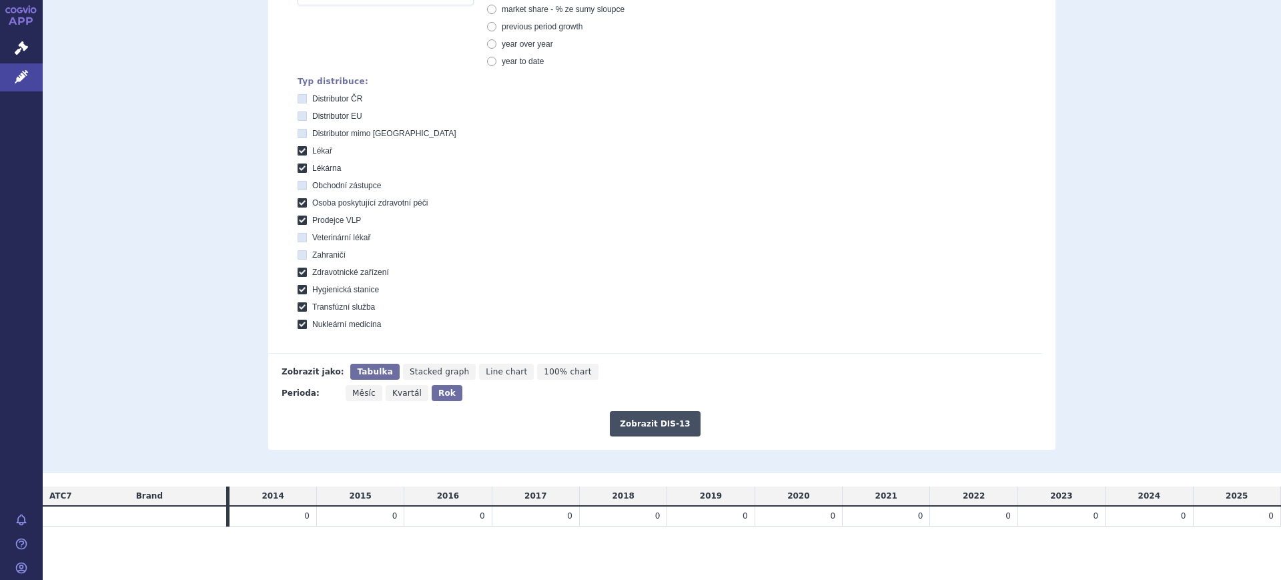
click at [619, 418] on button "Zobrazit DIS-13" at bounding box center [655, 423] width 90 height 25
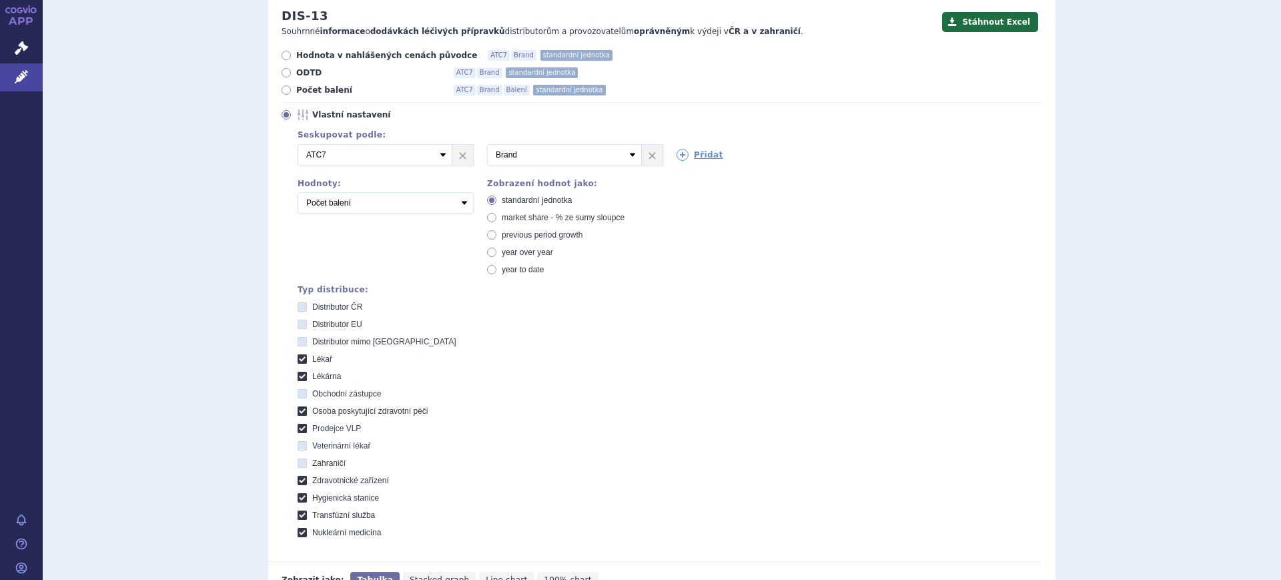
scroll to position [21, 0]
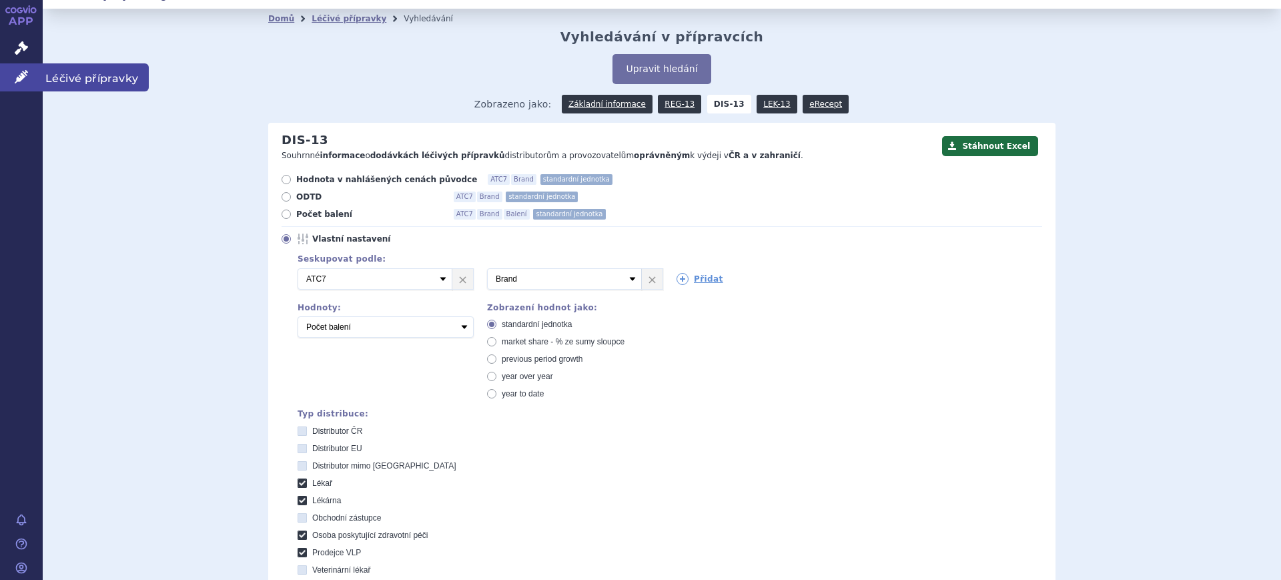
click at [24, 77] on icon at bounding box center [21, 76] width 13 height 13
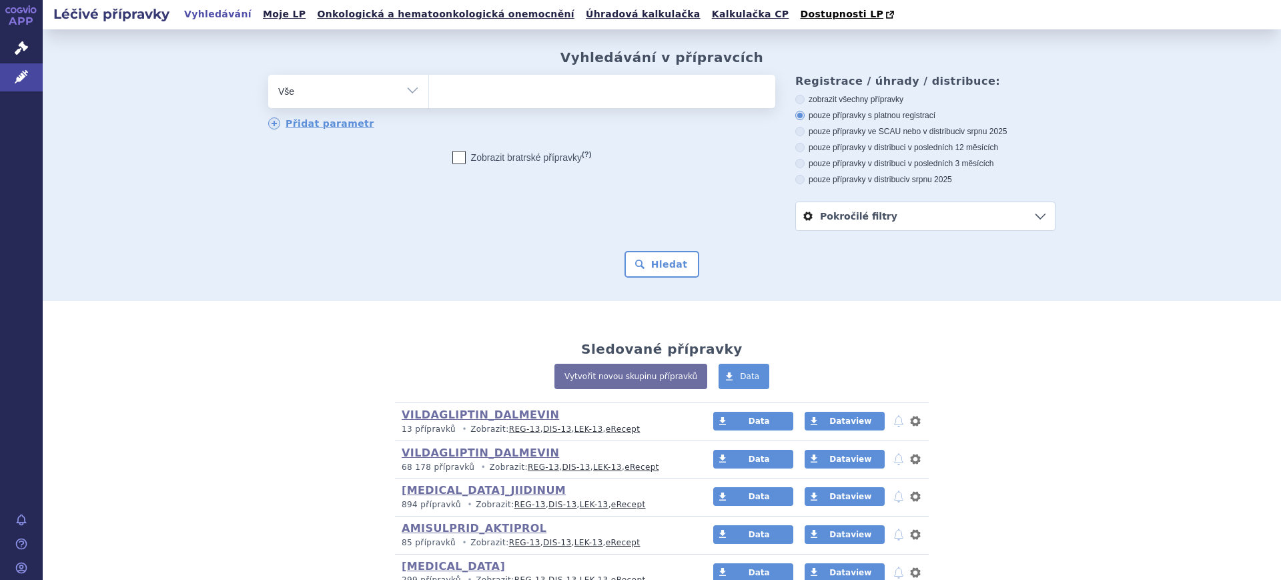
select select "filter-atc-group"
click at [268, 75] on select "Vše Přípravek/SUKL kód MAH VPOIS ATC/Aktivní látka Léková forma Síla" at bounding box center [348, 90] width 160 height 30
click at [484, 101] on ul at bounding box center [602, 89] width 346 height 28
click at [429, 101] on select at bounding box center [428, 90] width 1 height 33
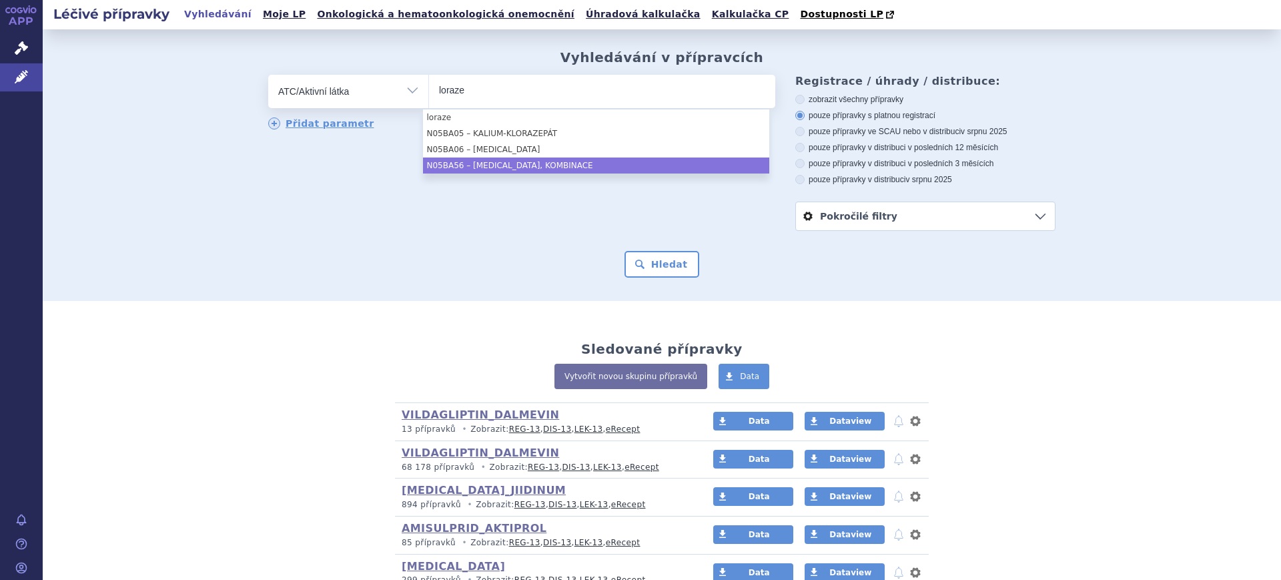
type input "loraze"
select select "N05BA56"
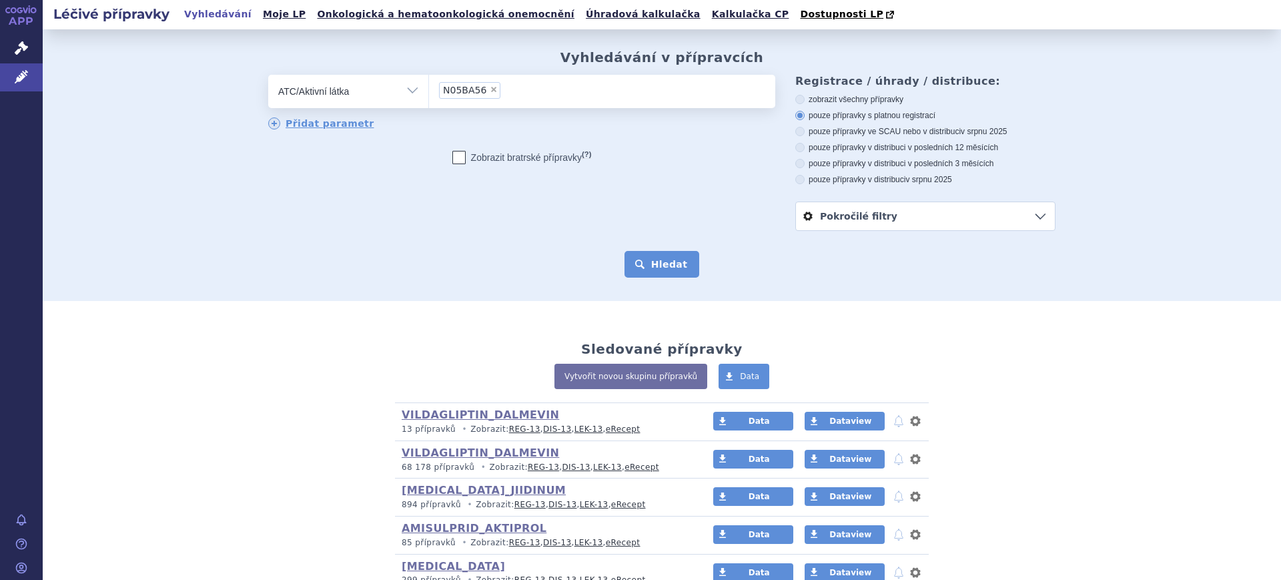
click at [640, 266] on button "Hledat" at bounding box center [662, 264] width 75 height 27
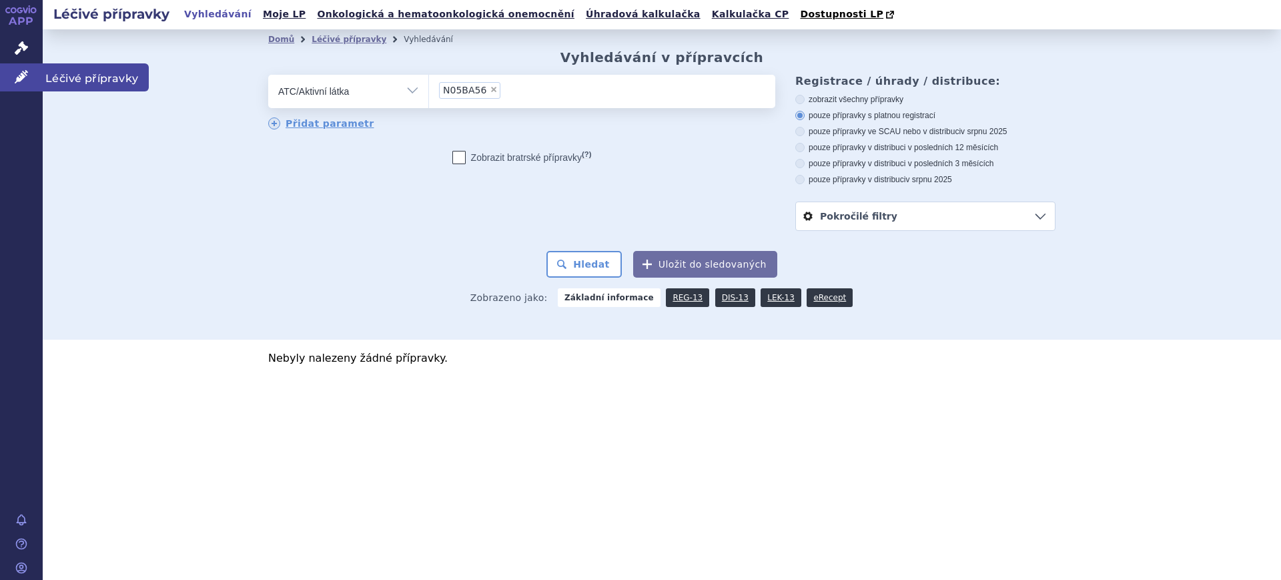
click at [16, 69] on link "Léčivé přípravky" at bounding box center [21, 77] width 43 height 28
